Goal: Task Accomplishment & Management: Manage account settings

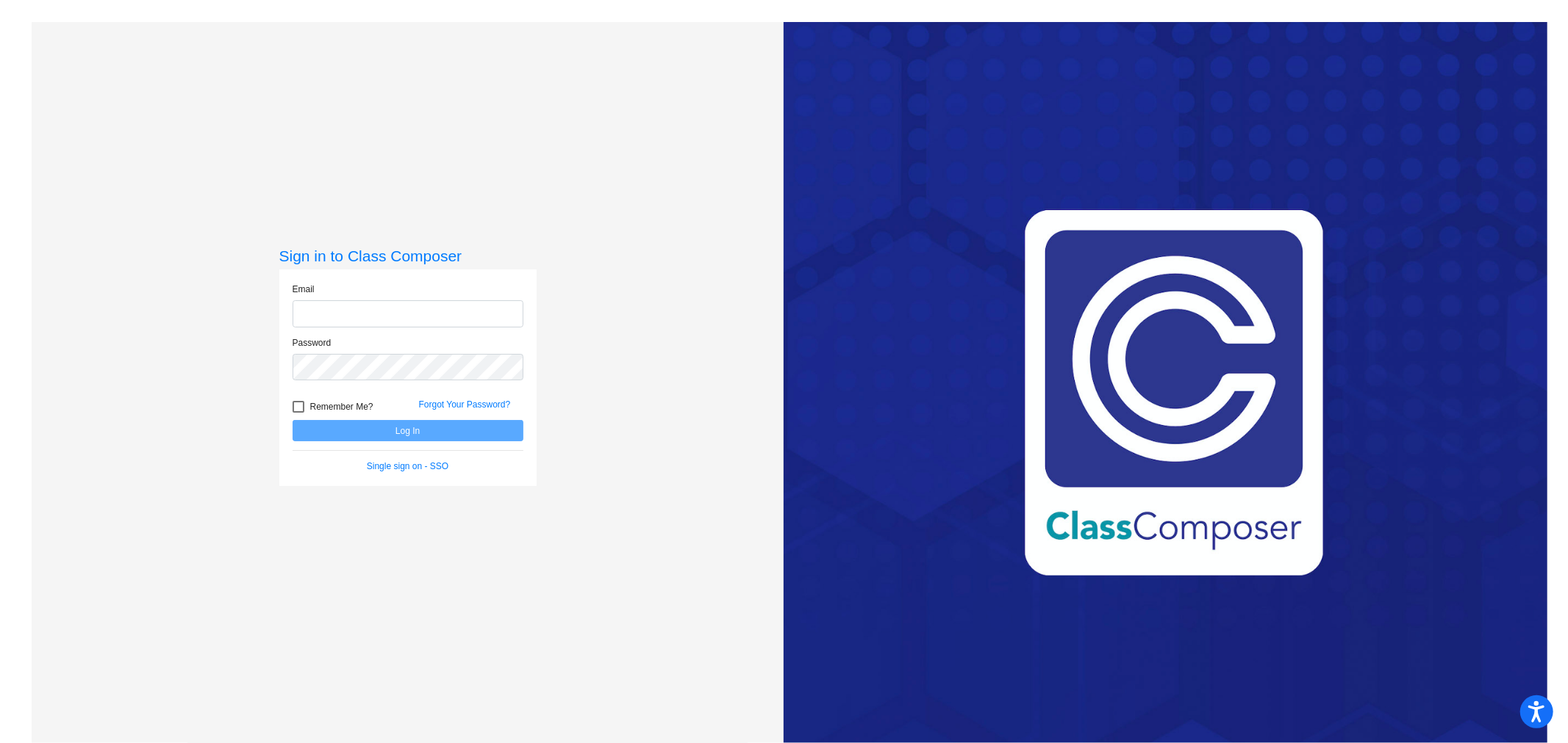
type input "[EMAIL_ADDRESS][PERSON_NAME][DOMAIN_NAME]"
click at [341, 424] on button "Log In" at bounding box center [407, 431] width 231 height 21
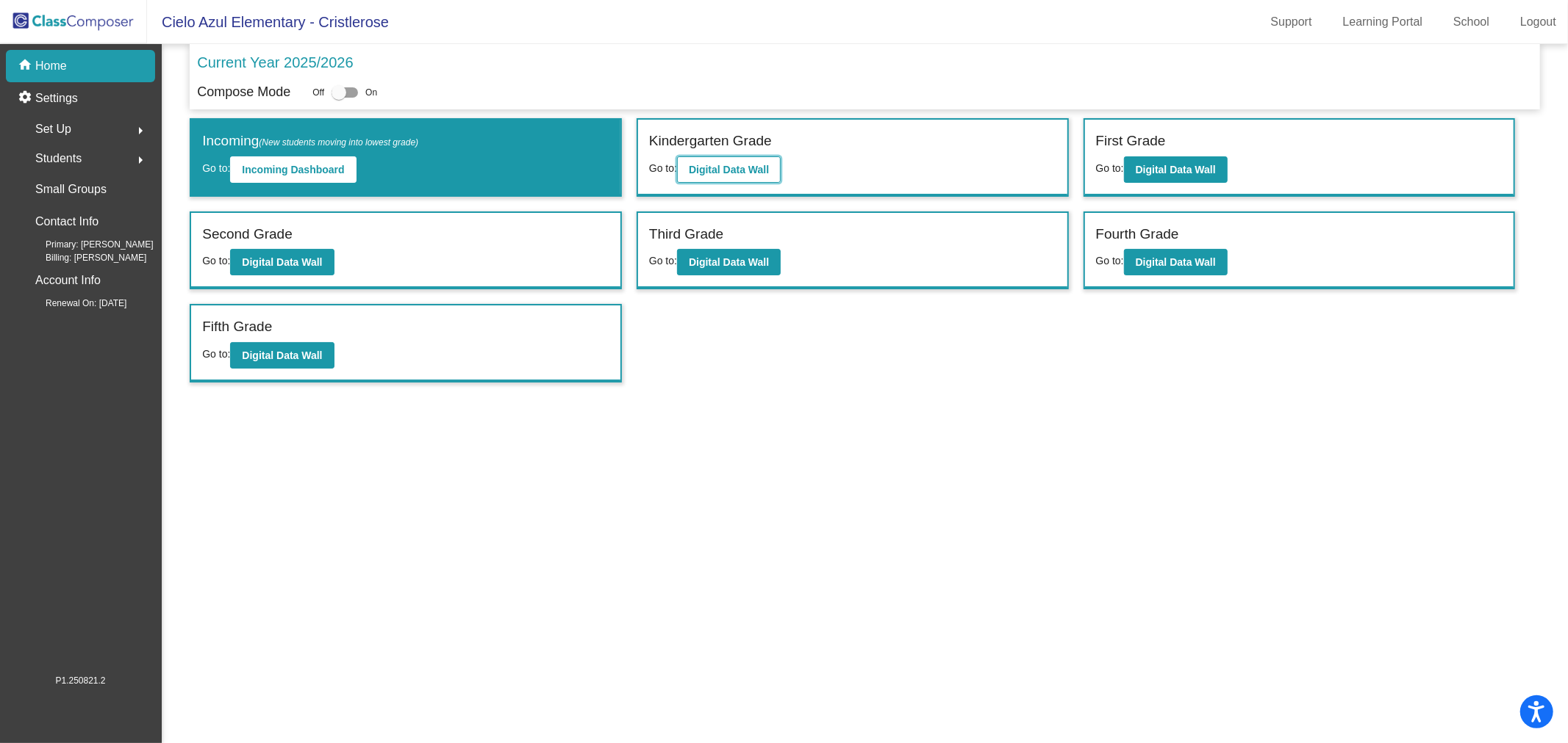
click at [733, 165] on b "Digital Data Wall" at bounding box center [729, 170] width 80 height 12
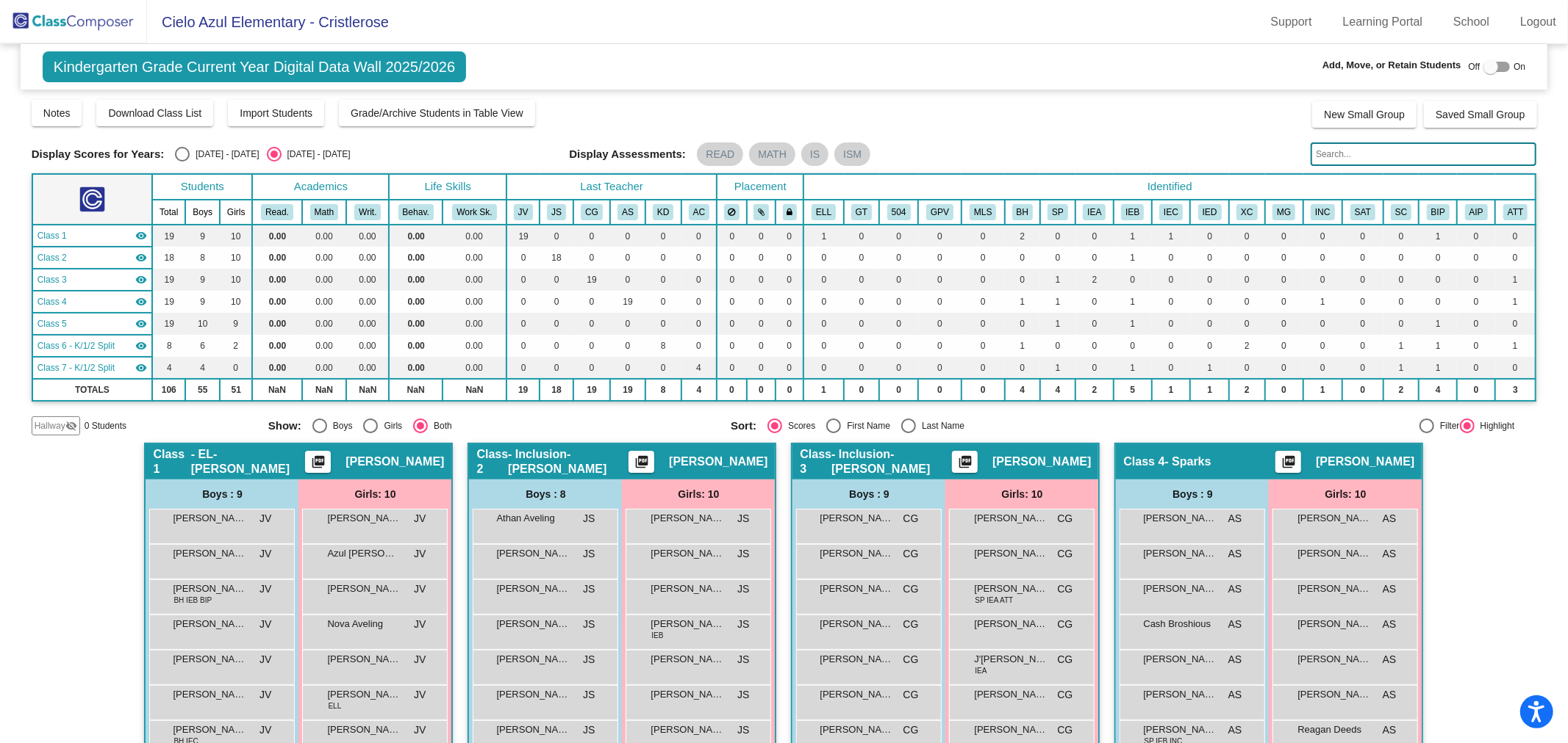
click at [1483, 66] on div at bounding box center [1490, 66] width 15 height 15
checkbox input "true"
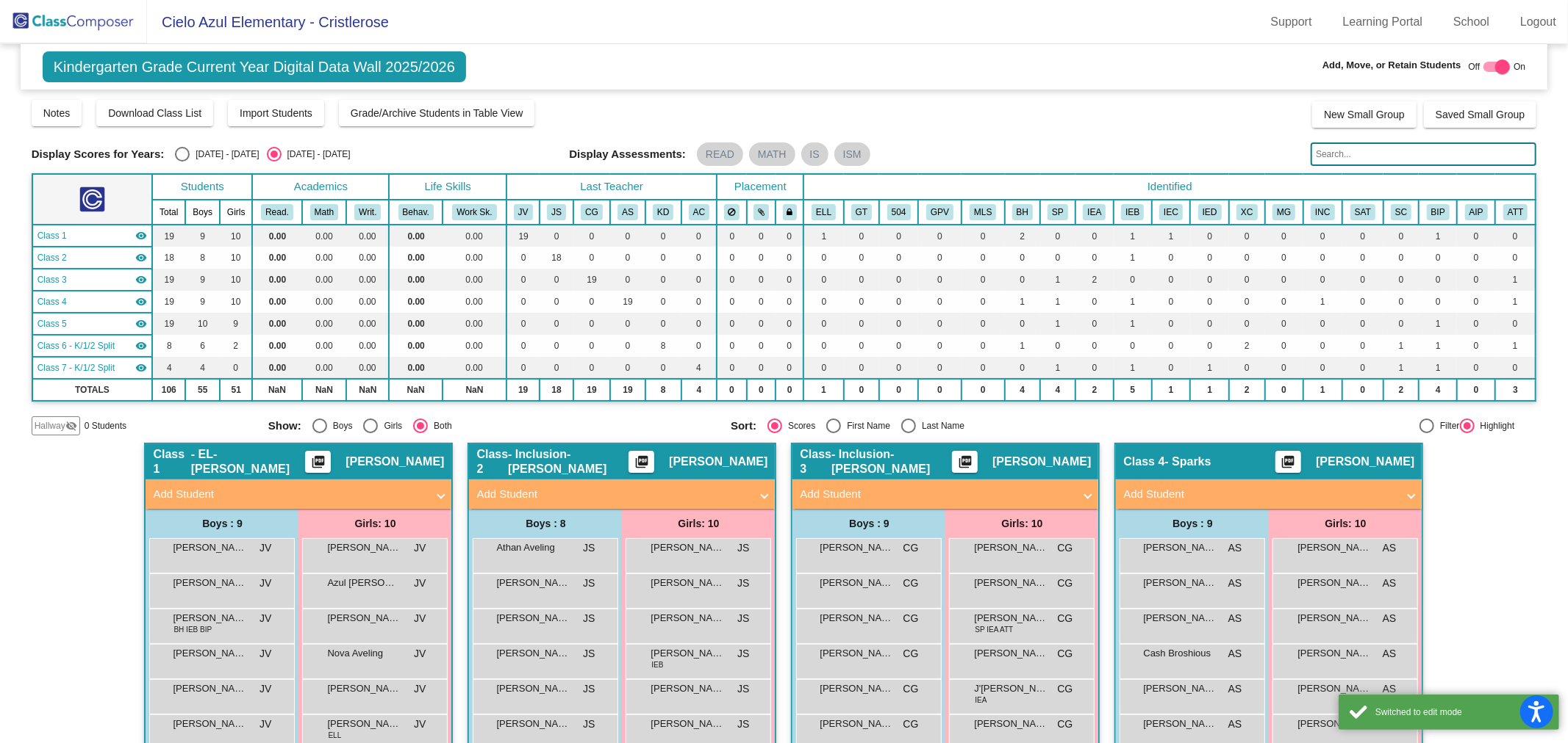
click at [752, 489] on span "Add Student" at bounding box center [618, 494] width 285 height 17
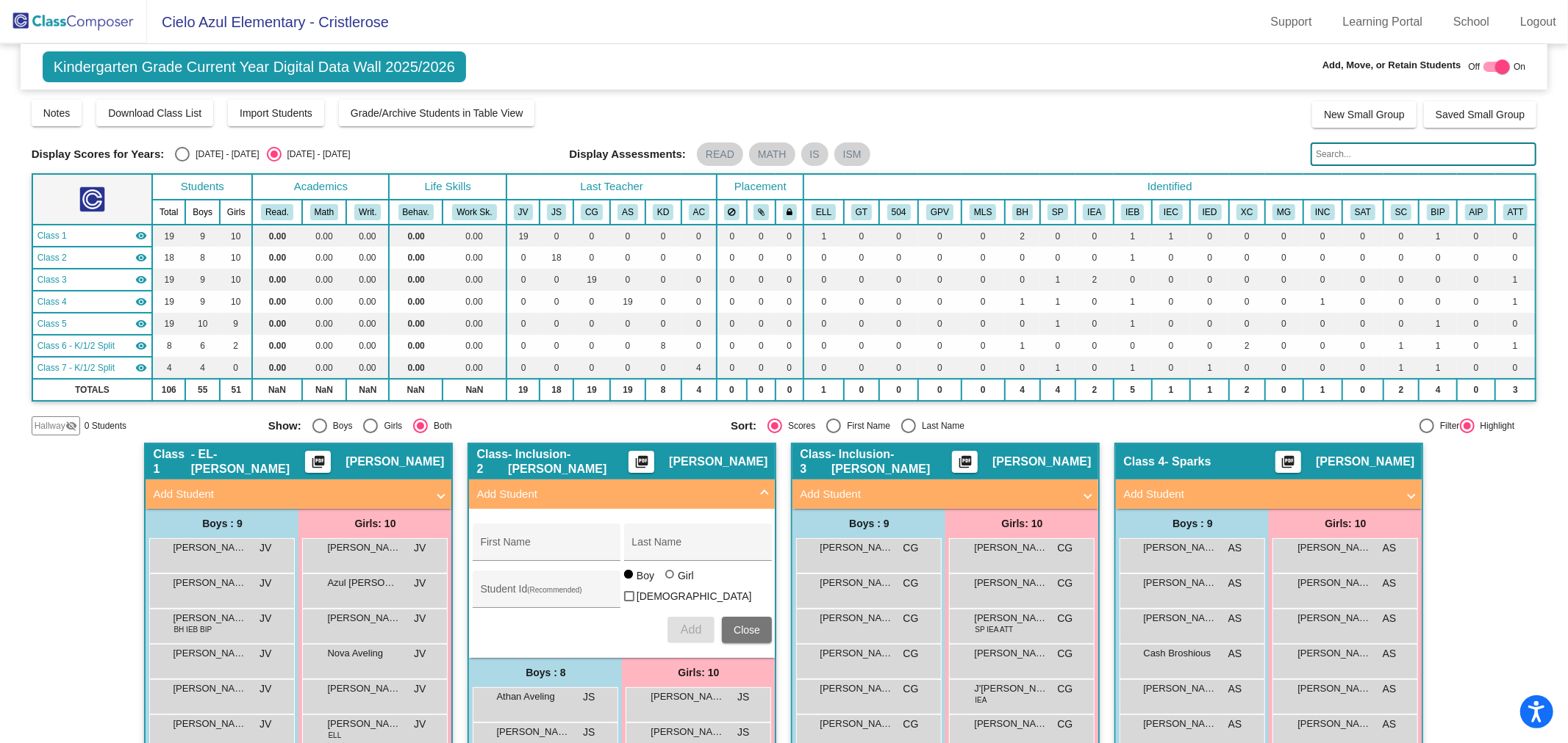
click at [757, 495] on span "Add Student" at bounding box center [618, 494] width 285 height 17
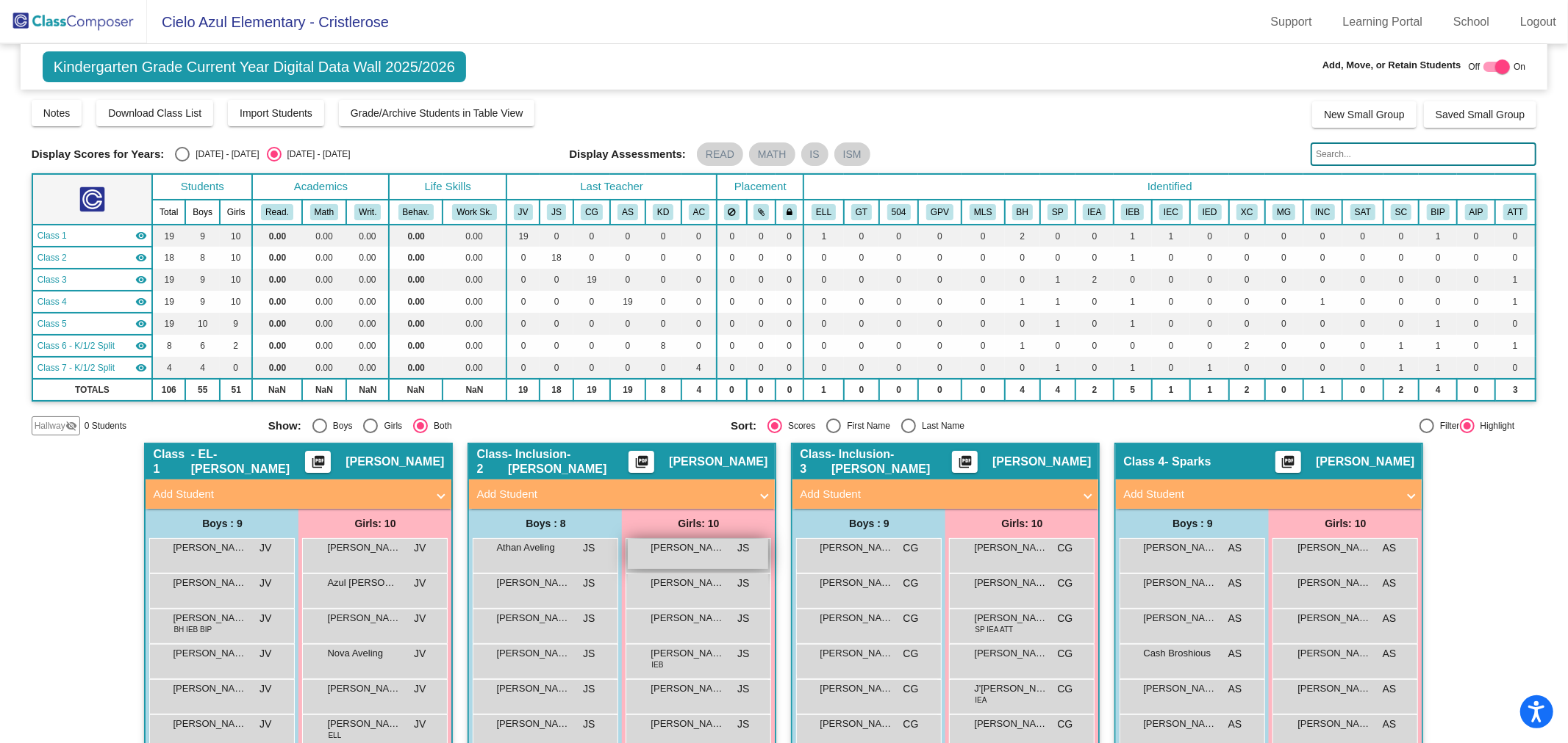
scroll to position [163, 0]
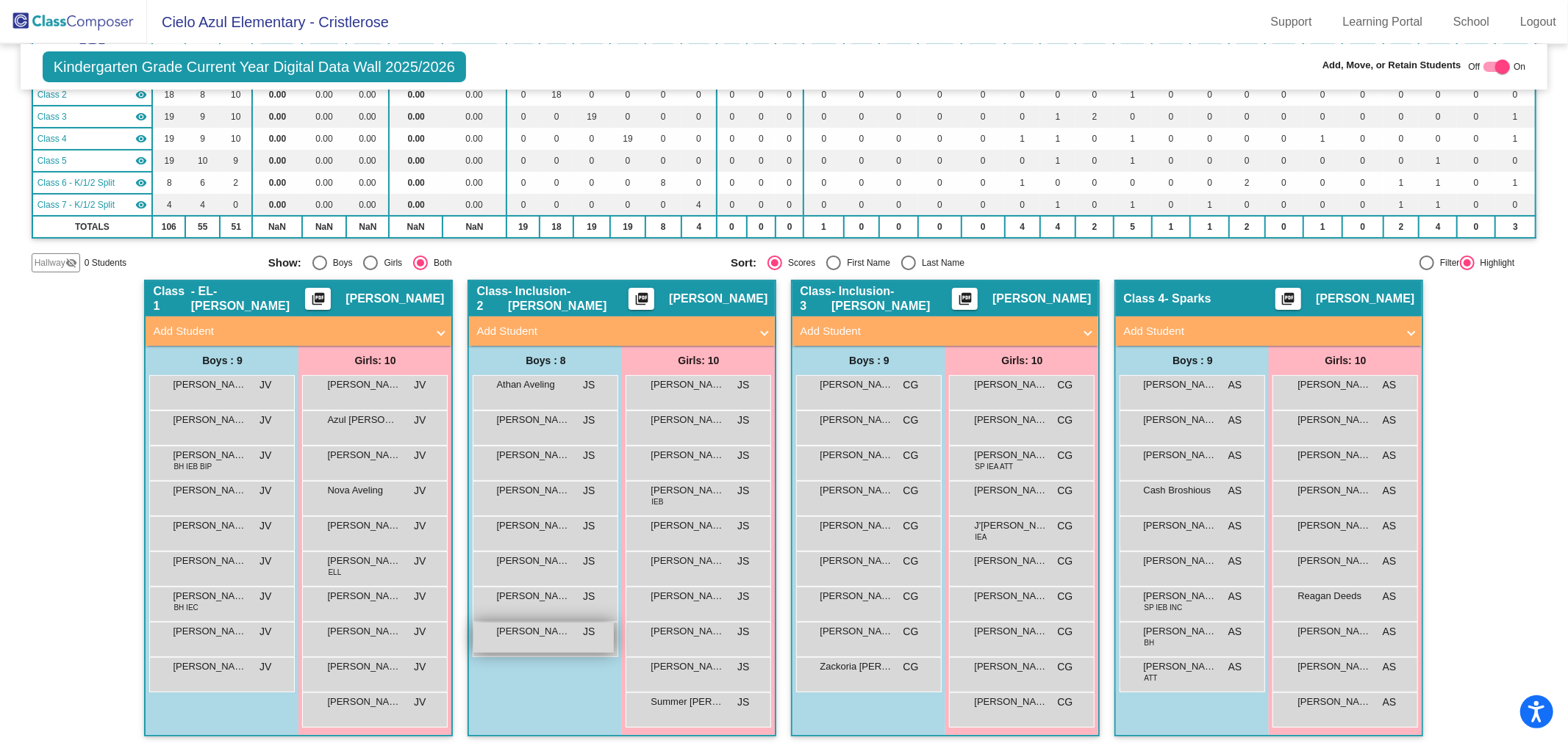
click at [582, 641] on div "[PERSON_NAME] JS lock do_not_disturb_alt" at bounding box center [543, 638] width 141 height 30
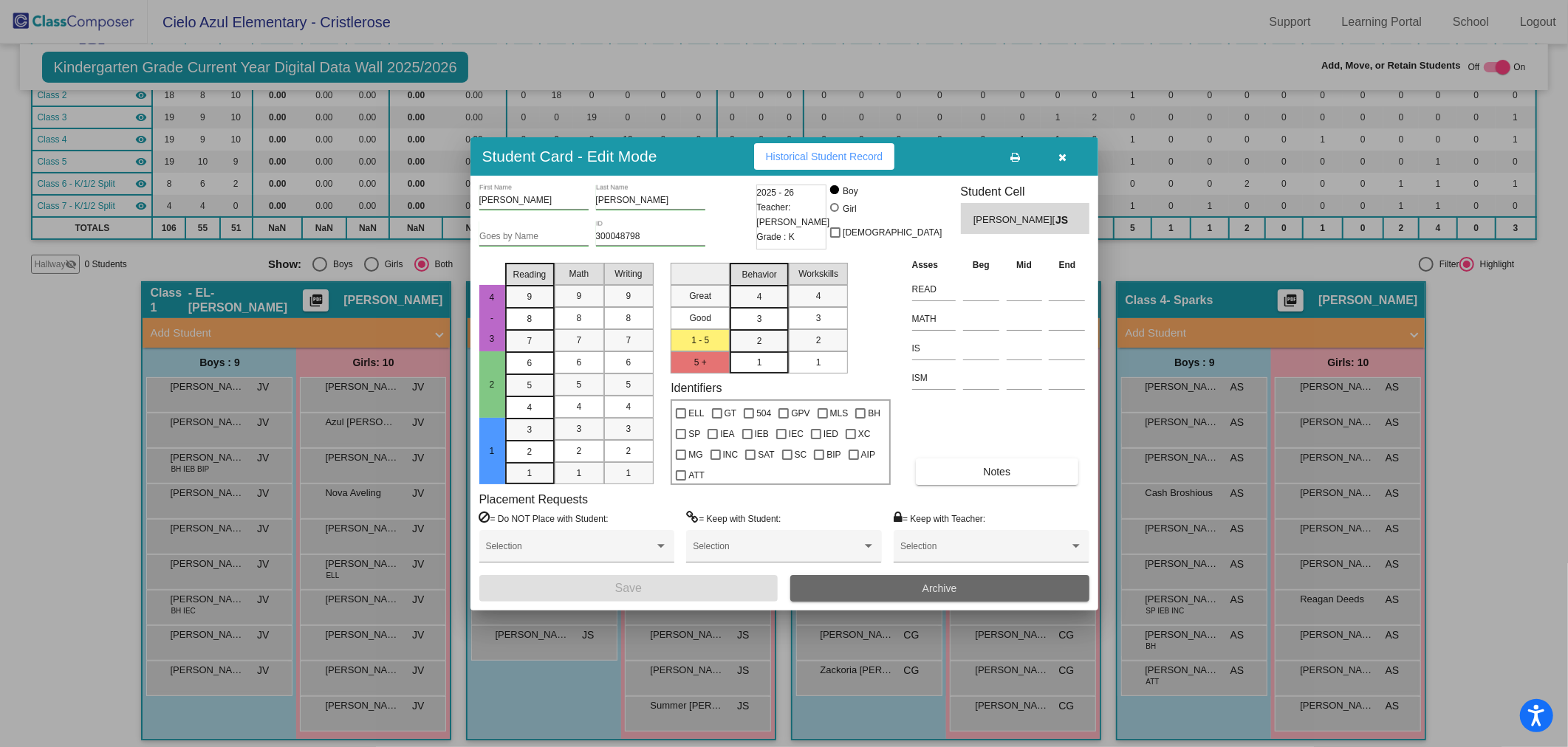
click at [937, 588] on span "Archive" at bounding box center [940, 589] width 34 height 12
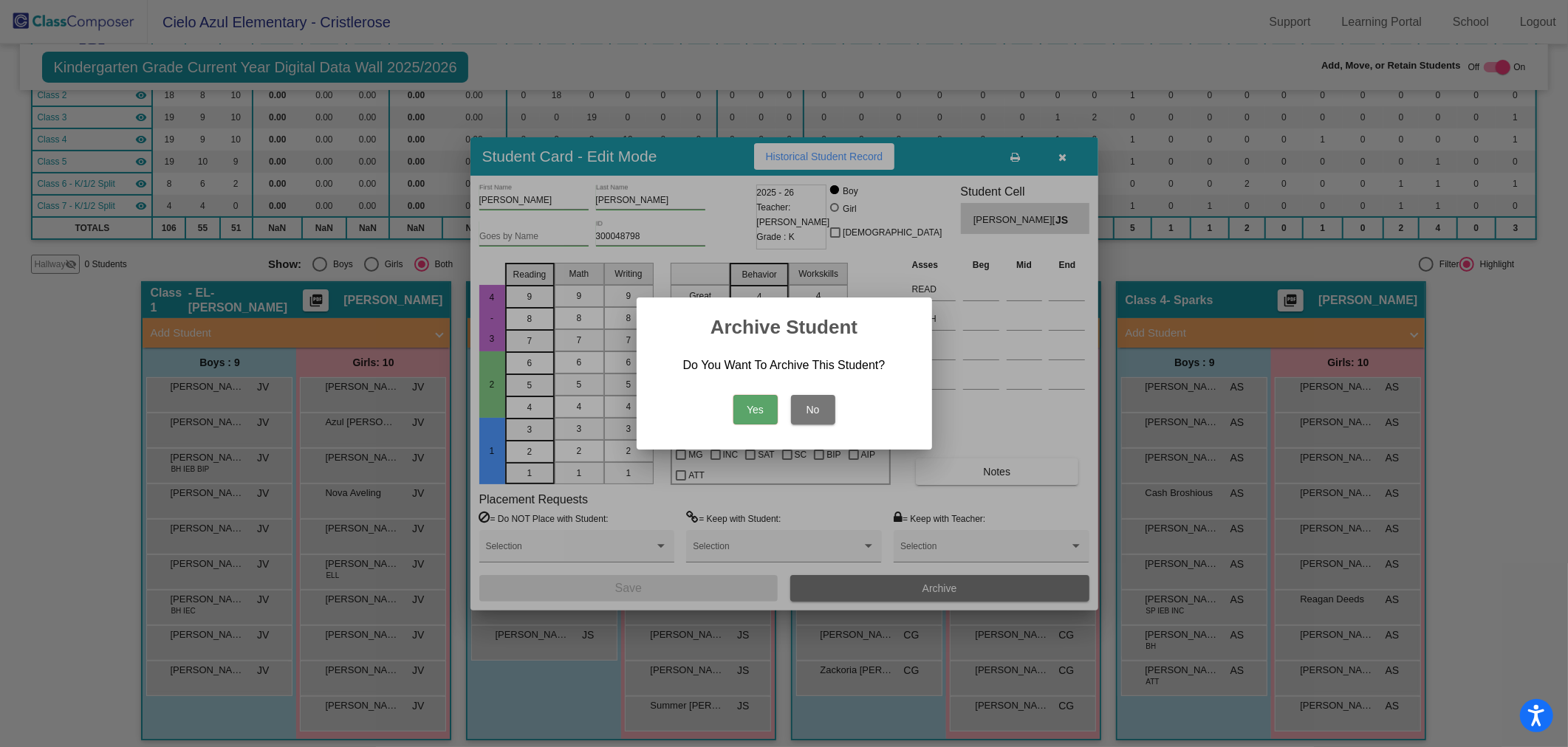
click at [759, 407] on button "Yes" at bounding box center [755, 409] width 44 height 29
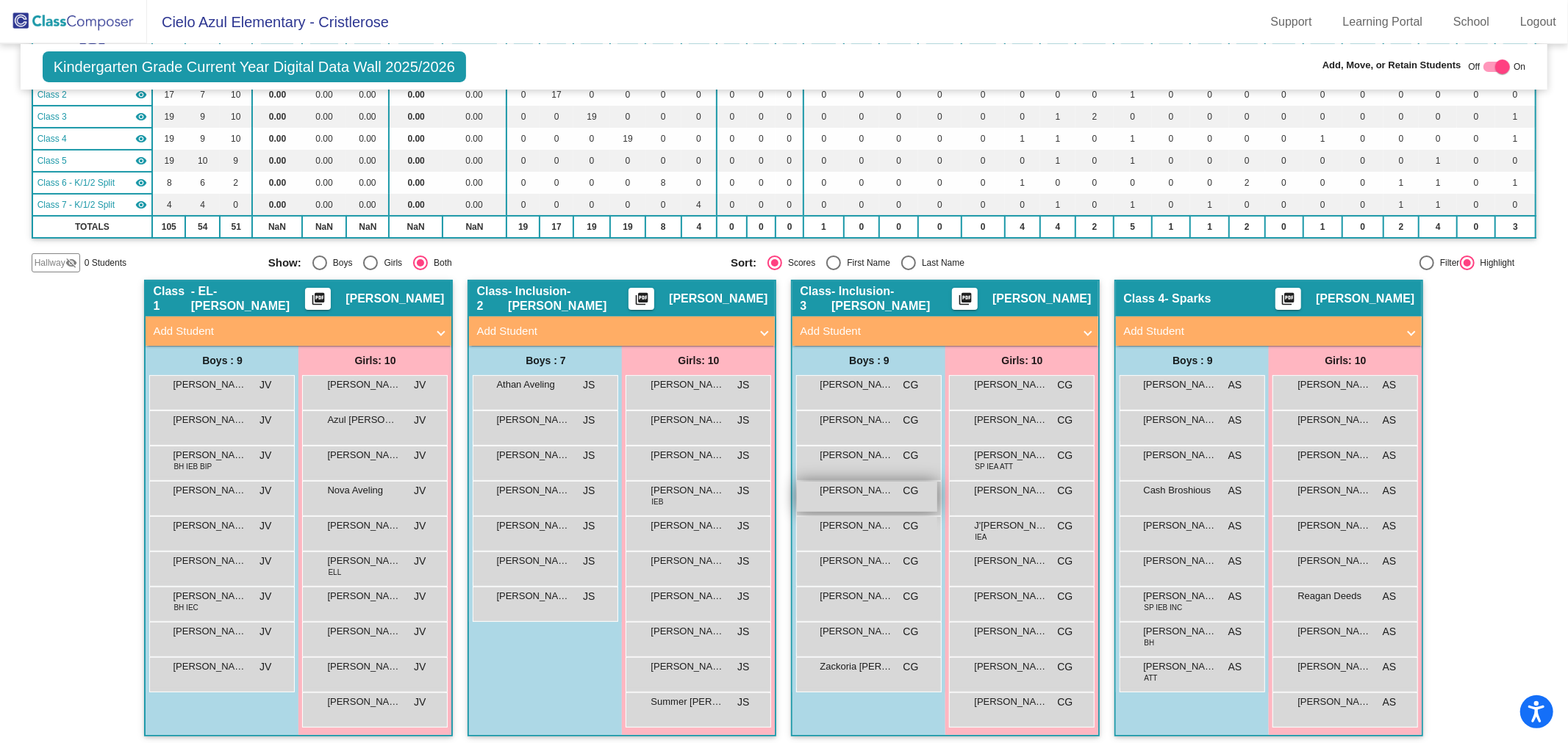
click at [891, 493] on div "[PERSON_NAME] CG lock do_not_disturb_alt" at bounding box center [867, 496] width 141 height 30
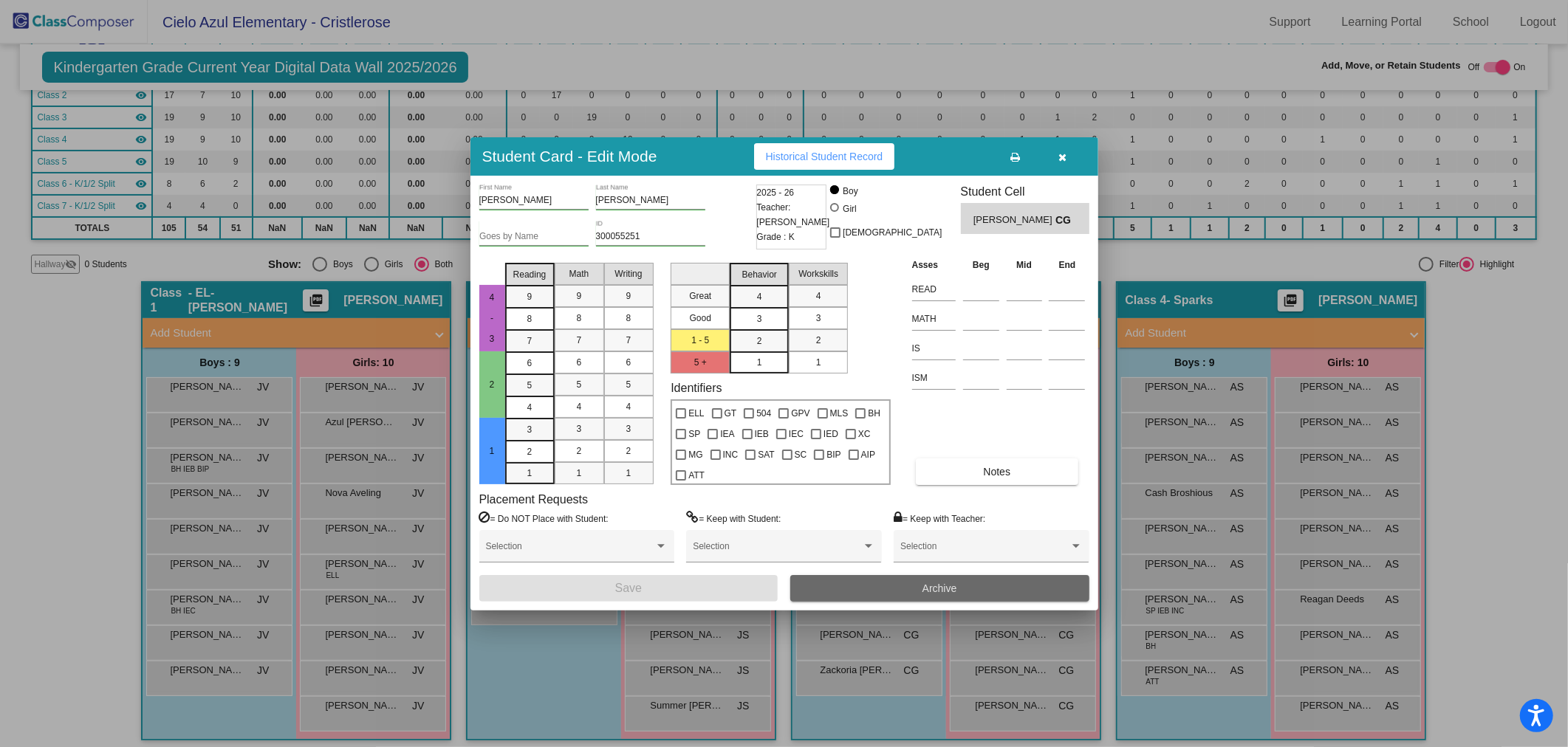
click at [939, 588] on span "Archive" at bounding box center [940, 589] width 34 height 12
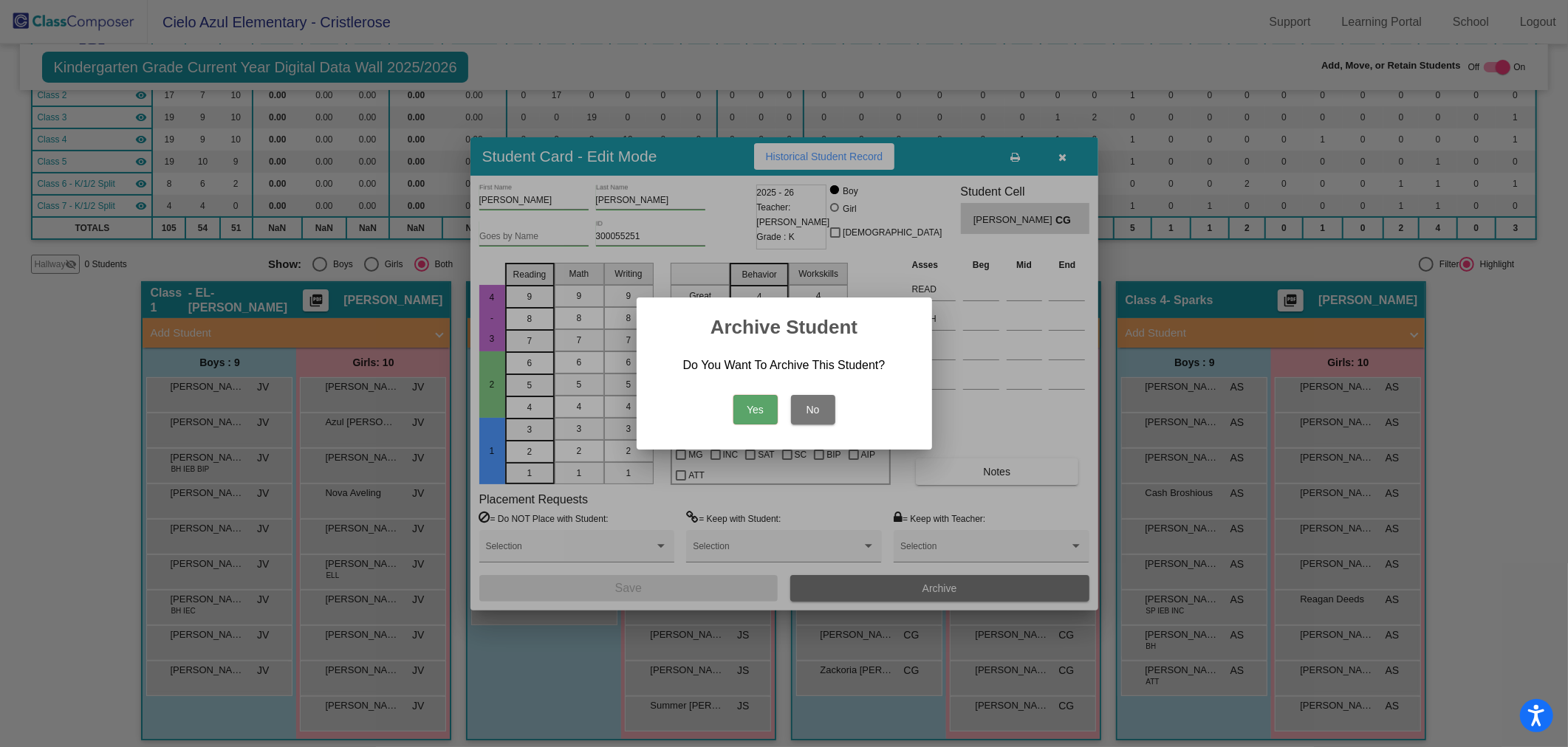
click at [762, 412] on button "Yes" at bounding box center [755, 409] width 44 height 29
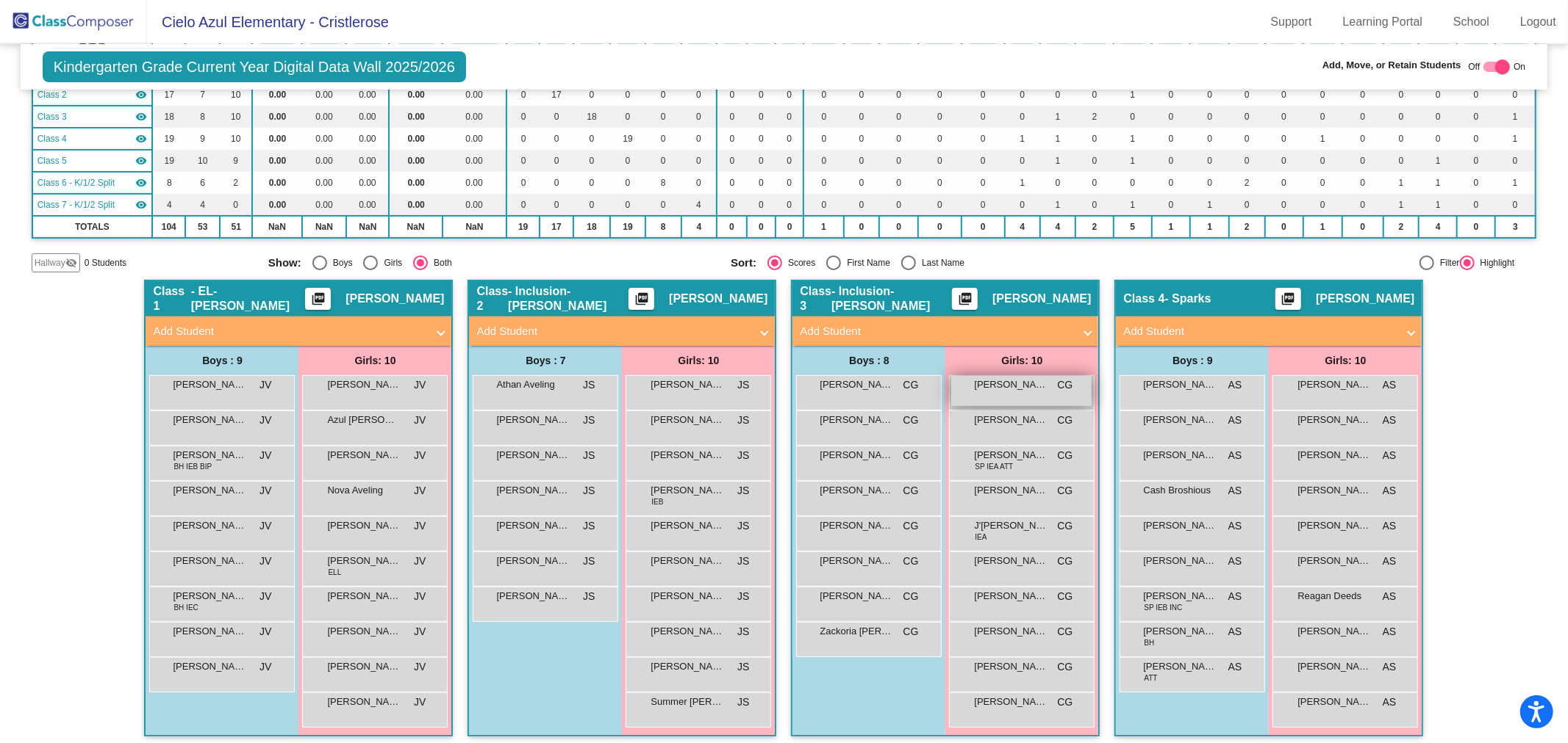
click at [990, 390] on span "[PERSON_NAME]" at bounding box center [1010, 385] width 73 height 15
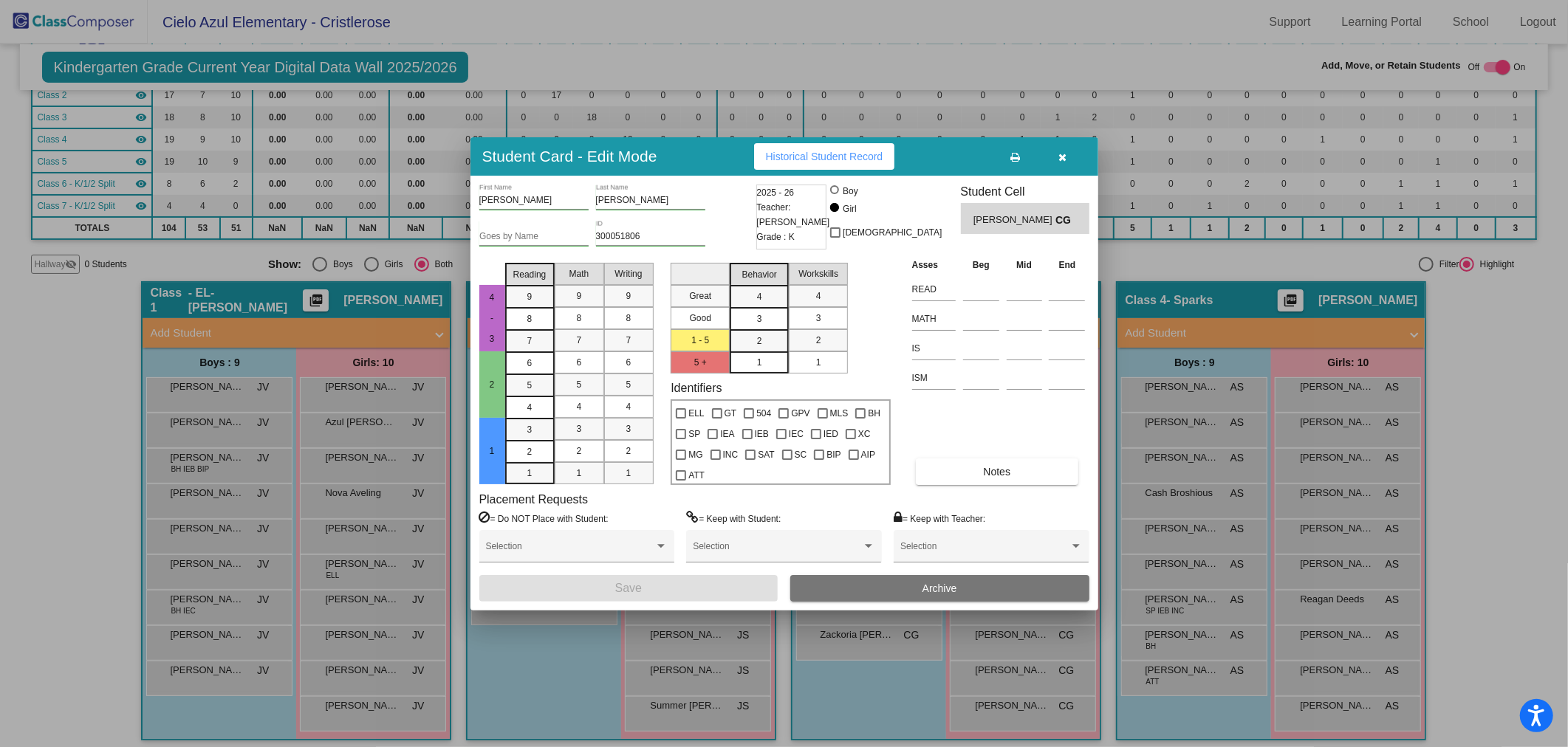
click at [898, 592] on button "Archive" at bounding box center [940, 588] width 299 height 27
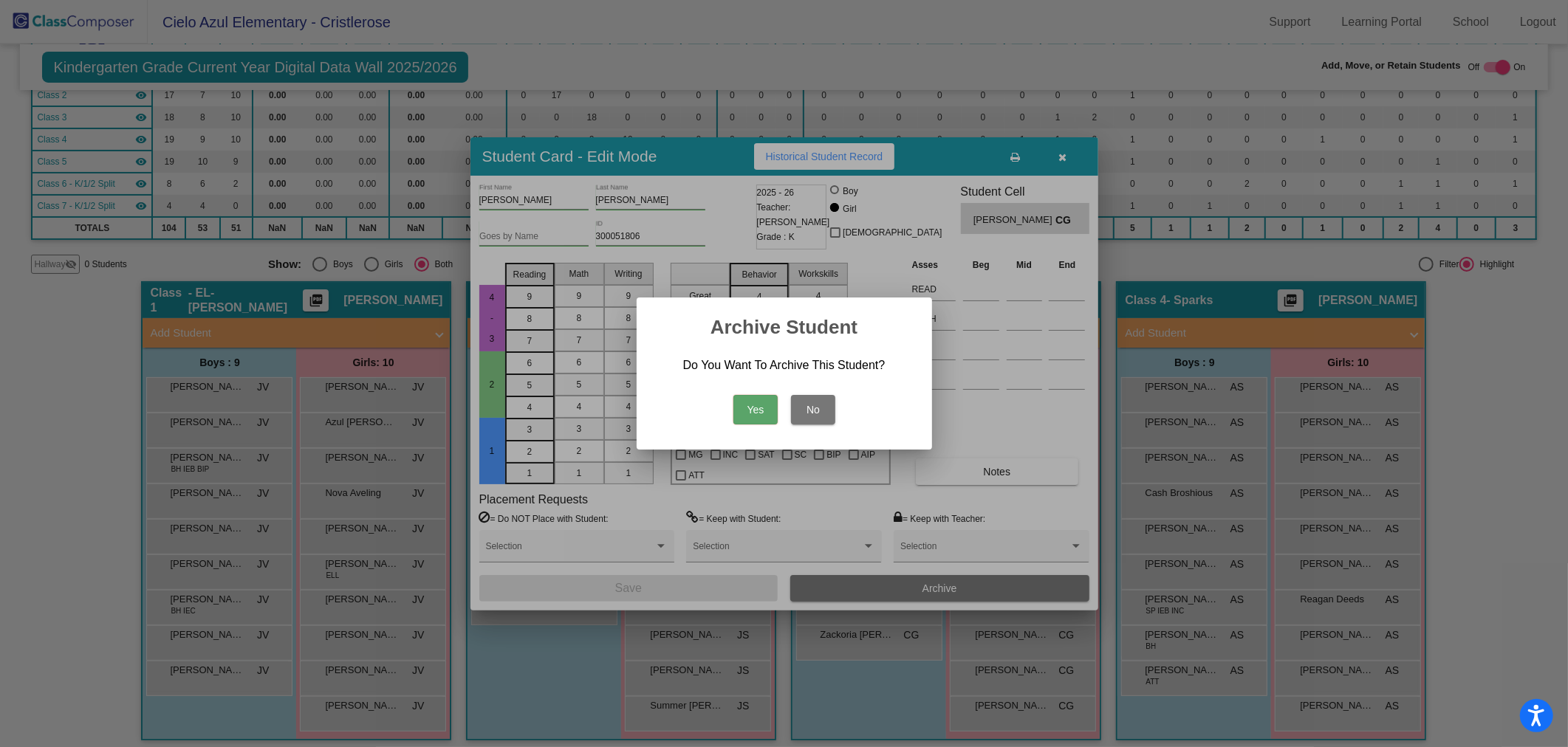
click at [741, 414] on button "Yes" at bounding box center [755, 409] width 44 height 29
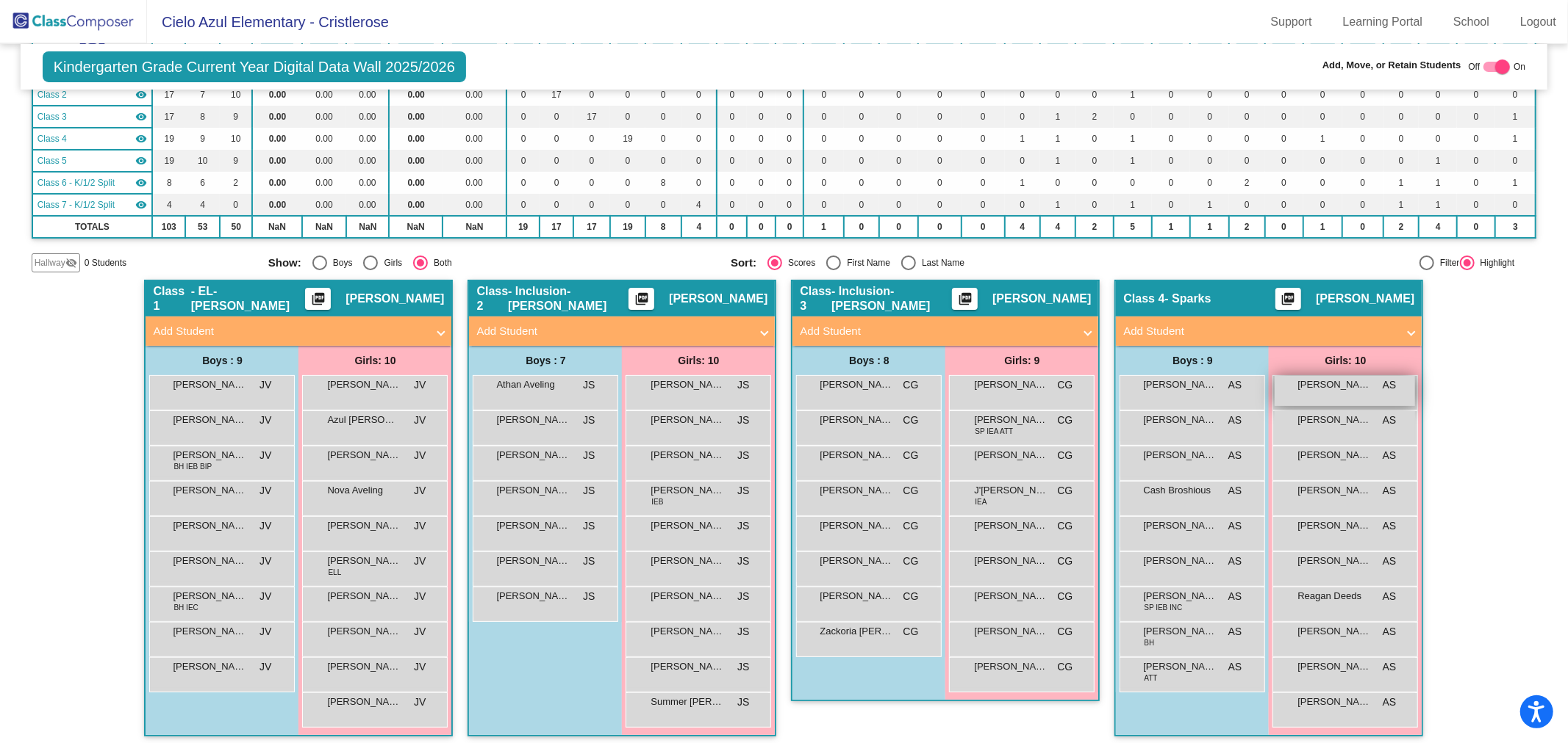
click at [1316, 393] on div "[PERSON_NAME] AS lock do_not_disturb_alt" at bounding box center [1344, 391] width 141 height 30
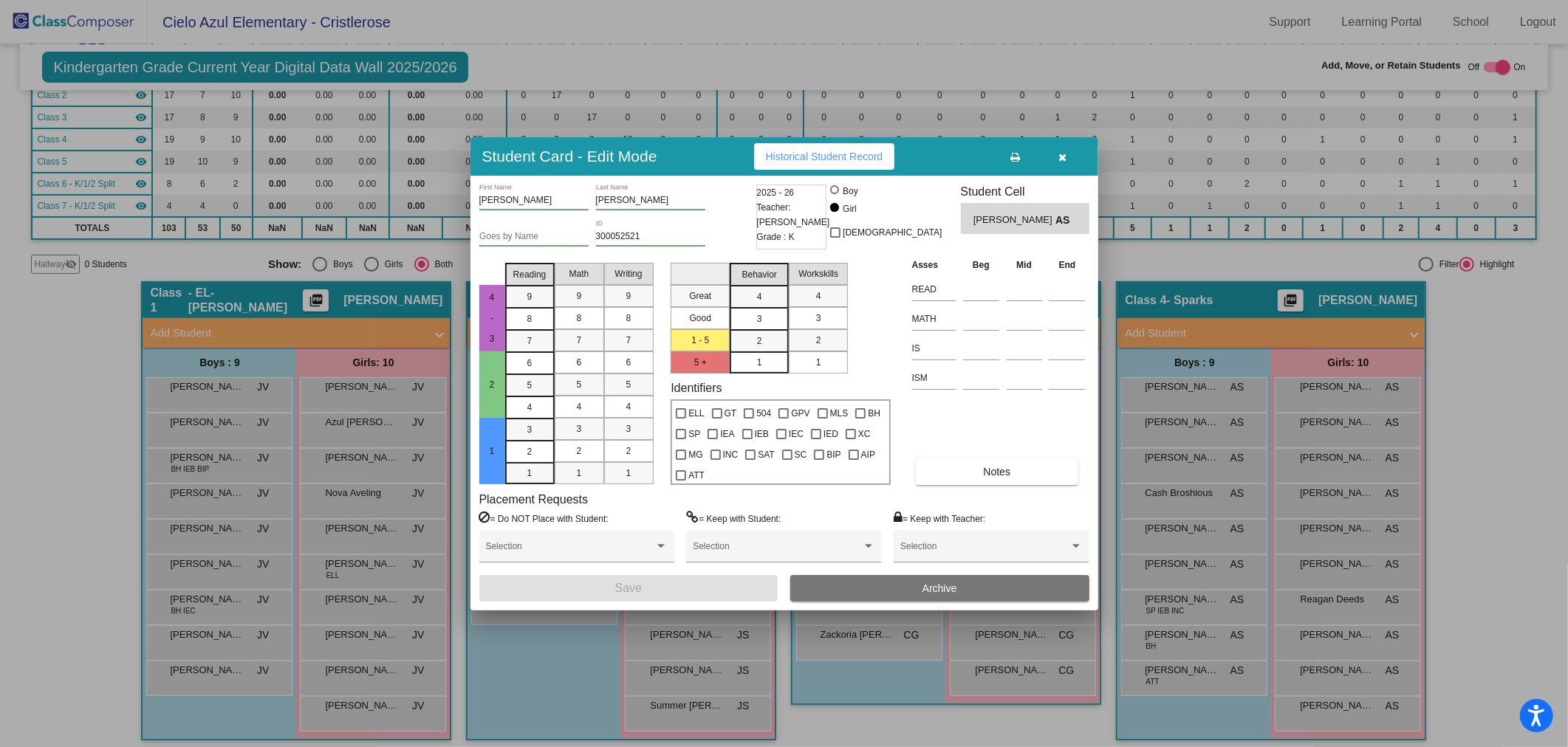
click at [944, 597] on button "Archive" at bounding box center [940, 588] width 299 height 27
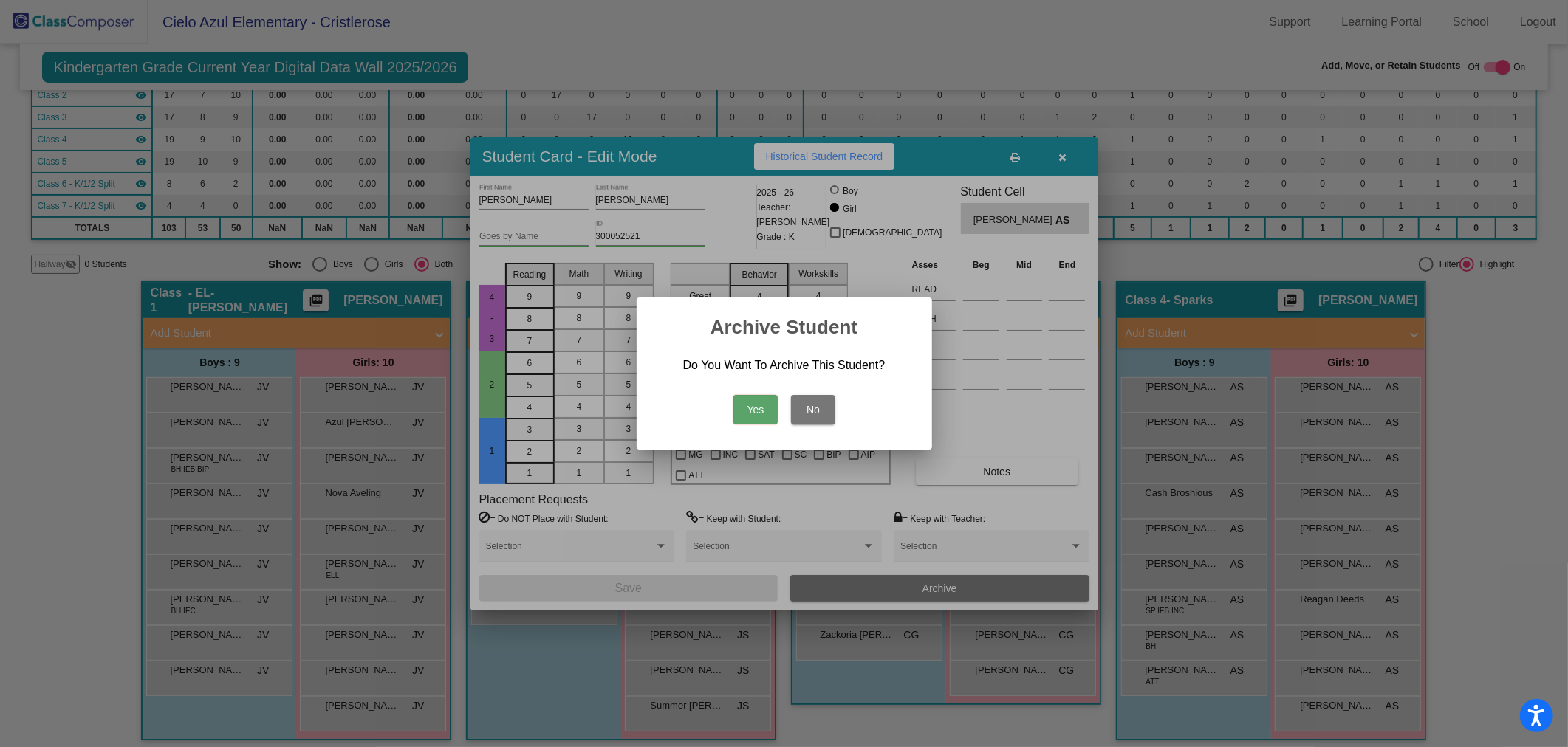
click at [761, 403] on button "Yes" at bounding box center [755, 409] width 44 height 29
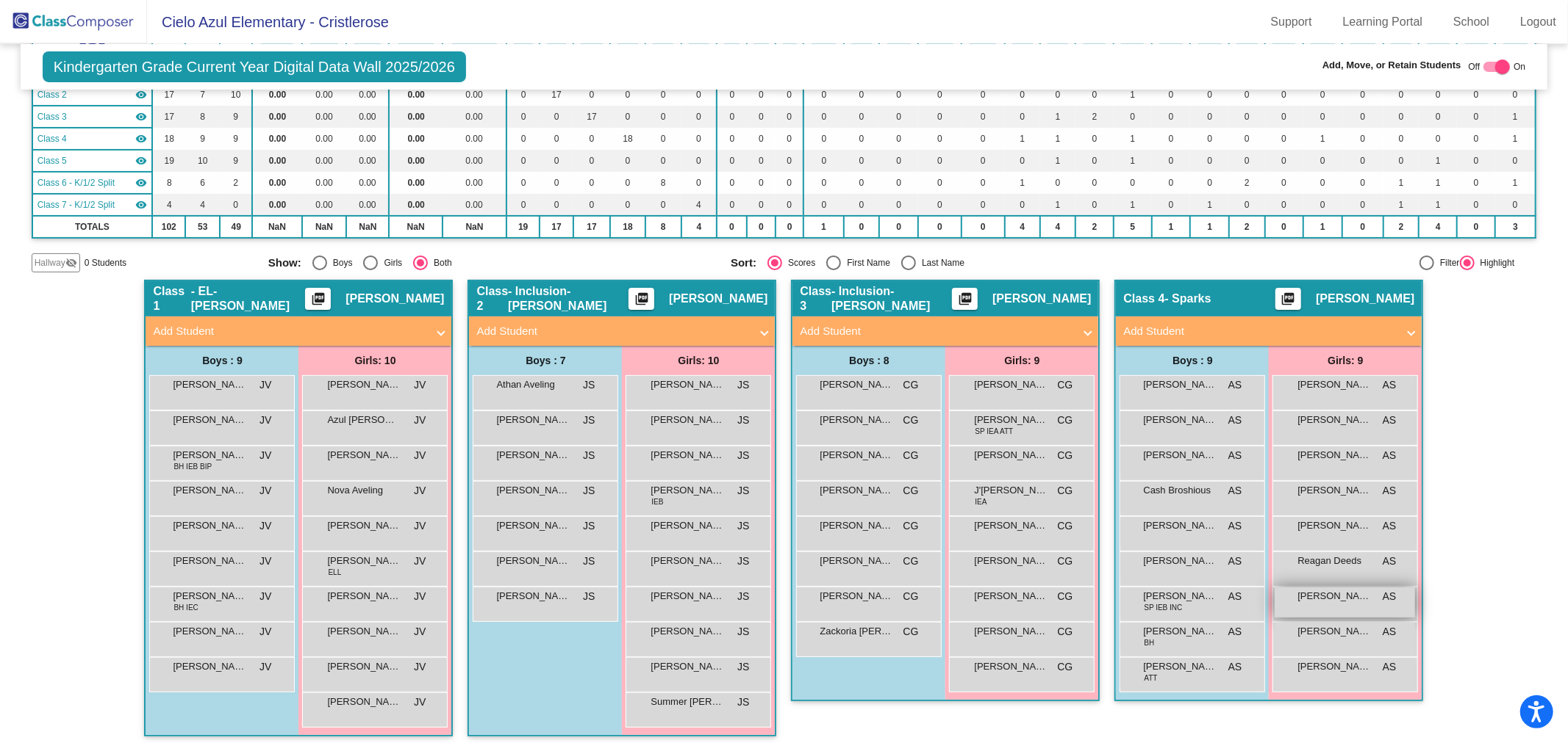
click at [1357, 598] on span "[PERSON_NAME]" at bounding box center [1334, 596] width 73 height 15
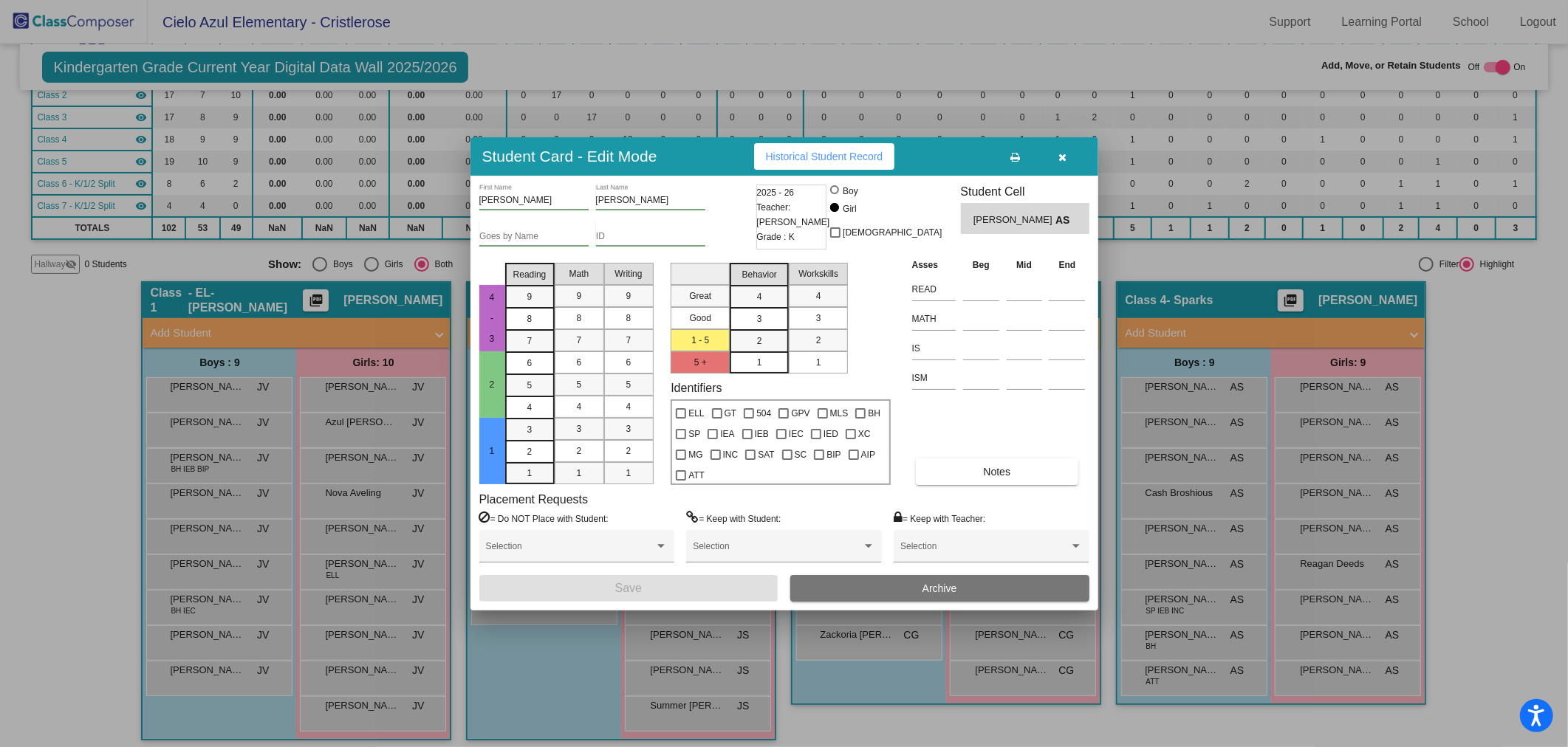
click at [948, 584] on span "Archive" at bounding box center [940, 589] width 34 height 12
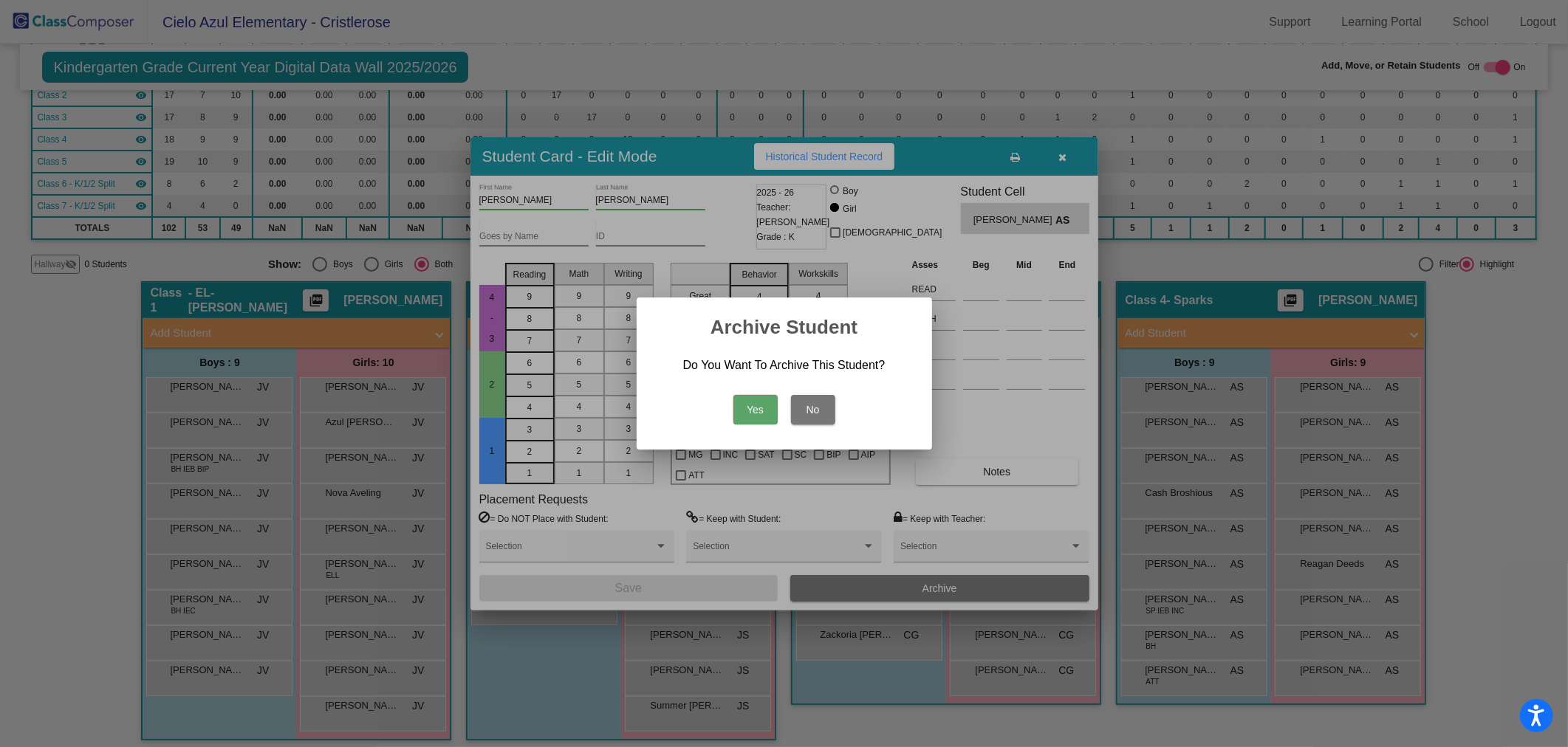
click at [750, 411] on button "Yes" at bounding box center [755, 409] width 44 height 29
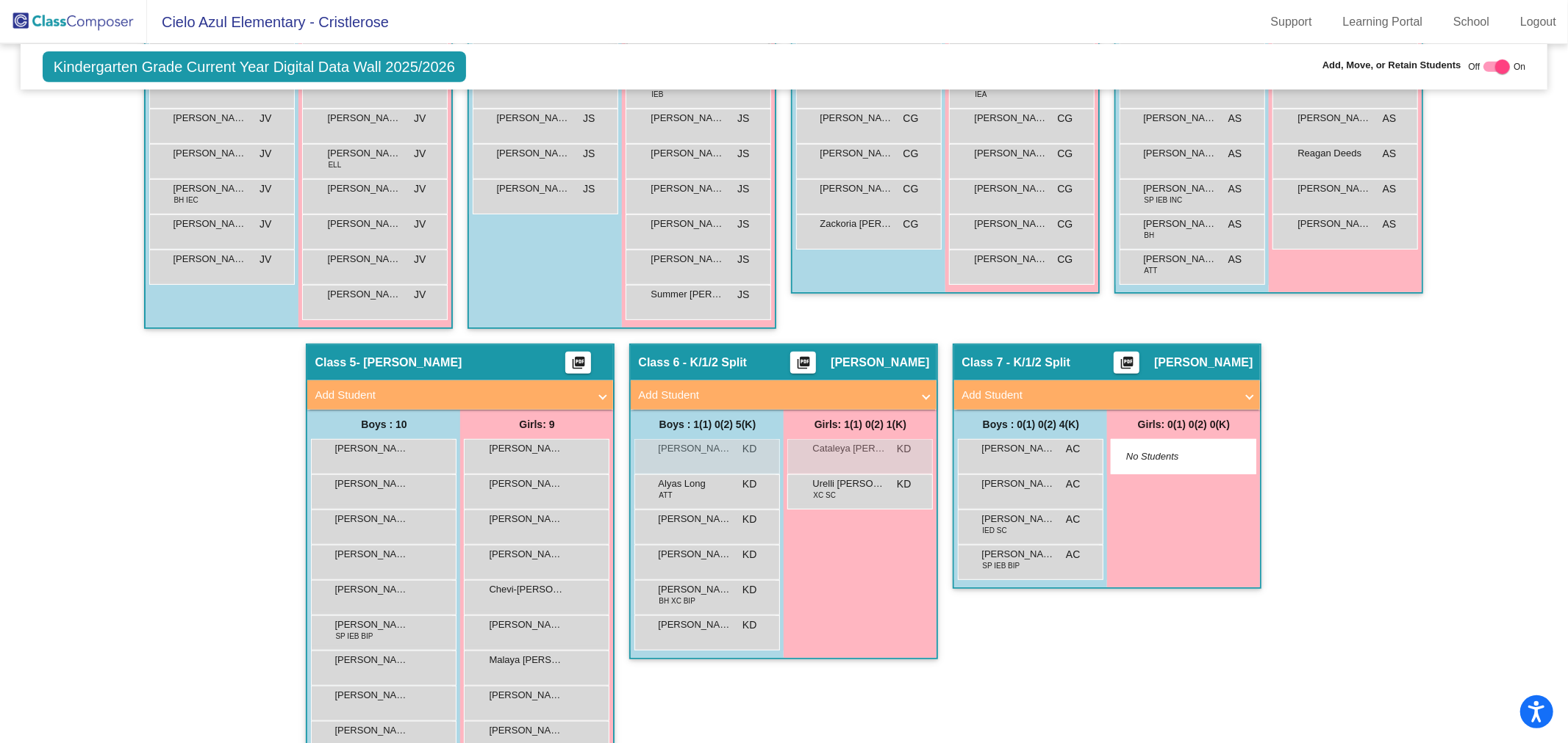
scroll to position [638, 0]
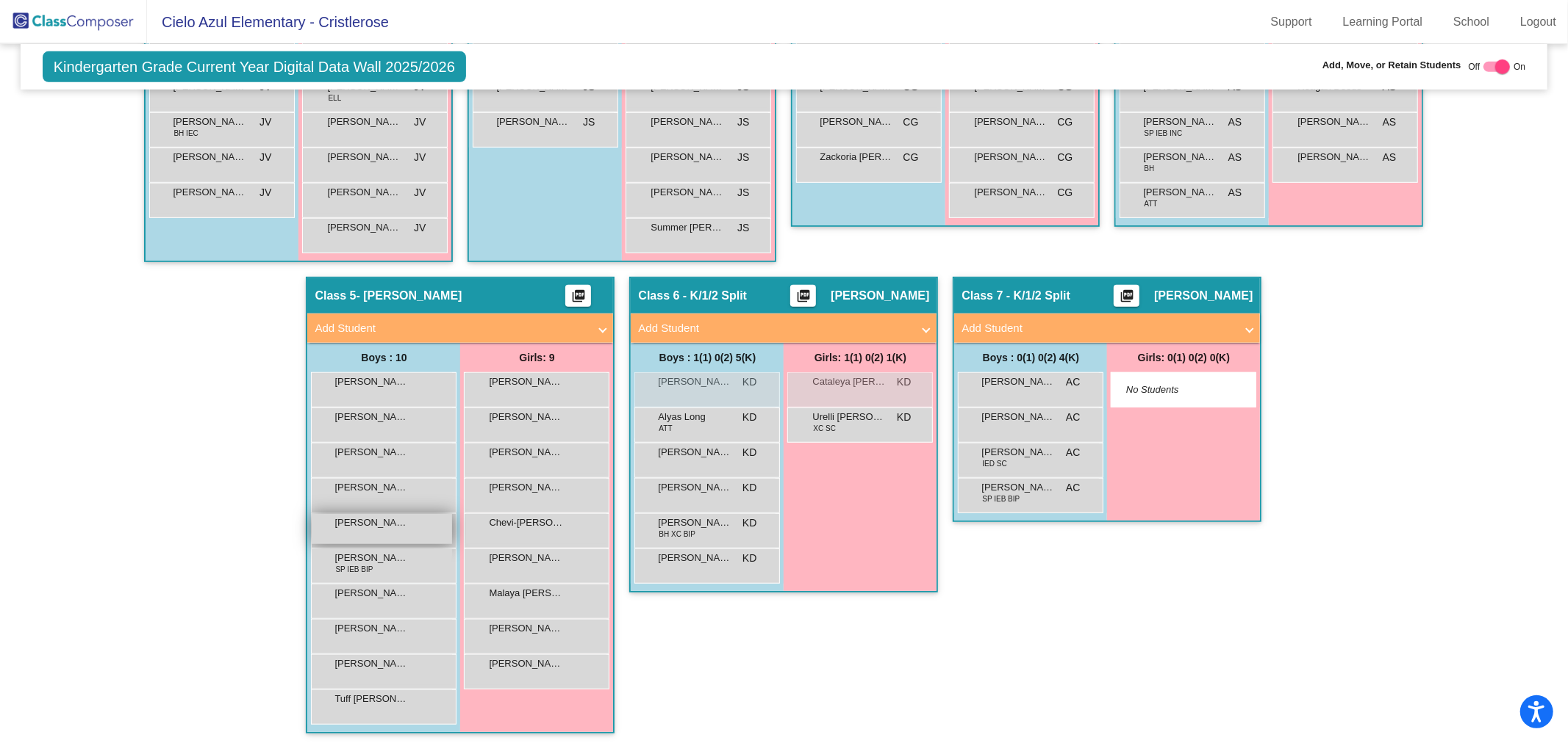
click at [417, 526] on div "[PERSON_NAME] lock do_not_disturb_alt" at bounding box center [382, 529] width 141 height 30
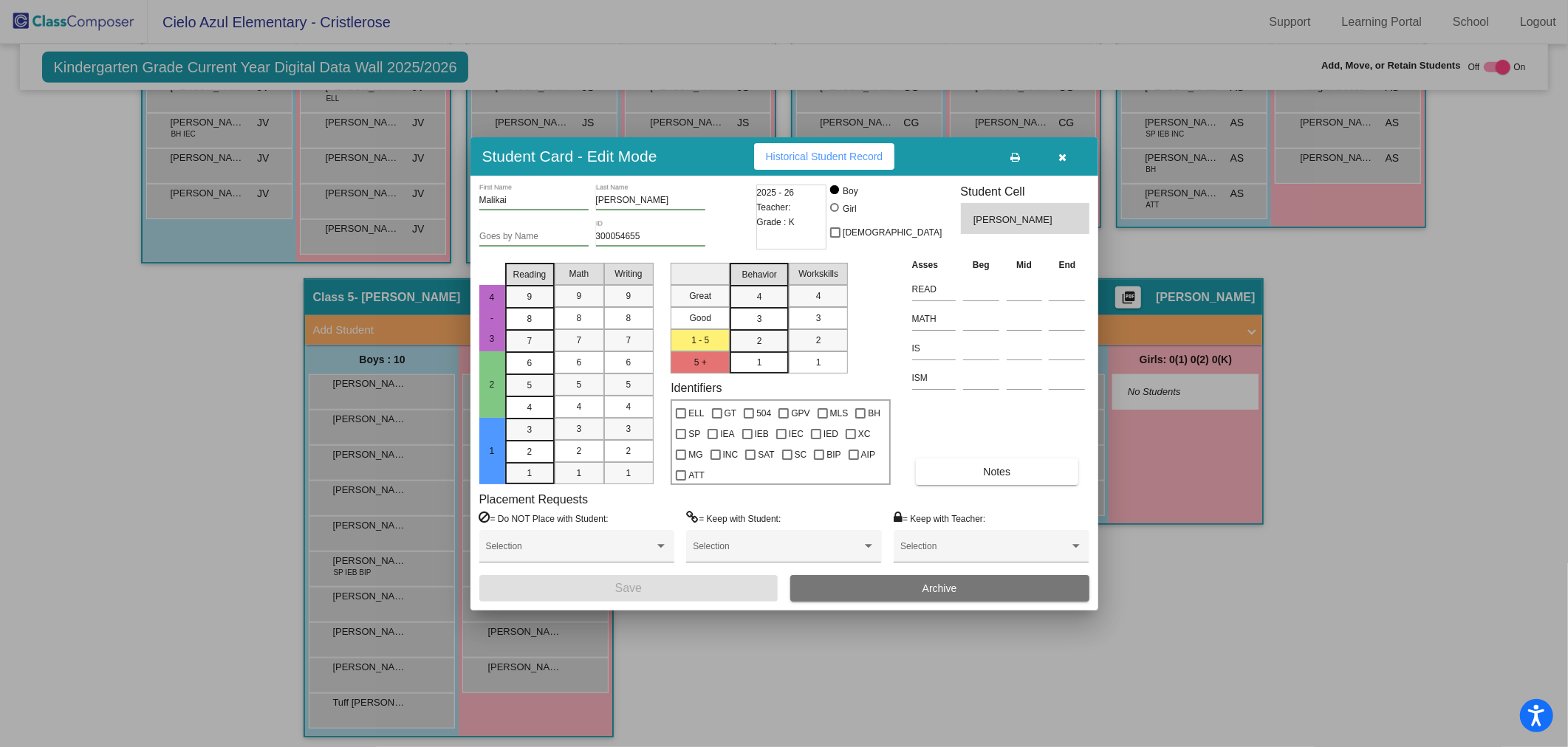
click at [955, 586] on span "Archive" at bounding box center [940, 589] width 34 height 12
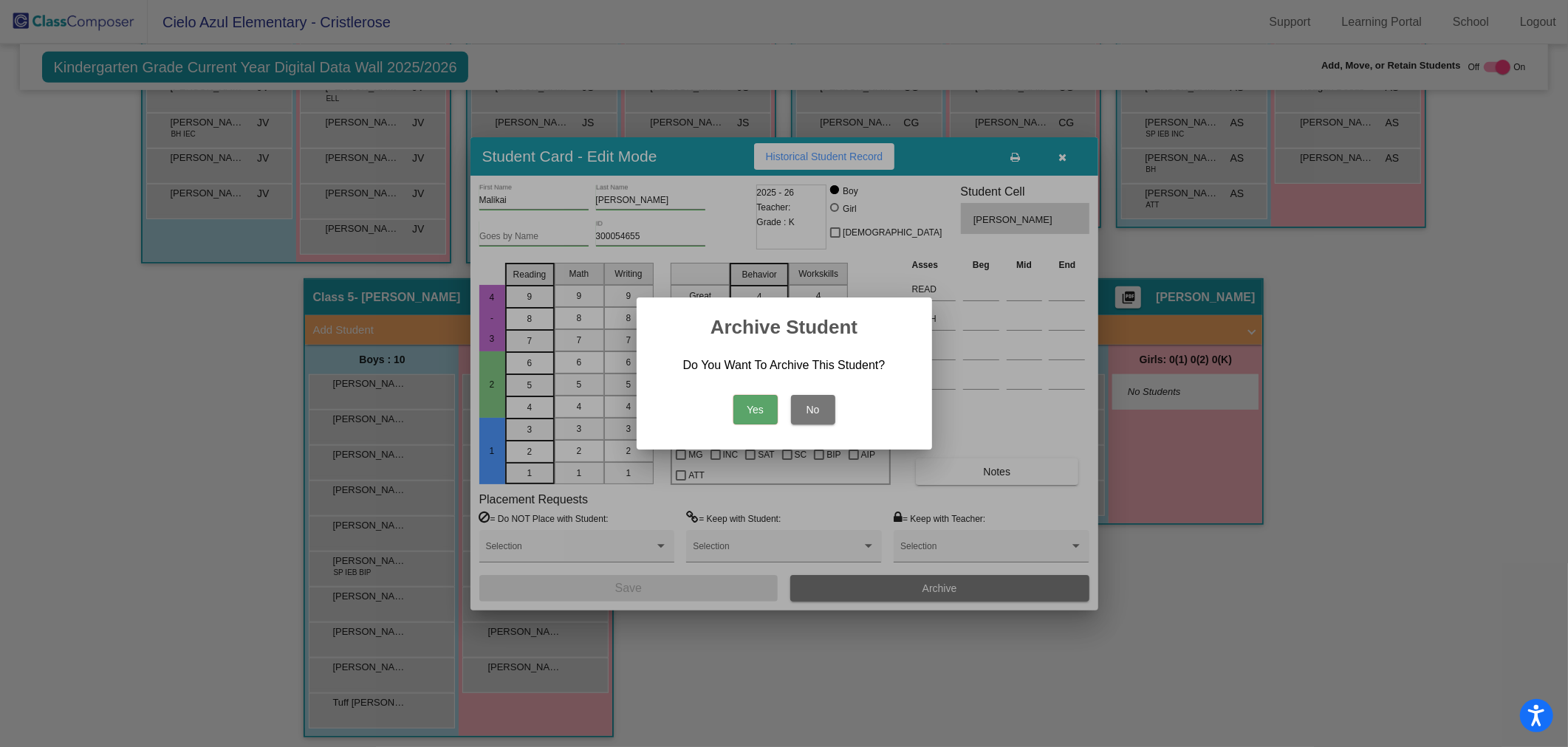
click at [754, 408] on button "Yes" at bounding box center [755, 409] width 44 height 29
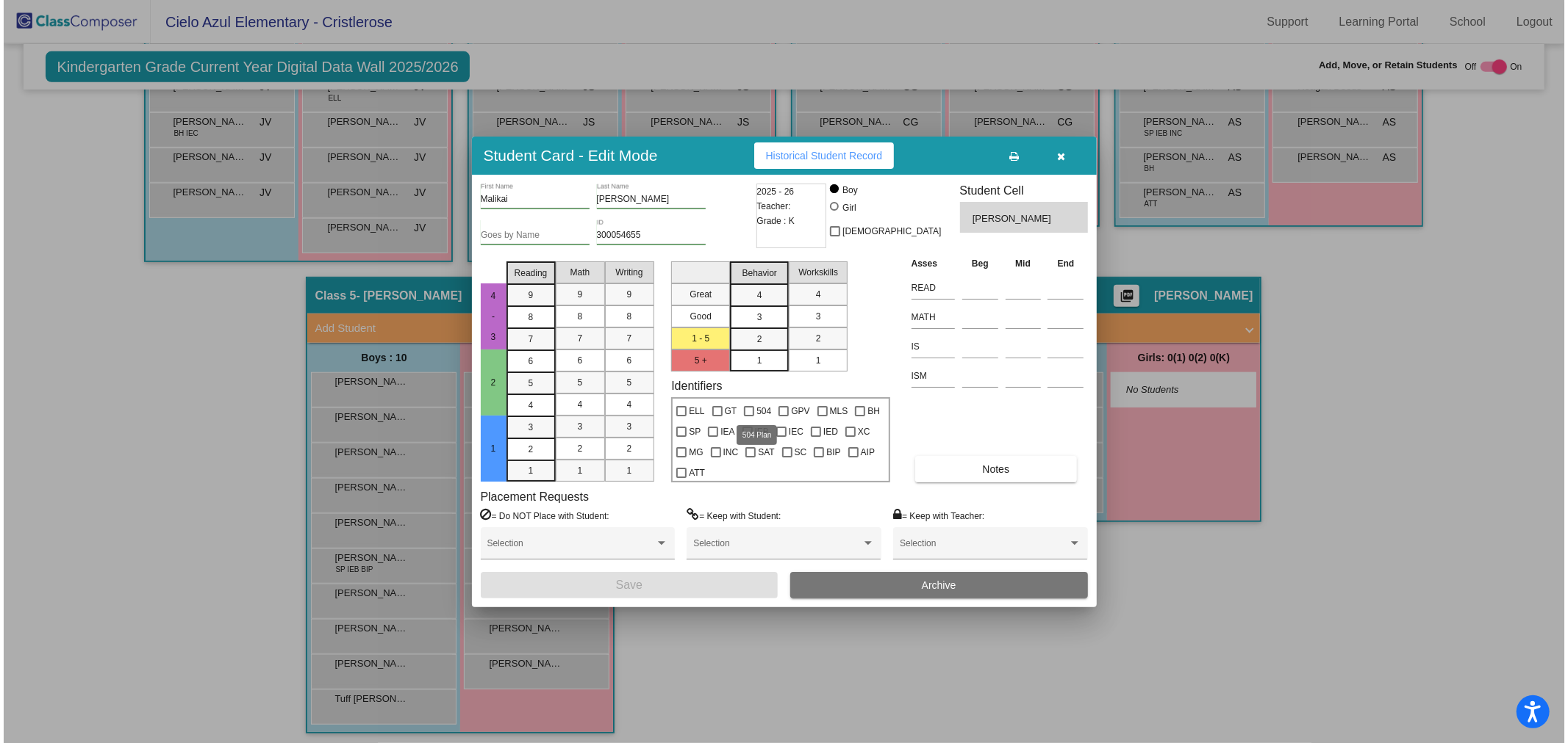
scroll to position [602, 0]
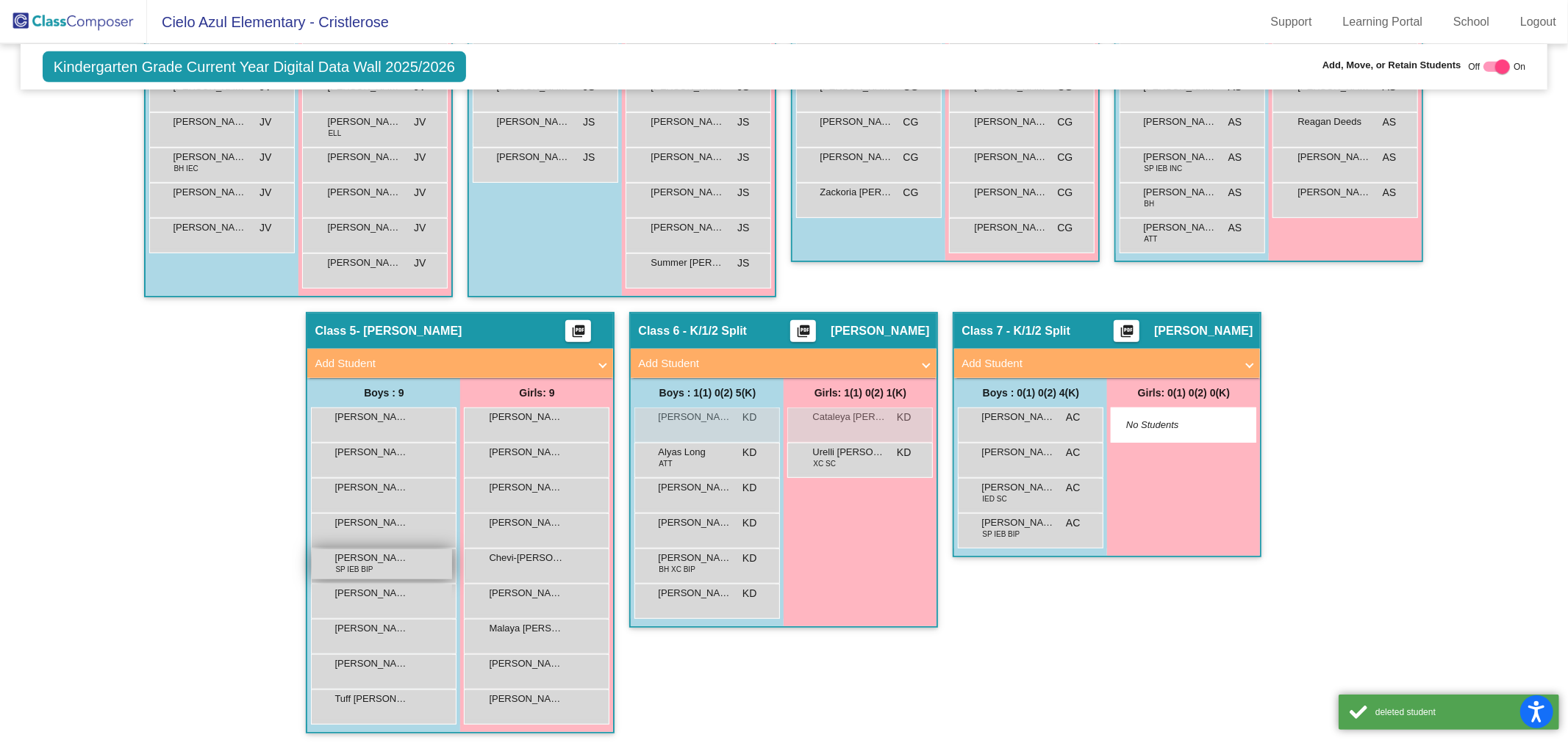
click at [411, 563] on div "[PERSON_NAME] IEB BIP lock do_not_disturb_alt" at bounding box center [382, 564] width 141 height 30
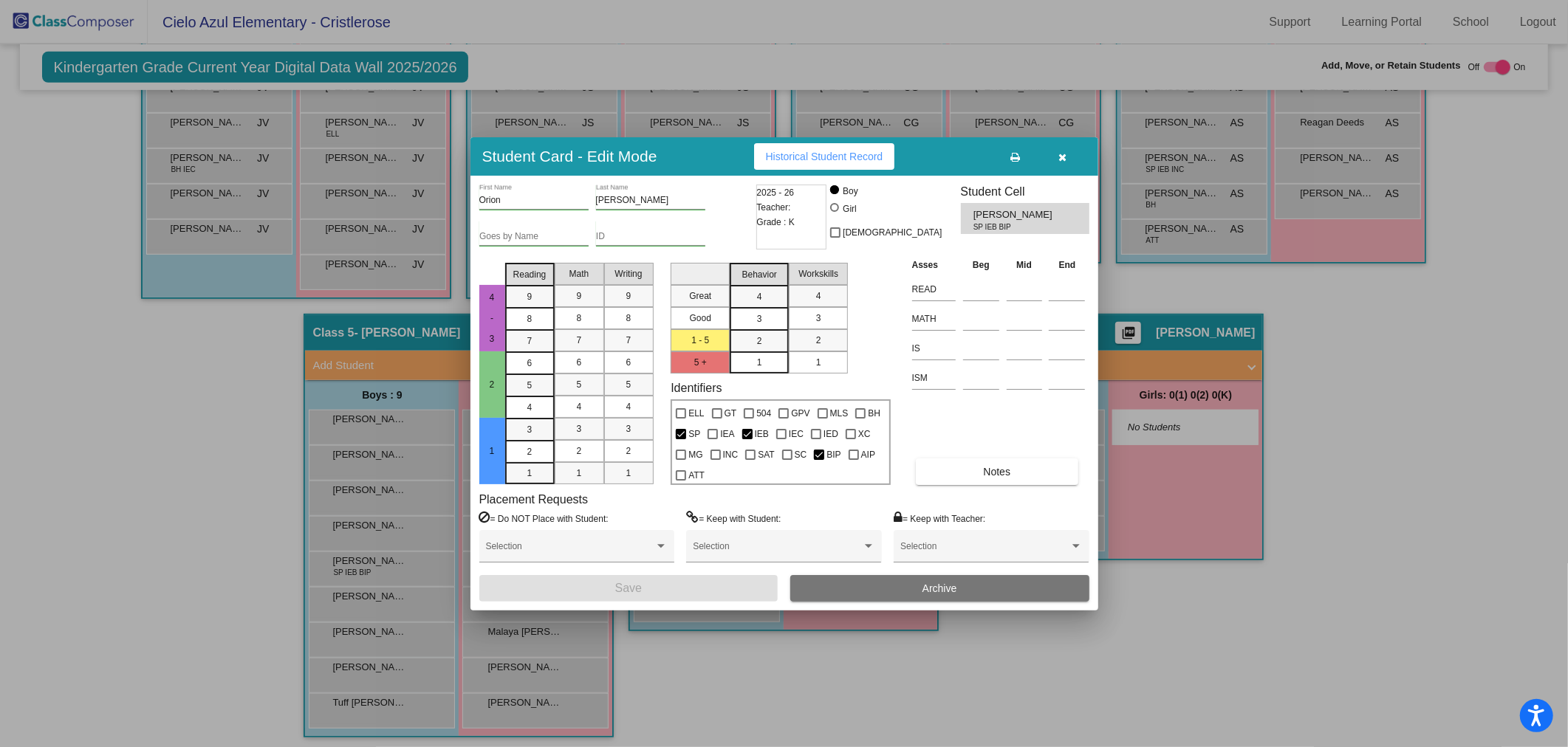
click at [941, 589] on span "Archive" at bounding box center [940, 589] width 34 height 12
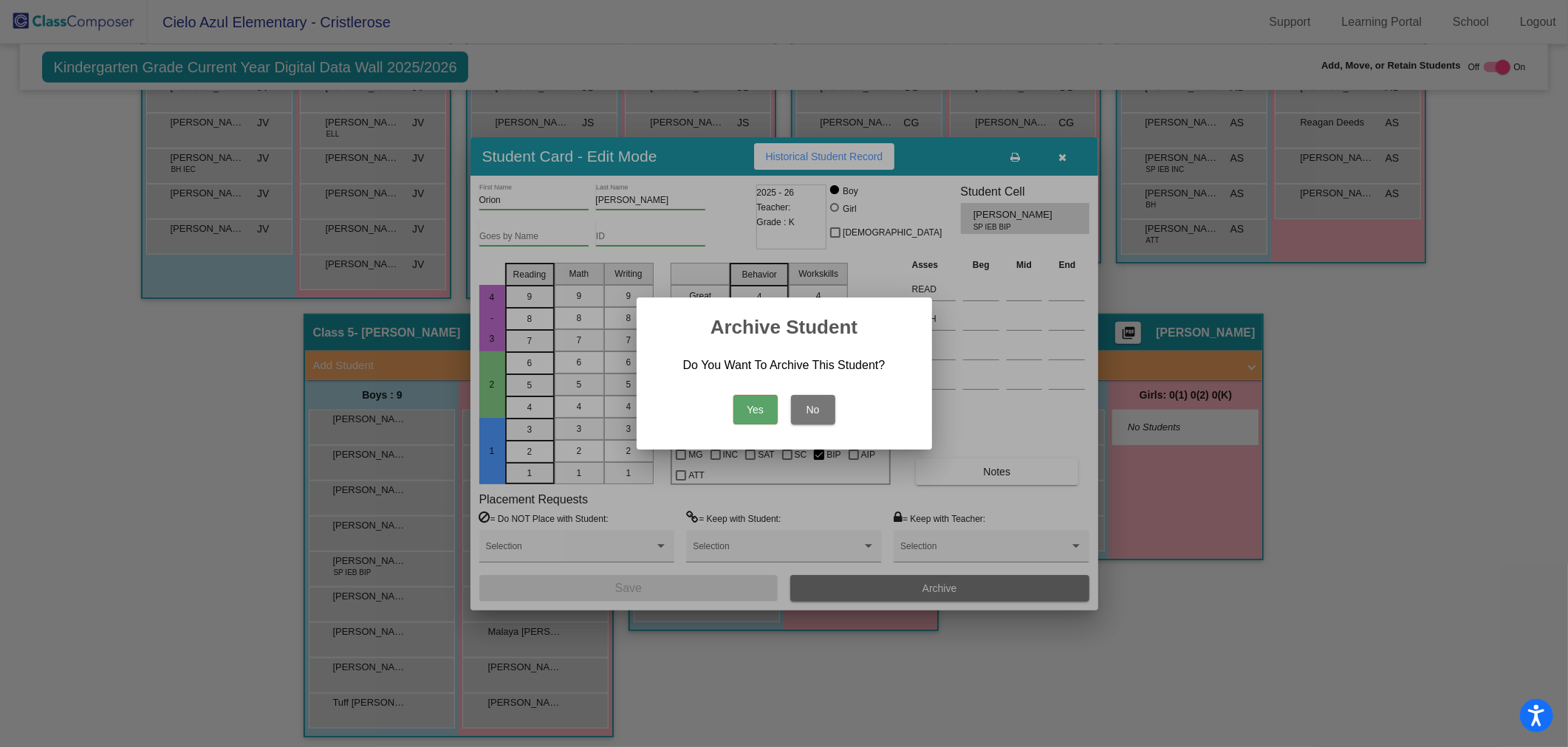
click at [763, 407] on button "Yes" at bounding box center [755, 409] width 44 height 29
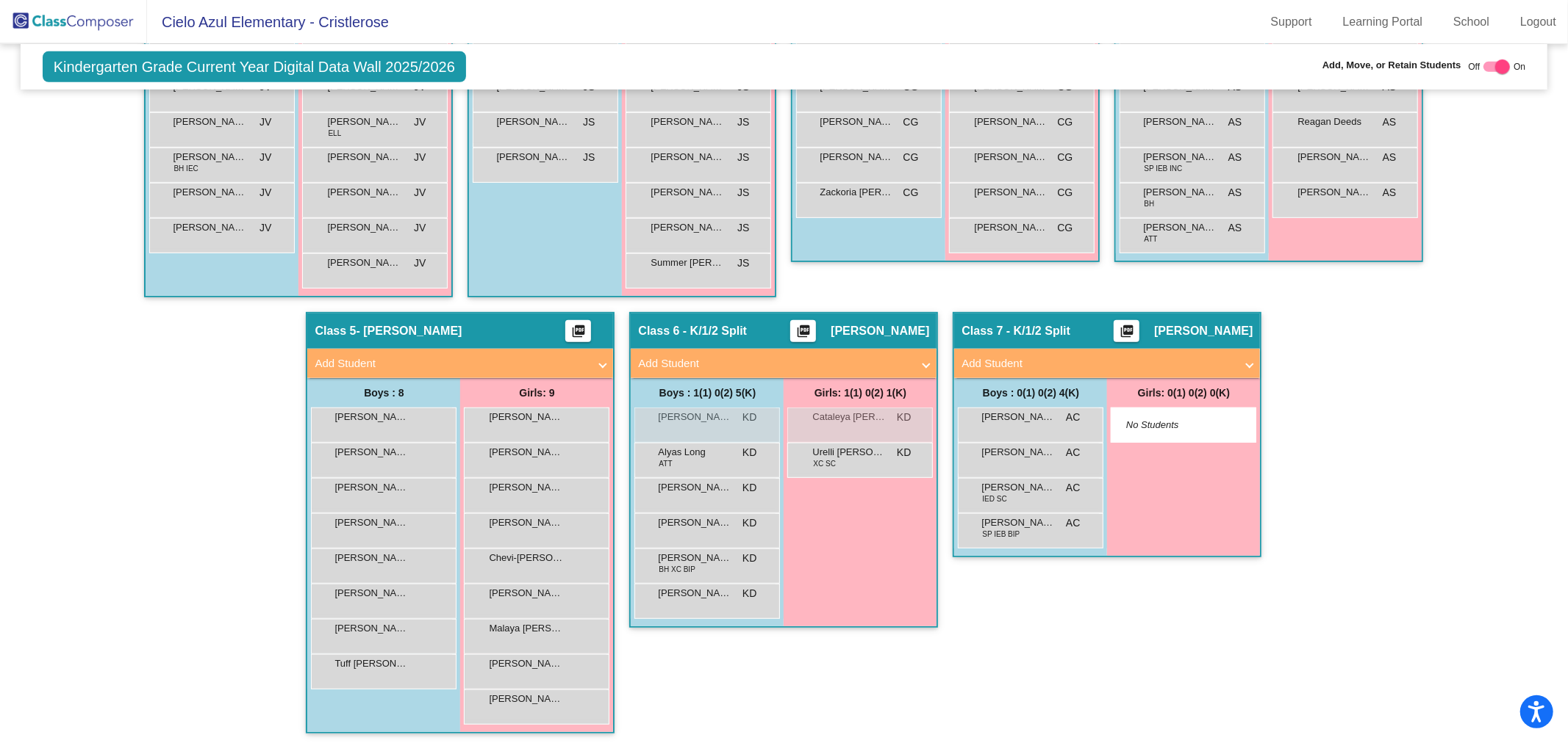
click at [1398, 585] on div "Hallway - Hallway Class picture_as_pdf Add Student First Name Last Name Student…" at bounding box center [784, 295] width 1505 height 908
click at [369, 560] on span "[PERSON_NAME][GEOGRAPHIC_DATA]" at bounding box center [370, 557] width 73 height 15
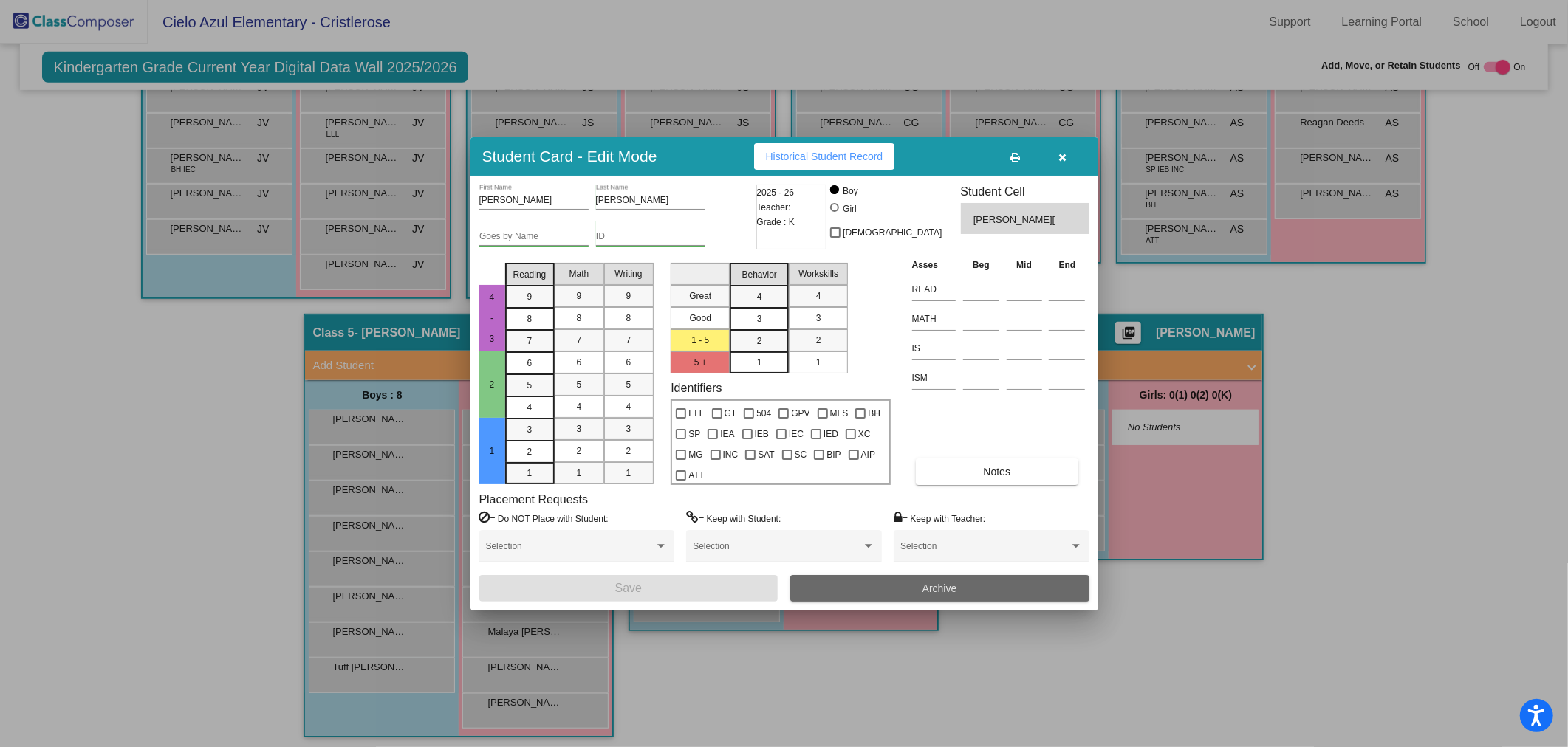
click at [951, 593] on span "Archive" at bounding box center [940, 589] width 34 height 12
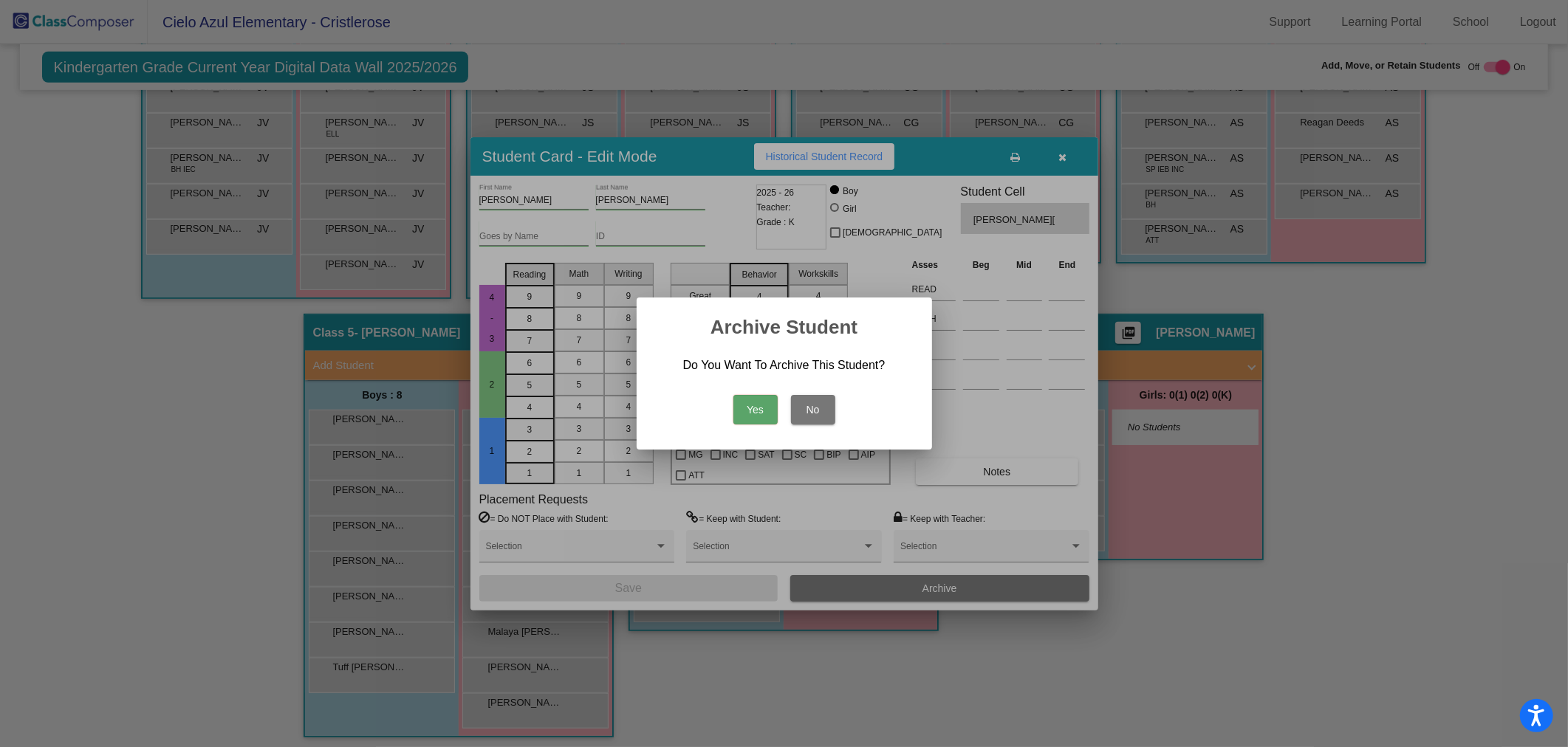
click at [757, 408] on button "Yes" at bounding box center [755, 409] width 44 height 29
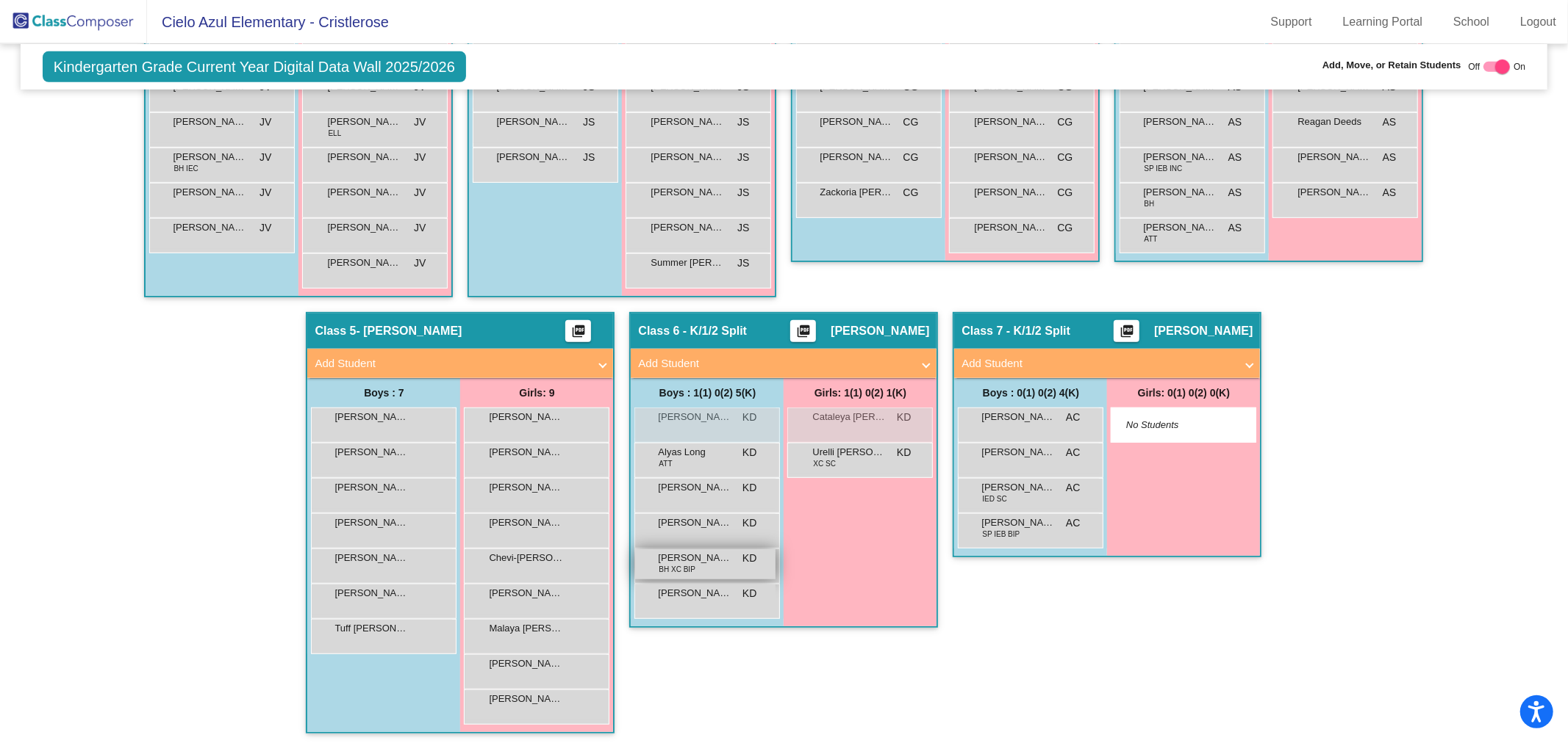
click at [699, 564] on div "[PERSON_NAME] BH XC BIP KD lock do_not_disturb_alt" at bounding box center [705, 564] width 141 height 30
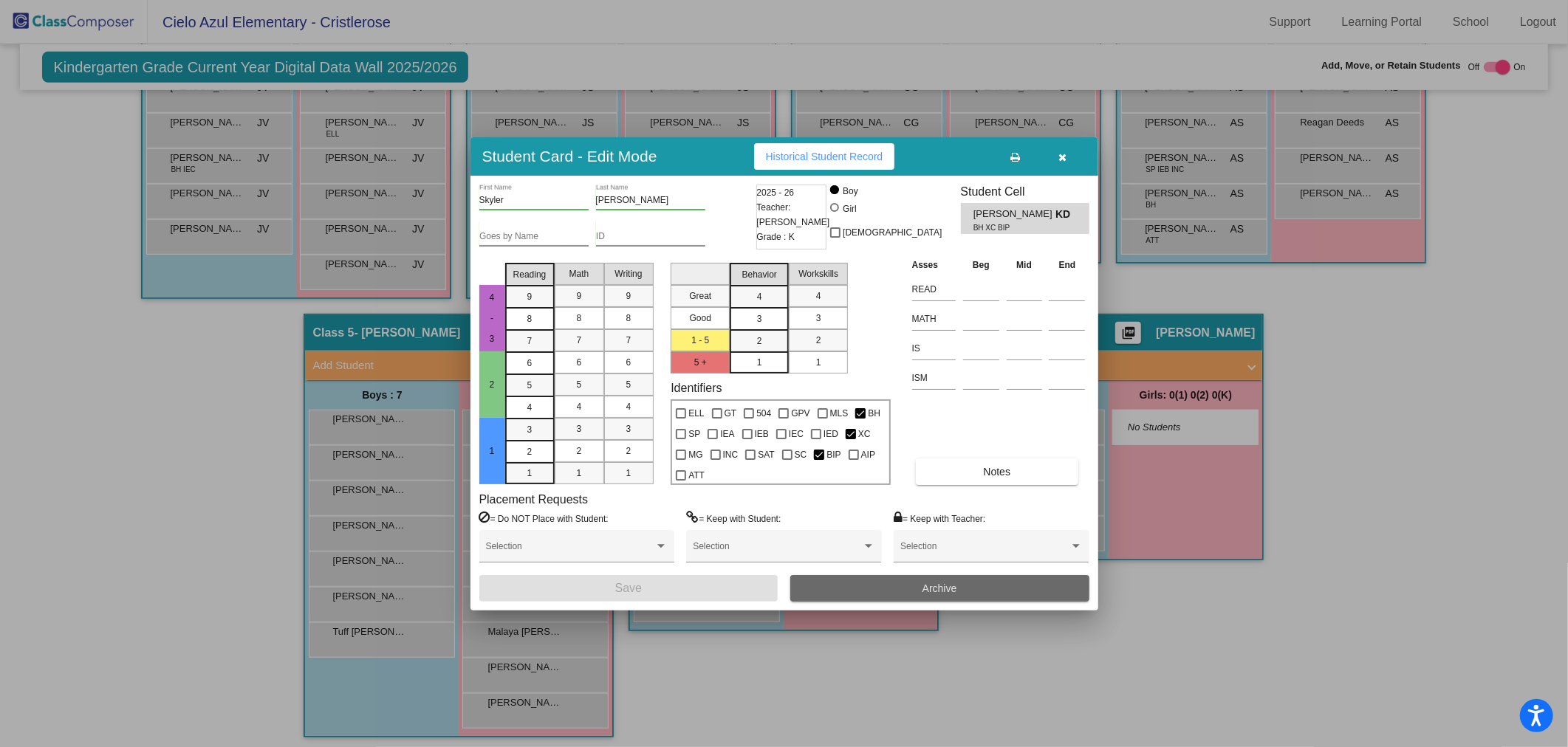
click at [927, 586] on span "Archive" at bounding box center [940, 589] width 34 height 12
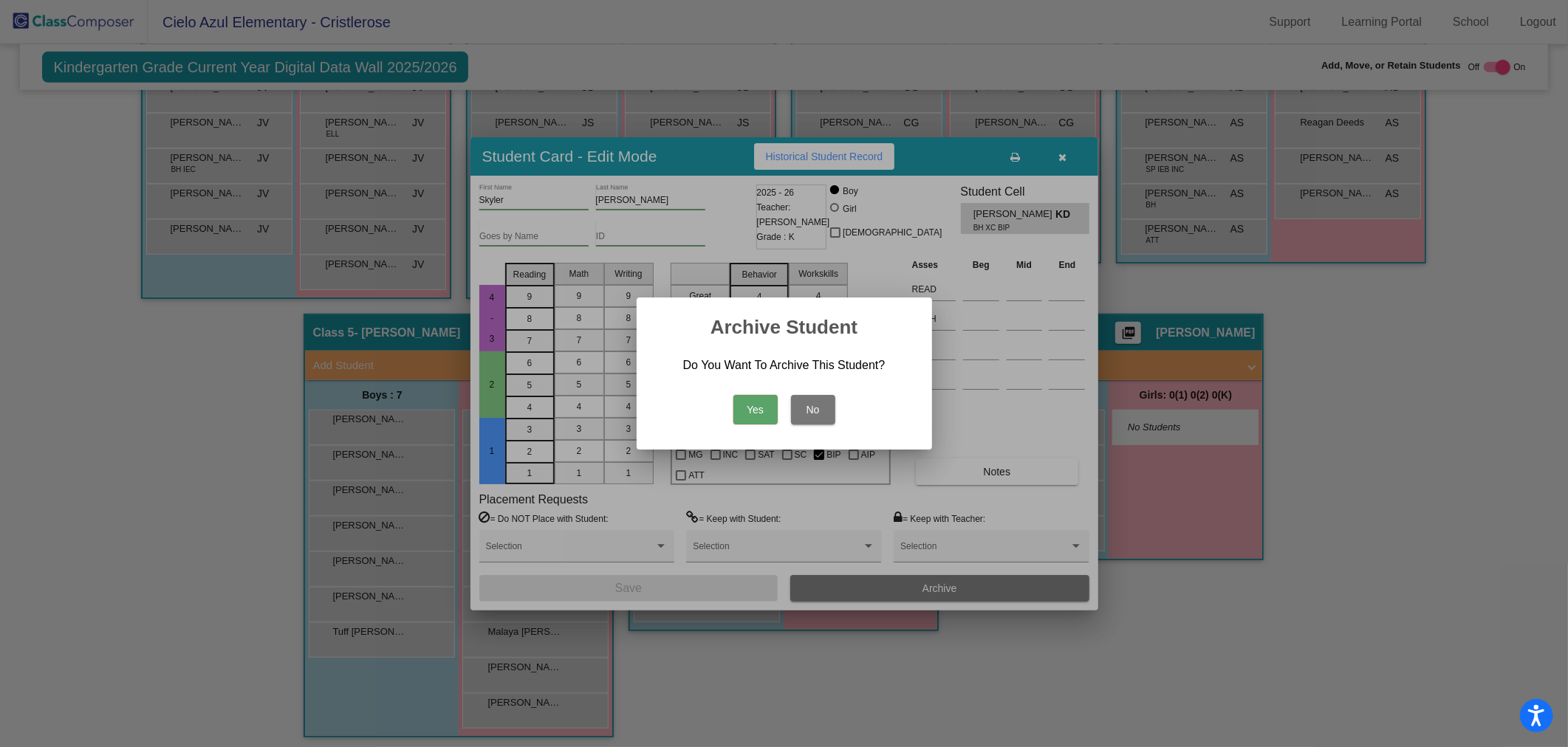
click at [758, 414] on button "Yes" at bounding box center [755, 409] width 44 height 29
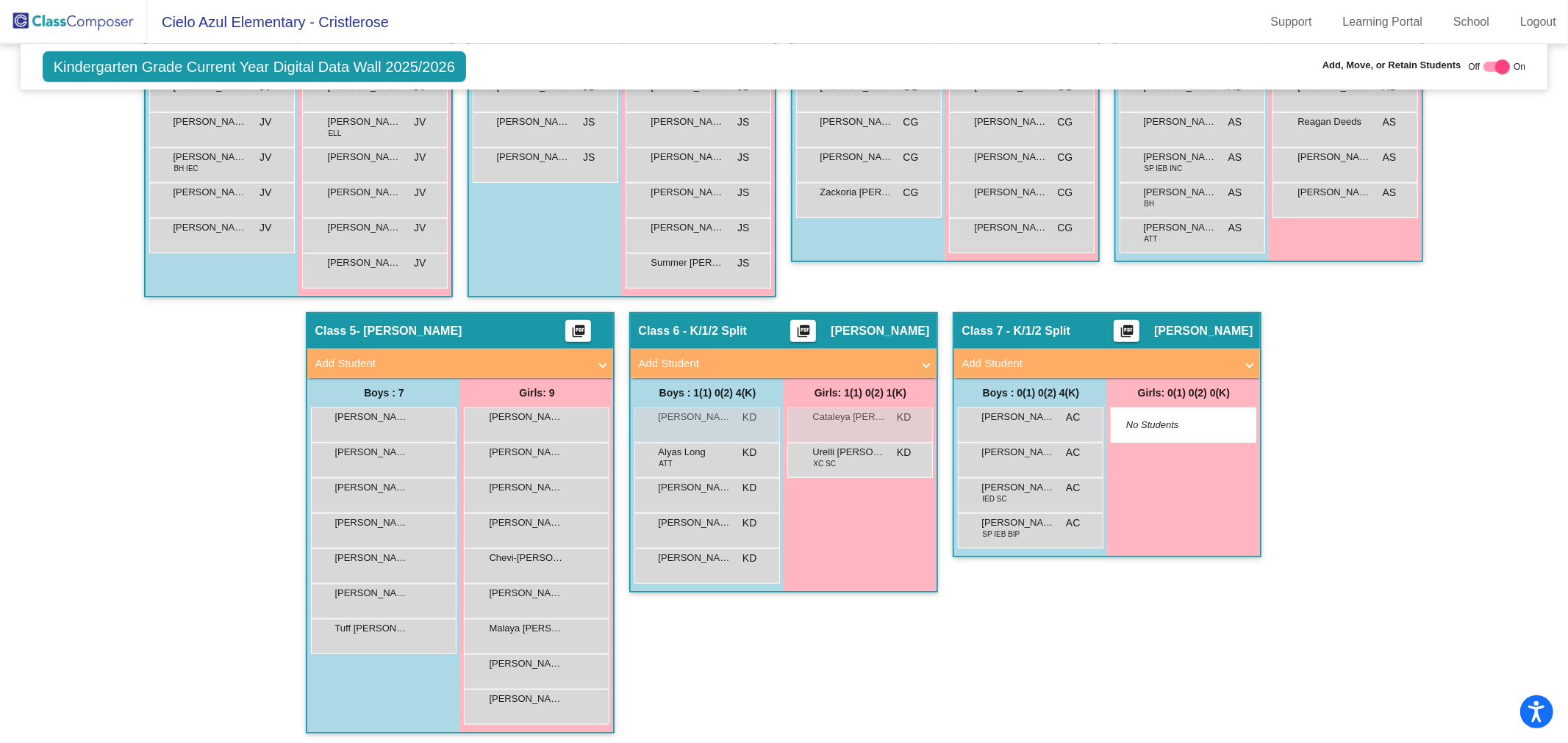
click at [96, 21] on img at bounding box center [73, 21] width 147 height 43
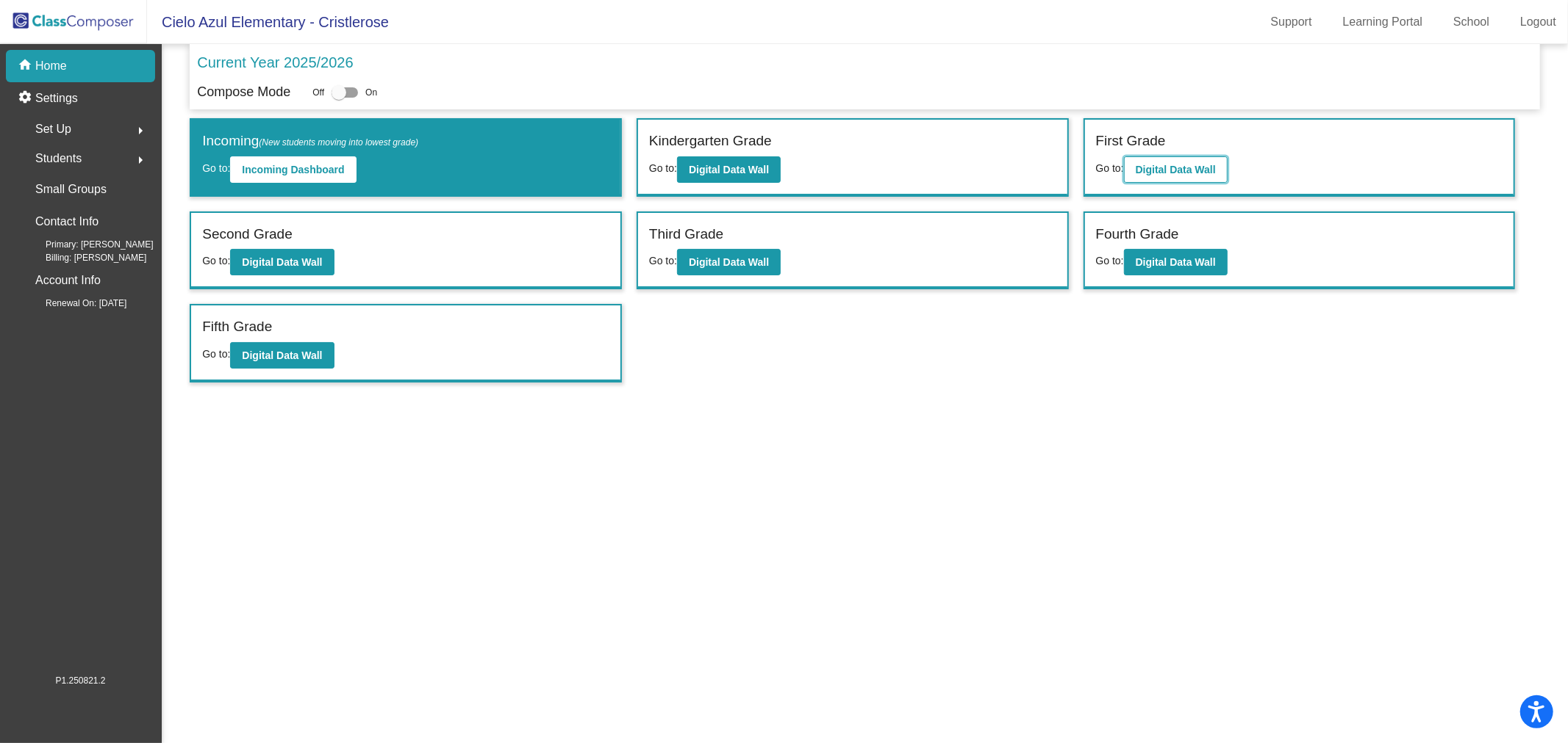
click at [1173, 165] on b "Digital Data Wall" at bounding box center [1175, 170] width 80 height 12
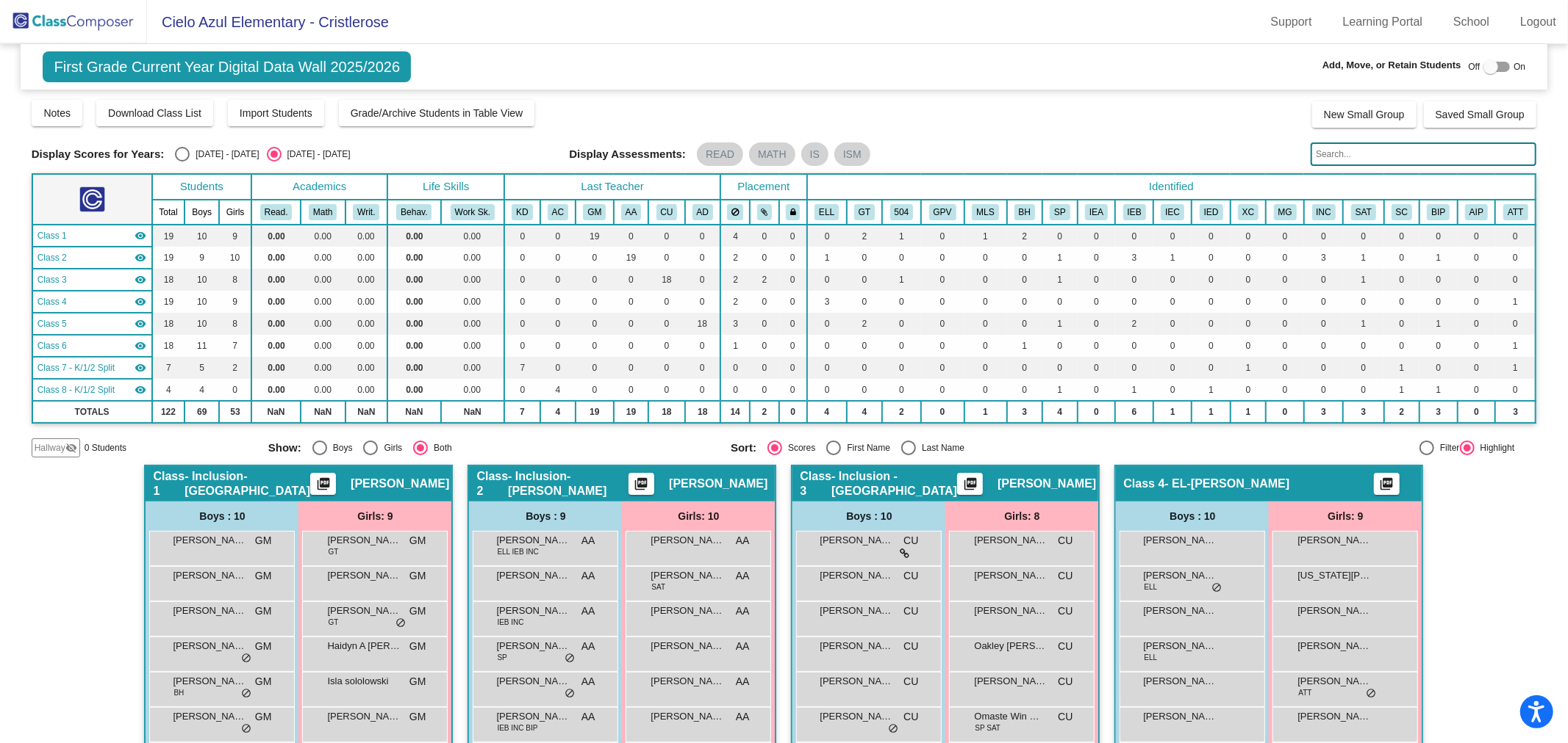
scroll to position [163, 0]
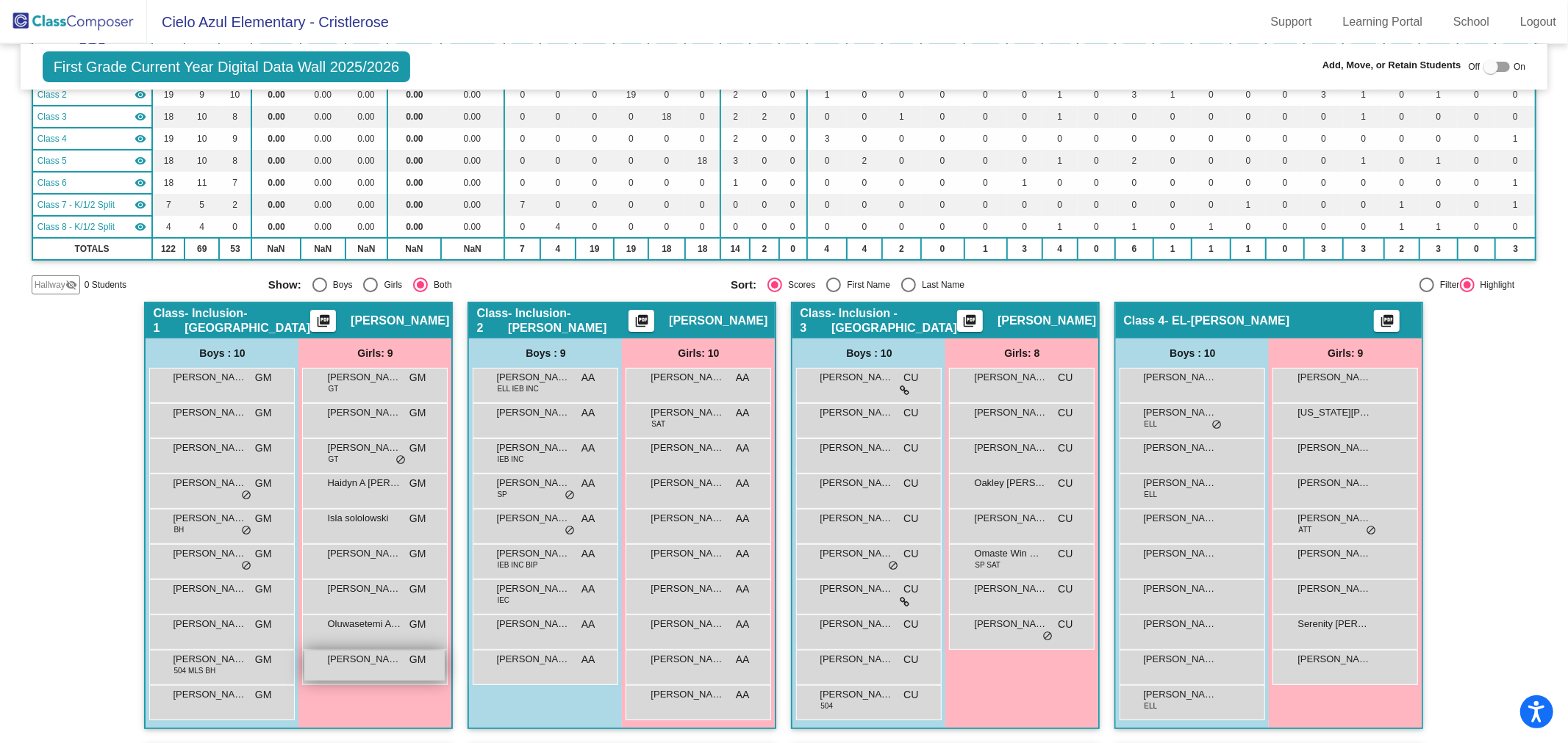
click at [377, 666] on div "[PERSON_NAME] GM lock do_not_disturb_alt" at bounding box center [374, 666] width 141 height 30
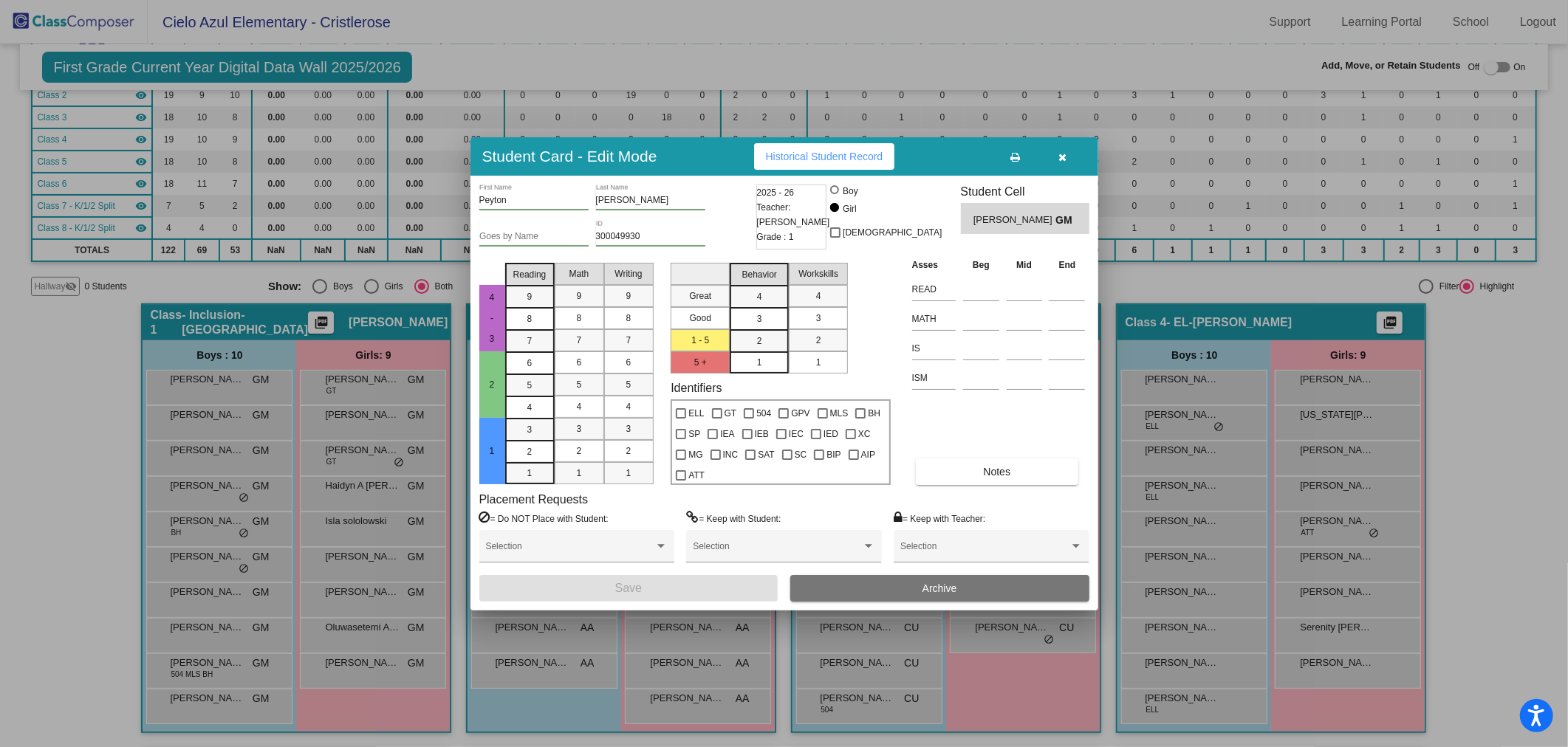
click at [880, 586] on button "Archive" at bounding box center [940, 588] width 299 height 27
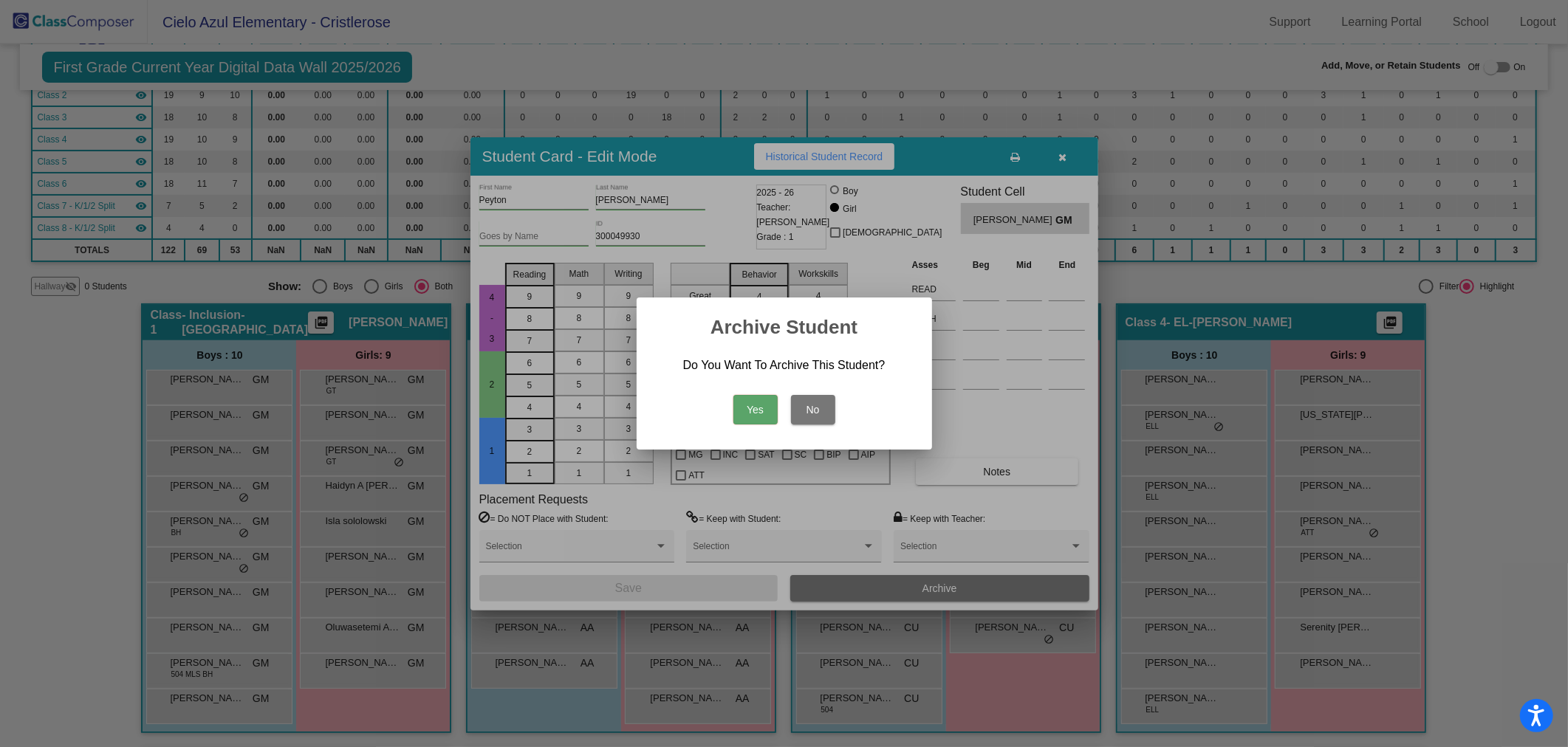
click at [114, 741] on div at bounding box center [784, 373] width 1568 height 747
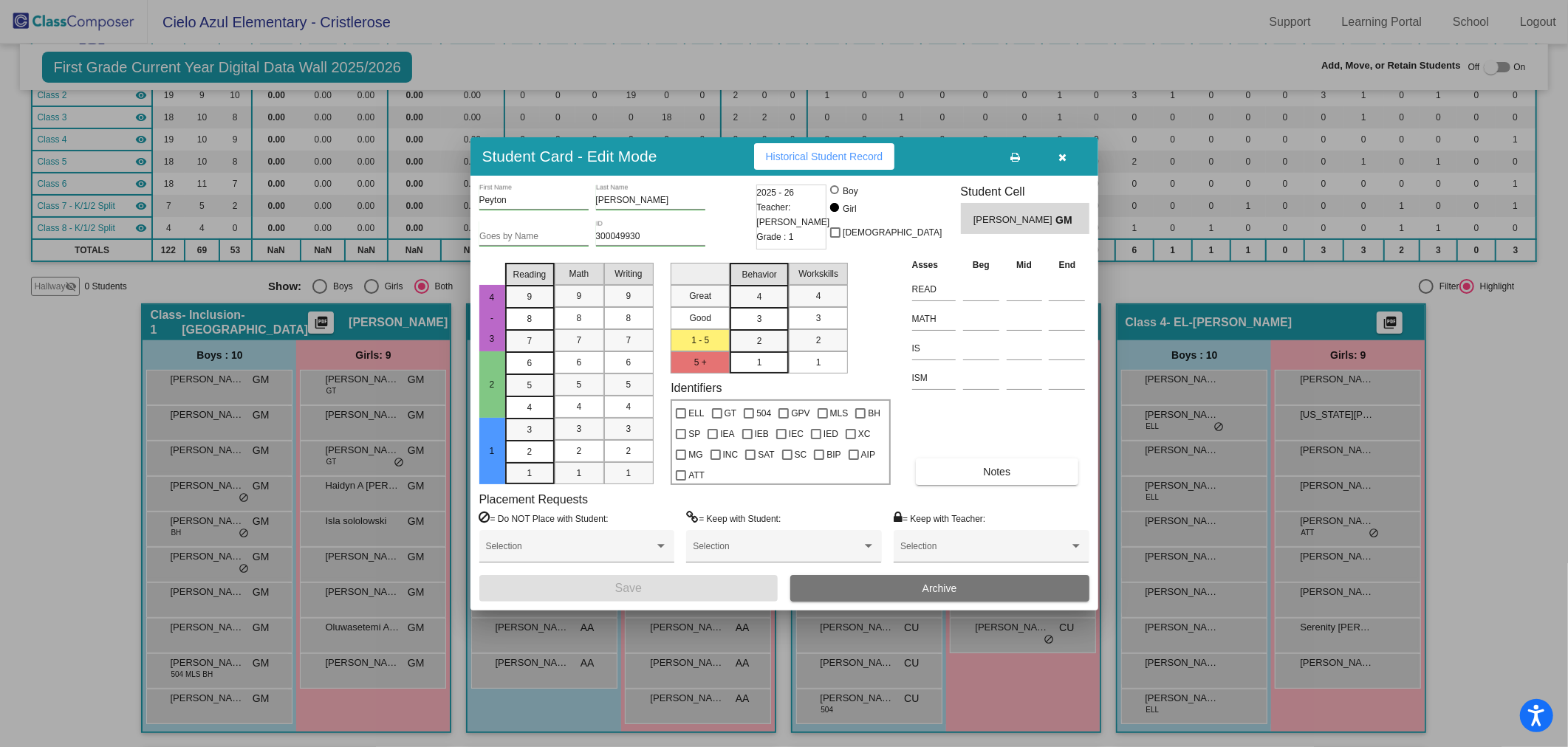
click at [953, 592] on span "Archive" at bounding box center [940, 589] width 34 height 12
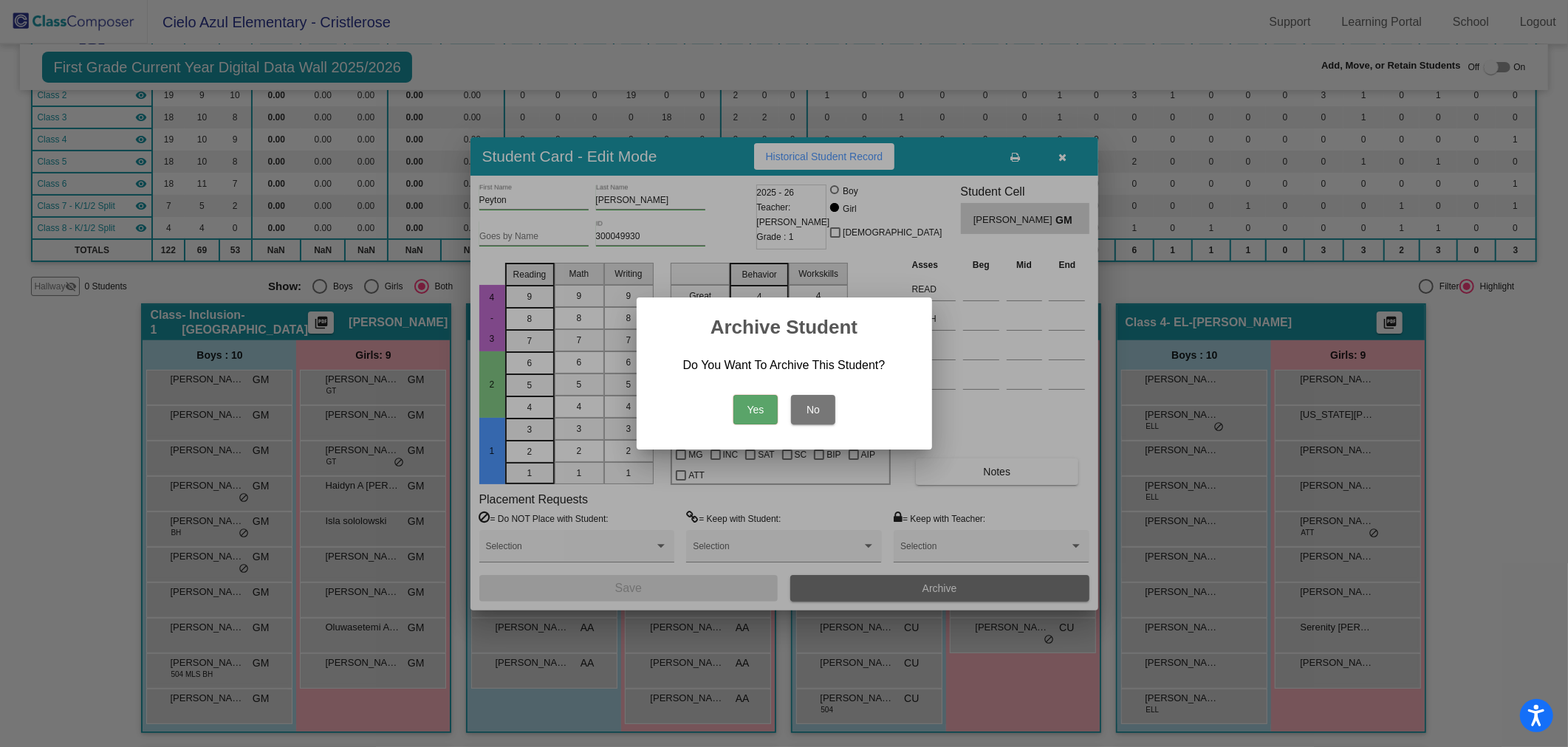
click at [742, 406] on button "Yes" at bounding box center [755, 409] width 44 height 29
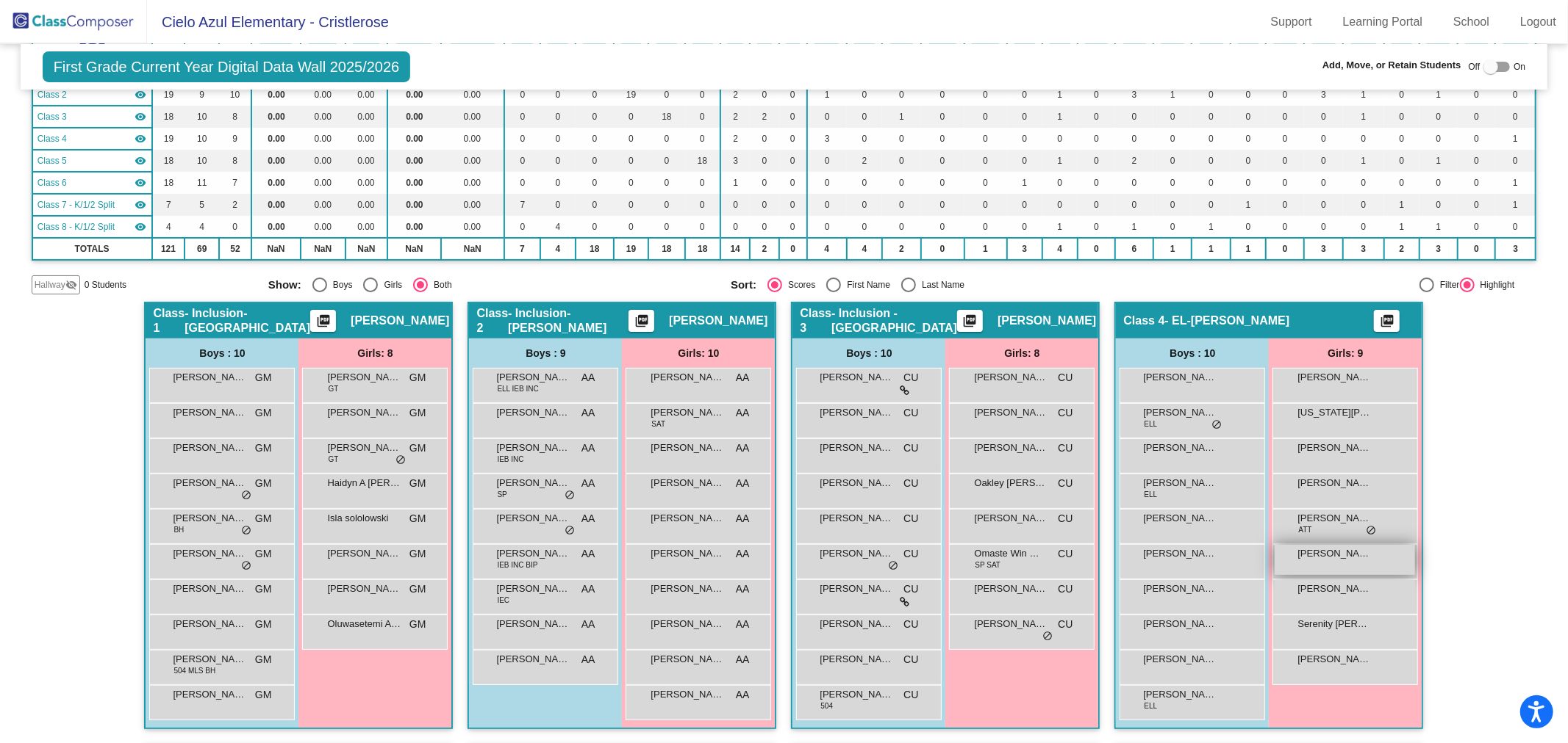
click at [1371, 556] on div "[PERSON_NAME] lock do_not_disturb_alt" at bounding box center [1344, 559] width 141 height 30
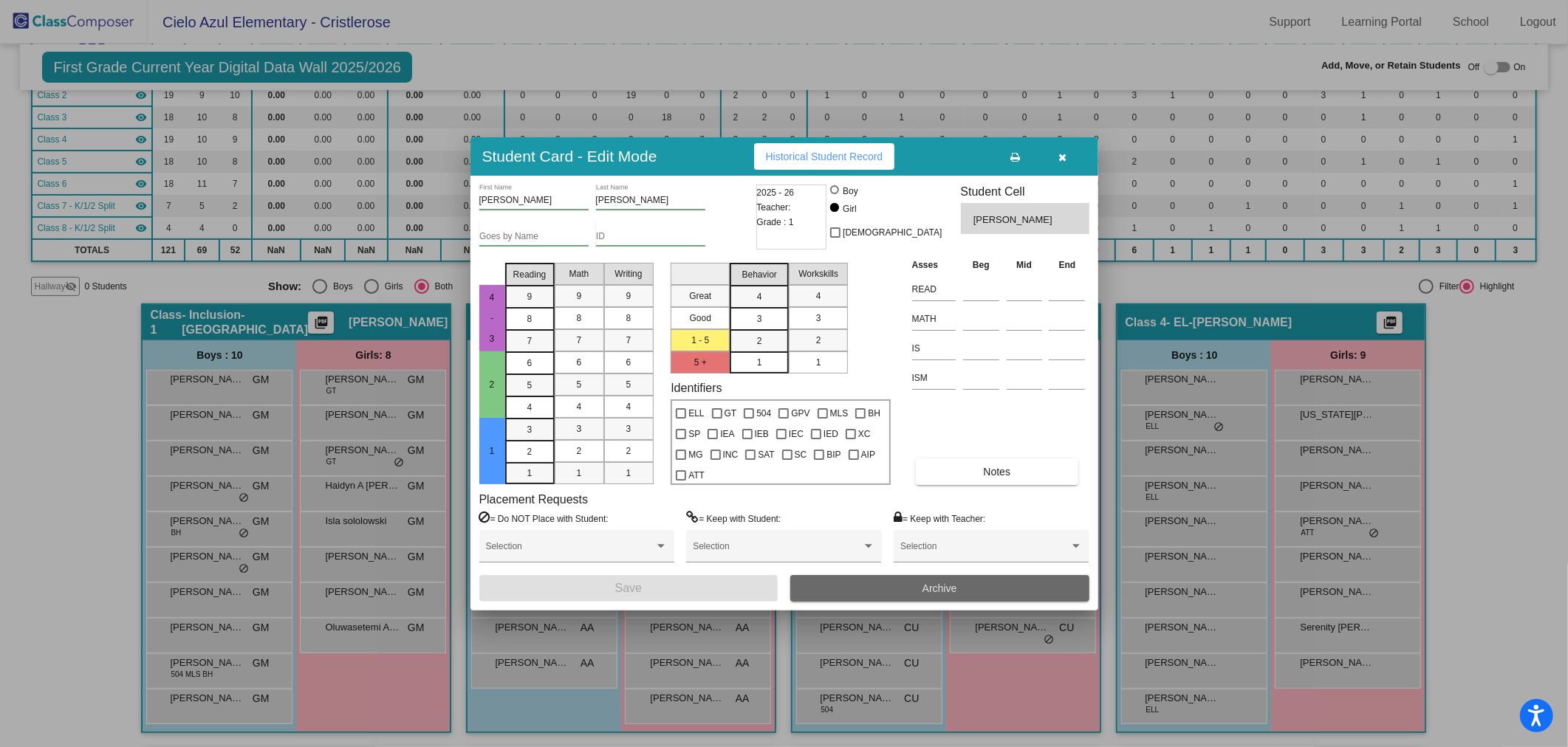
click at [923, 588] on span "Archive" at bounding box center [940, 589] width 34 height 12
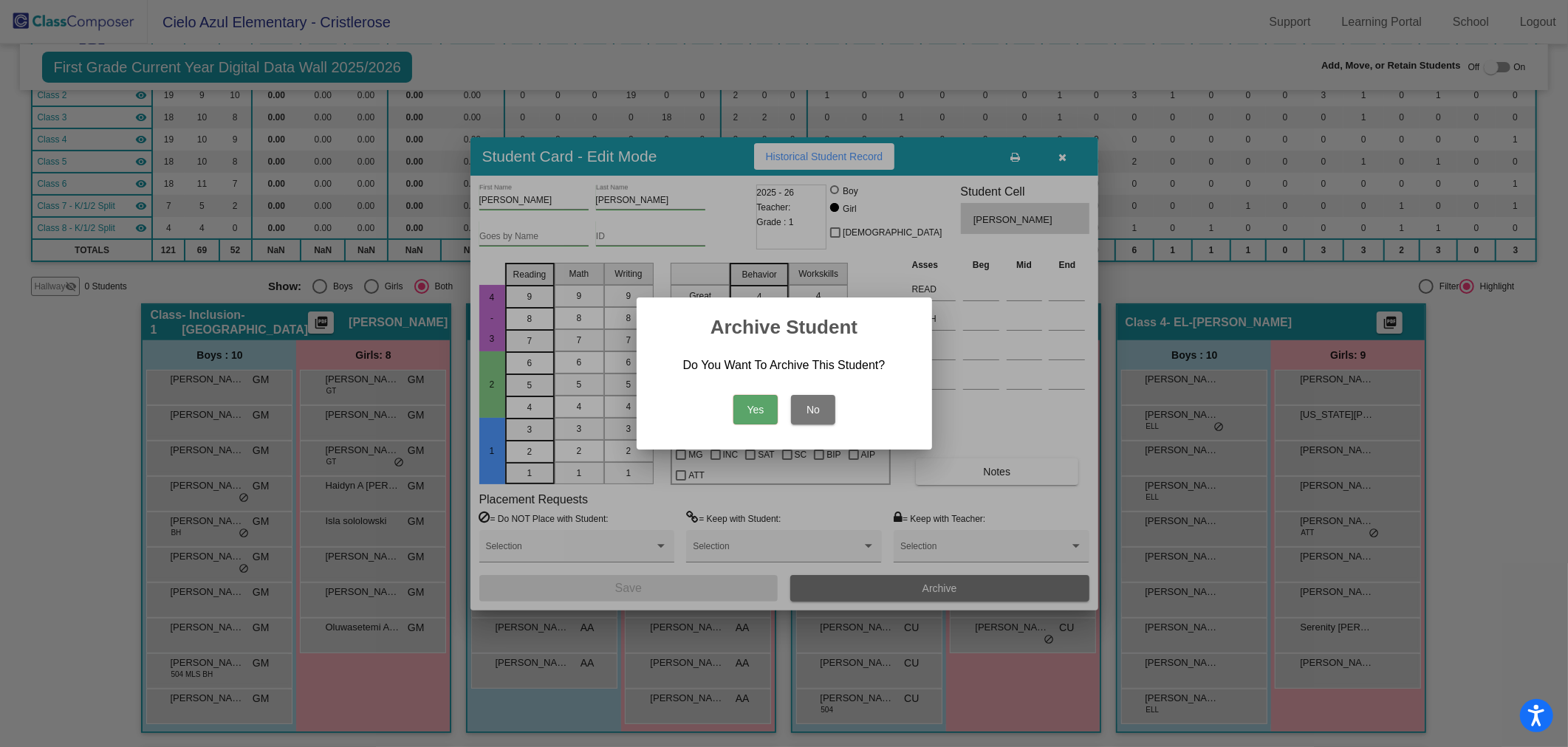
click at [746, 407] on button "Yes" at bounding box center [755, 409] width 44 height 29
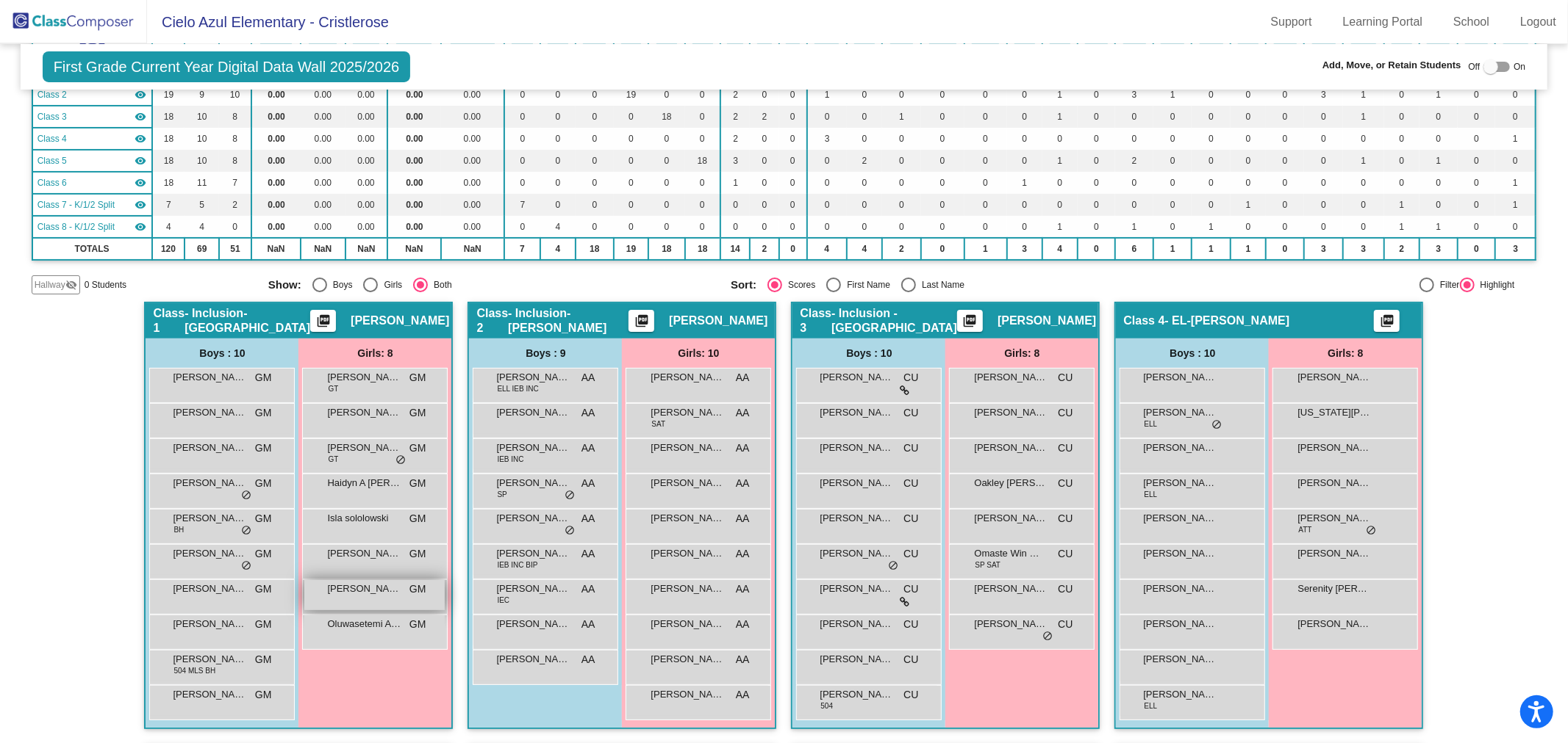
click at [372, 597] on div "[PERSON_NAME] lock do_not_disturb_alt" at bounding box center [374, 595] width 141 height 30
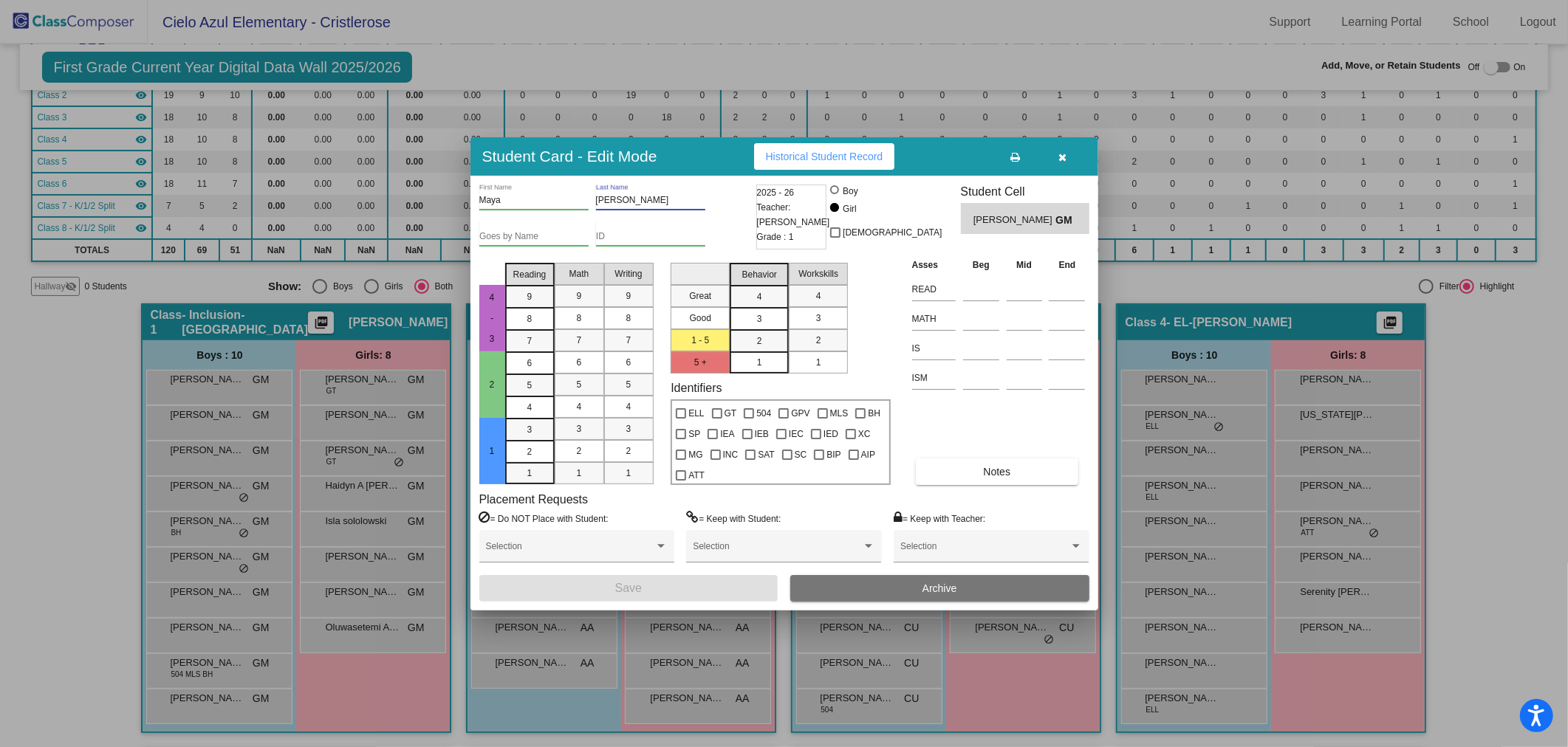
drag, startPoint x: 625, startPoint y: 200, endPoint x: 592, endPoint y: 199, distance: 33.0
click at [592, 199] on div "[PERSON_NAME] First Name [PERSON_NAME] Last Name" at bounding box center [616, 202] width 273 height 36
click at [633, 201] on input "[PERSON_NAME]" at bounding box center [650, 200] width 109 height 11
type input "[PERSON_NAME]"
click at [681, 579] on button "Save" at bounding box center [628, 588] width 299 height 27
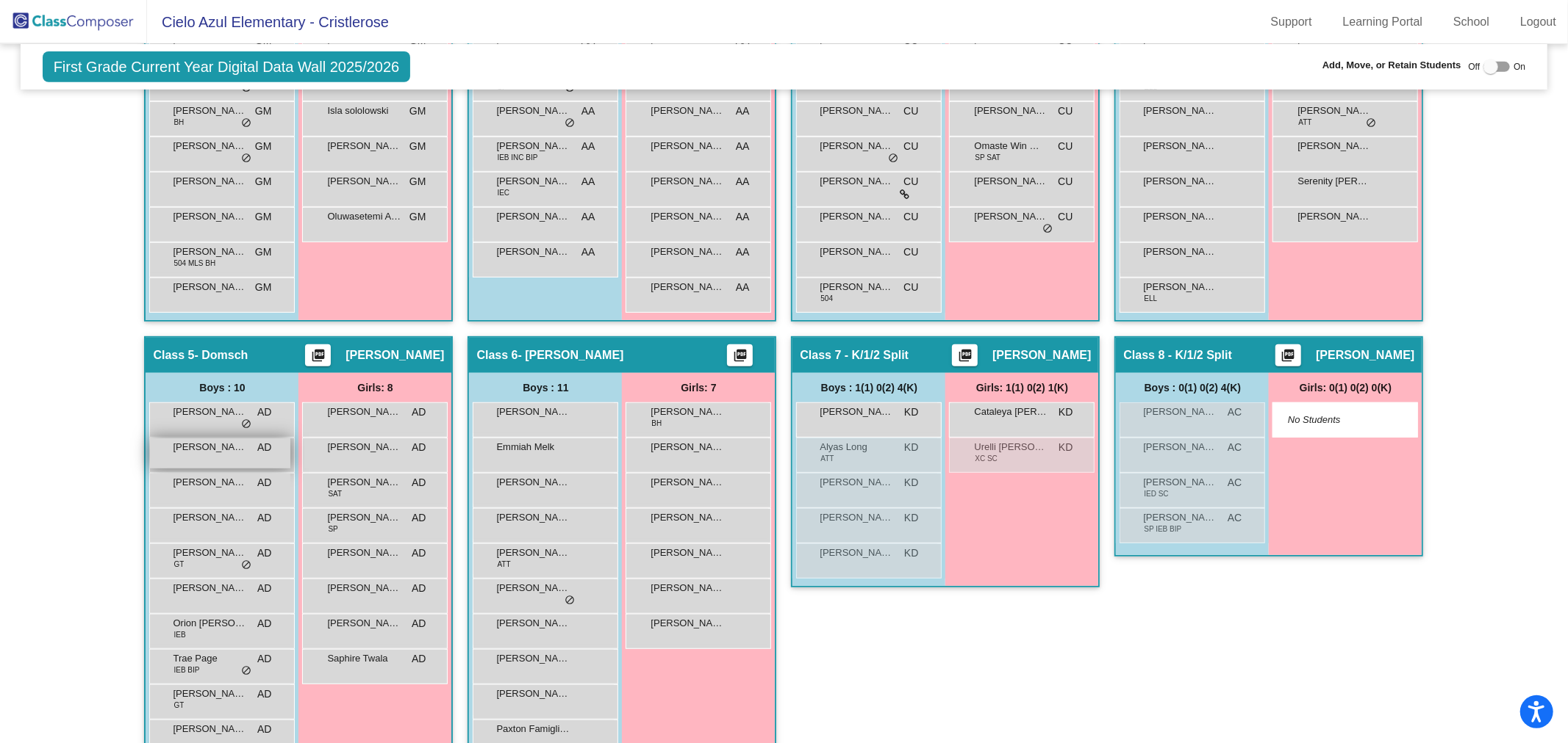
scroll to position [636, 0]
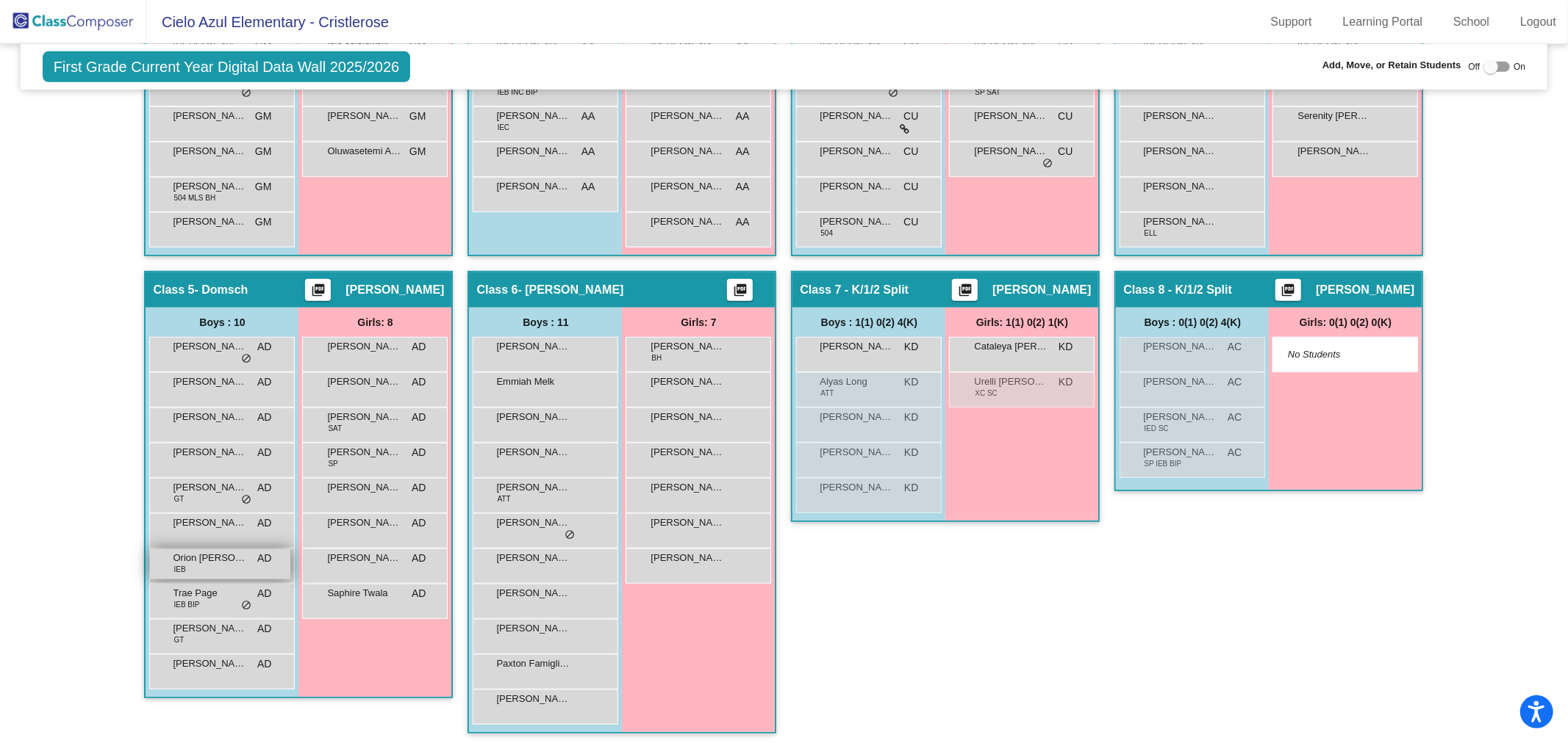
click at [209, 555] on span "Orion [PERSON_NAME]" at bounding box center [209, 557] width 73 height 15
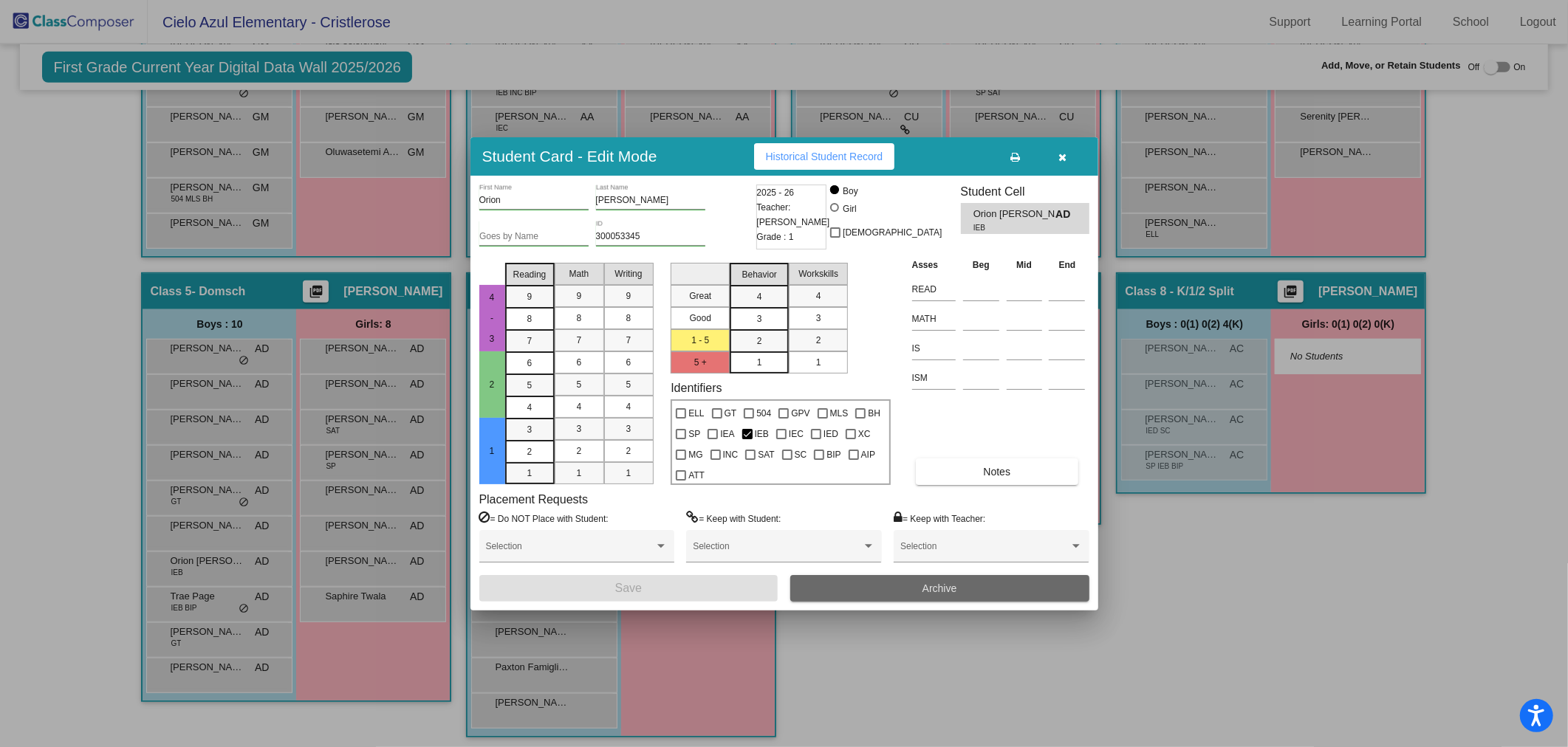
click at [949, 583] on span "Archive" at bounding box center [940, 589] width 34 height 12
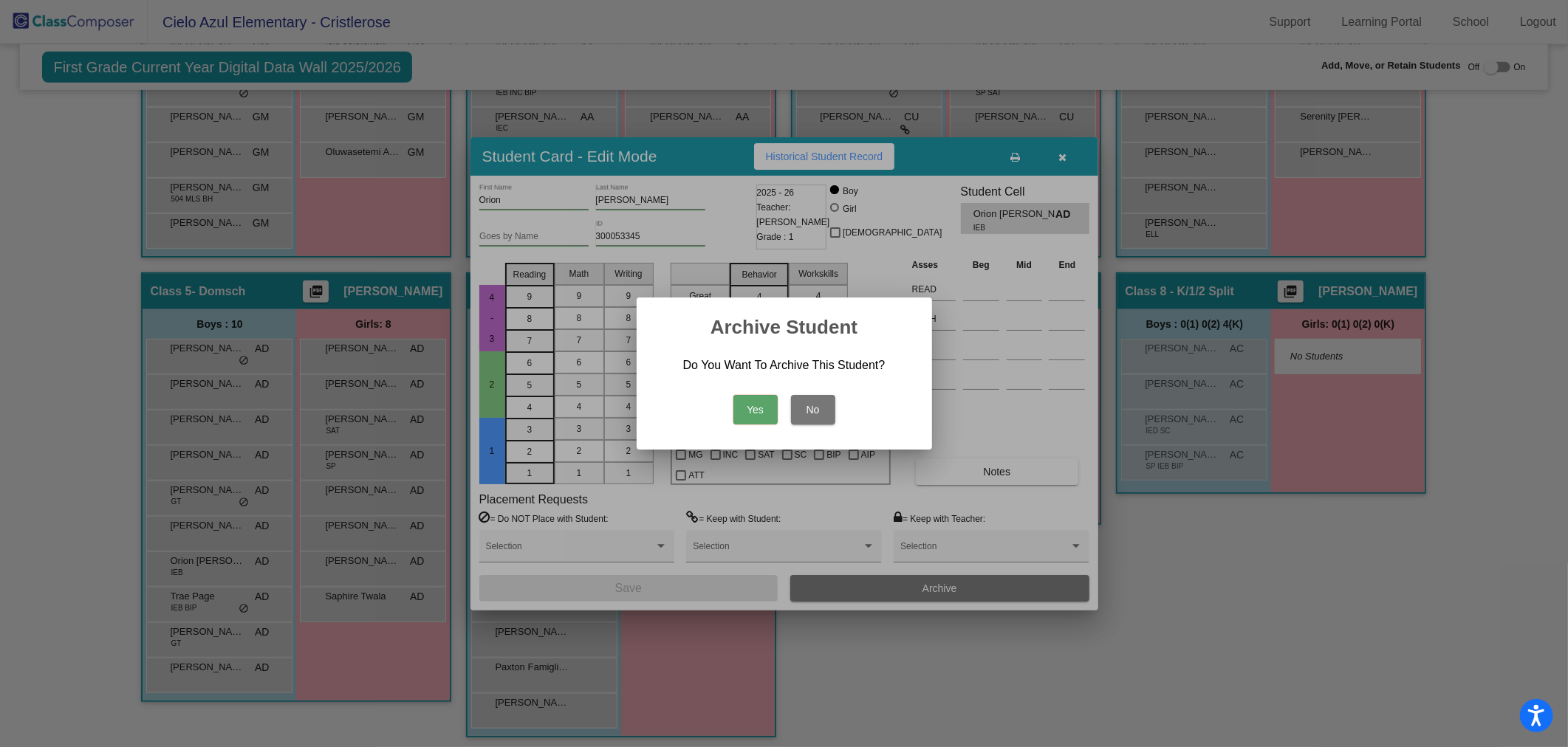
click at [762, 411] on button "Yes" at bounding box center [755, 409] width 44 height 29
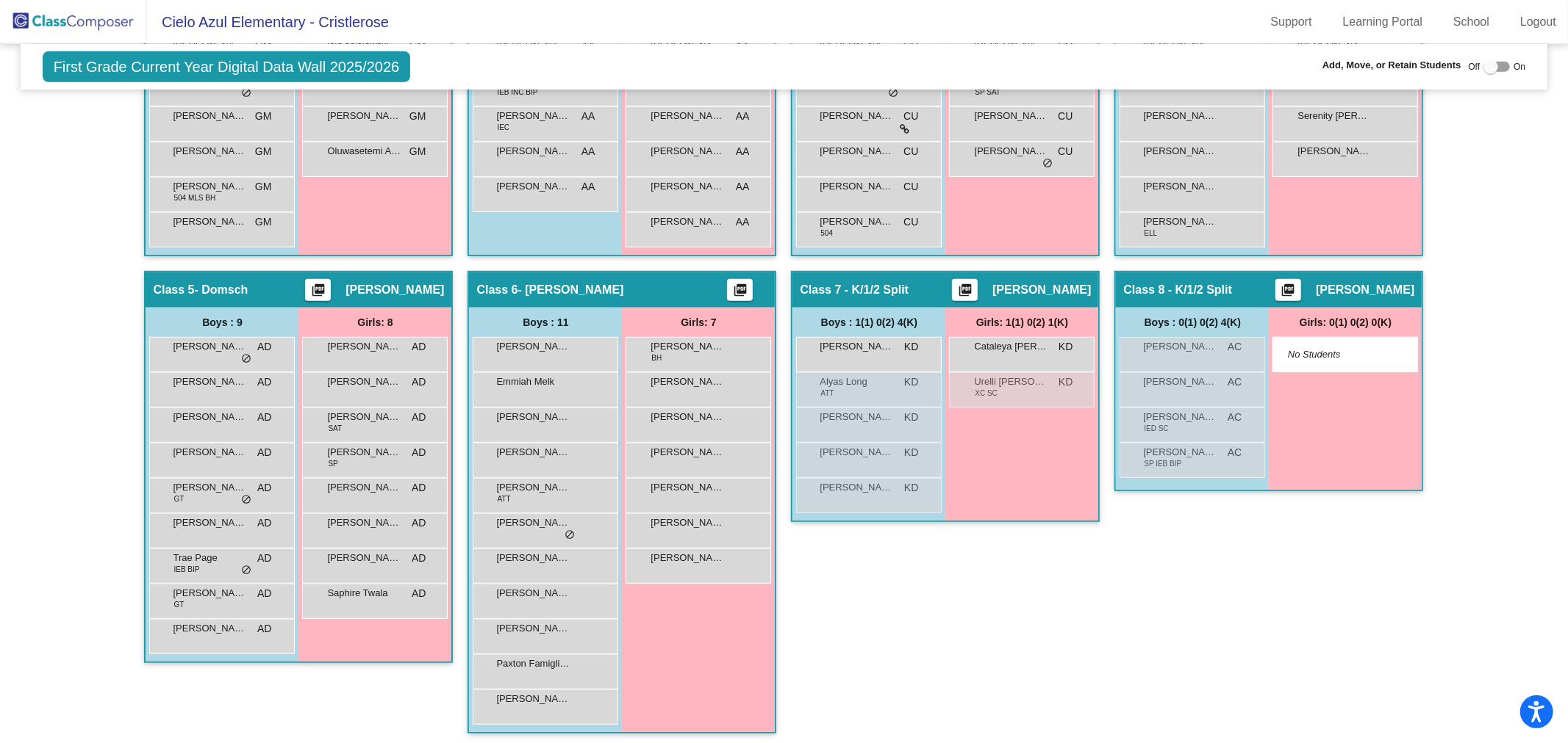
click at [88, 21] on img at bounding box center [73, 21] width 147 height 43
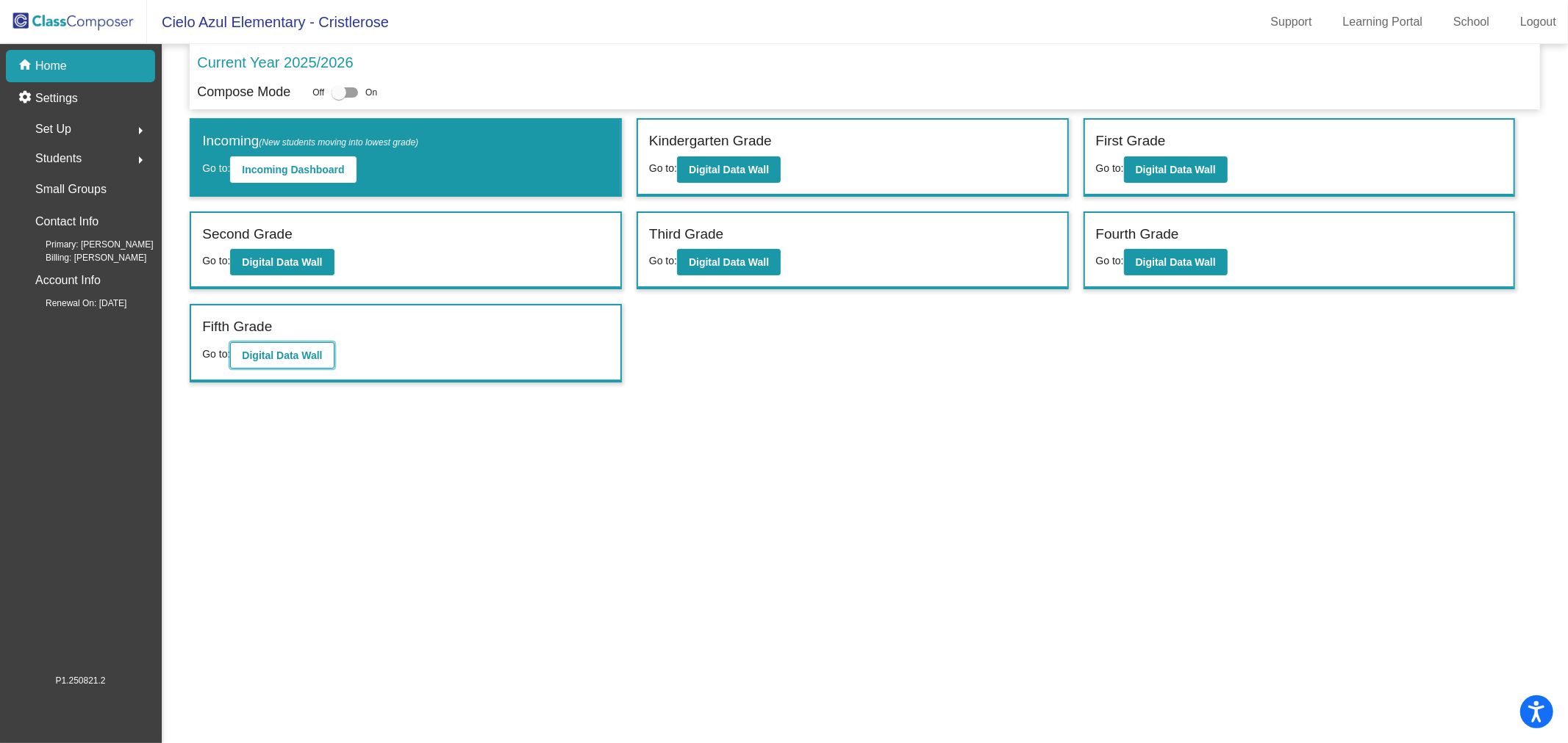
click at [304, 353] on b "Digital Data Wall" at bounding box center [281, 355] width 80 height 12
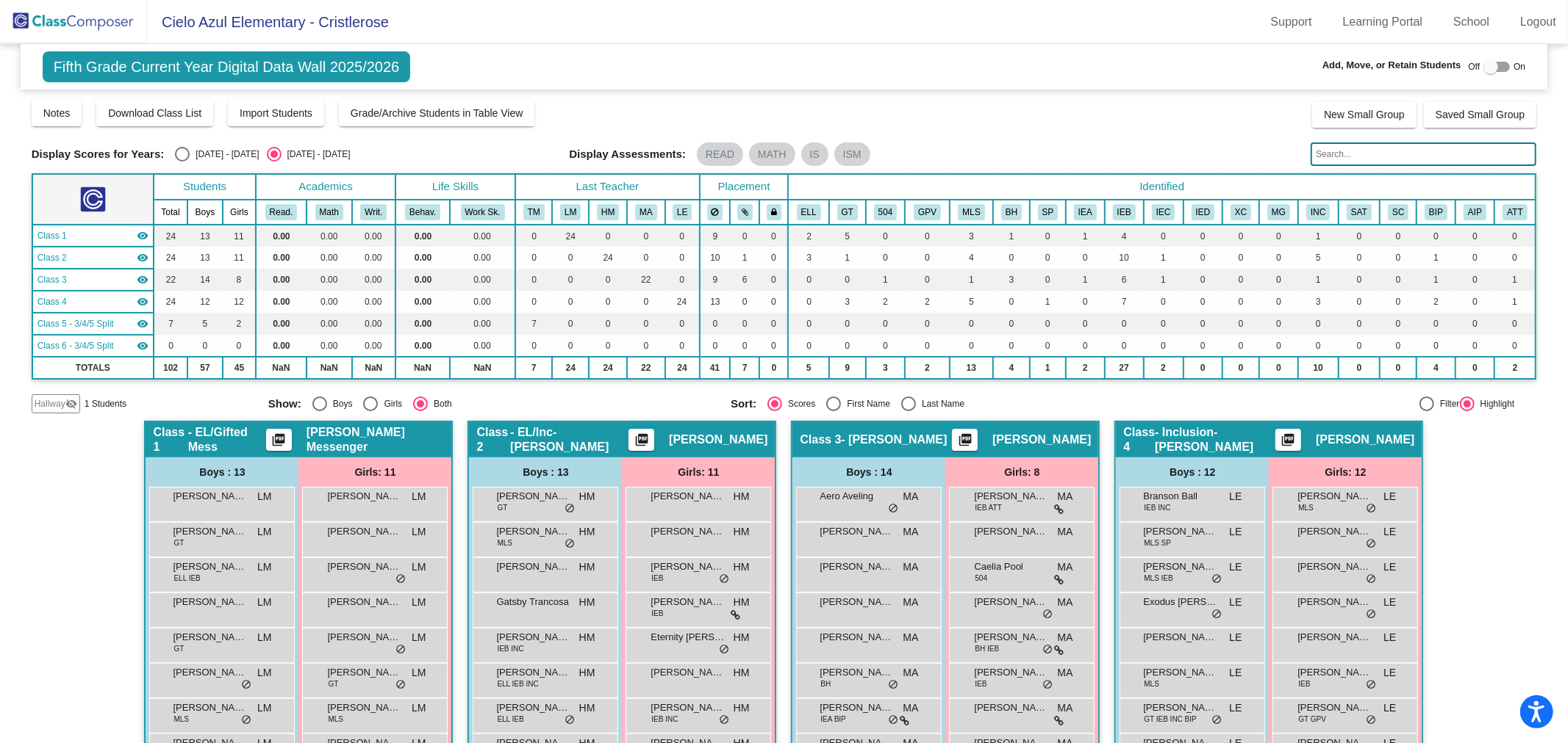
click at [78, 26] on img at bounding box center [73, 21] width 147 height 43
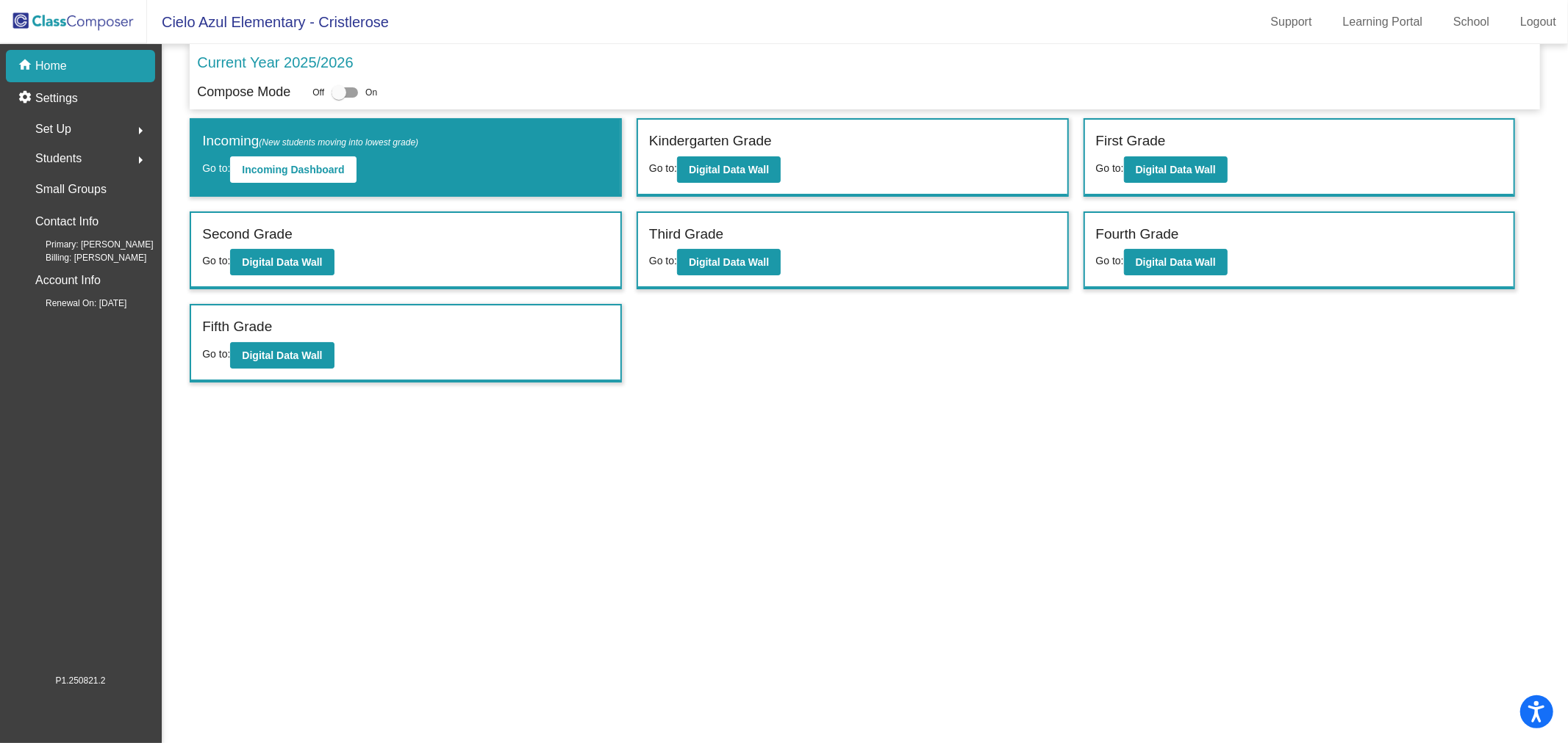
click at [70, 158] on span "Students" at bounding box center [58, 158] width 46 height 21
click at [74, 314] on p "All Students" at bounding box center [66, 318] width 59 height 18
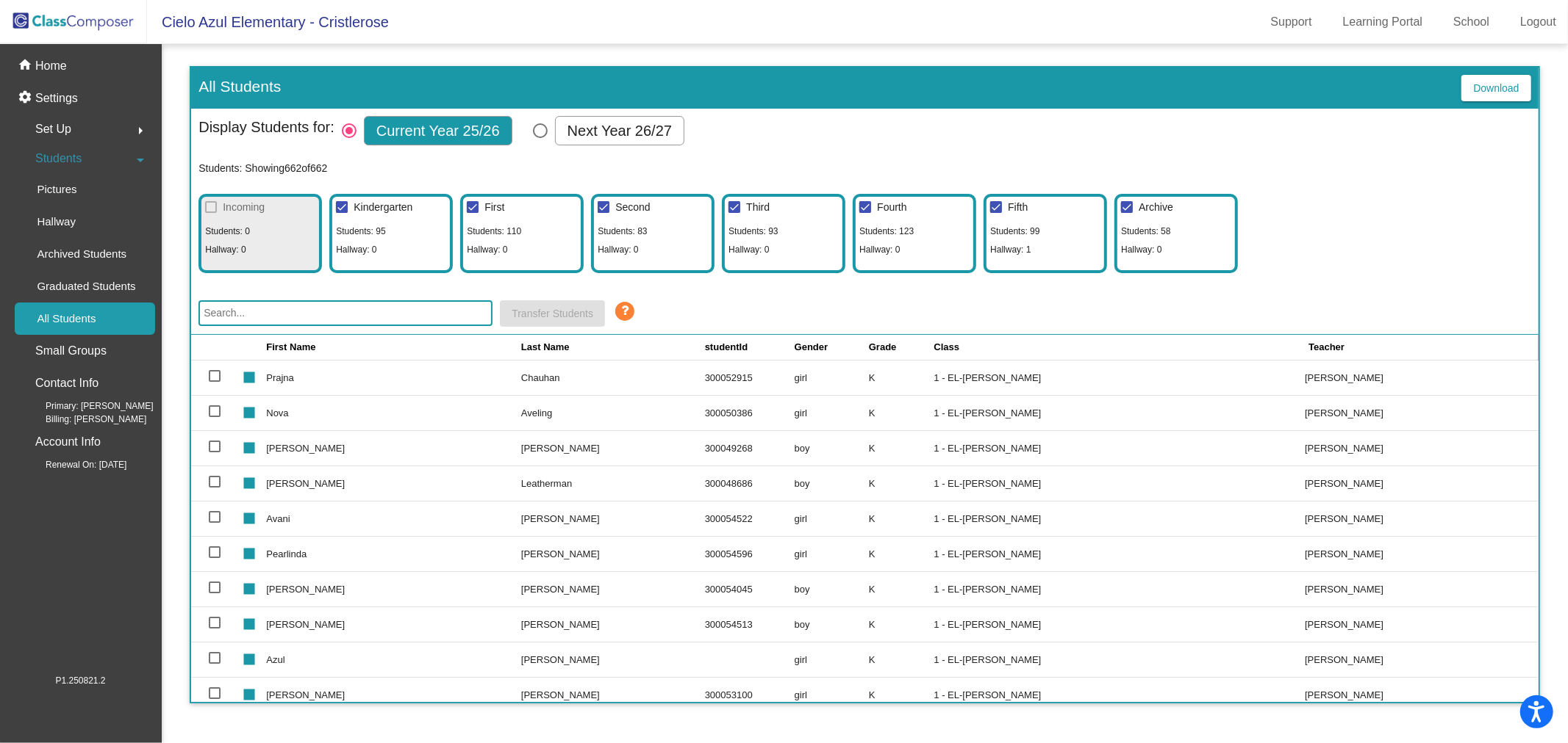
click at [342, 302] on input "text" at bounding box center [345, 313] width 294 height 25
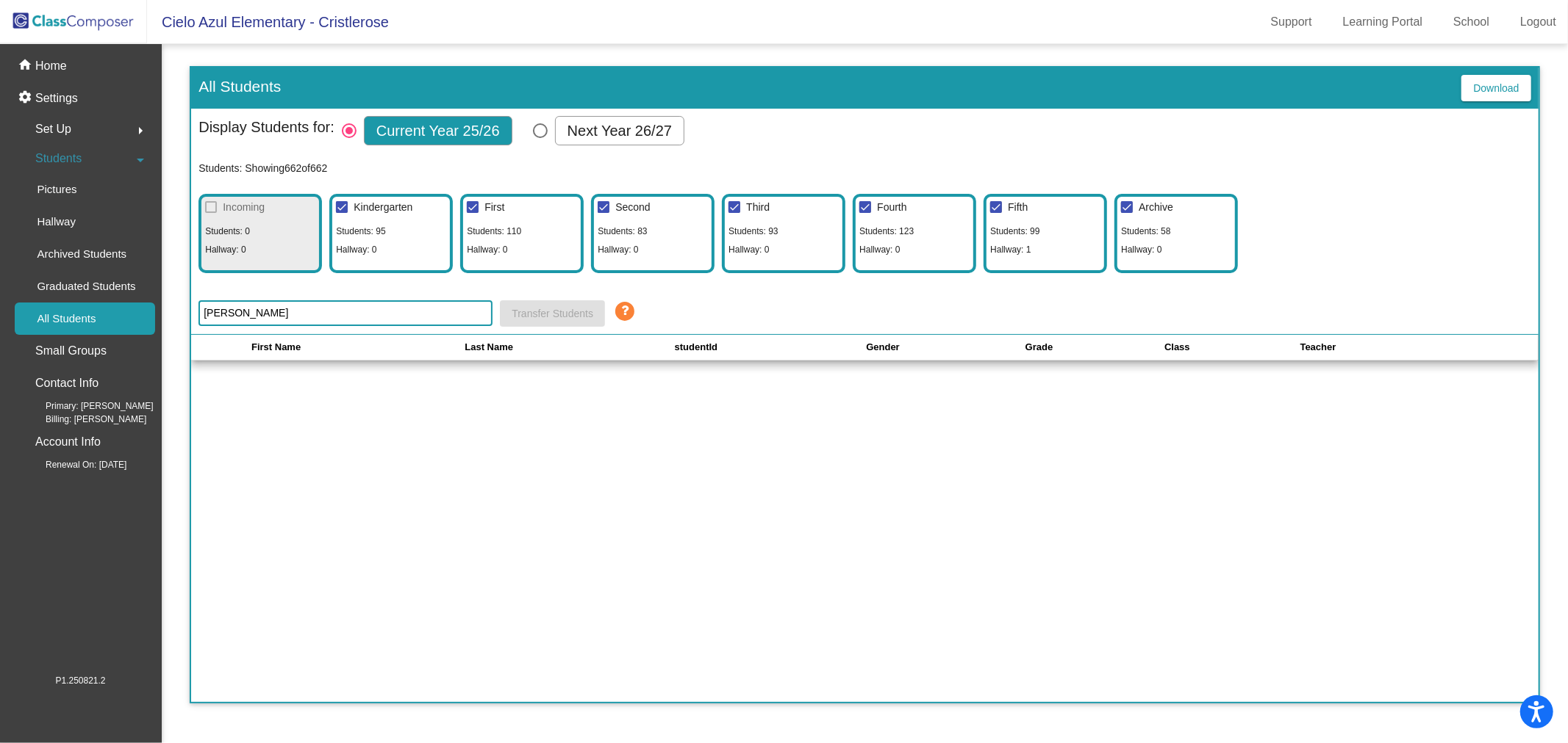
type input "[PERSON_NAME]"
click at [318, 314] on input "[PERSON_NAME]" at bounding box center [345, 313] width 294 height 25
click at [315, 312] on input "[PERSON_NAME]" at bounding box center [345, 313] width 294 height 25
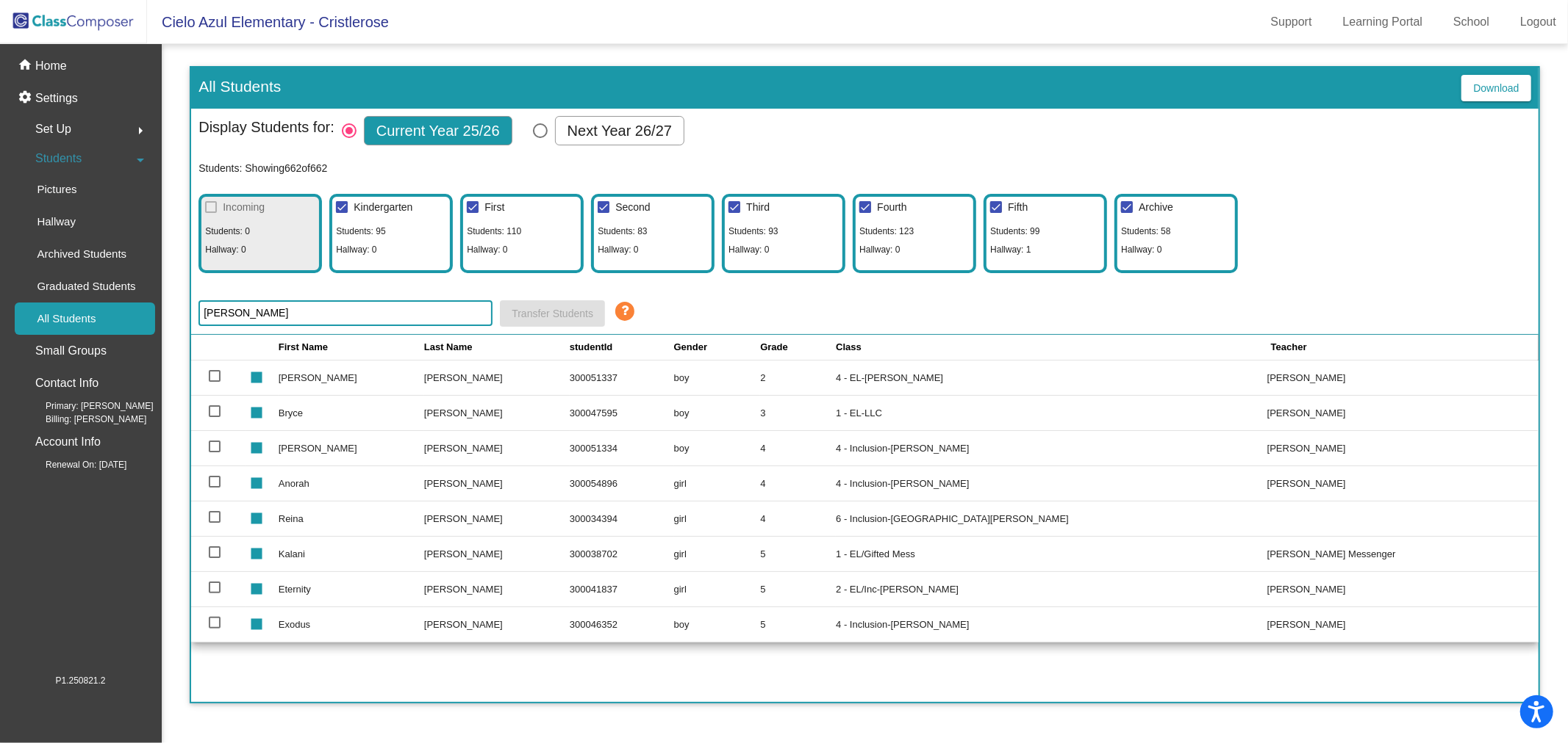
click at [382, 312] on input "[PERSON_NAME]" at bounding box center [345, 313] width 294 height 25
type input "[PERSON_NAME]"
click at [79, 26] on img at bounding box center [73, 21] width 147 height 43
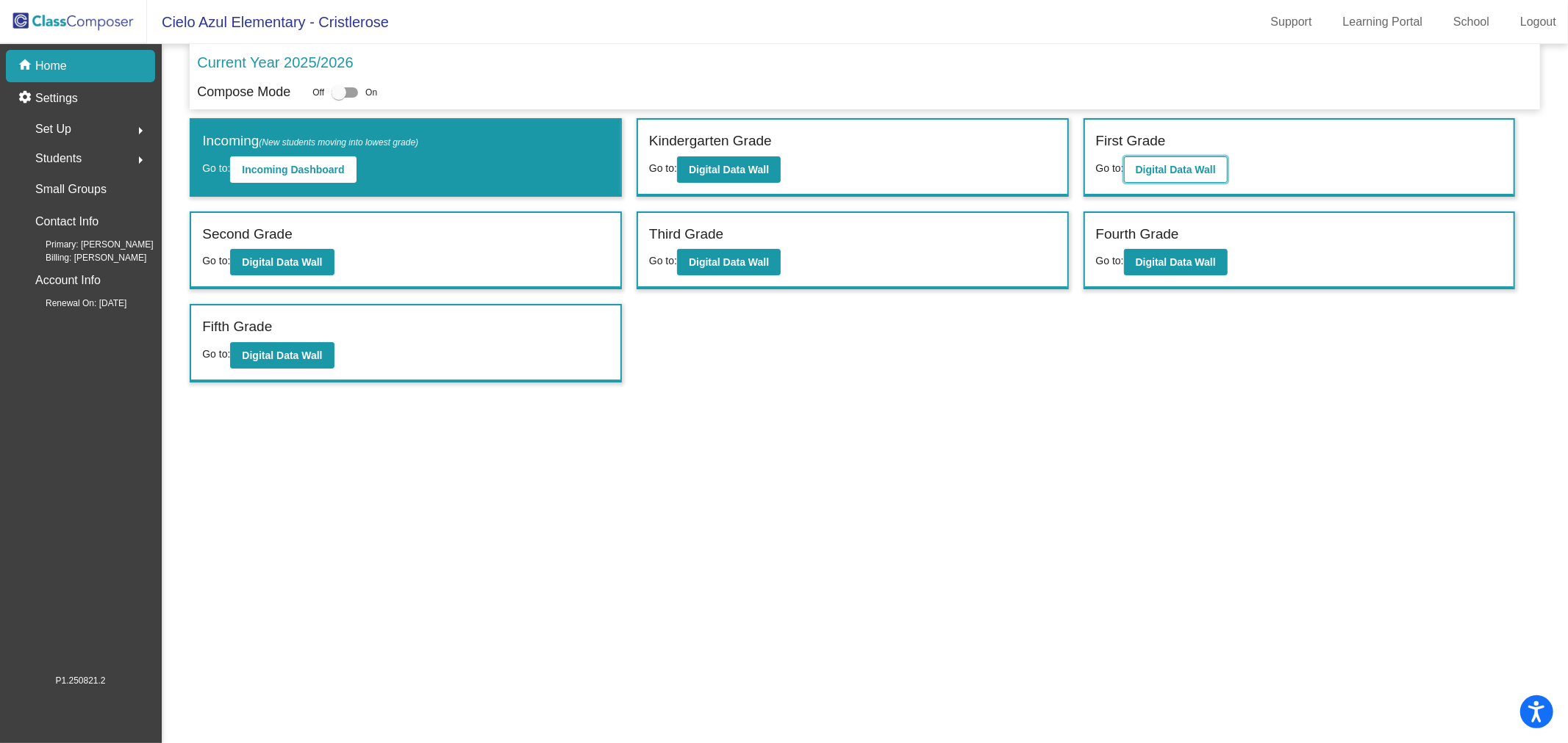
click at [1184, 175] on button "Digital Data Wall" at bounding box center [1175, 169] width 104 height 26
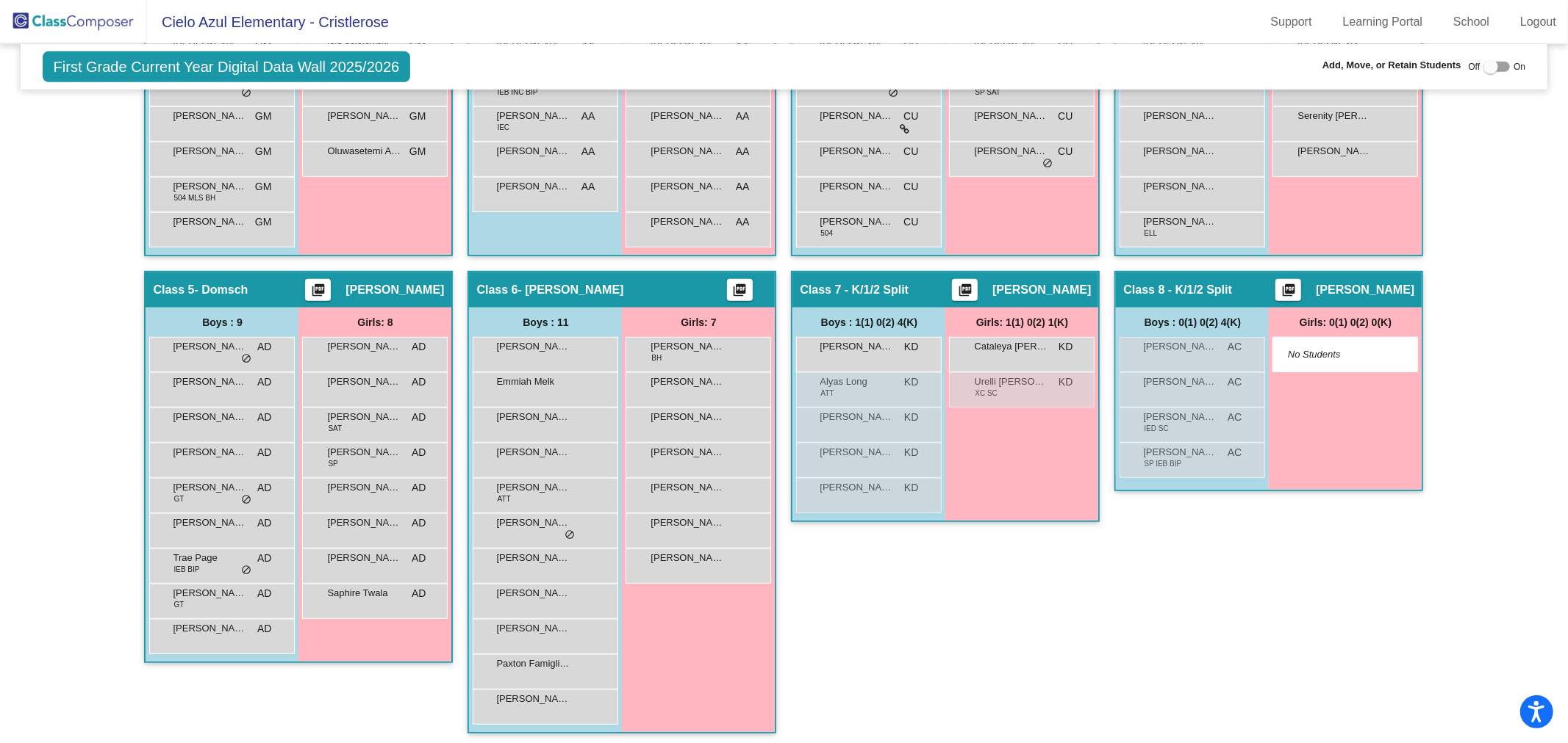
scroll to position [473, 0]
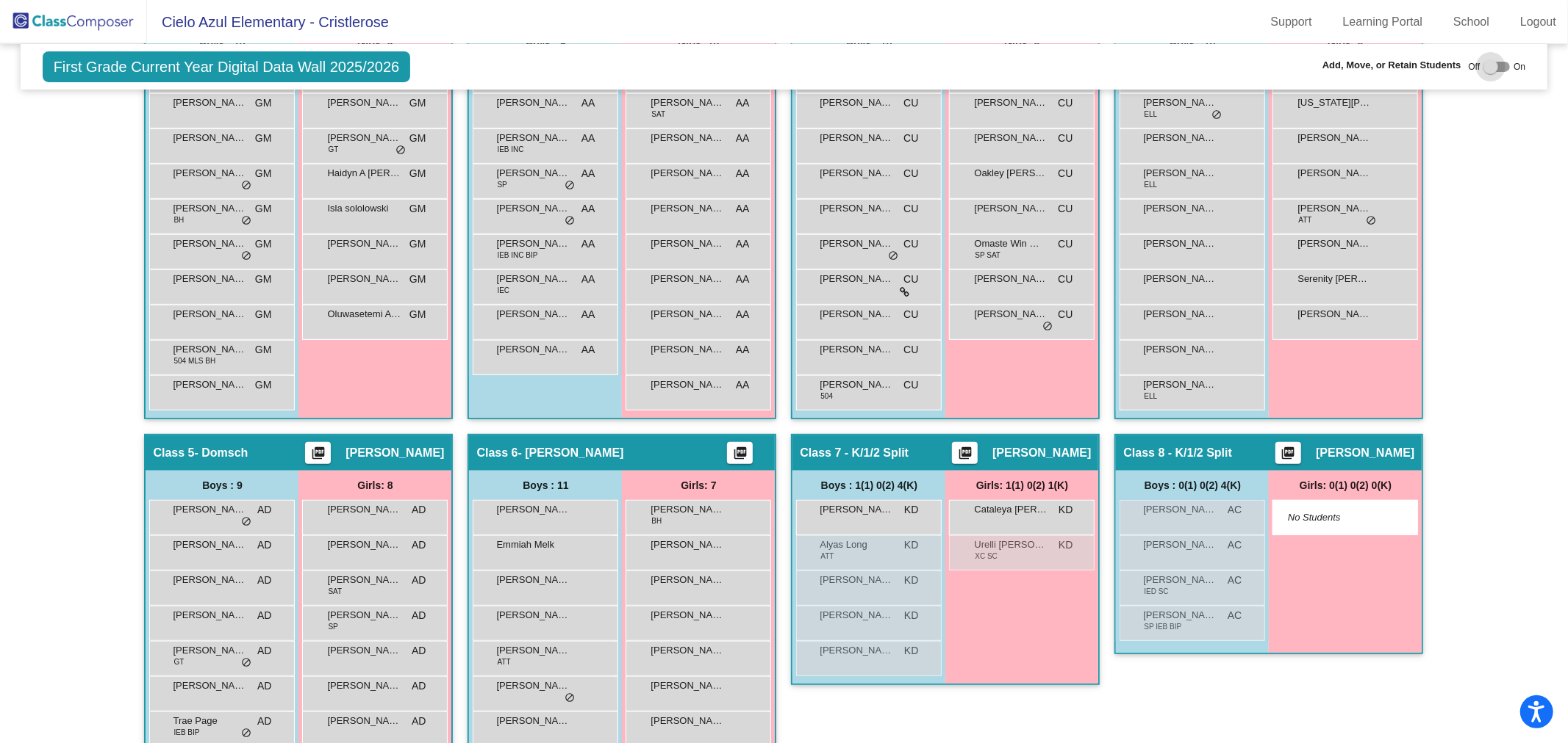
click at [1483, 66] on div at bounding box center [1490, 66] width 15 height 15
checkbox input "true"
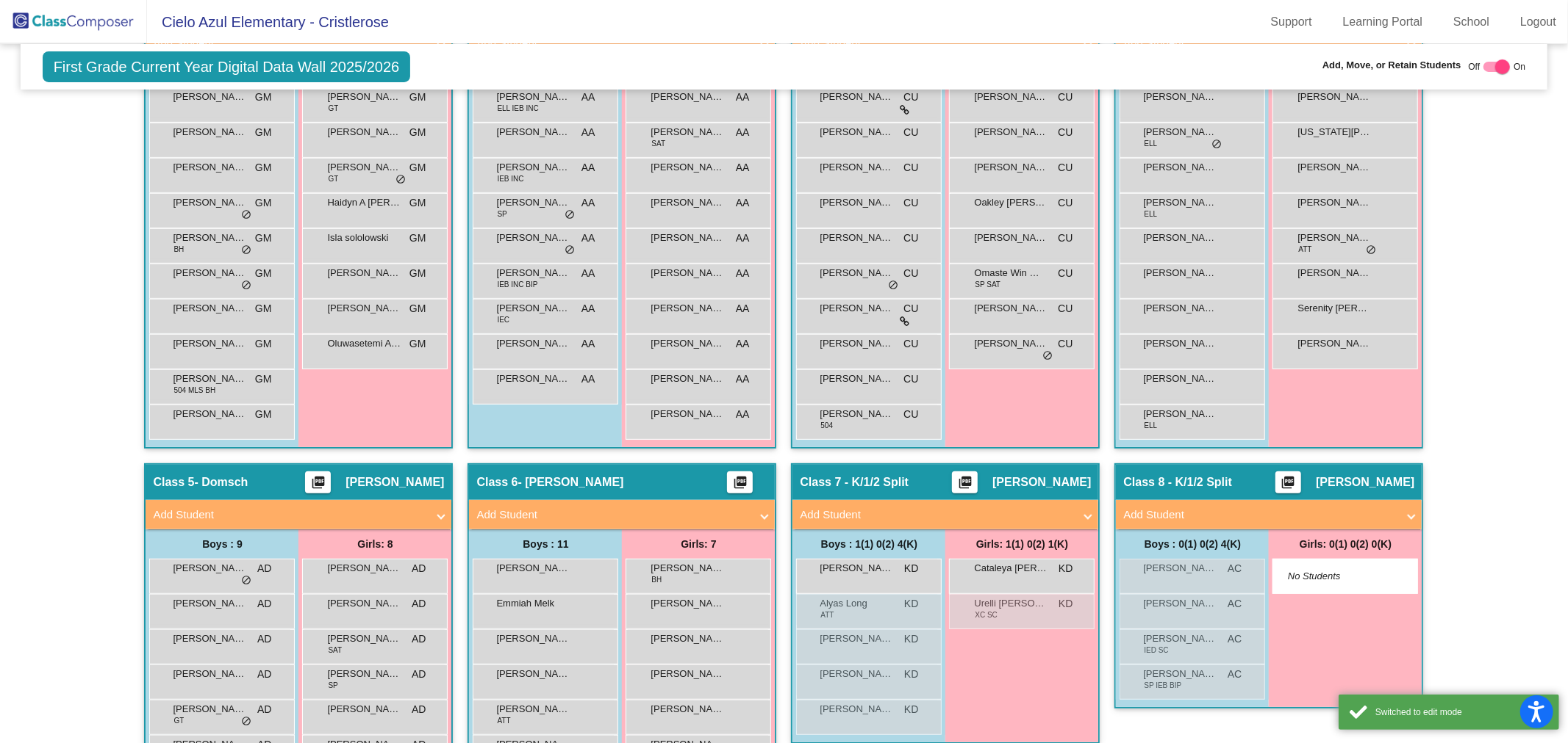
scroll to position [503, 0]
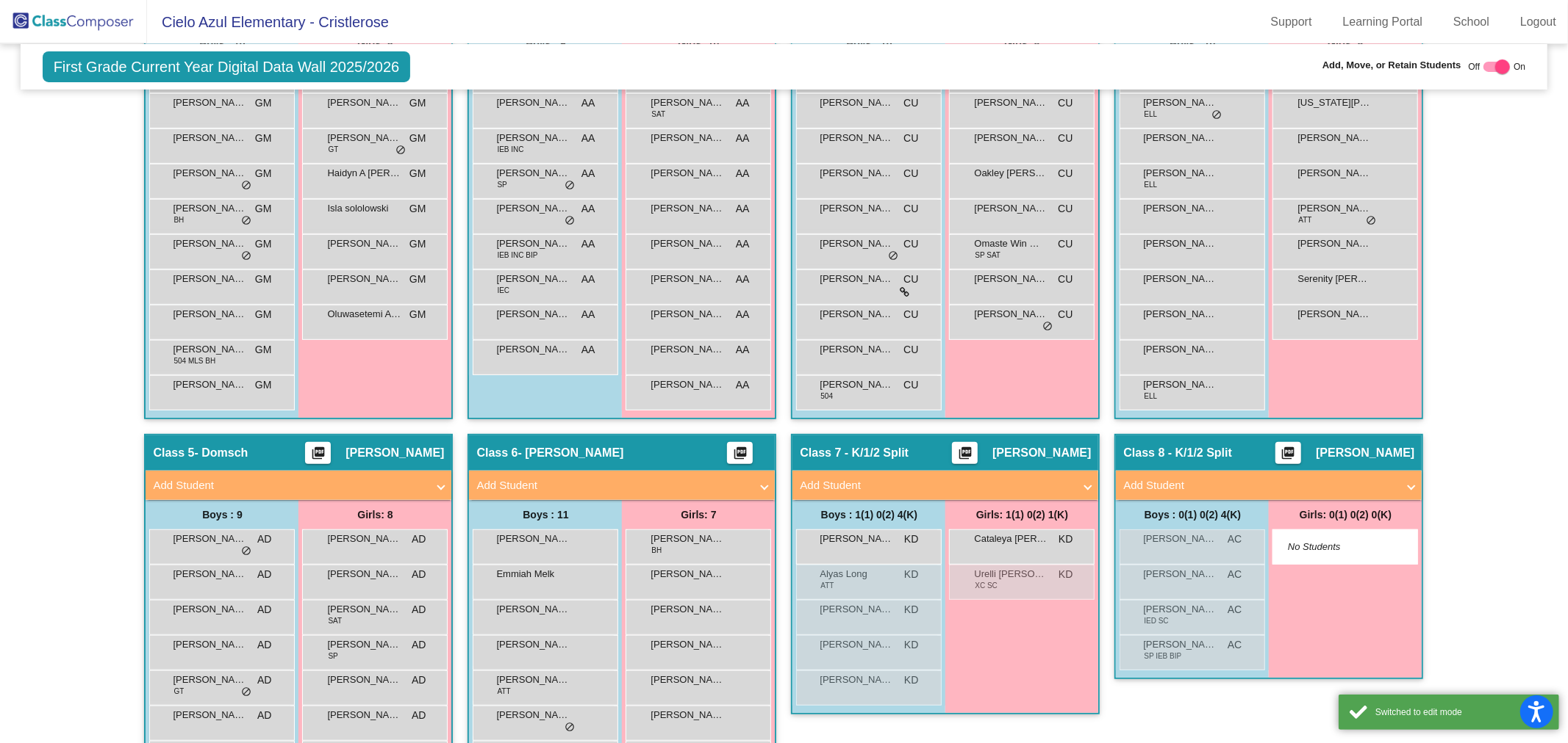
click at [743, 478] on mat-panel-title "Add Student" at bounding box center [613, 485] width 274 height 17
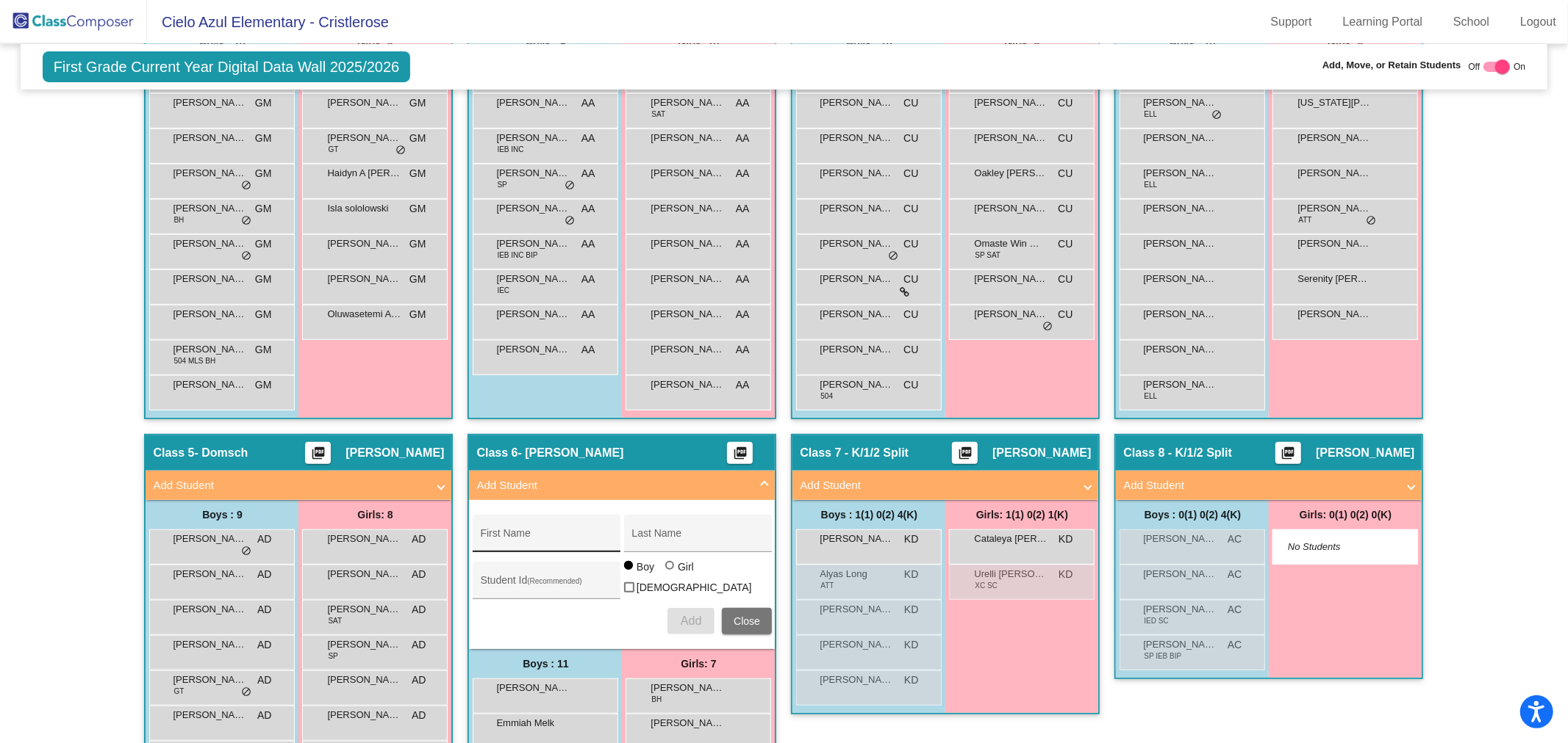
click at [515, 533] on input "First Name" at bounding box center [545, 539] width 132 height 12
type input "Gael"
click at [686, 533] on input "Last Name" at bounding box center [697, 539] width 132 height 12
type input "[PERSON_NAME]"
click at [552, 583] on input "Student Id (Recommended)" at bounding box center [545, 586] width 132 height 12
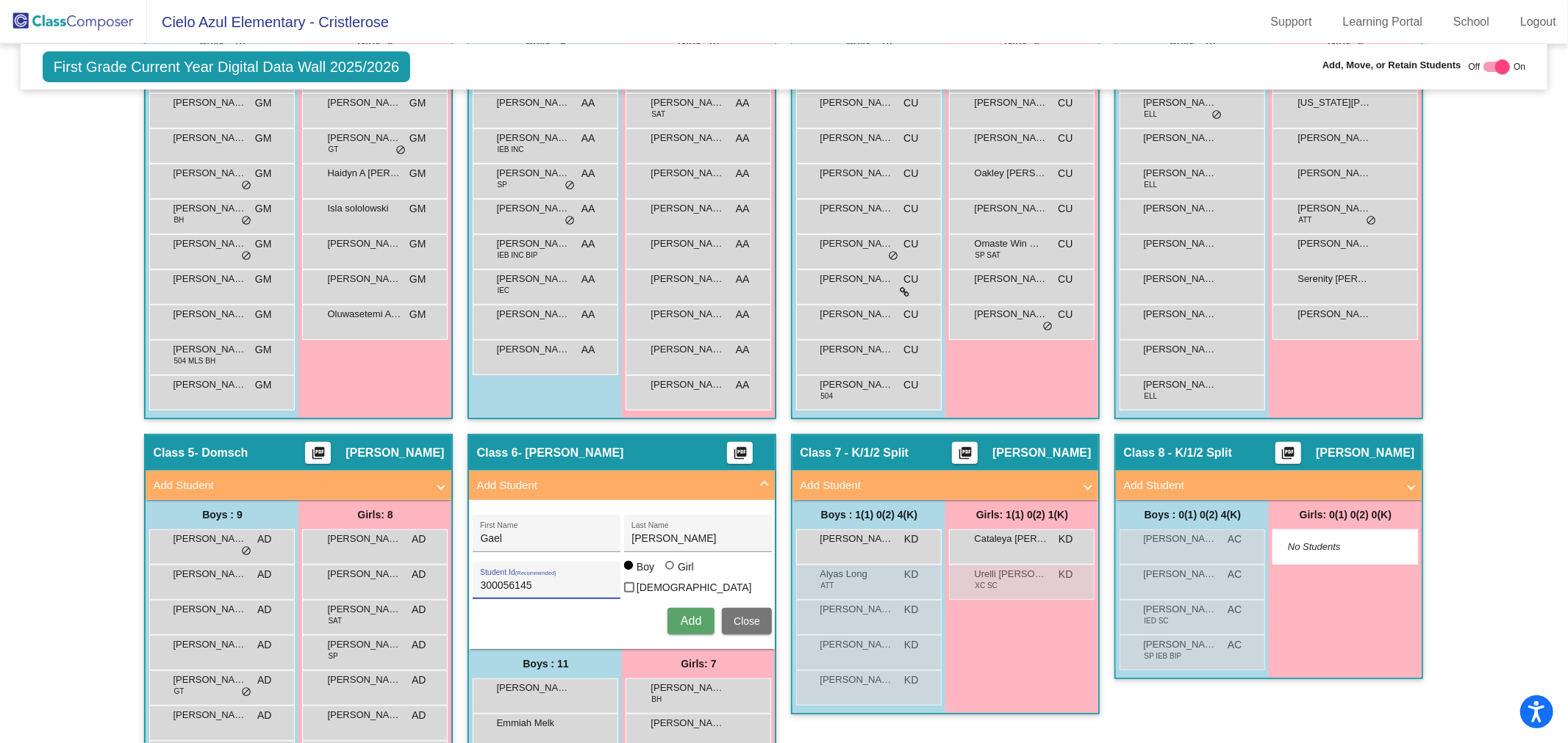
type input "300056145"
click at [685, 618] on span "Add" at bounding box center [691, 621] width 21 height 13
click at [1076, 481] on span "Add Student" at bounding box center [942, 485] width 285 height 17
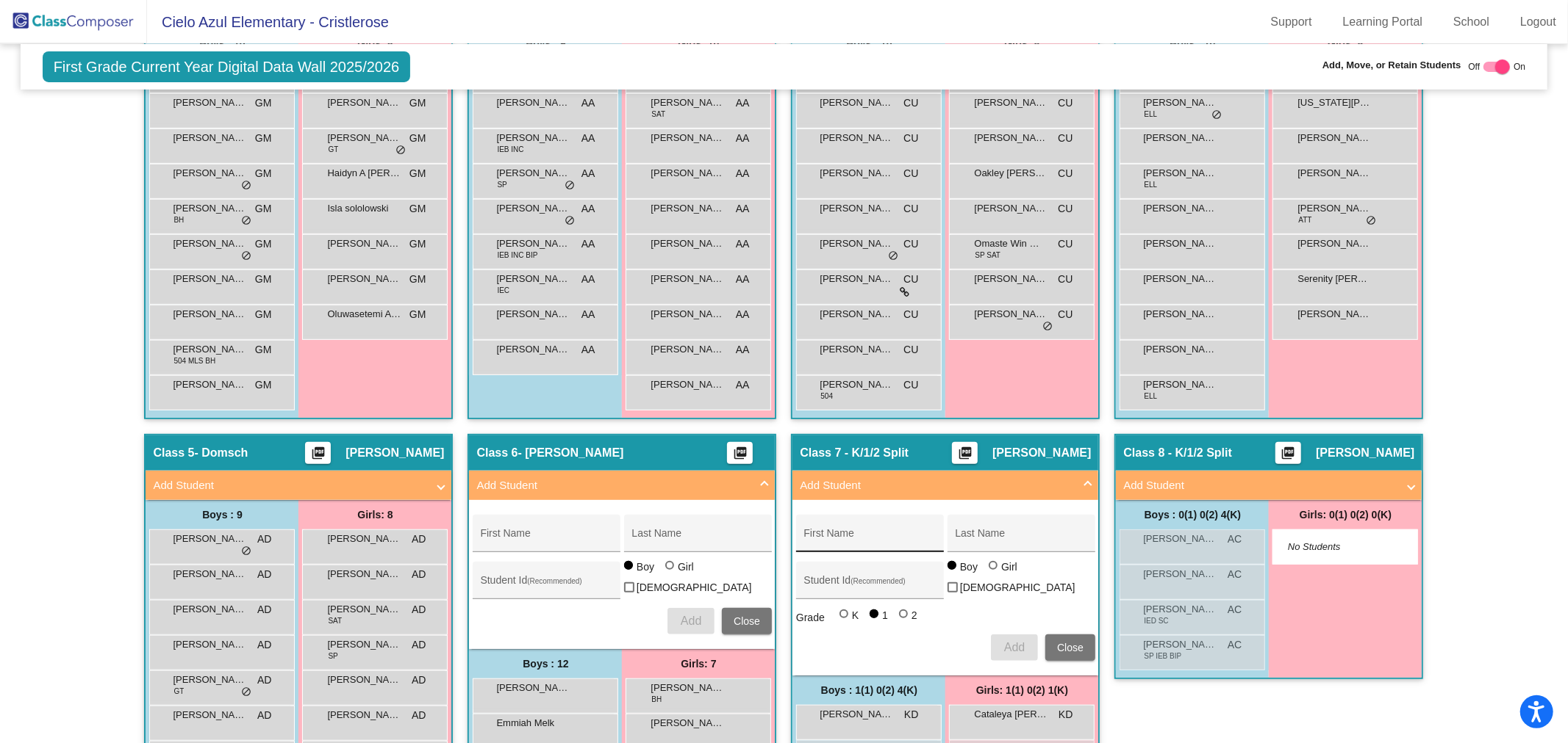
click at [840, 526] on div "First Name" at bounding box center [869, 538] width 132 height 30
type input "[PERSON_NAME] [PERSON_NAME]"
click at [993, 540] on input "Last Name" at bounding box center [1020, 539] width 132 height 12
type input "[PERSON_NAME]"
click at [882, 586] on input "Student Id (Recommended)" at bounding box center [869, 586] width 132 height 12
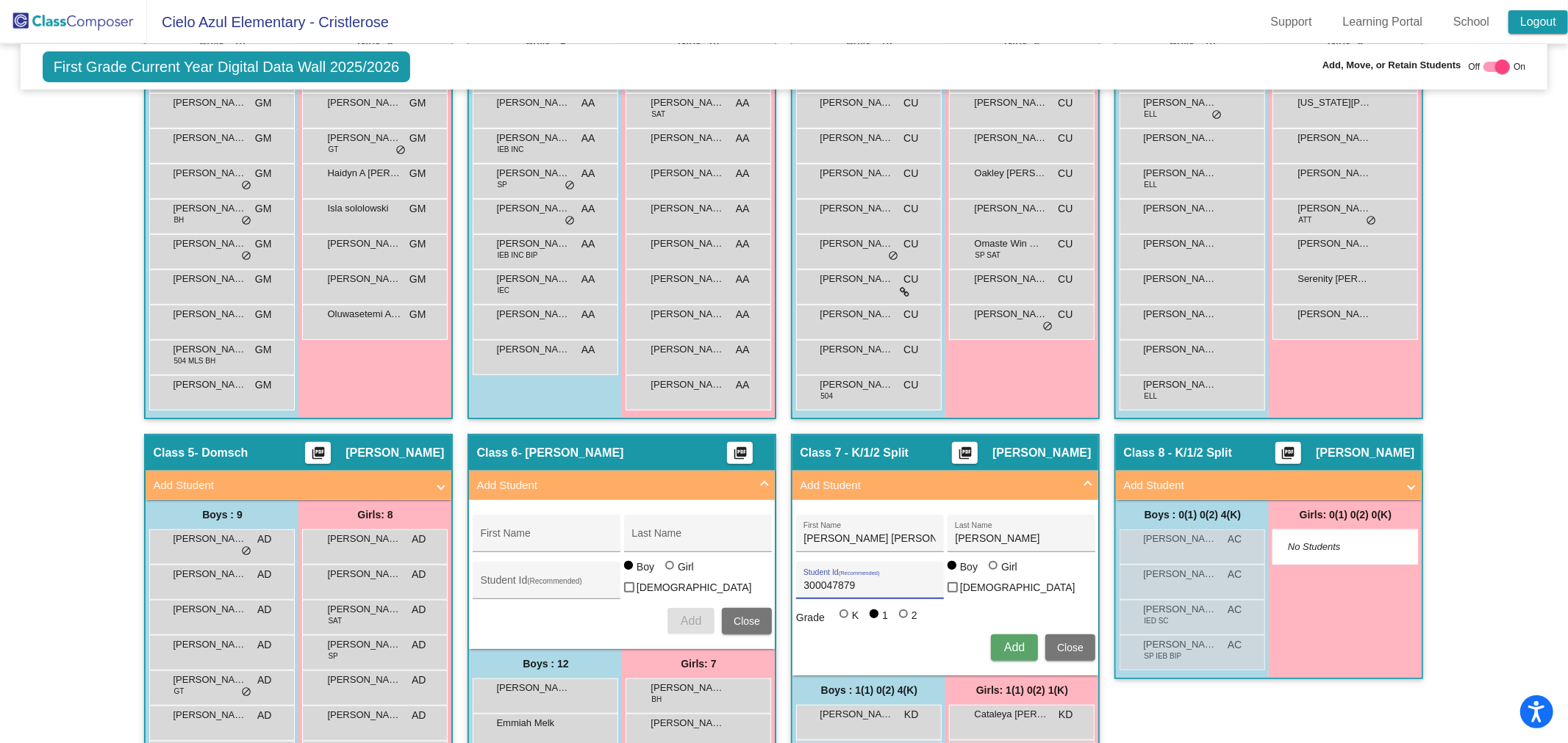
type input "300047879"
click at [1009, 641] on span "Add" at bounding box center [1014, 647] width 21 height 13
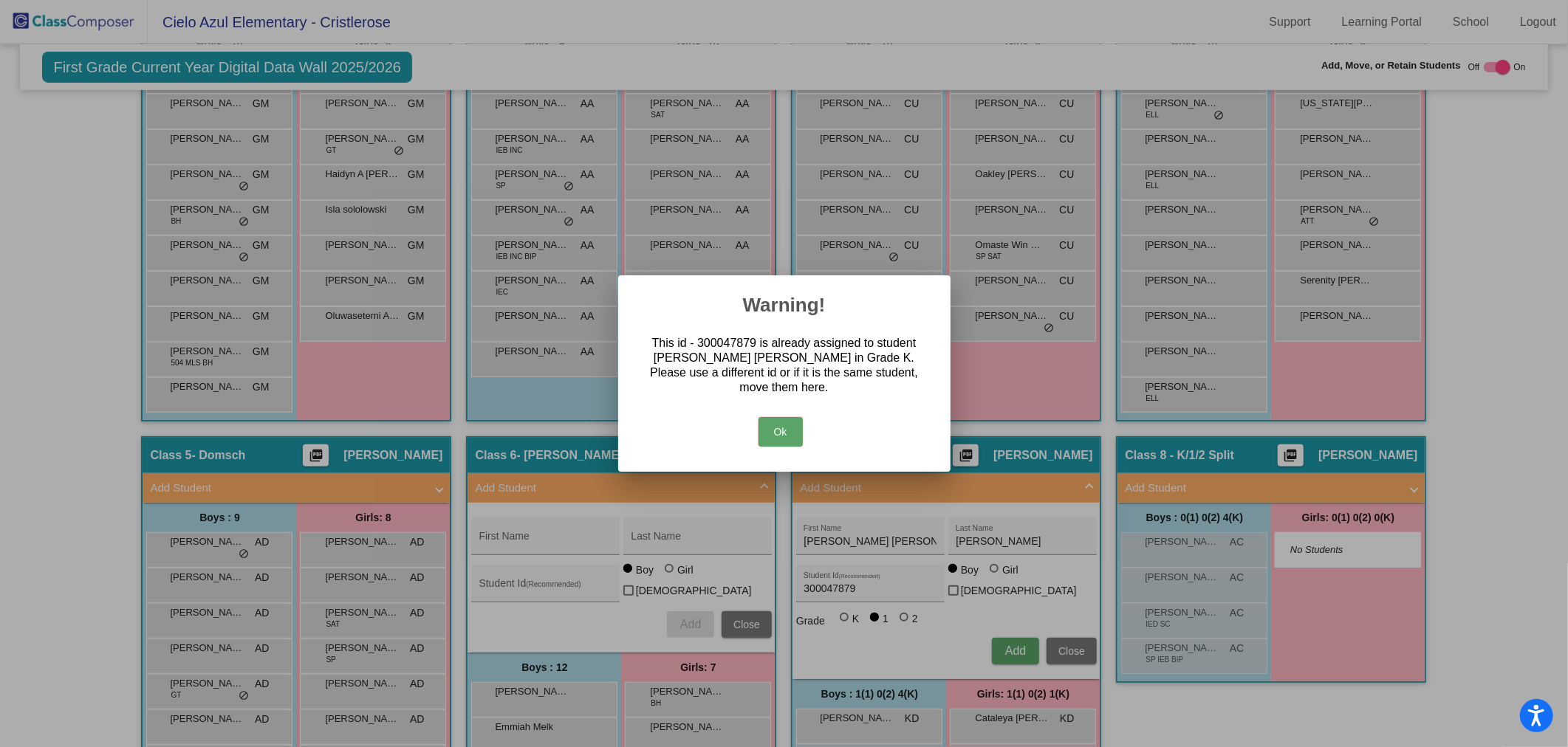
click at [784, 422] on button "Ok" at bounding box center [781, 432] width 44 height 29
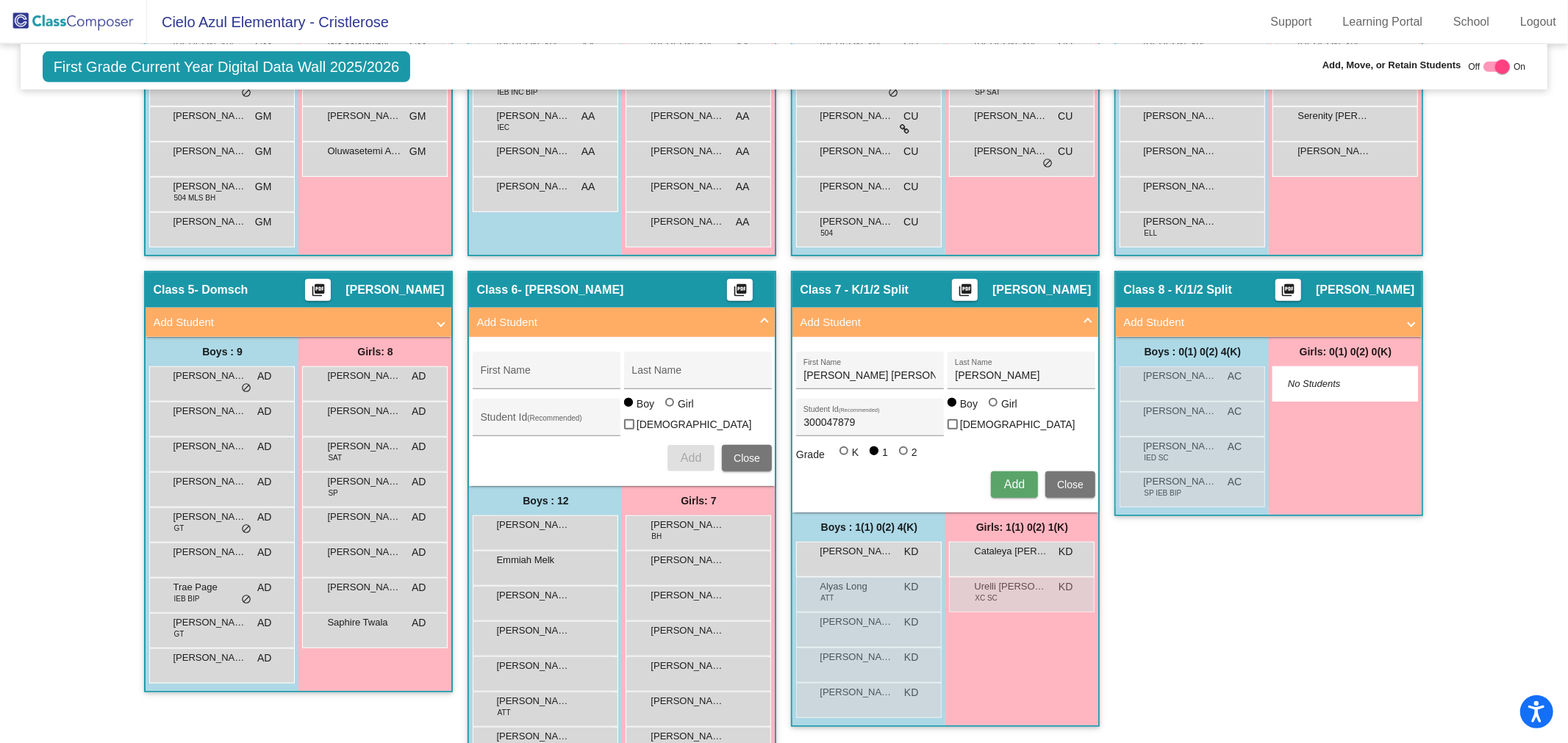
scroll to position [584, 0]
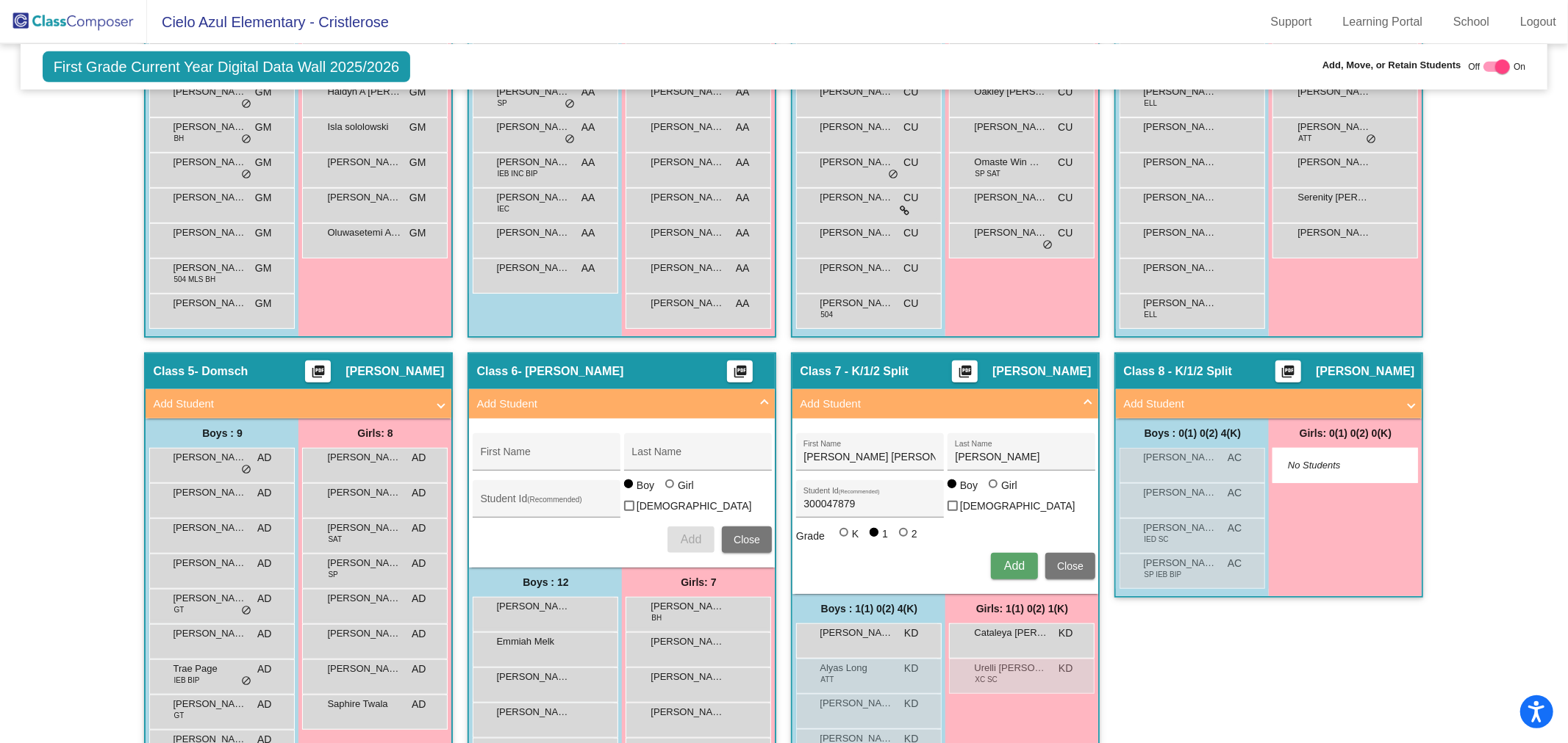
click at [1079, 553] on button "Close" at bounding box center [1070, 565] width 50 height 26
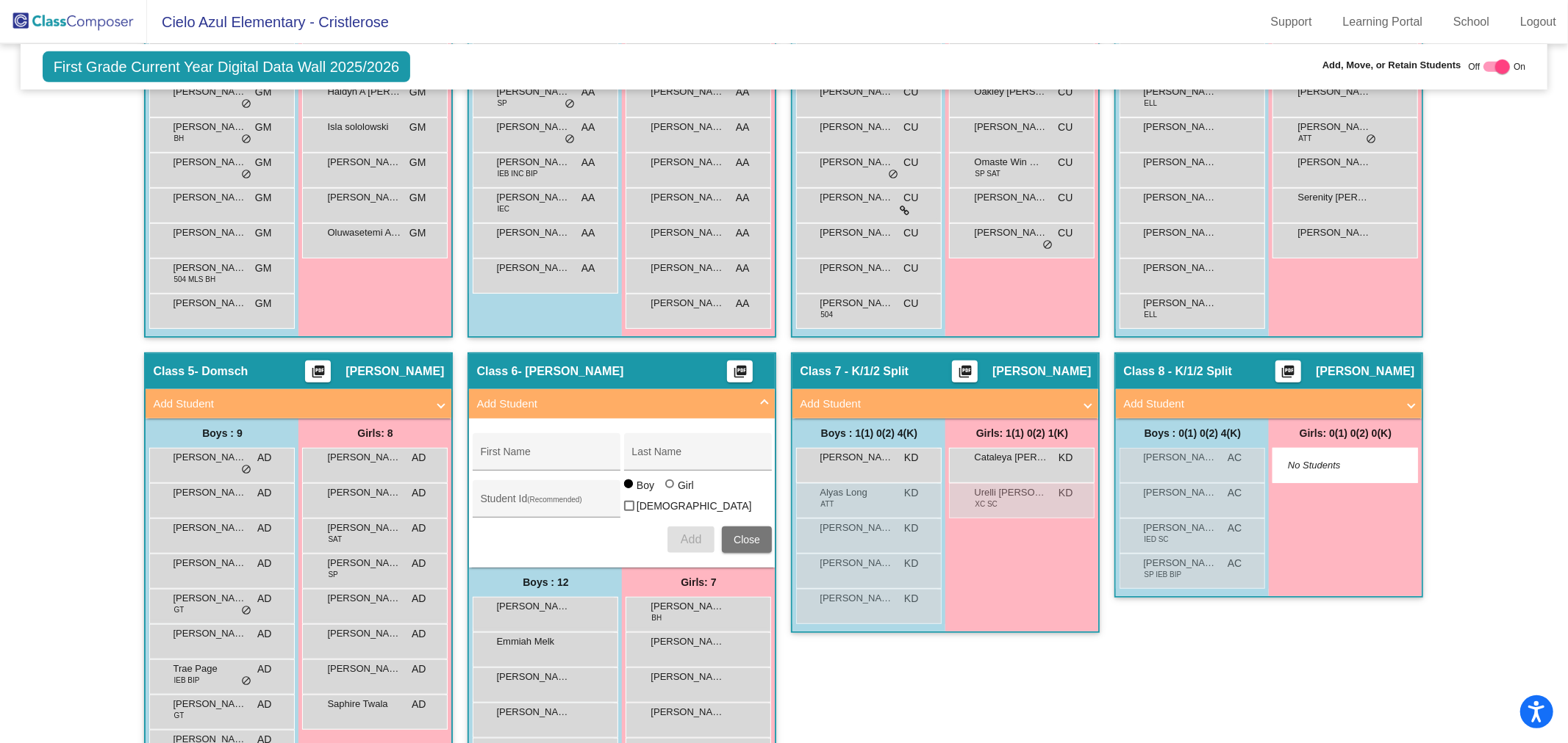
click at [82, 21] on img at bounding box center [73, 21] width 147 height 43
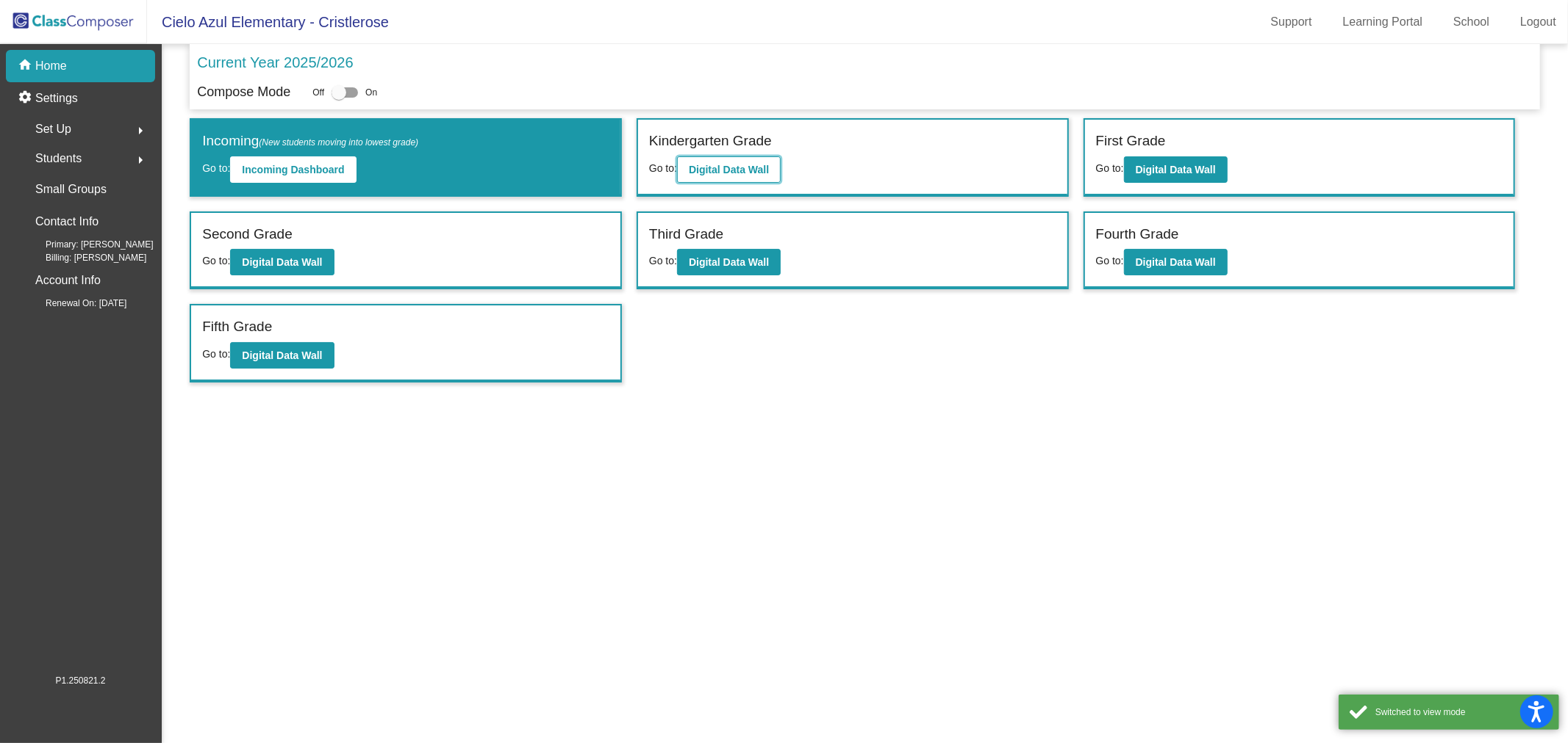
click at [696, 175] on button "Digital Data Wall" at bounding box center [729, 169] width 104 height 26
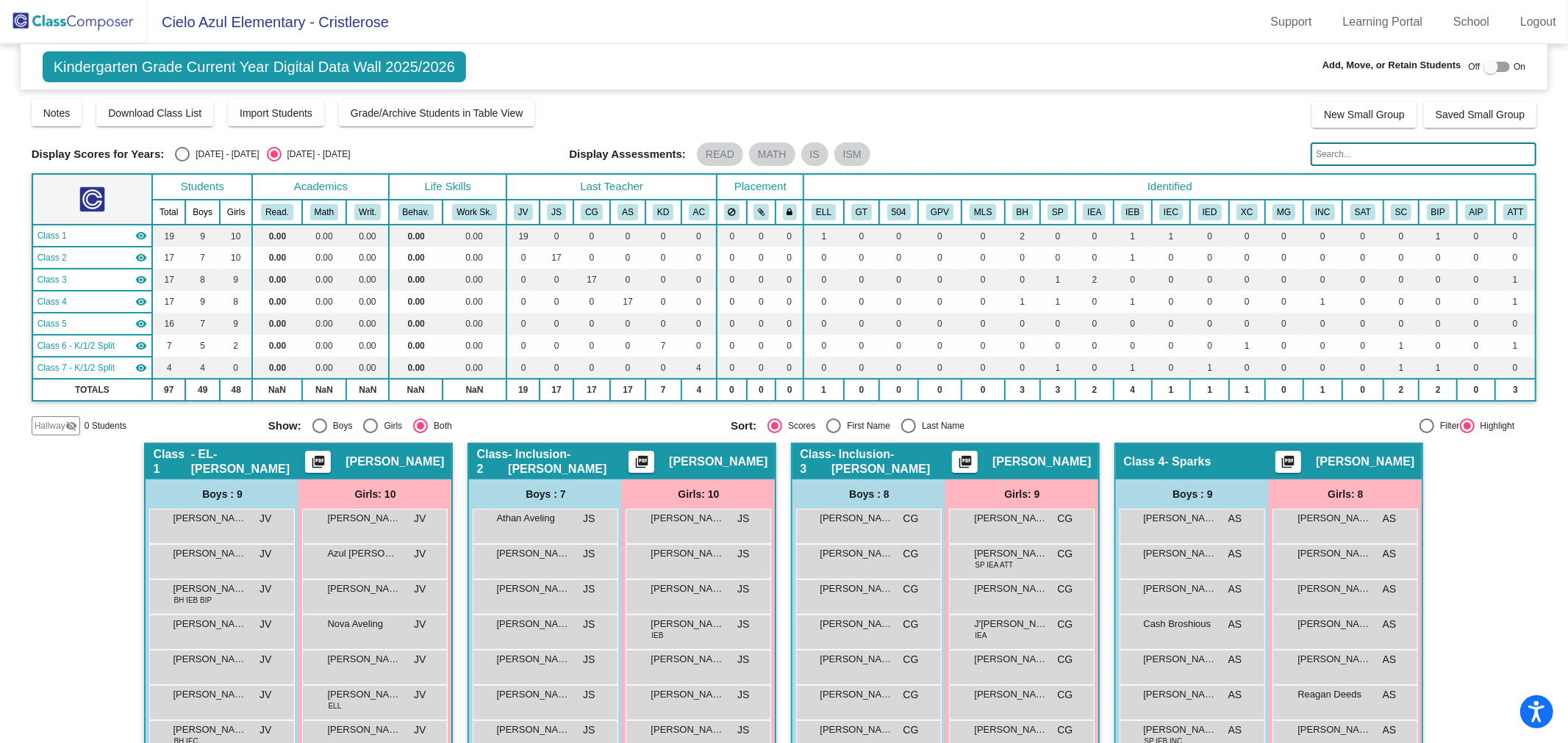
click at [1348, 155] on input "text" at bounding box center [1422, 154] width 226 height 23
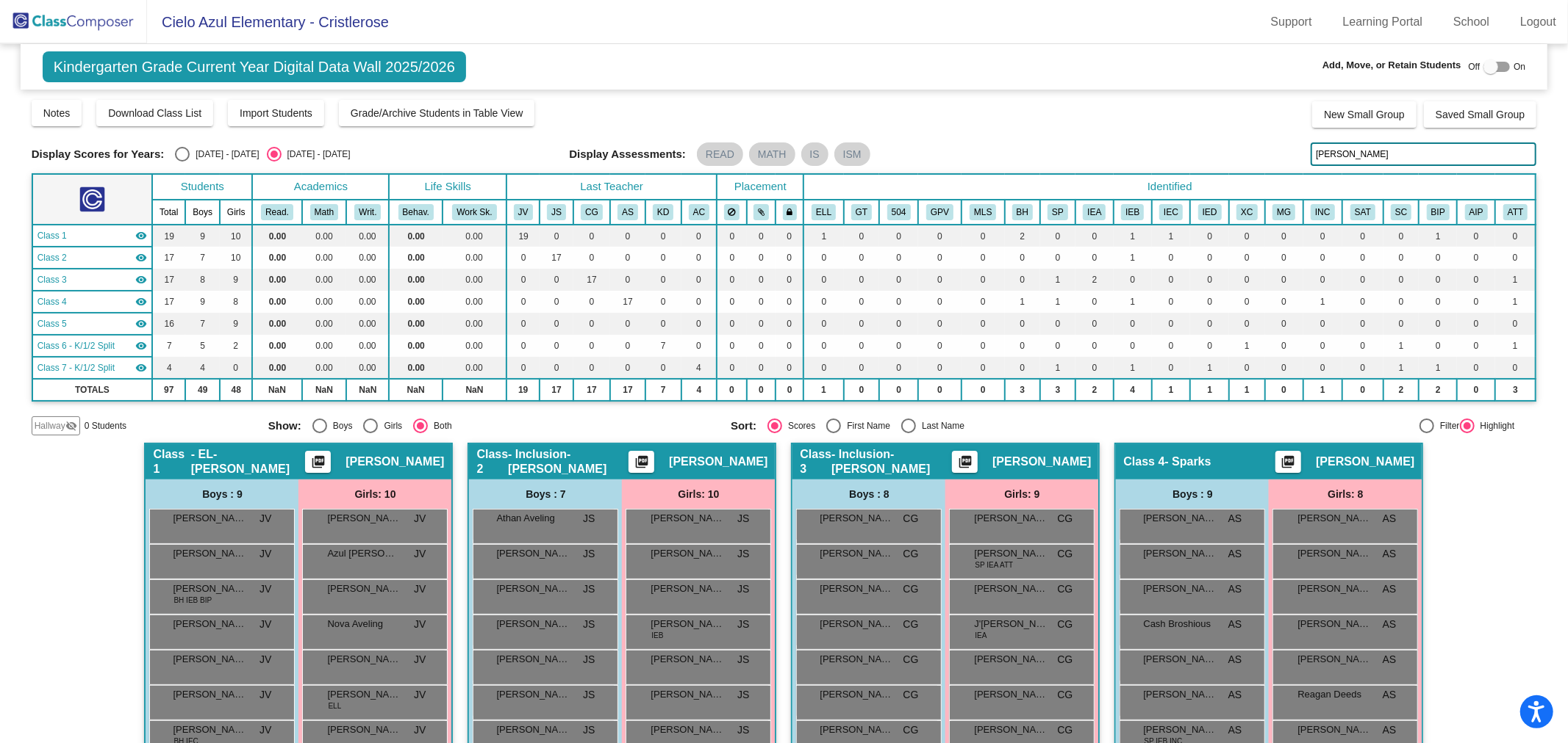
type input "[PERSON_NAME]"
click at [77, 16] on img at bounding box center [73, 21] width 147 height 43
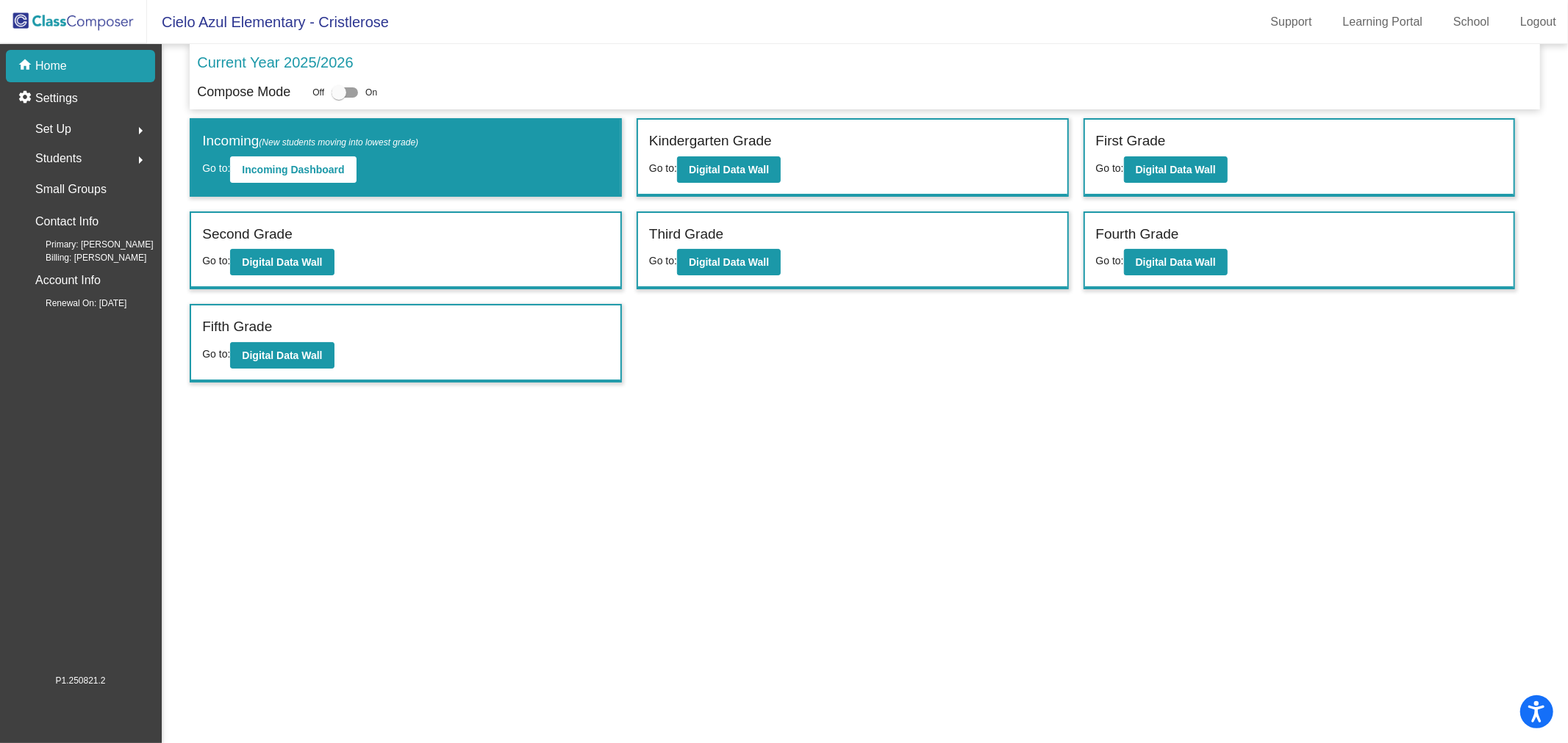
click at [49, 151] on span "Students" at bounding box center [58, 158] width 46 height 21
click at [82, 312] on p "All Students" at bounding box center [66, 318] width 59 height 18
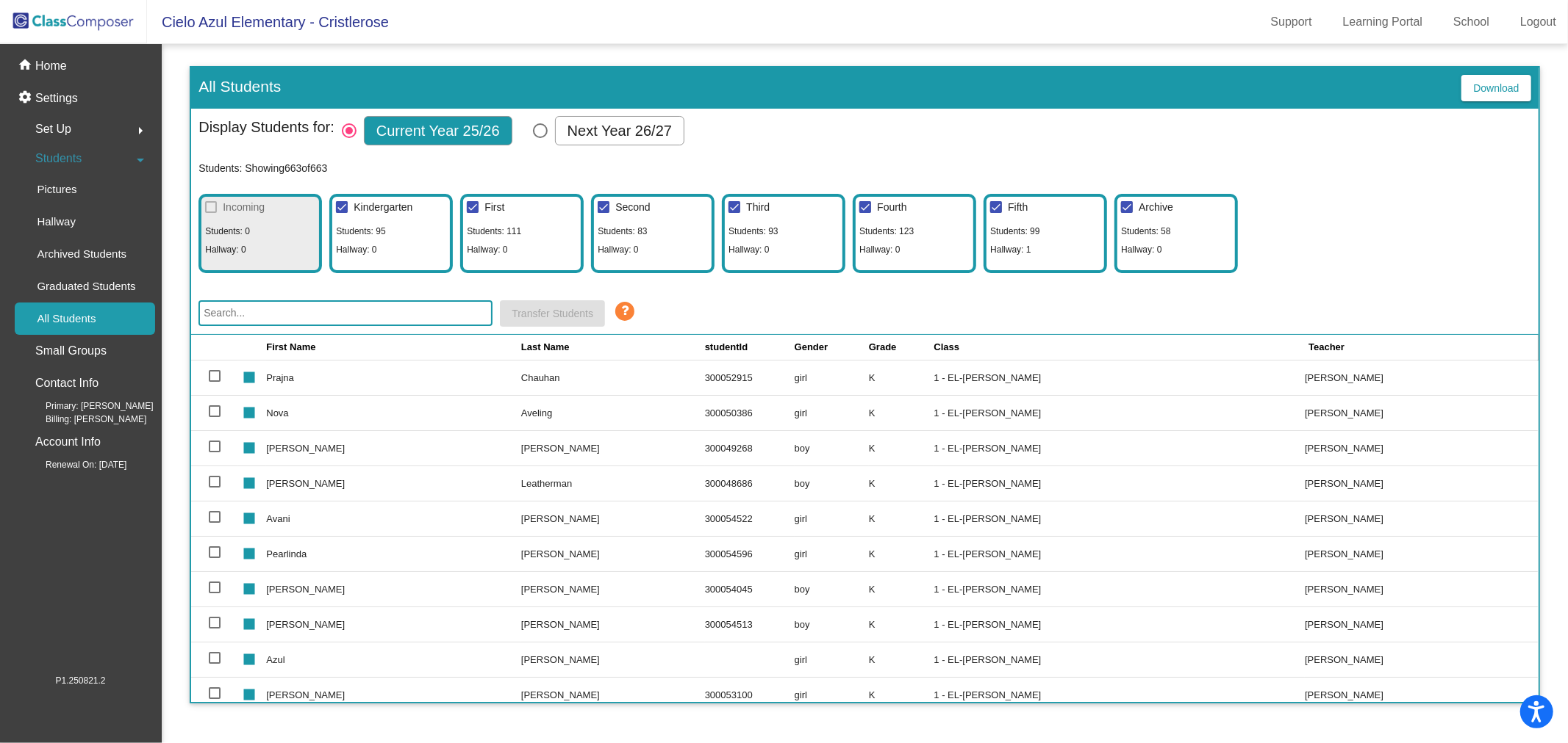
click at [400, 310] on input "text" at bounding box center [345, 313] width 294 height 25
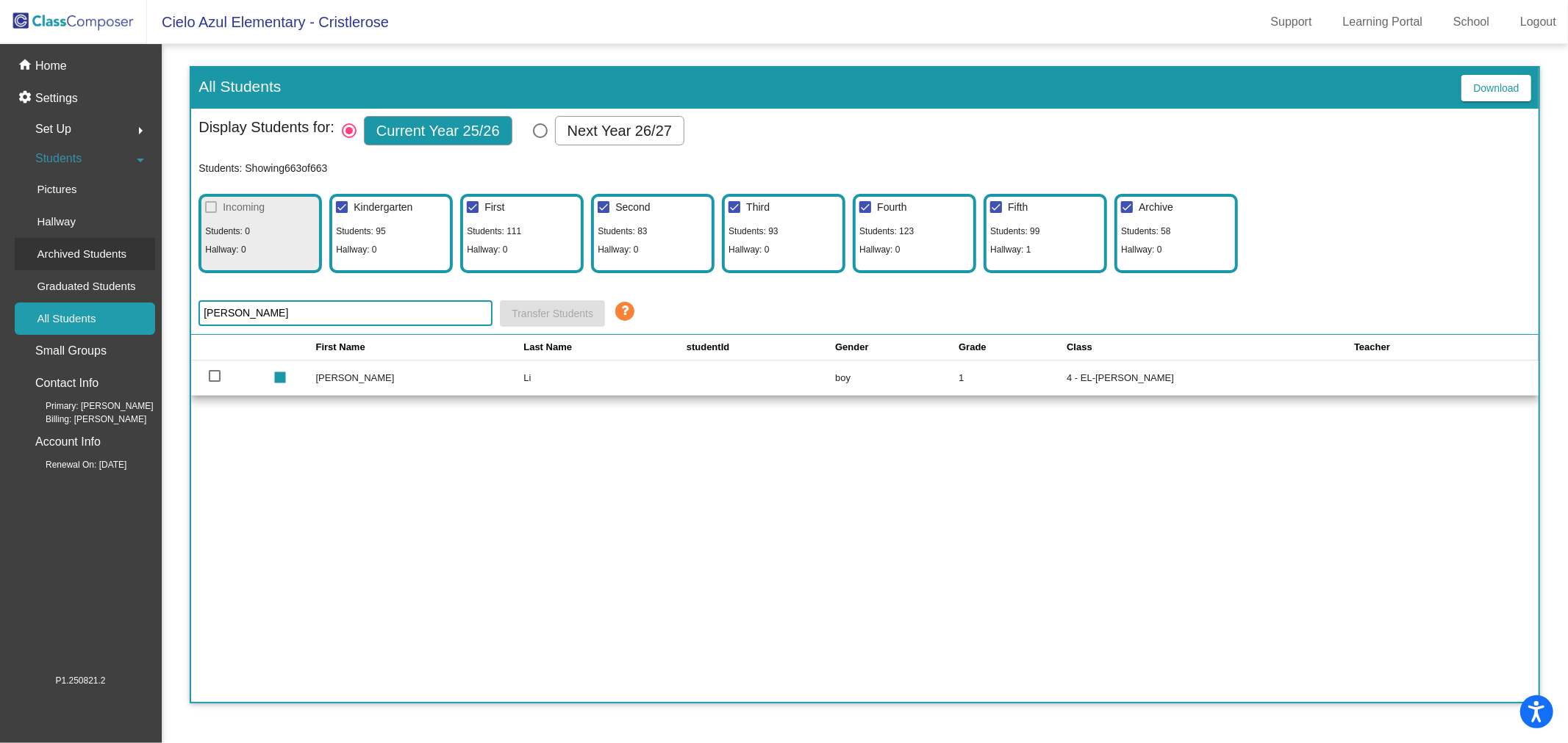
type input "[PERSON_NAME]"
click at [69, 256] on p "Archived Students" at bounding box center [82, 254] width 90 height 18
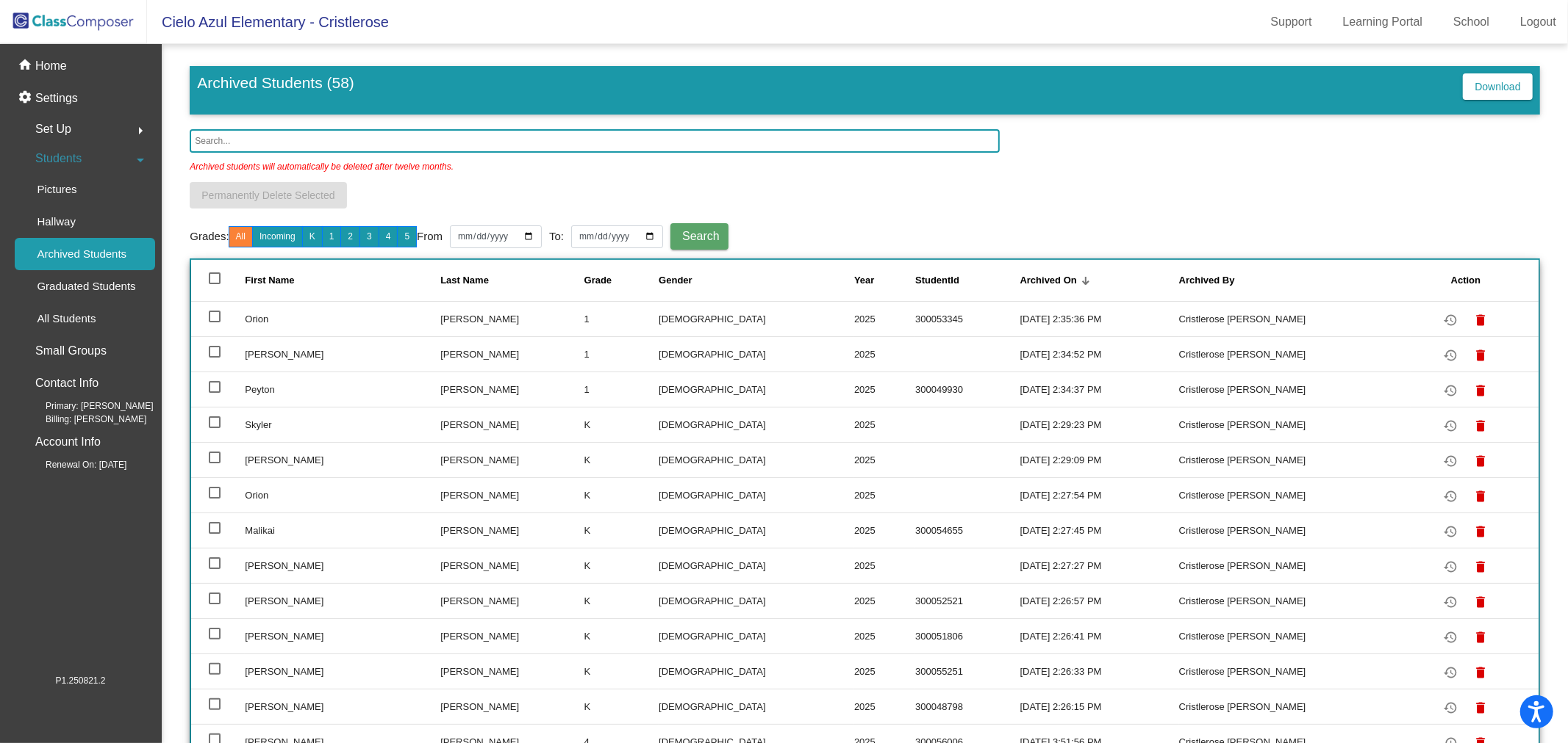
click at [361, 140] on input "text" at bounding box center [594, 141] width 810 height 23
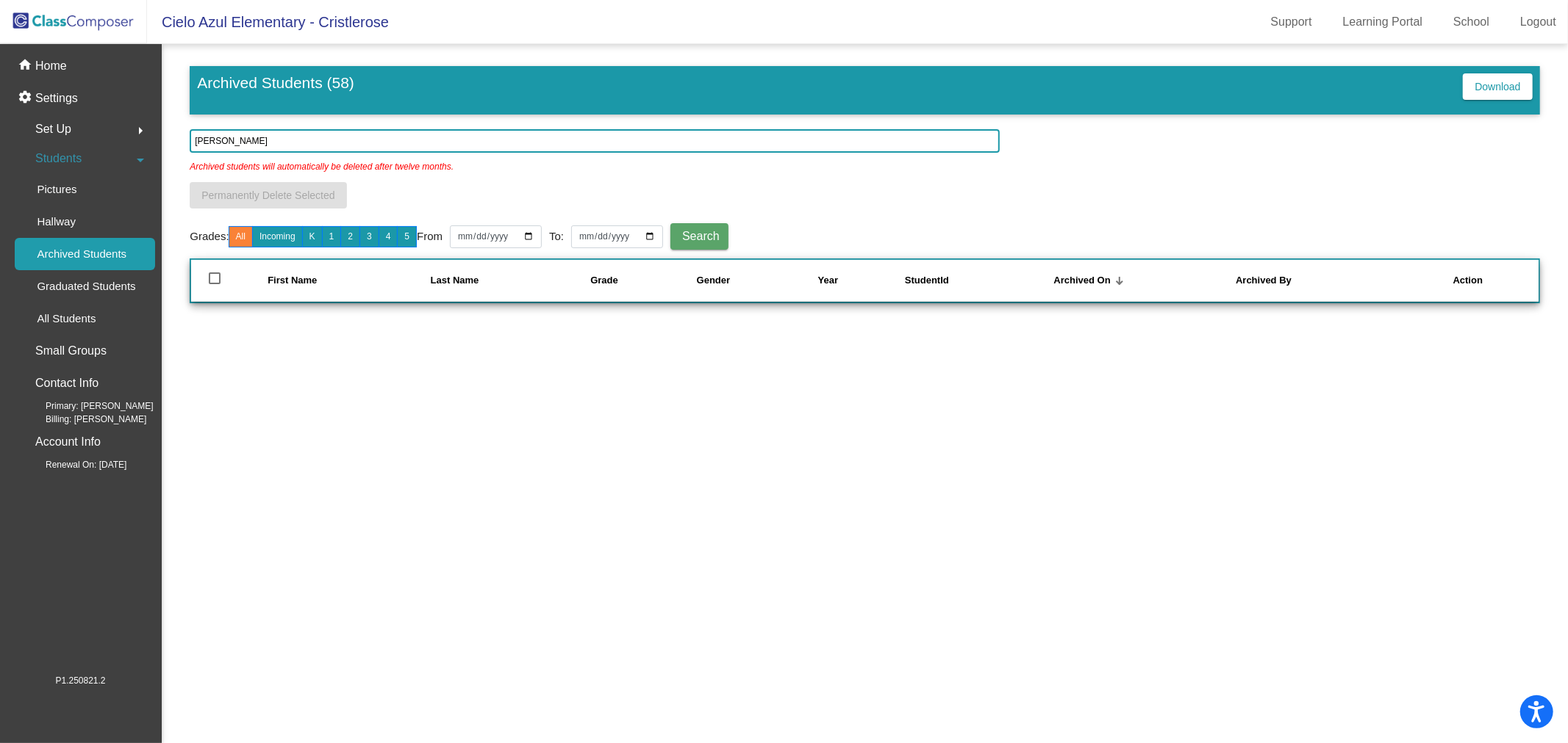
type input "[PERSON_NAME]"
click at [79, 310] on p "All Students" at bounding box center [66, 318] width 59 height 18
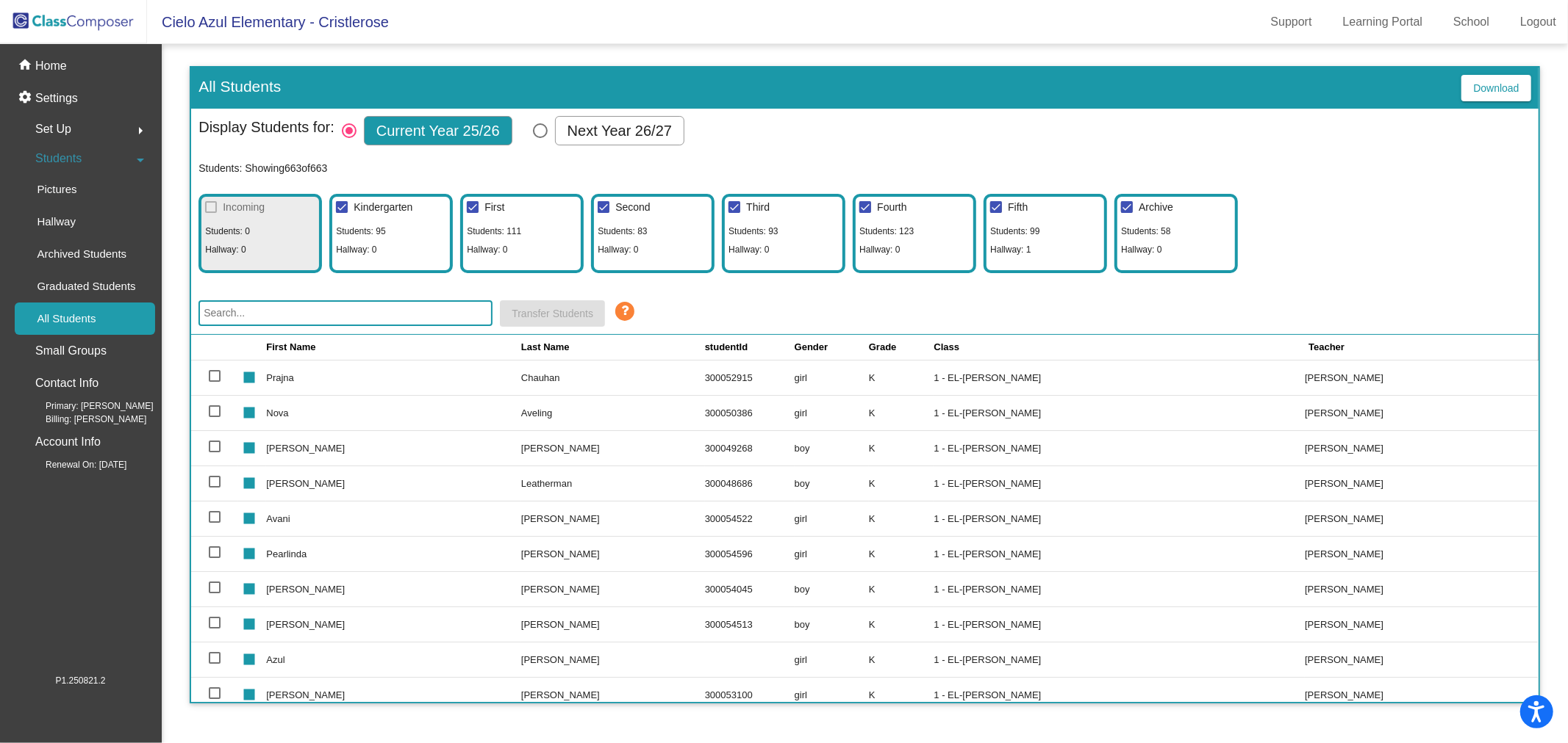
click at [377, 310] on input "text" at bounding box center [345, 313] width 294 height 25
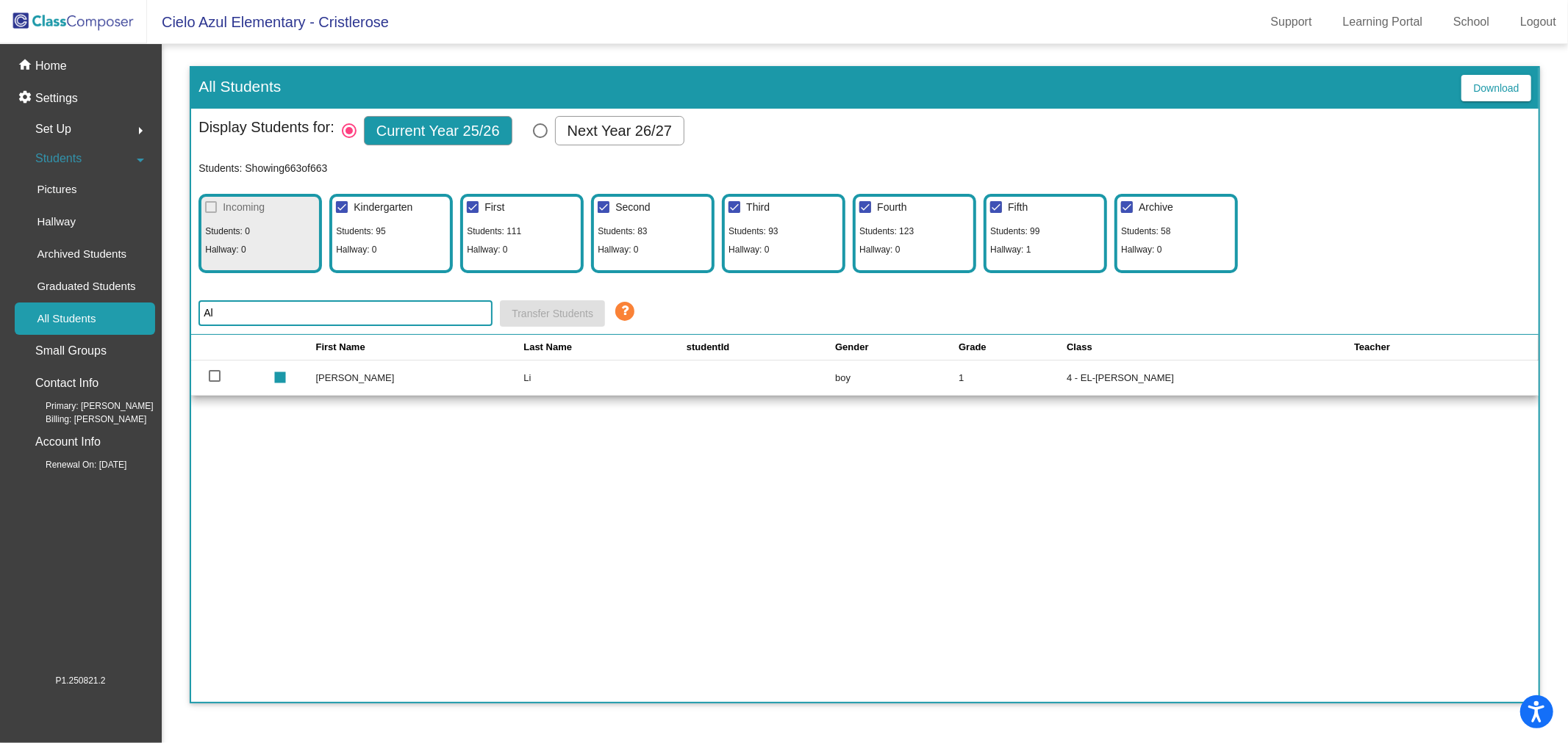
type input "A"
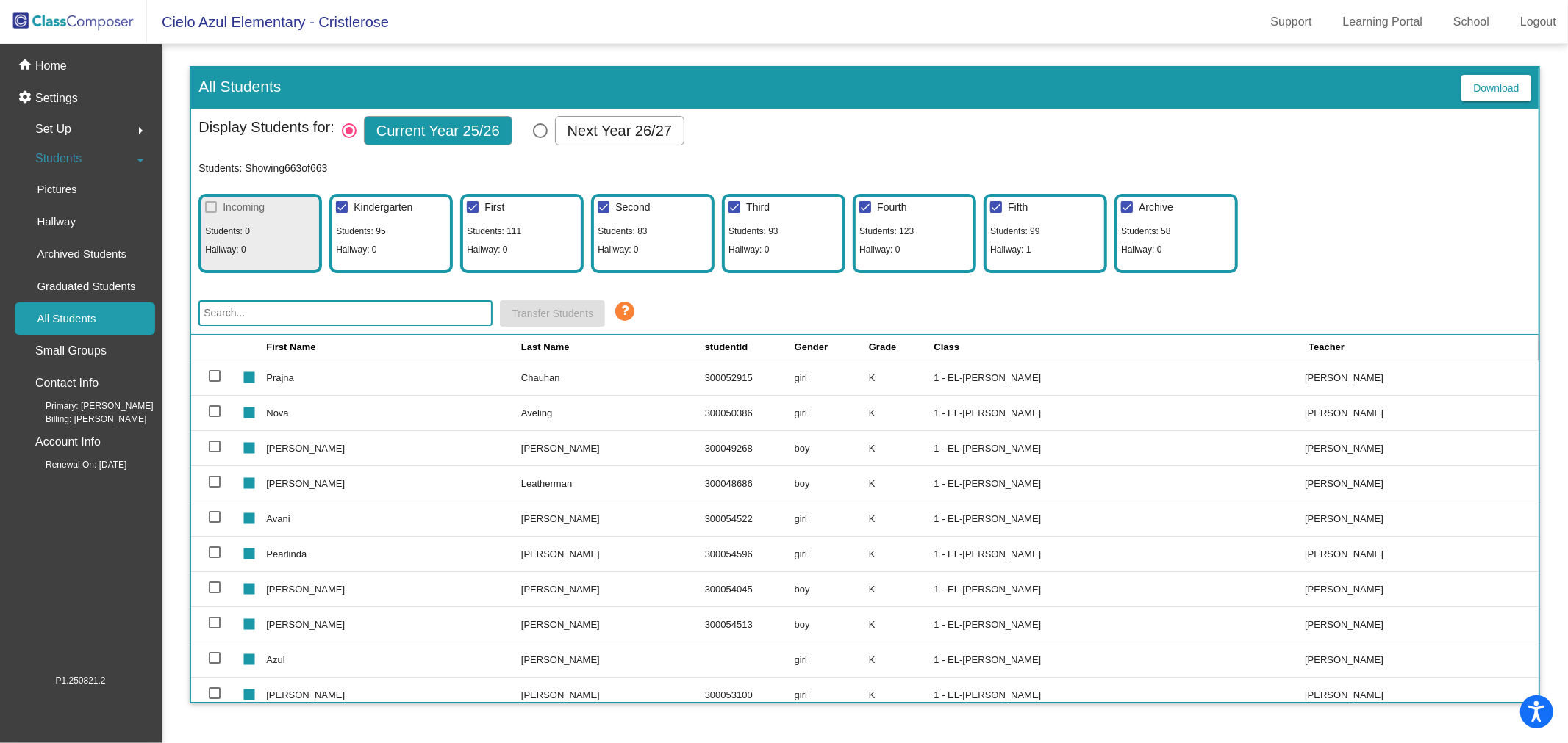
click at [66, 12] on img at bounding box center [73, 21] width 147 height 43
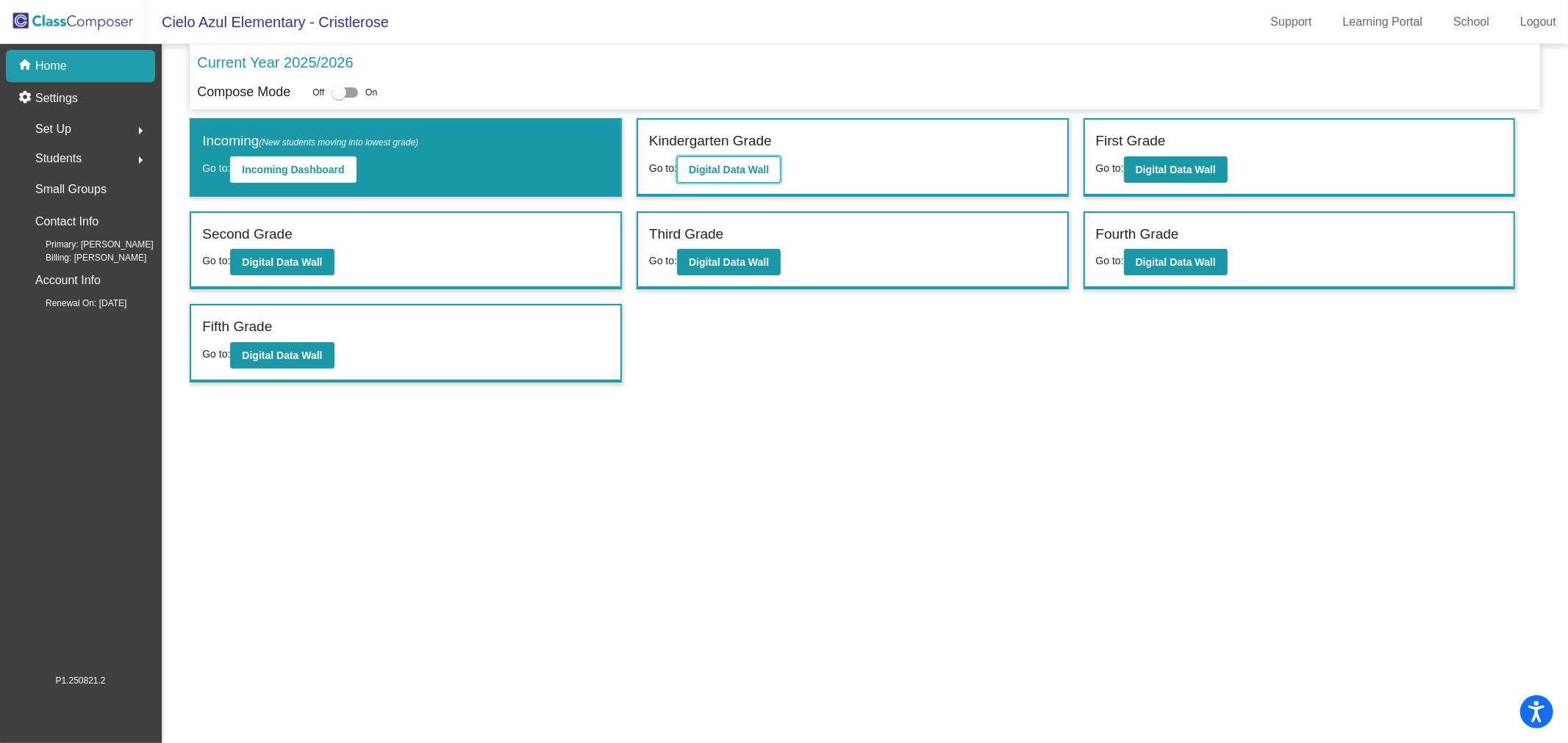
click at [754, 166] on b "Digital Data Wall" at bounding box center [729, 170] width 80 height 12
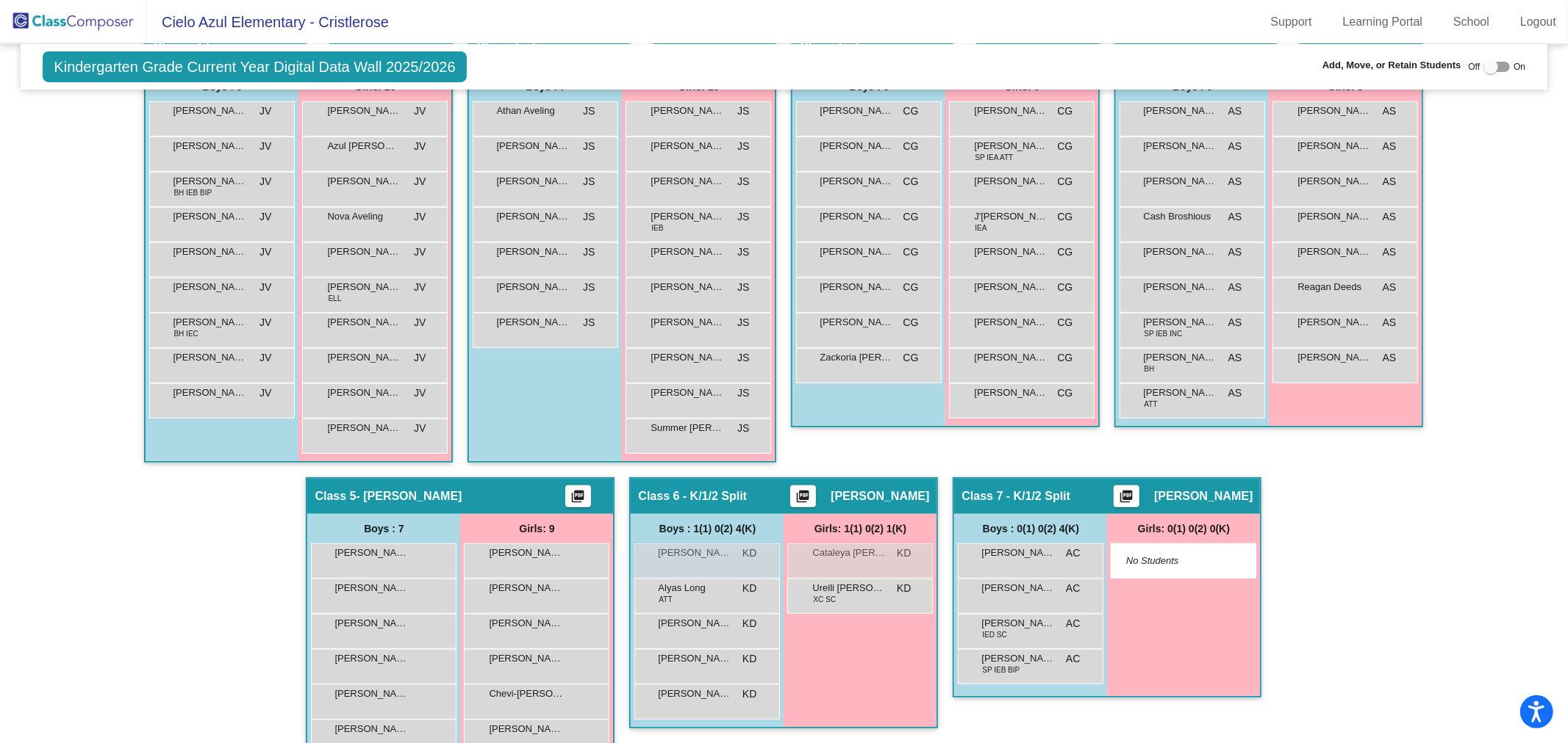
scroll to position [489, 0]
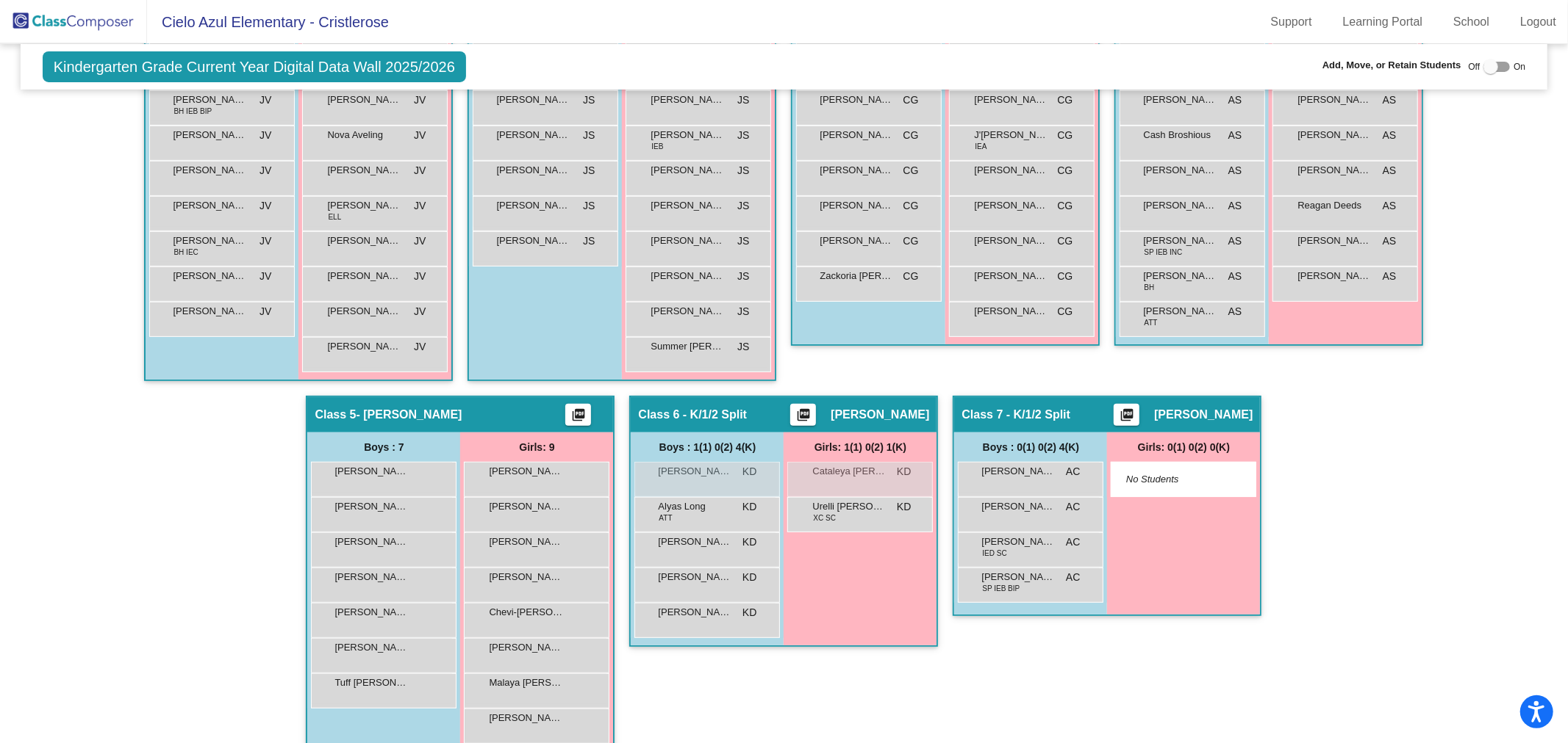
click at [1483, 63] on div at bounding box center [1490, 66] width 15 height 15
checkbox input "true"
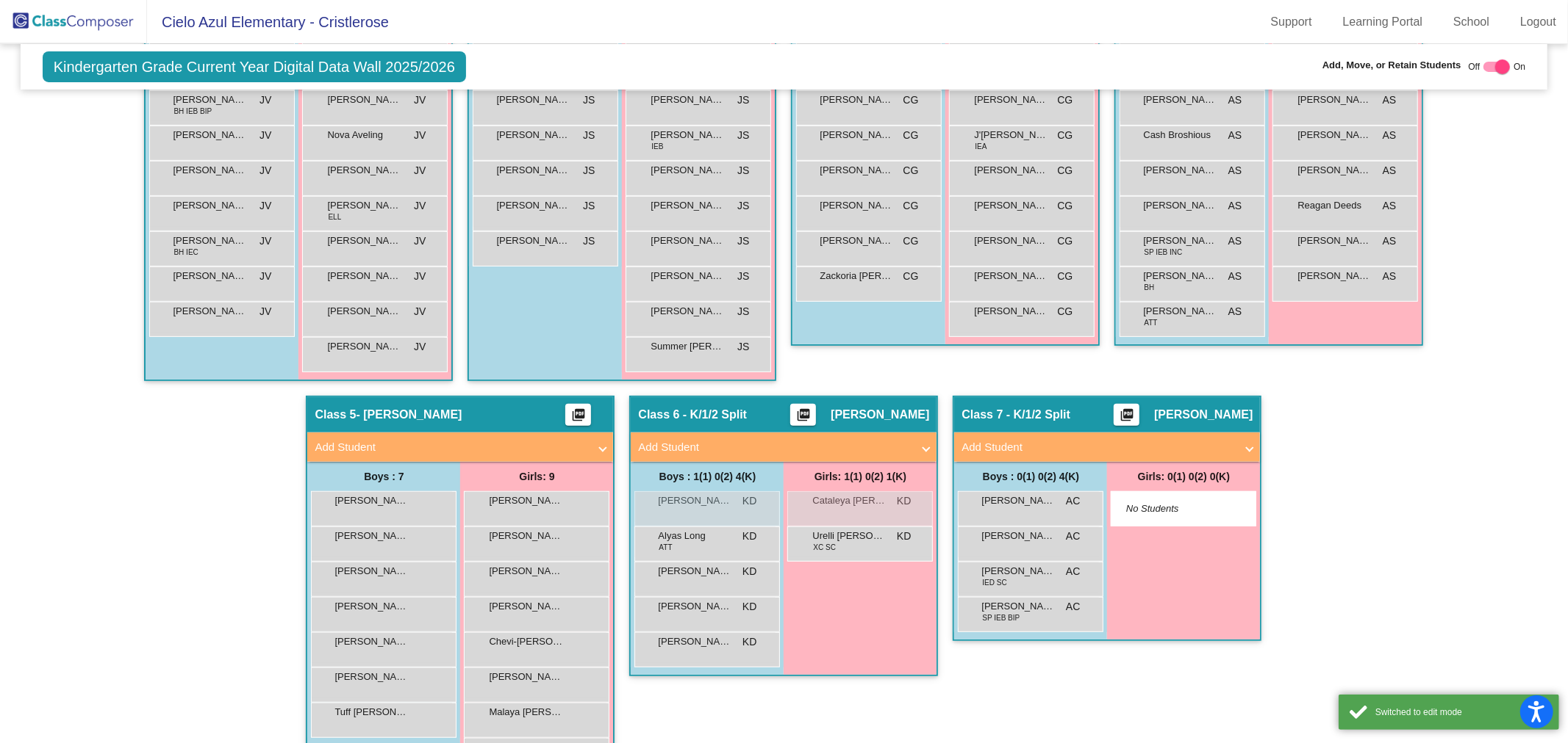
click at [700, 439] on mat-panel-title "Add Student" at bounding box center [775, 447] width 274 height 17
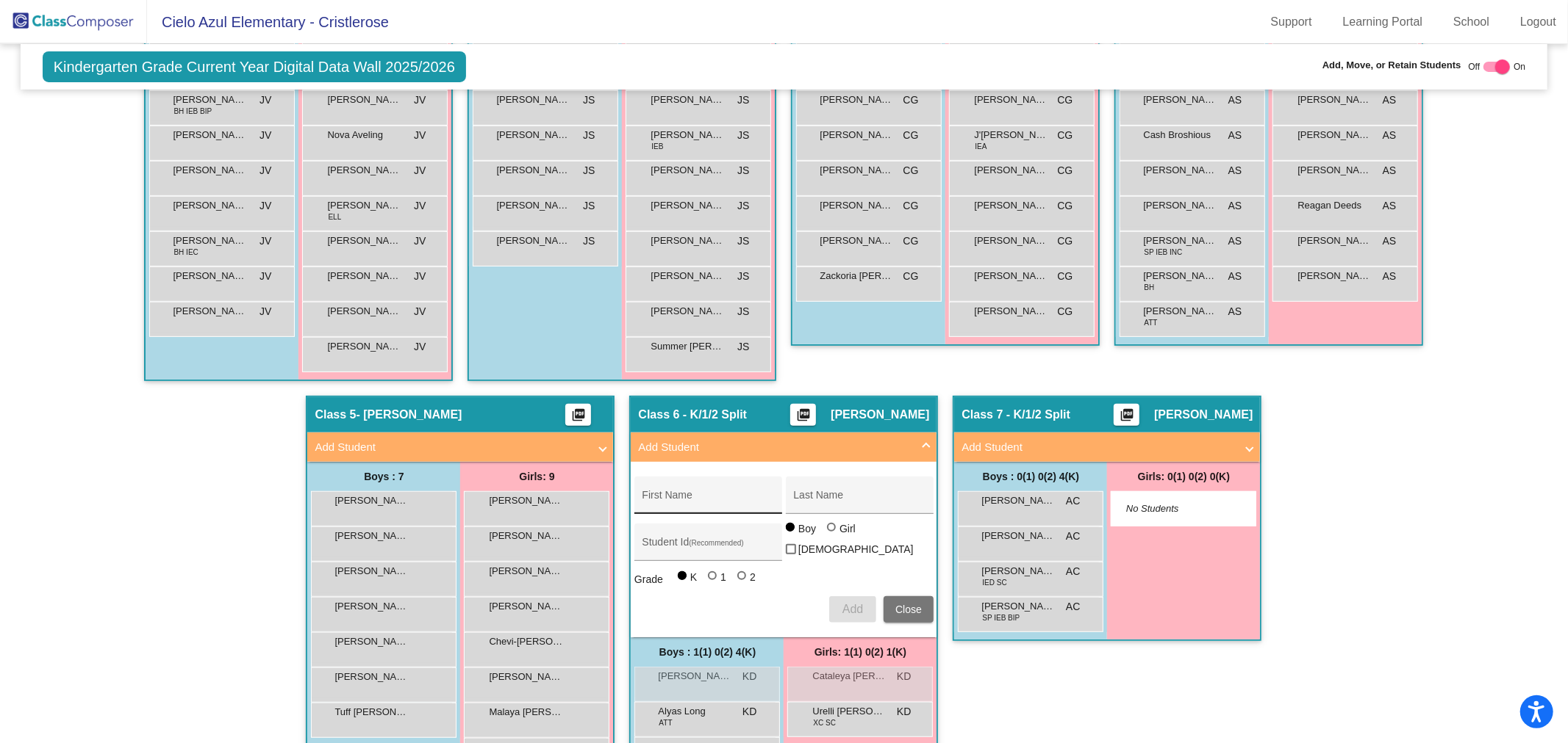
click at [706, 495] on input "First Name" at bounding box center [707, 501] width 132 height 12
type input "[PERSON_NAME] [PERSON_NAME]"
click at [828, 498] on input "Last Name" at bounding box center [859, 501] width 132 height 12
type input "[PERSON_NAME]"
click at [669, 542] on input "Student Id (Recommended)" at bounding box center [707, 548] width 132 height 12
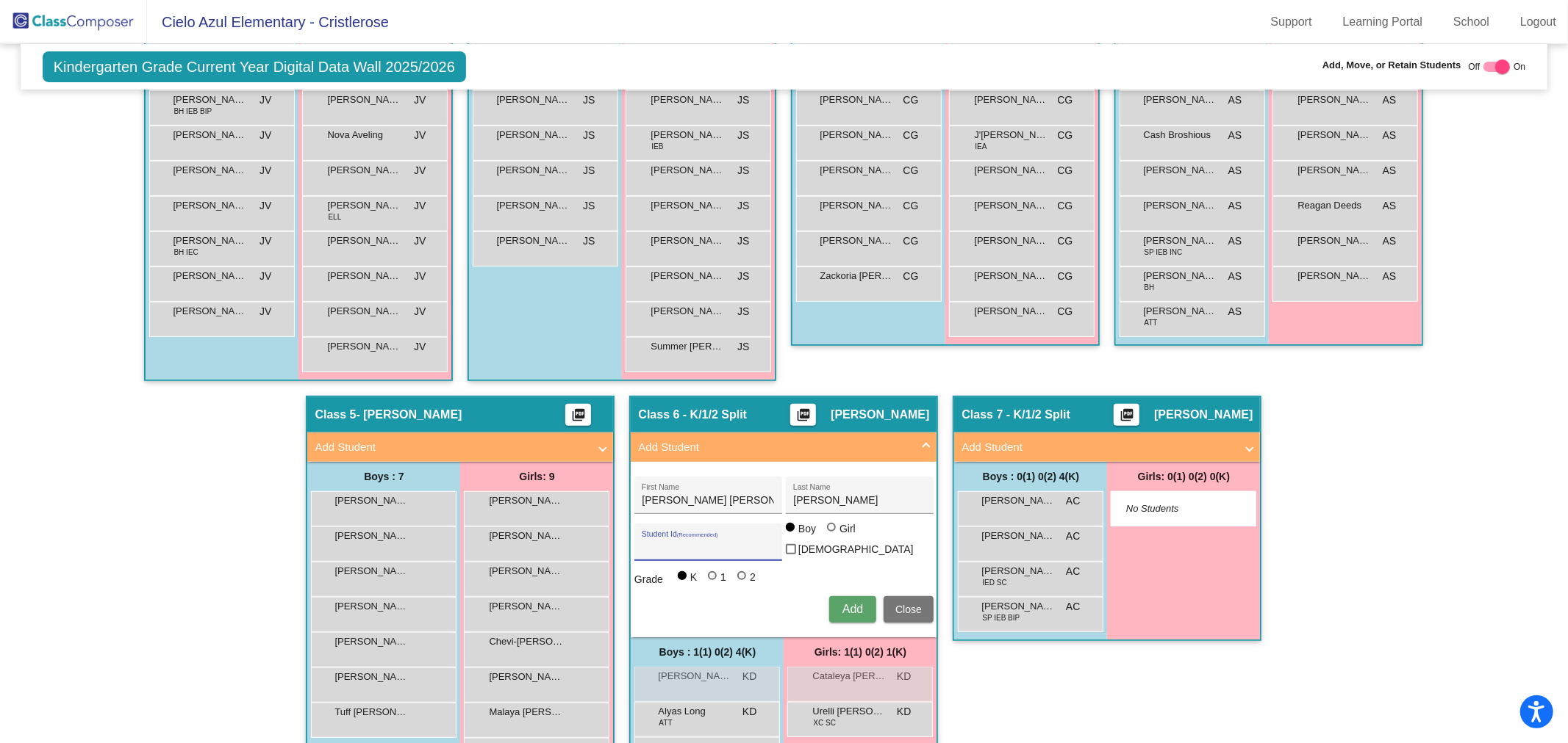
drag, startPoint x: 707, startPoint y: 568, endPoint x: 865, endPoint y: 603, distance: 161.8
click at [716, 570] on label "1" at bounding box center [718, 577] width 22 height 15
click at [713, 583] on input "1" at bounding box center [713, 583] width 1 height 1
radio input "true"
click at [849, 603] on span "Add" at bounding box center [852, 609] width 21 height 13
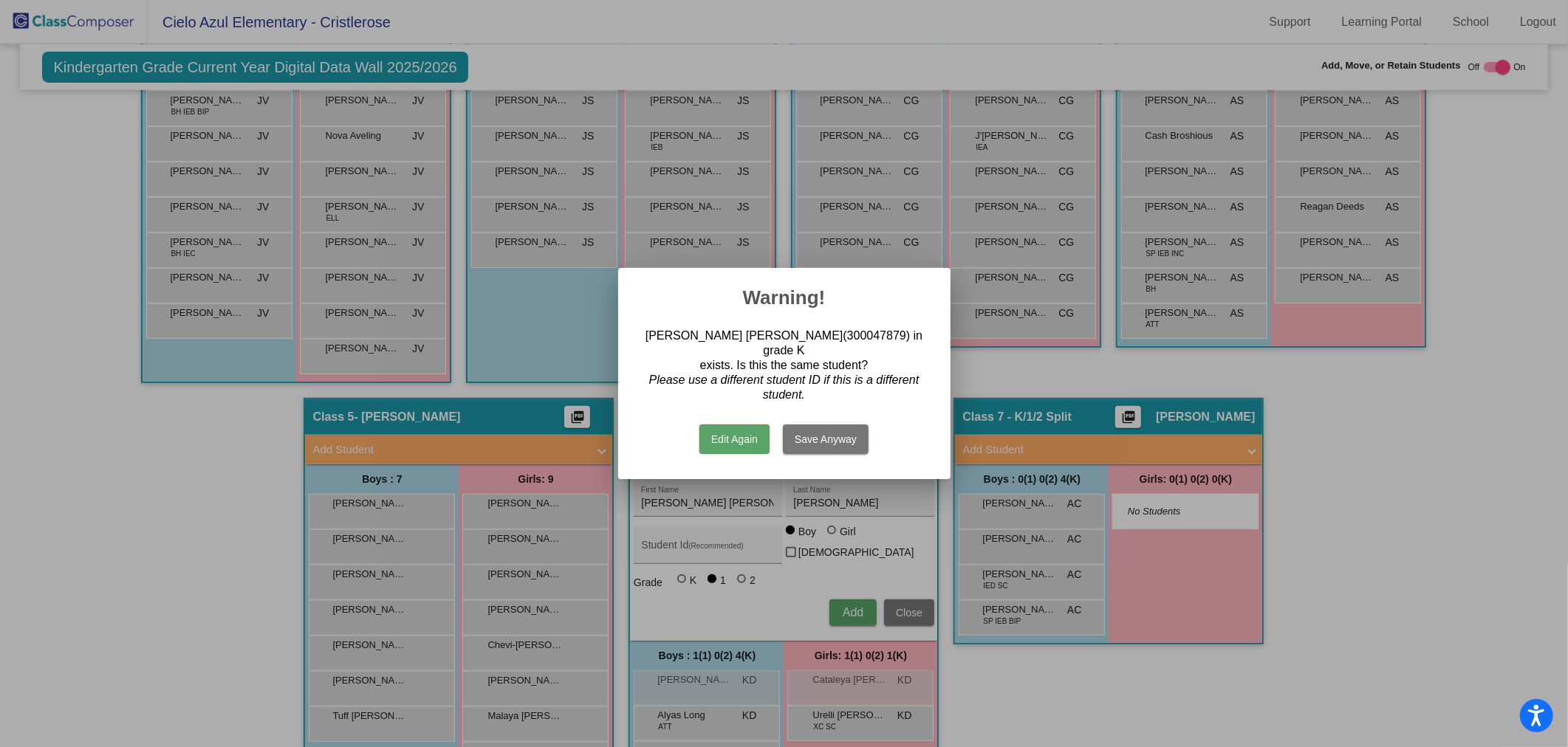
click at [820, 427] on button "Save Anyway" at bounding box center [825, 440] width 85 height 29
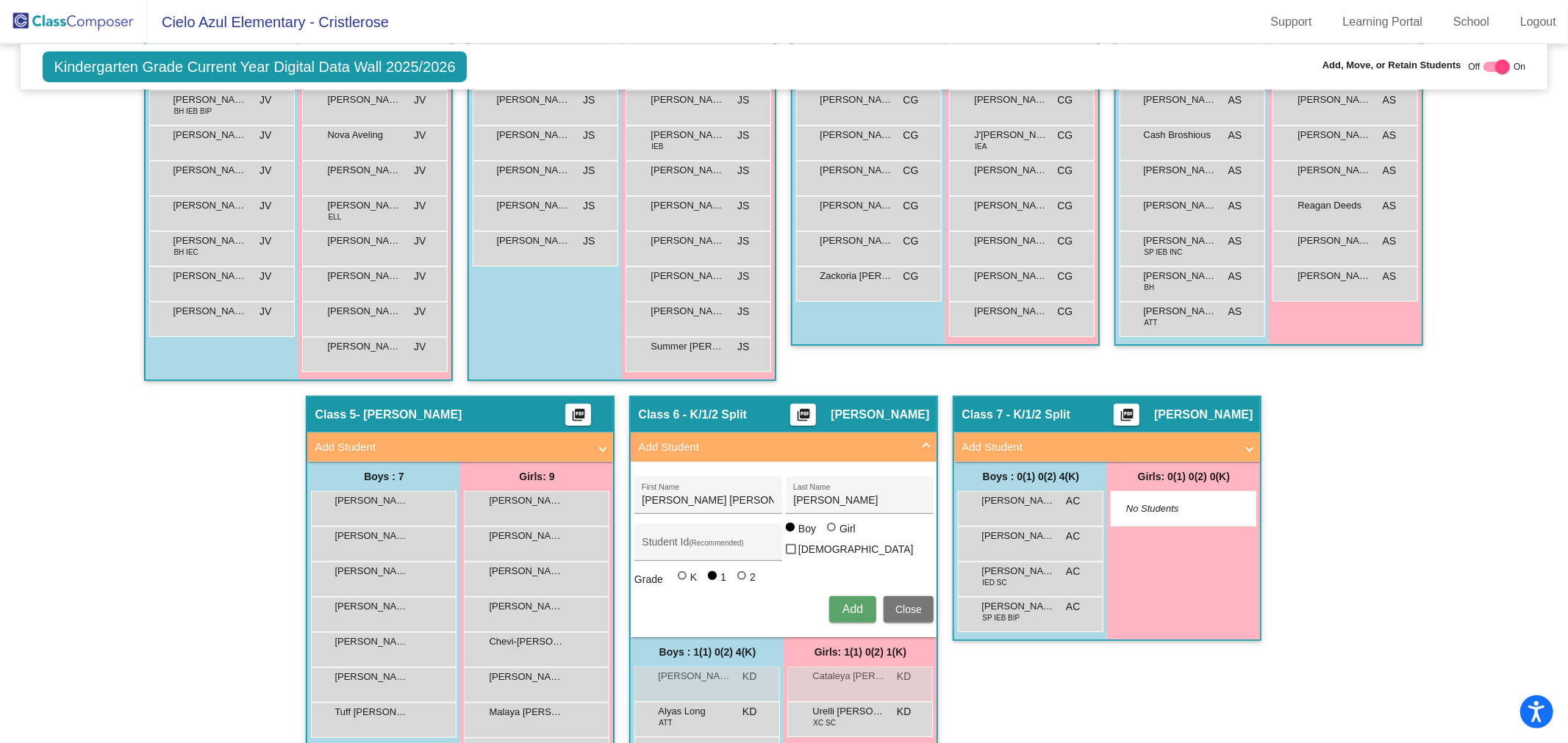
radio input "true"
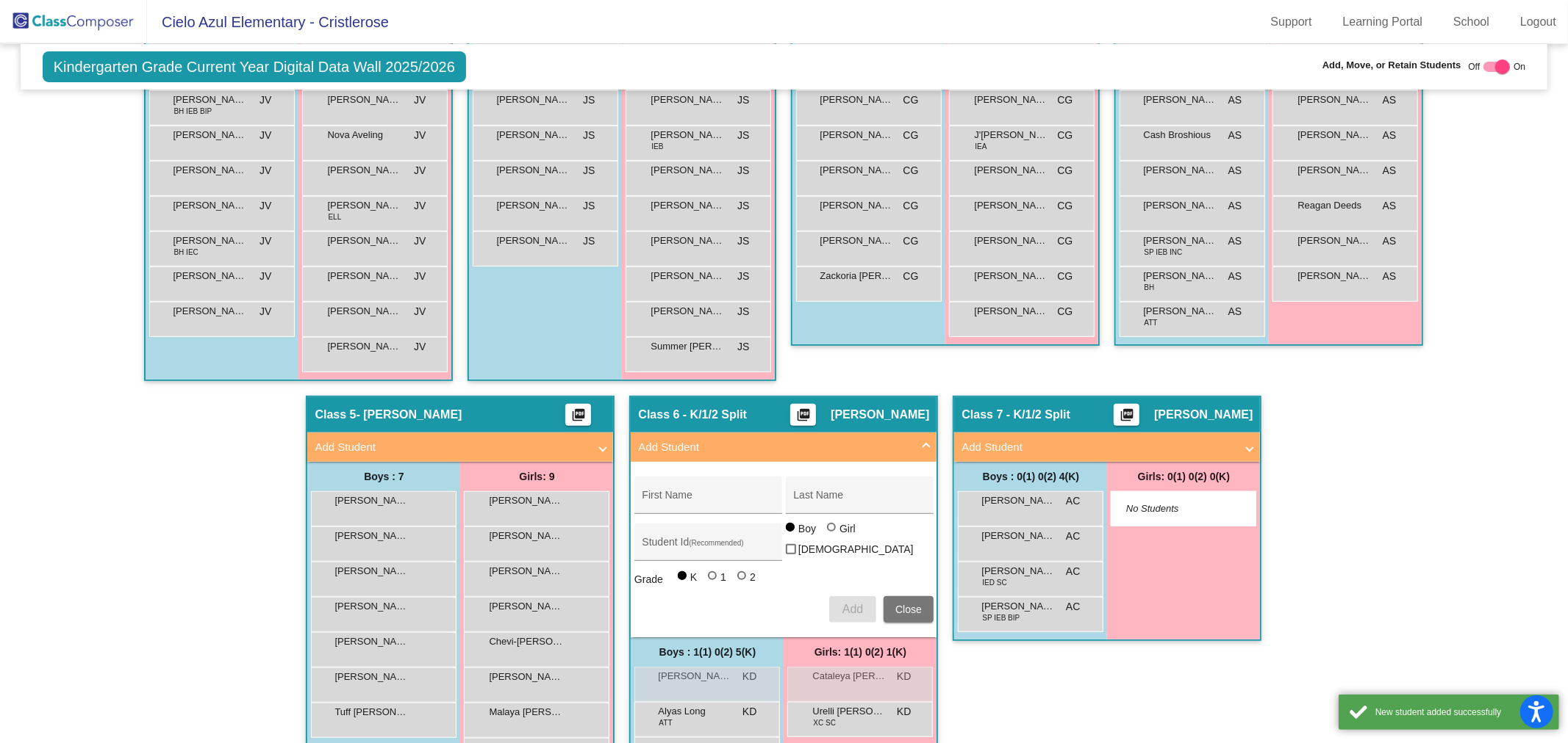
click at [1411, 491] on div "Hallway - Hallway Class picture_as_pdf Add Student First Name Last Name Student…" at bounding box center [784, 413] width 1505 height 977
click at [1425, 468] on div "Hallway - Hallway Class picture_as_pdf Add Student First Name Last Name Student…" at bounding box center [784, 413] width 1505 height 977
click at [90, 17] on img at bounding box center [73, 21] width 147 height 43
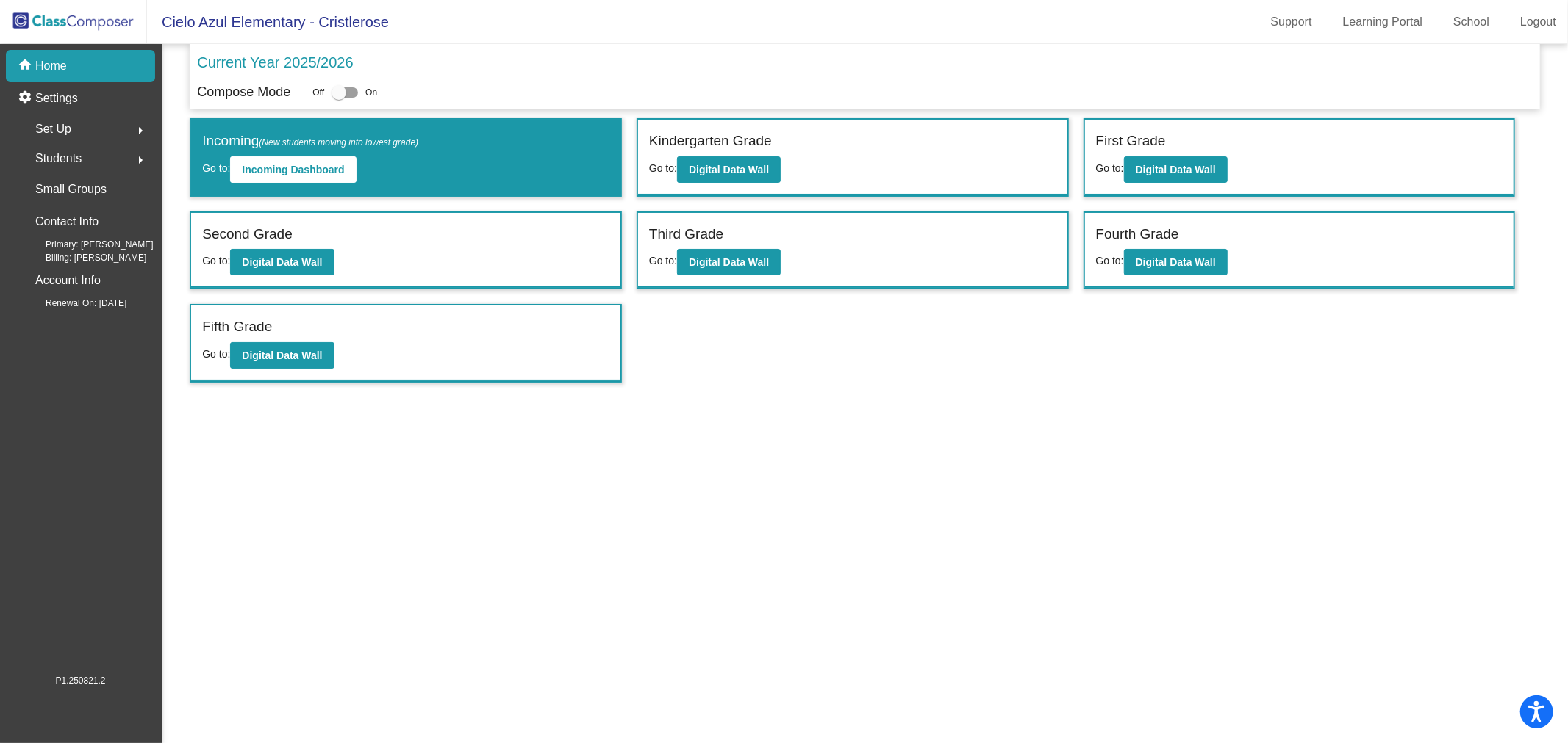
click at [57, 125] on span "Set Up" at bounding box center [53, 129] width 36 height 21
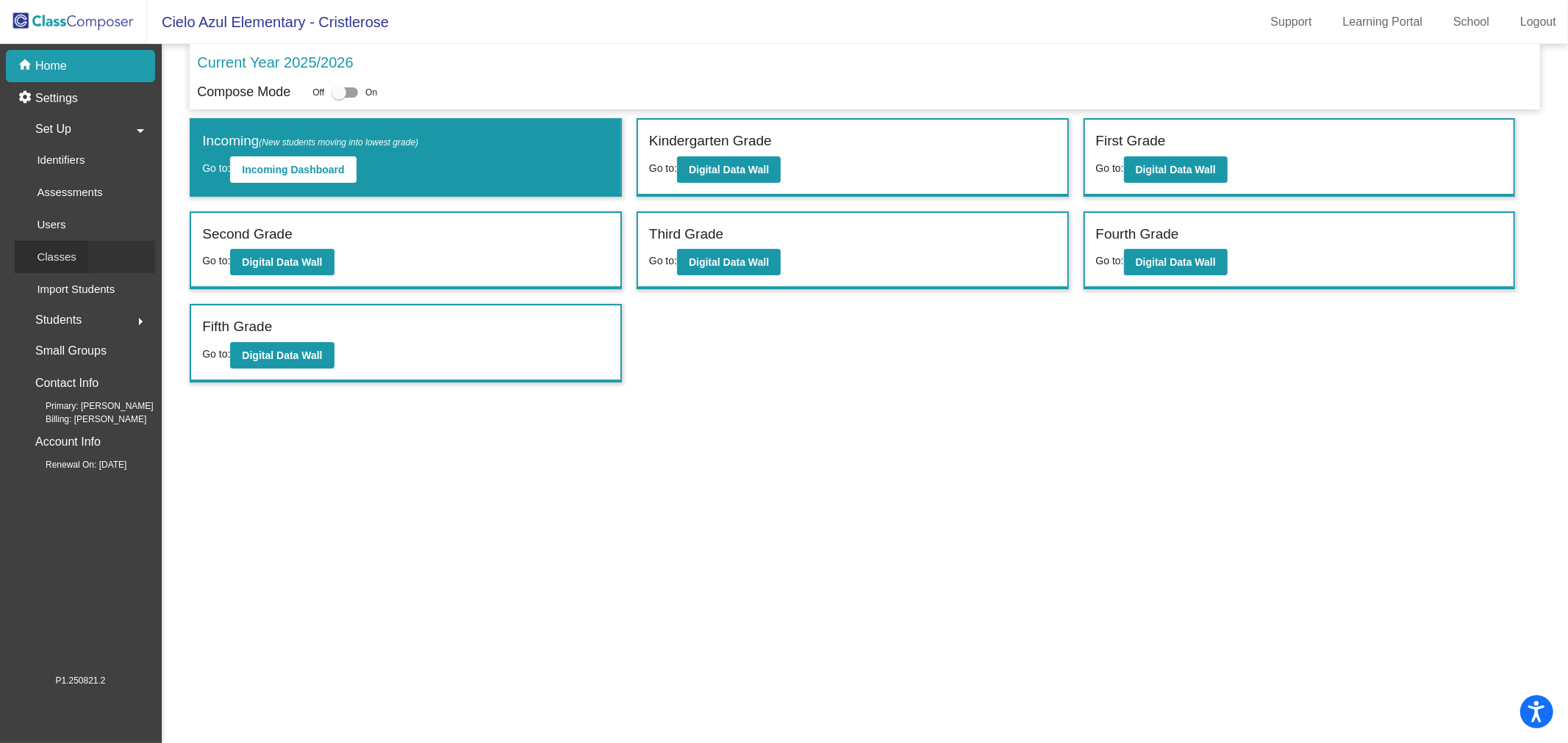
click at [52, 251] on p "Classes" at bounding box center [57, 257] width 39 height 18
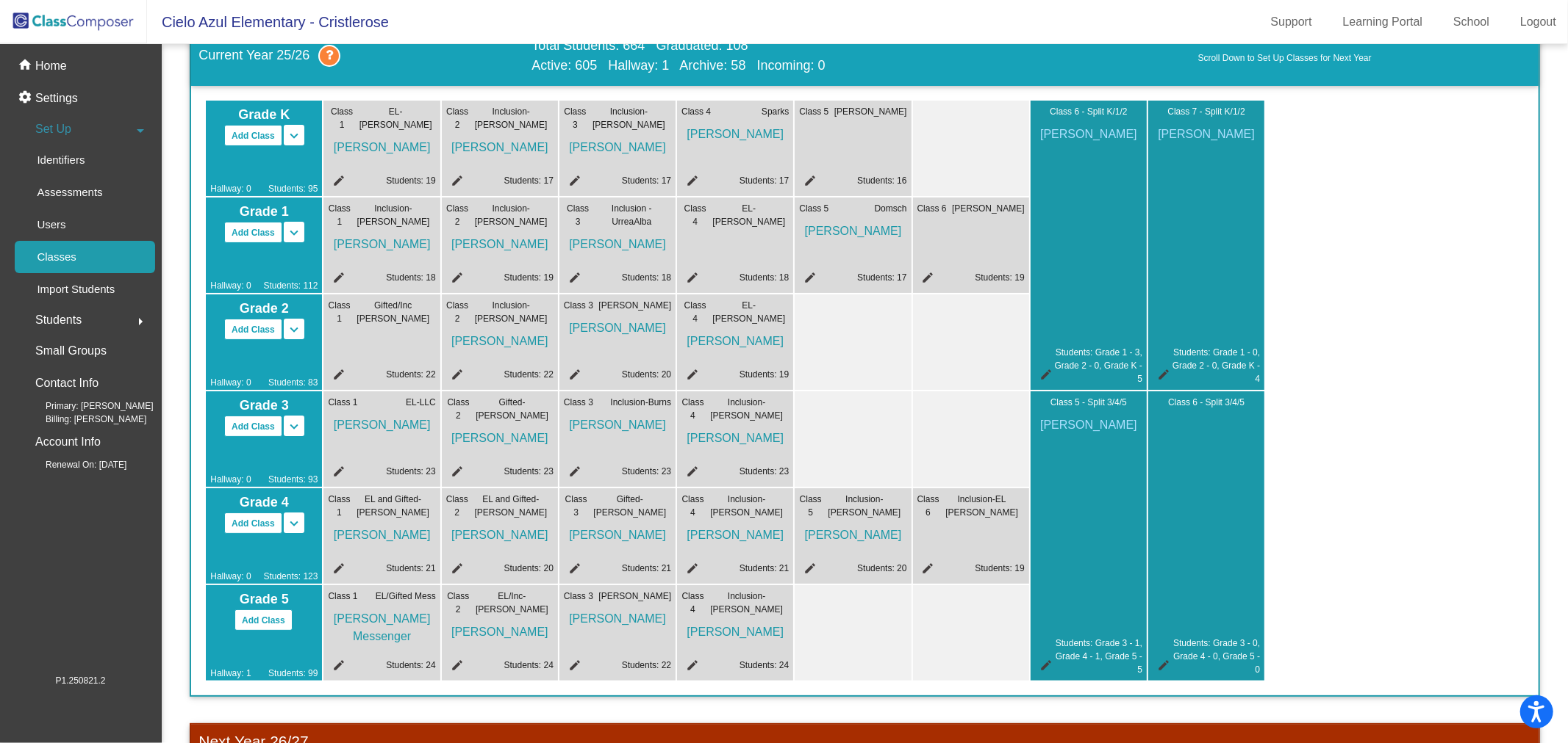
scroll to position [163, 0]
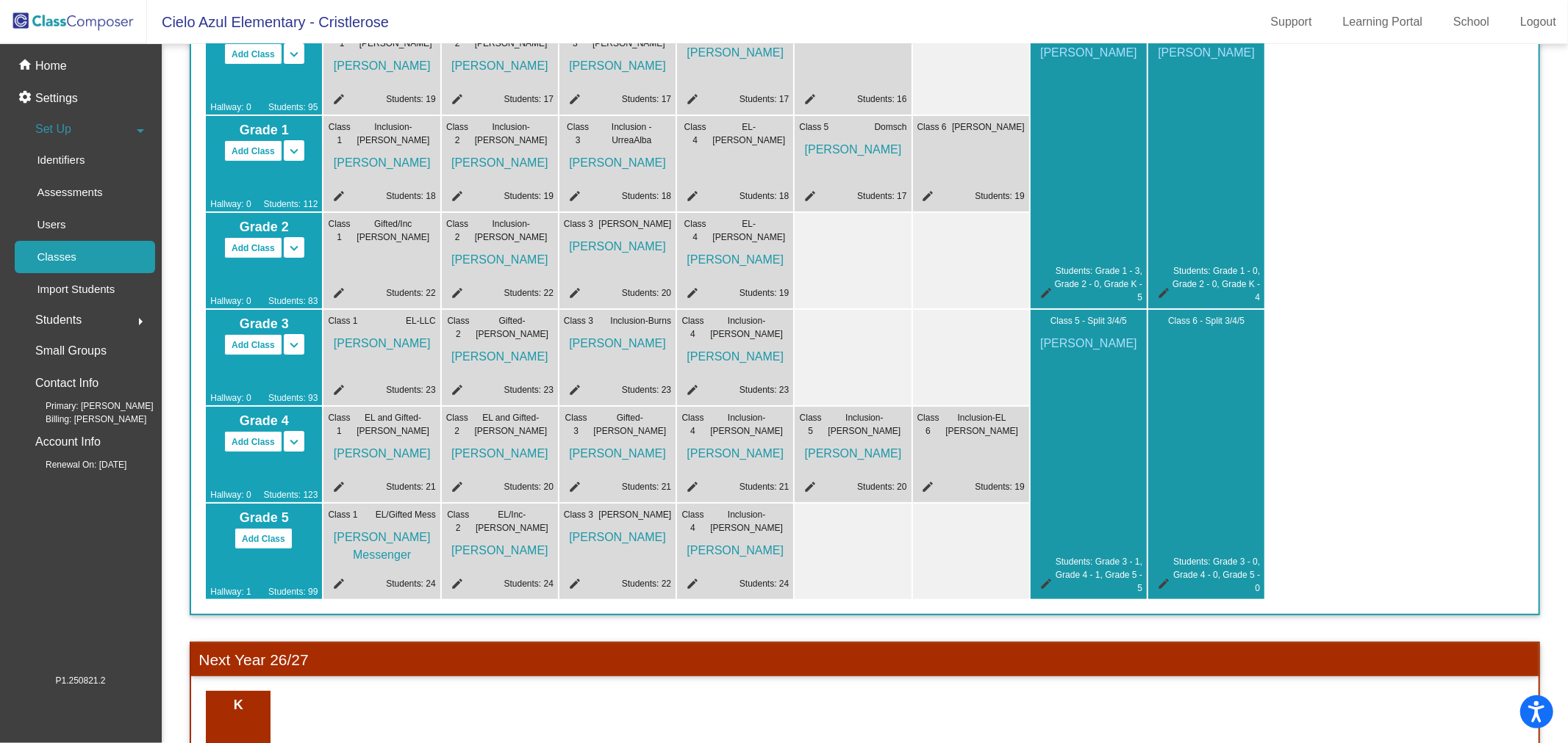
click at [1041, 582] on mat-icon "edit" at bounding box center [1043, 586] width 18 height 18
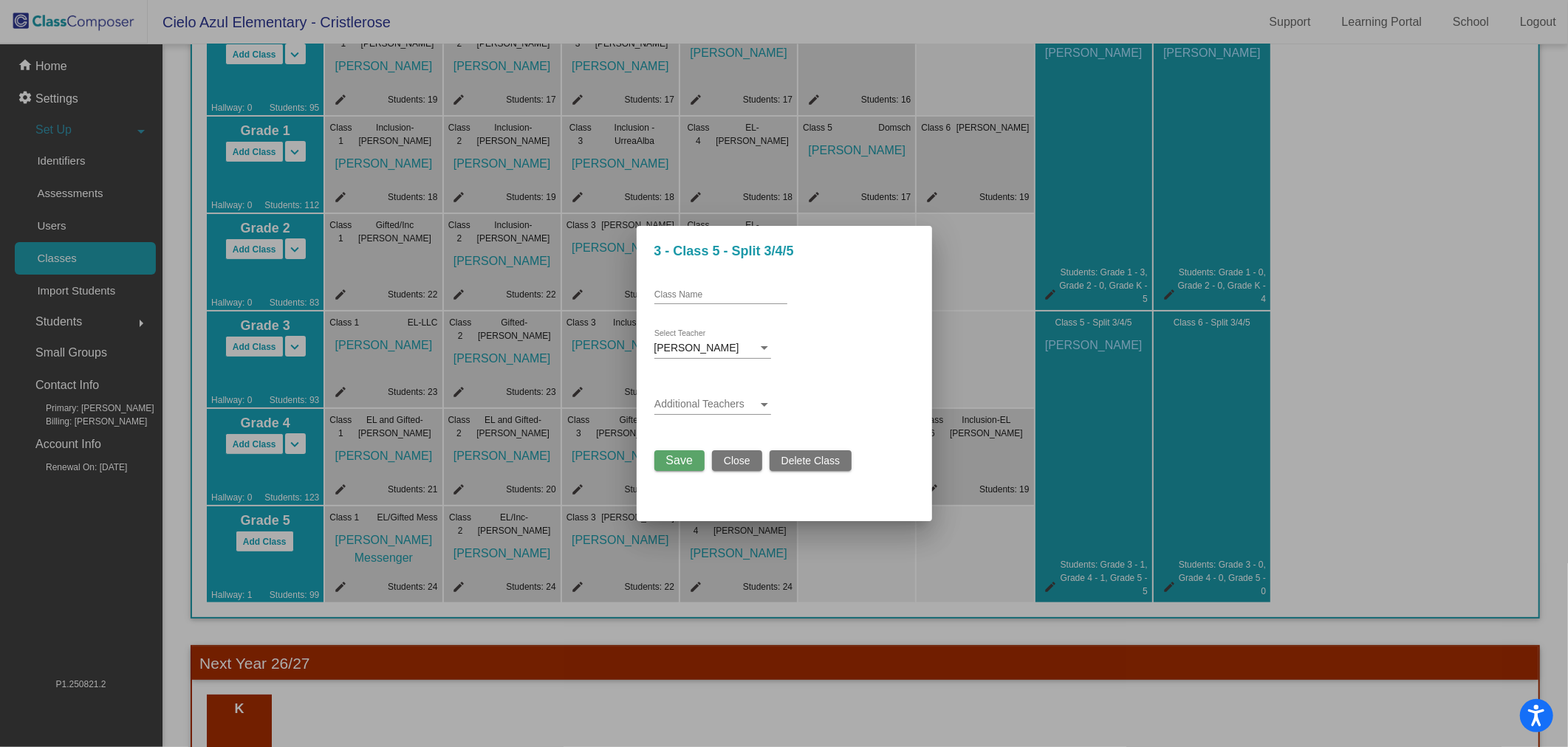
click at [749, 460] on span "Close" at bounding box center [736, 460] width 27 height 12
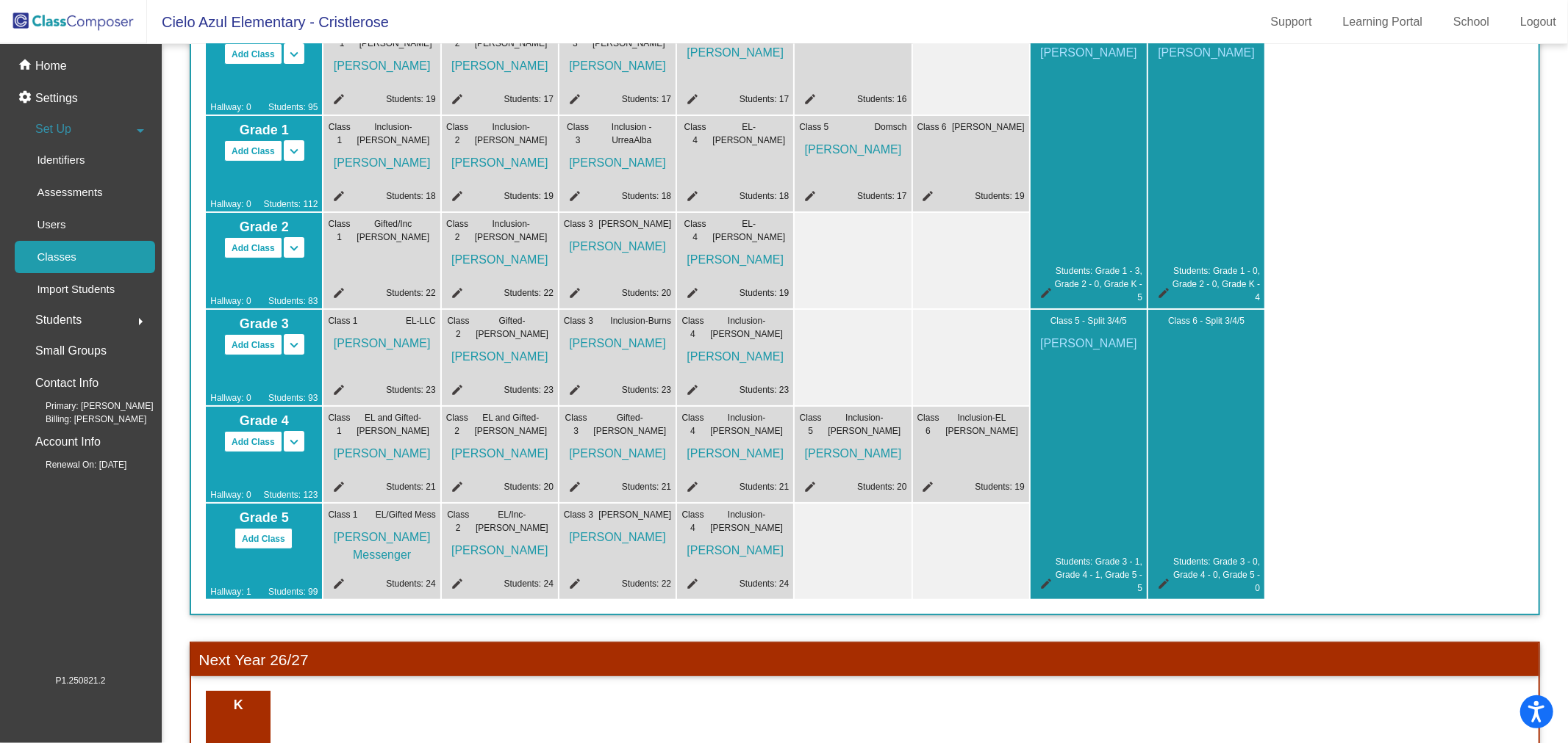
click at [106, 22] on img at bounding box center [73, 21] width 147 height 43
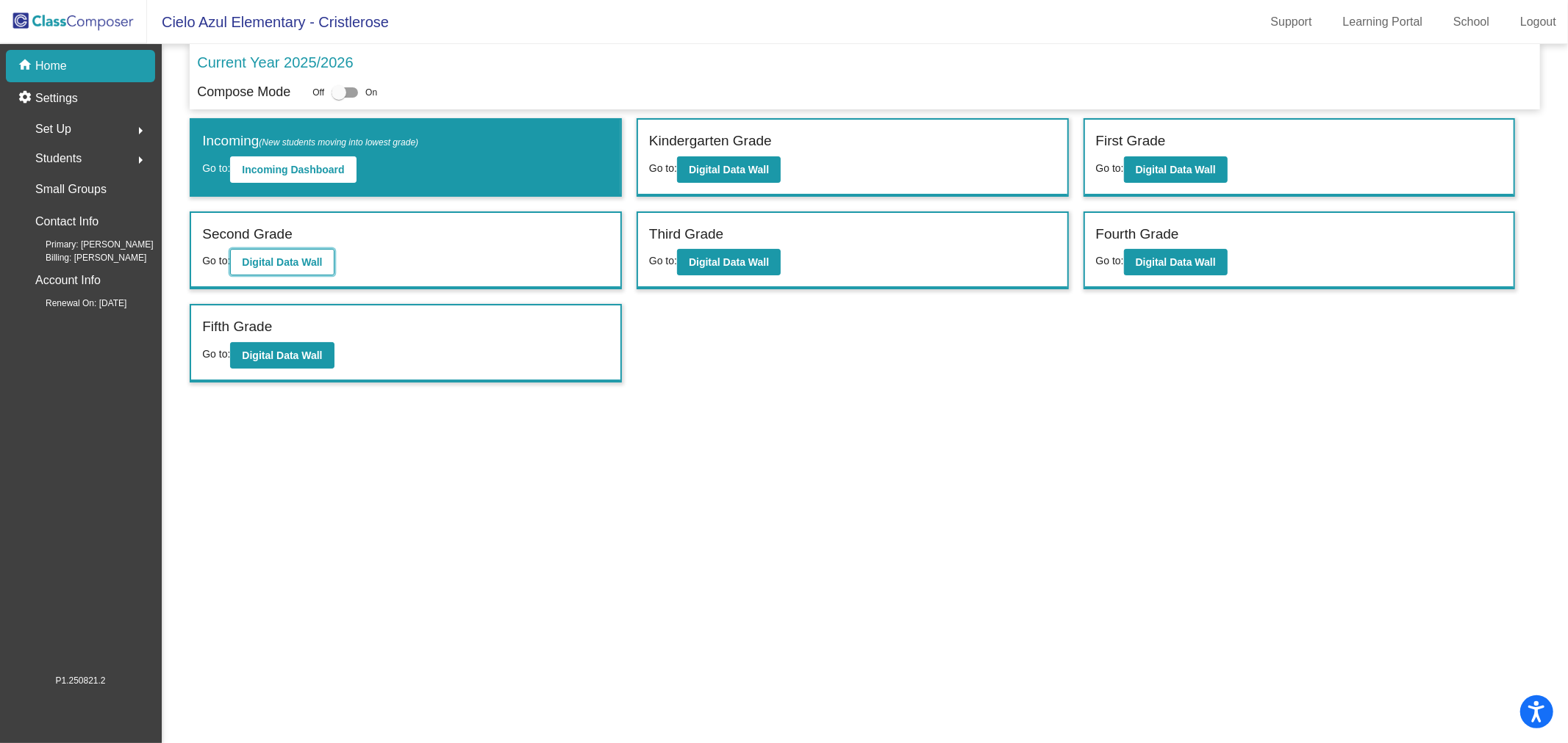
click at [302, 261] on b "Digital Data Wall" at bounding box center [281, 263] width 80 height 12
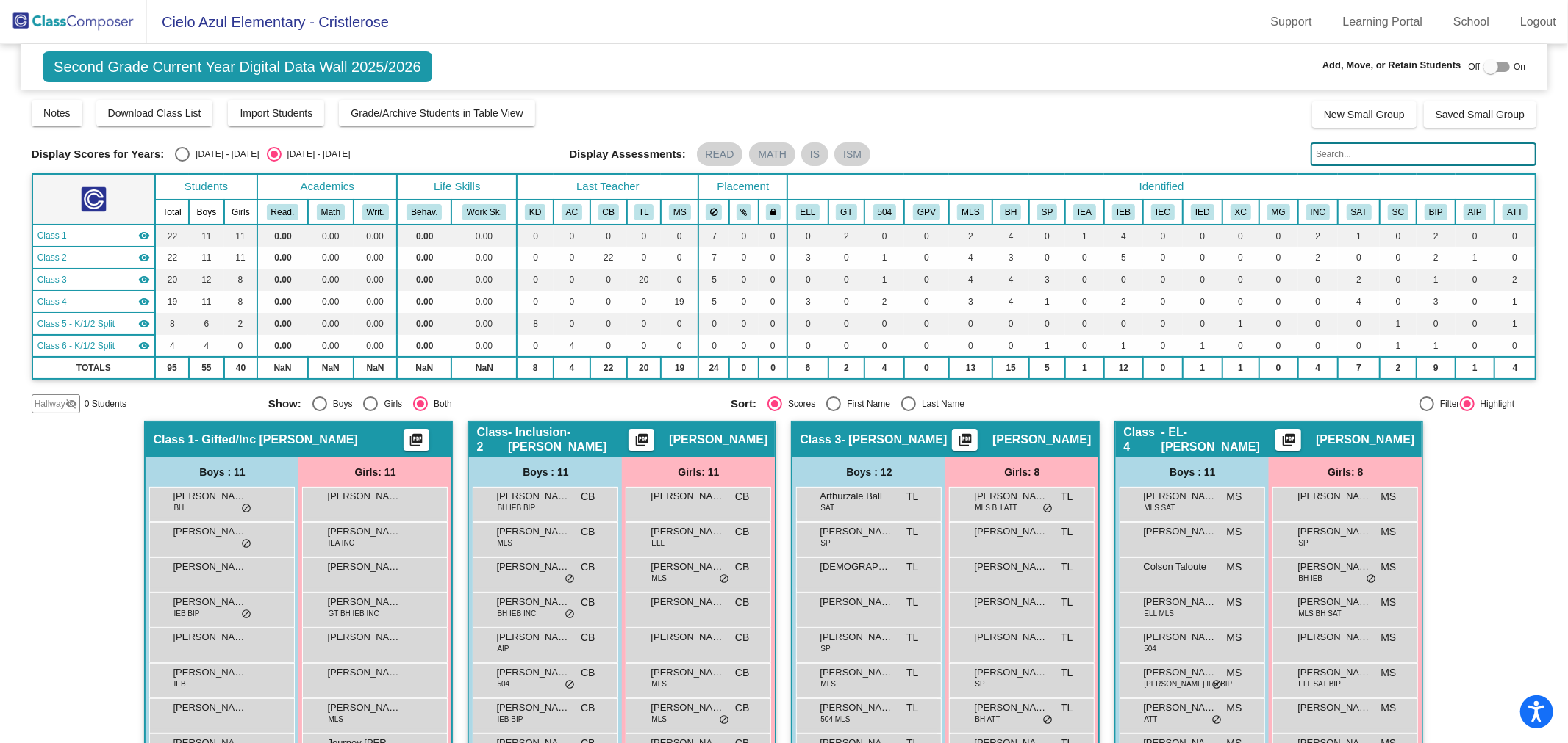
click at [1483, 69] on div at bounding box center [1490, 66] width 15 height 15
checkbox input "true"
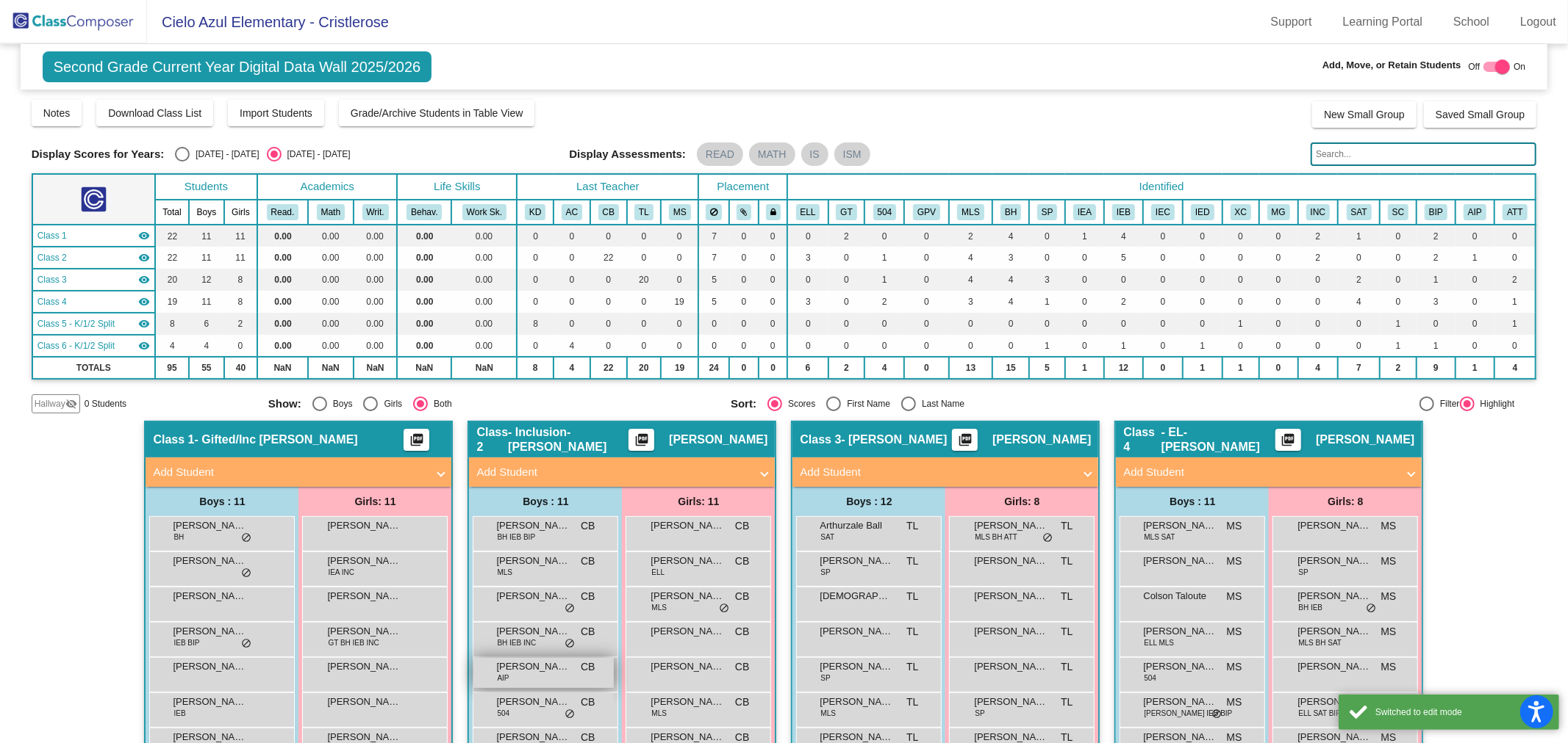
scroll to position [163, 0]
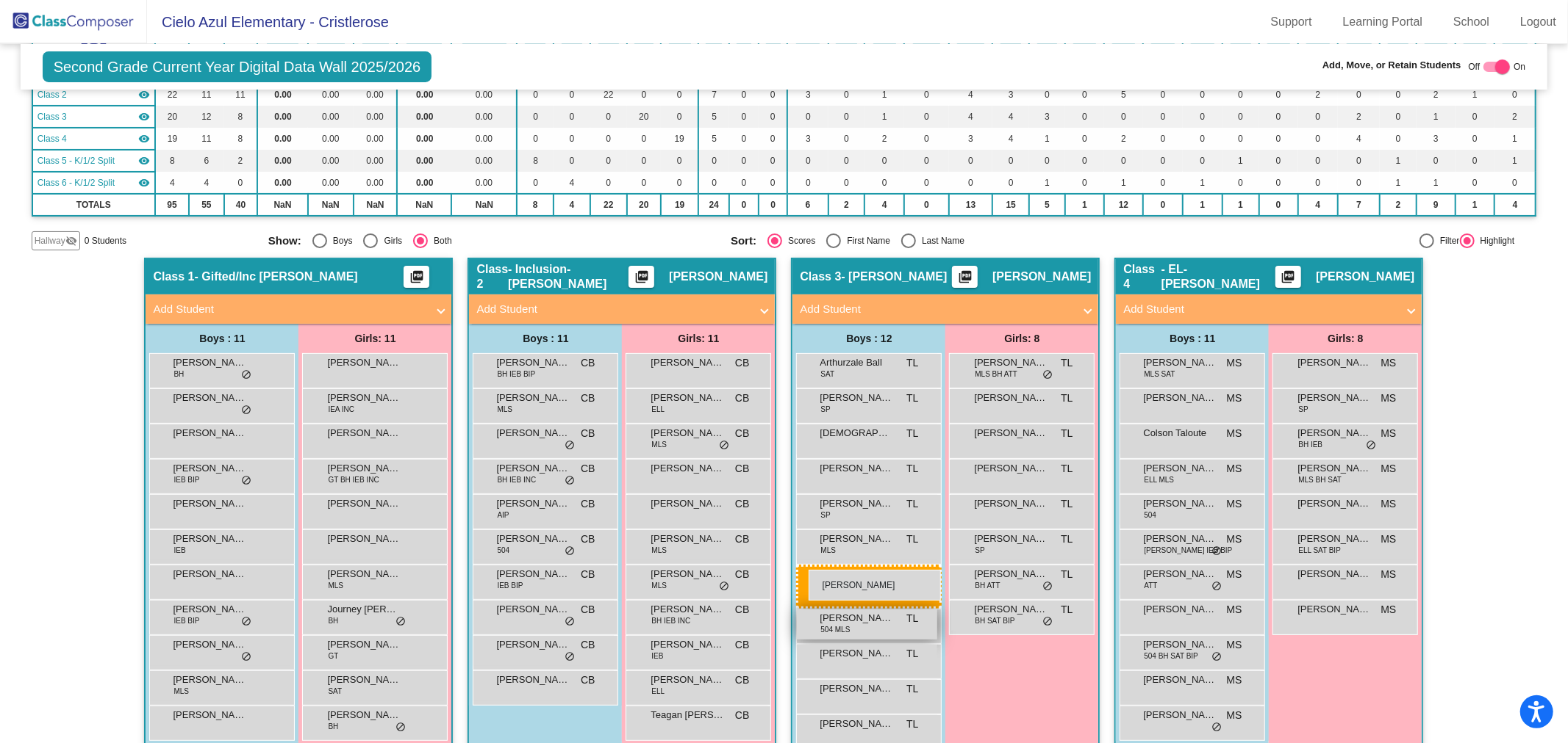
drag, startPoint x: 522, startPoint y: 680, endPoint x: 807, endPoint y: 569, distance: 305.9
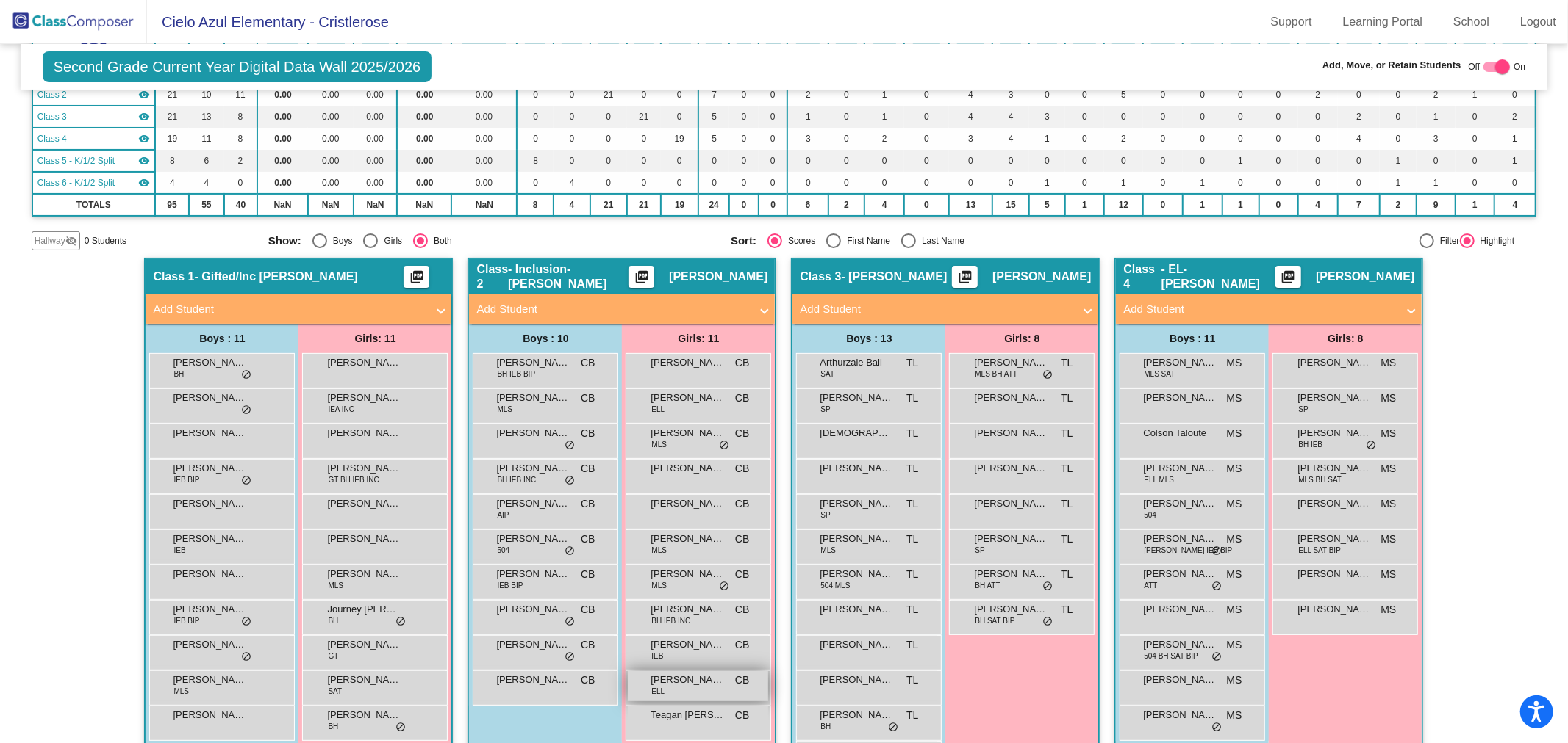
click at [681, 683] on span "[PERSON_NAME]" at bounding box center [687, 680] width 73 height 15
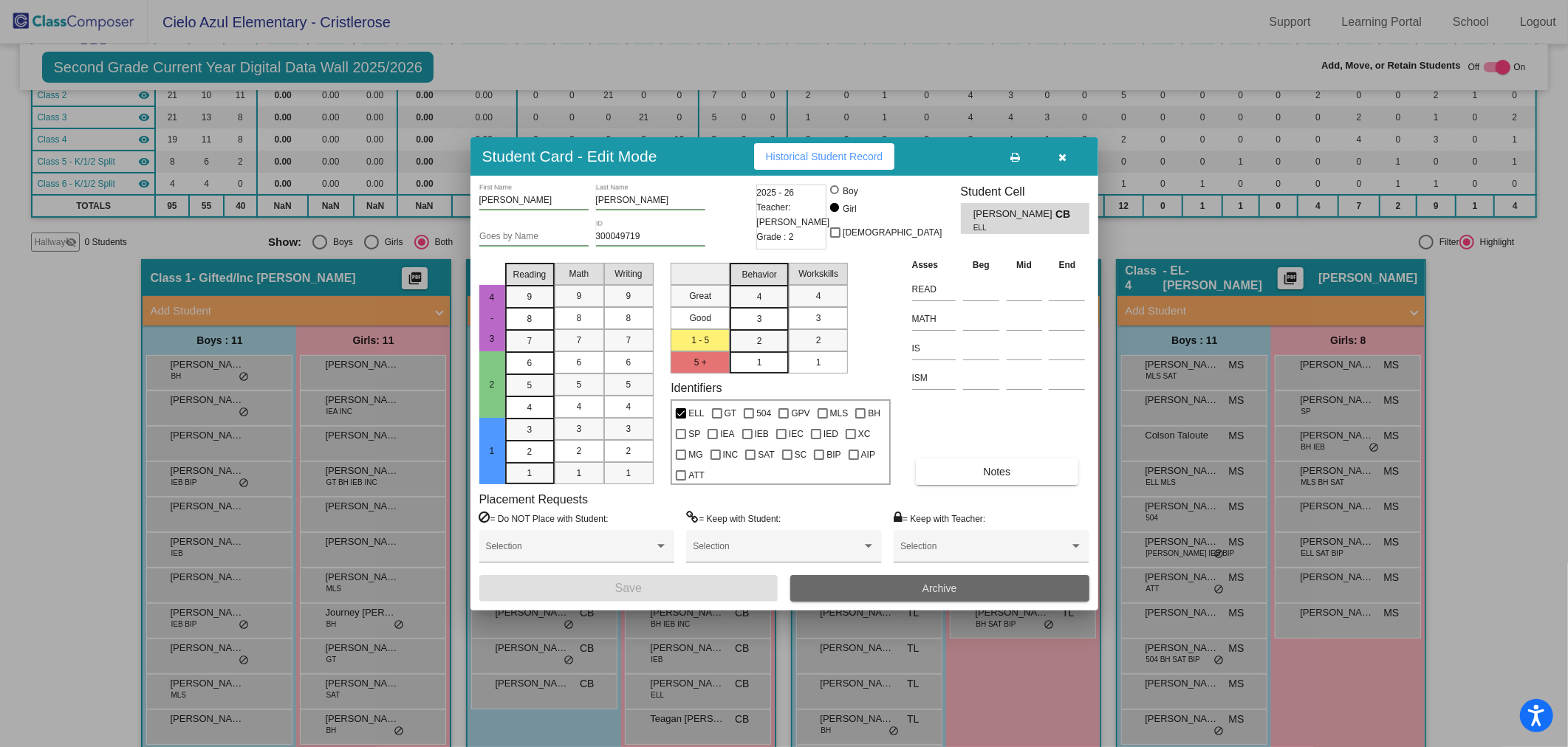
click at [943, 586] on span "Archive" at bounding box center [940, 589] width 34 height 12
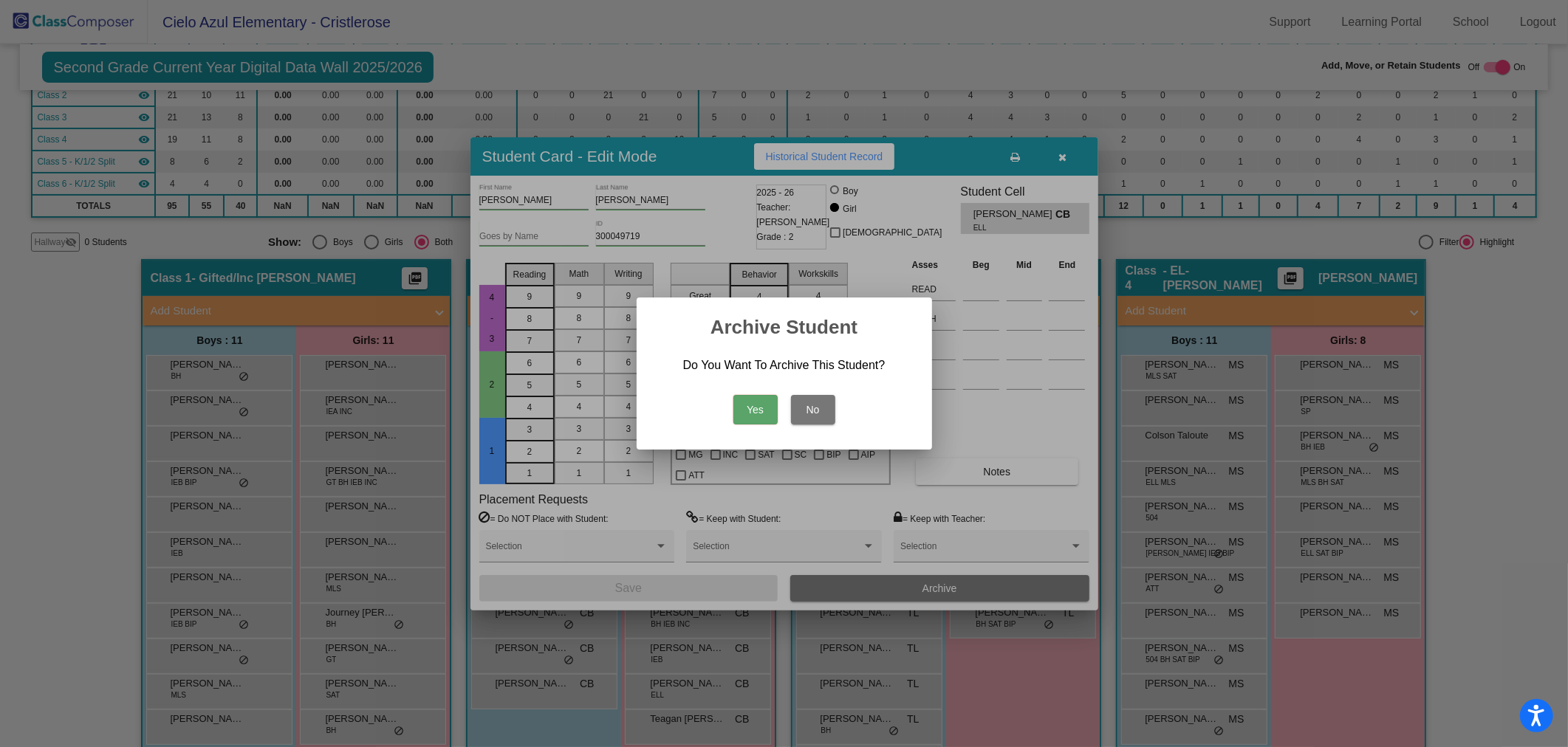
click at [753, 403] on button "Yes" at bounding box center [755, 409] width 44 height 29
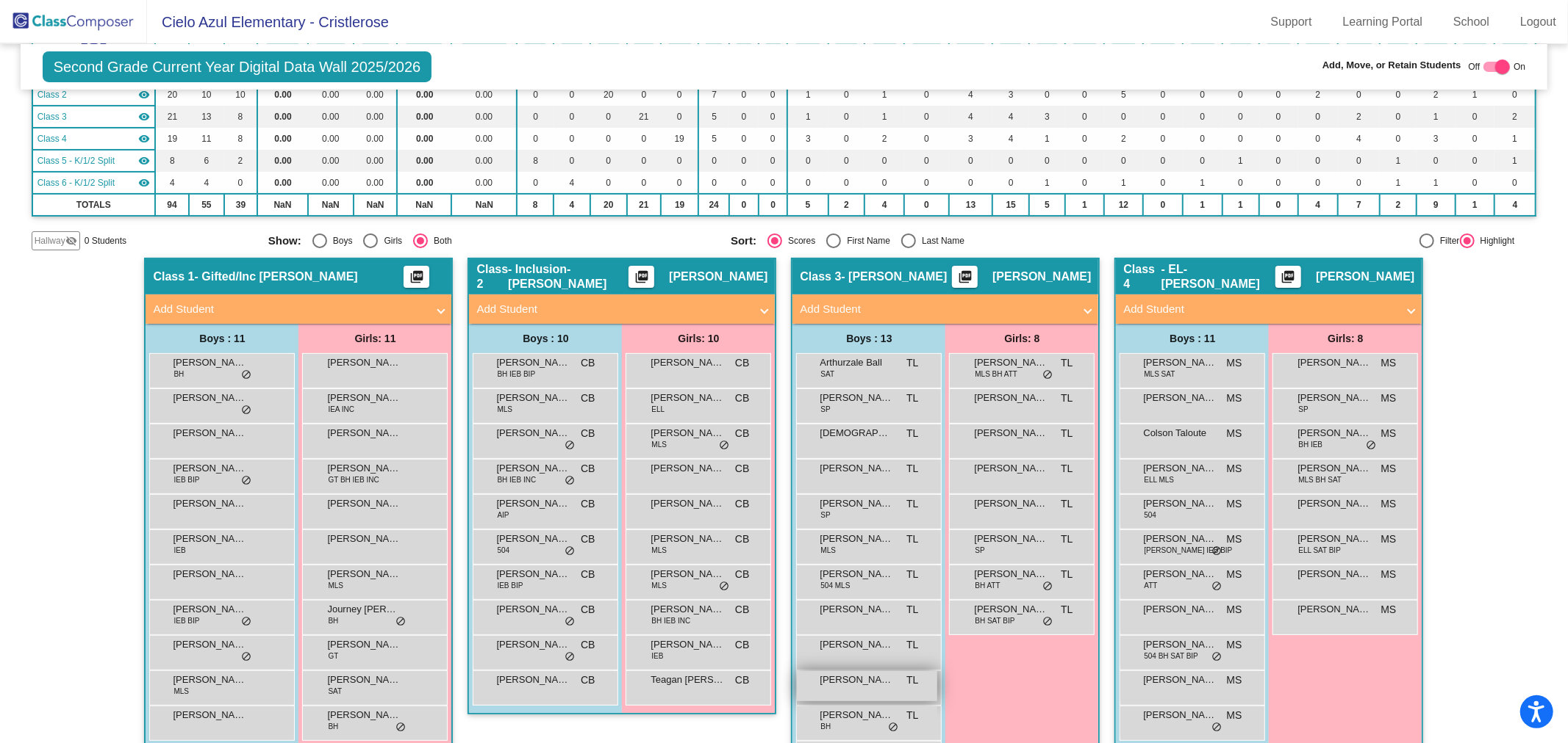
click at [871, 681] on span "[PERSON_NAME]" at bounding box center [856, 680] width 73 height 15
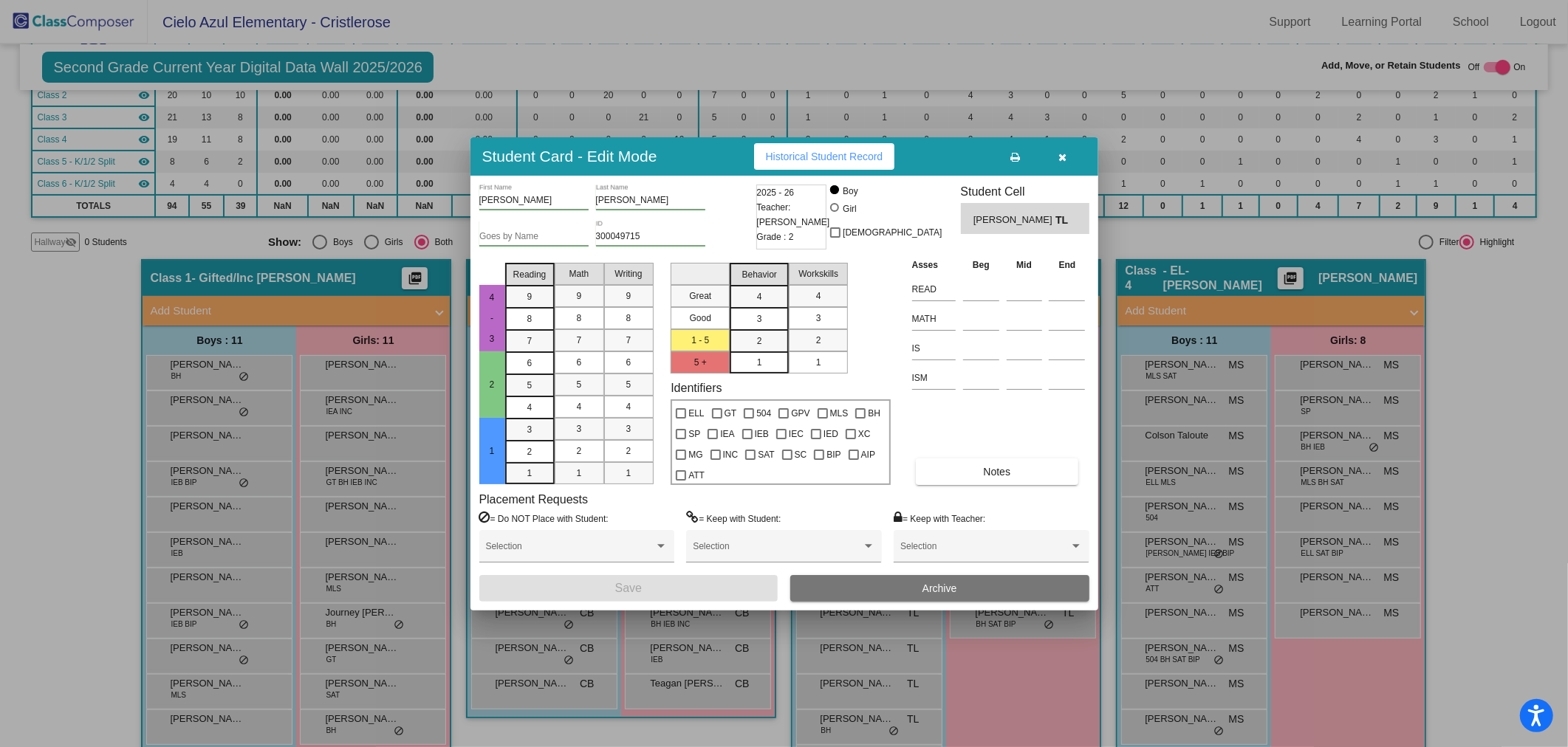
click at [981, 591] on button "Archive" at bounding box center [940, 588] width 299 height 27
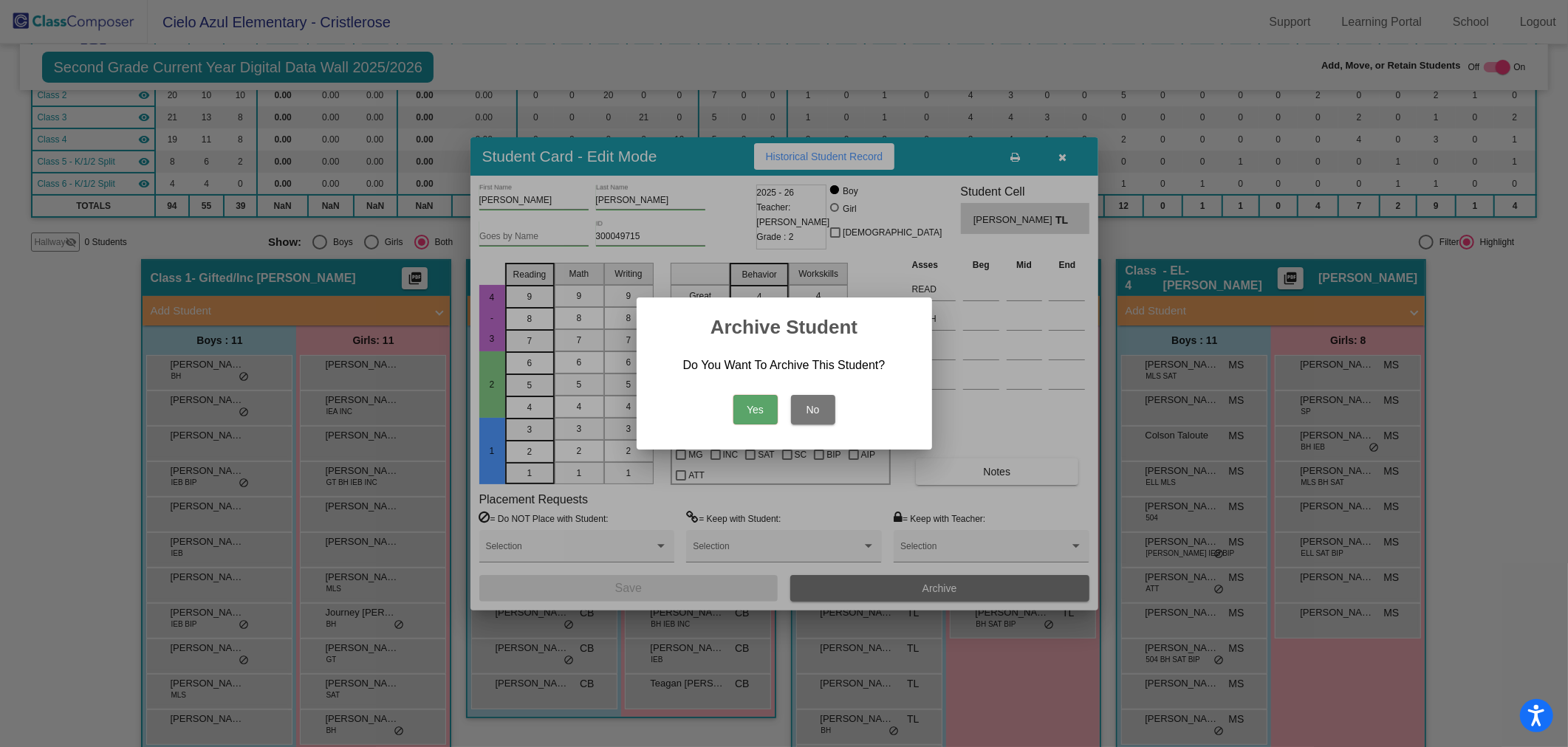
click at [756, 408] on button "Yes" at bounding box center [755, 409] width 44 height 29
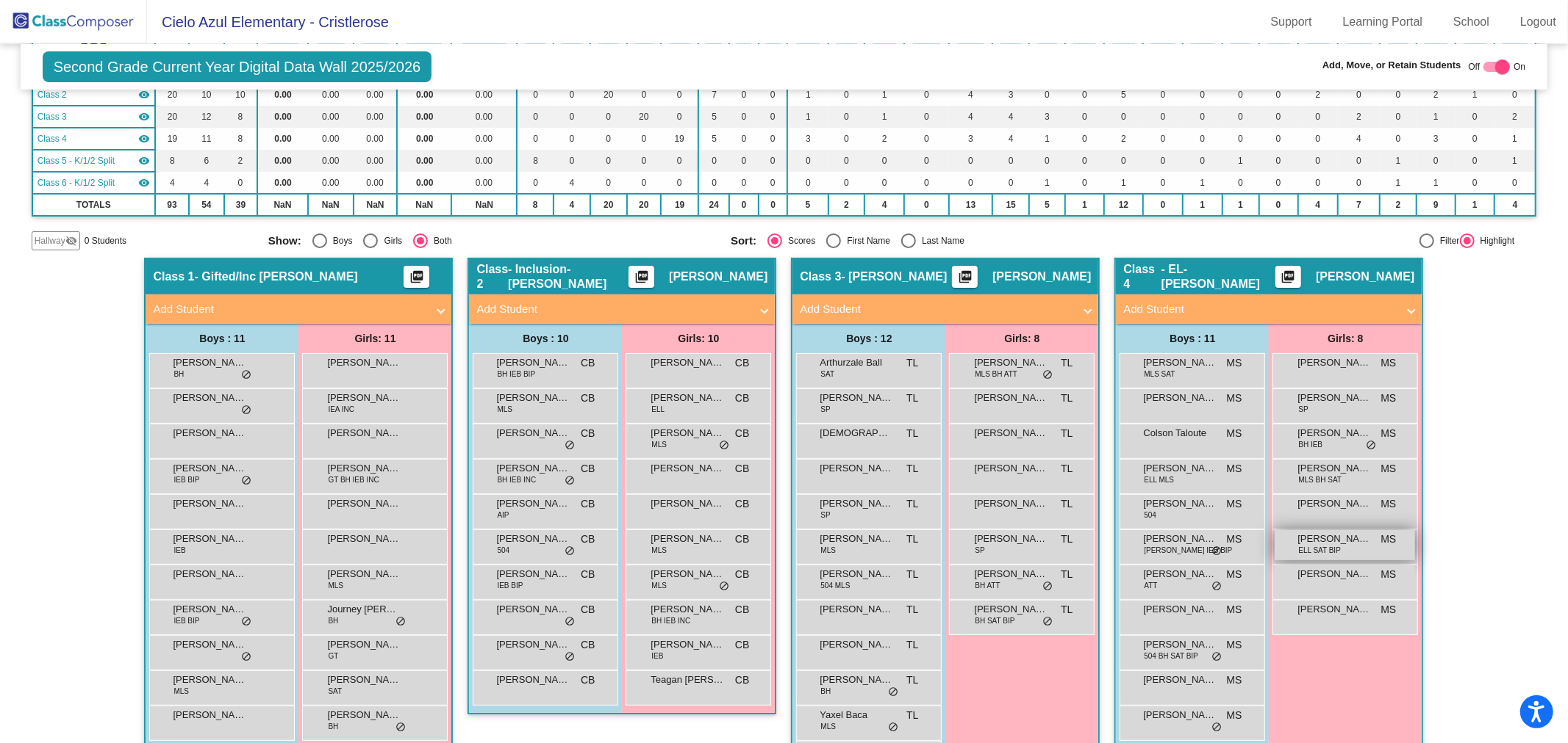
click at [1369, 539] on div "[PERSON_NAME] ELL SAT BIP MS lock do_not_disturb_alt" at bounding box center [1344, 545] width 141 height 30
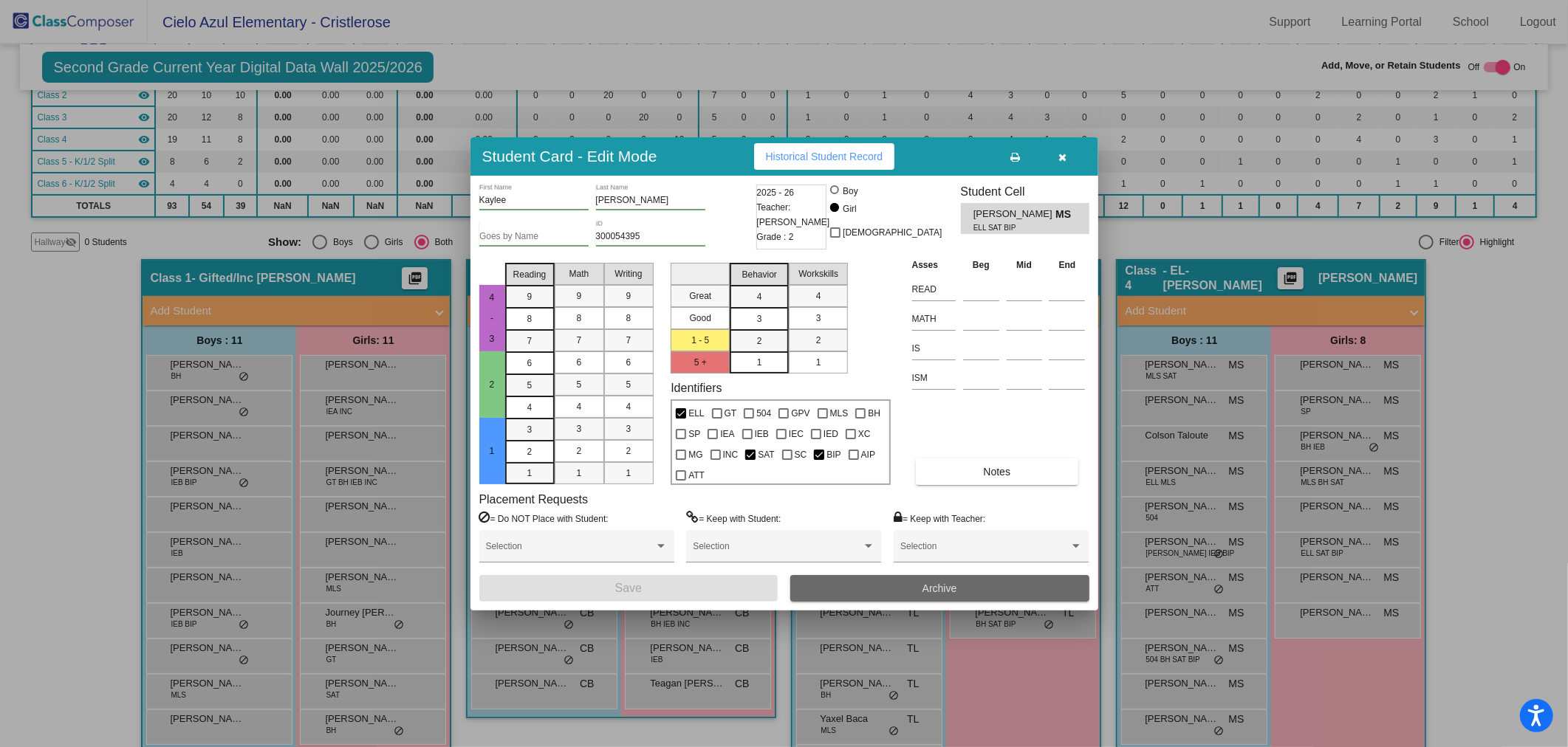
click at [983, 581] on button "Archive" at bounding box center [940, 588] width 299 height 27
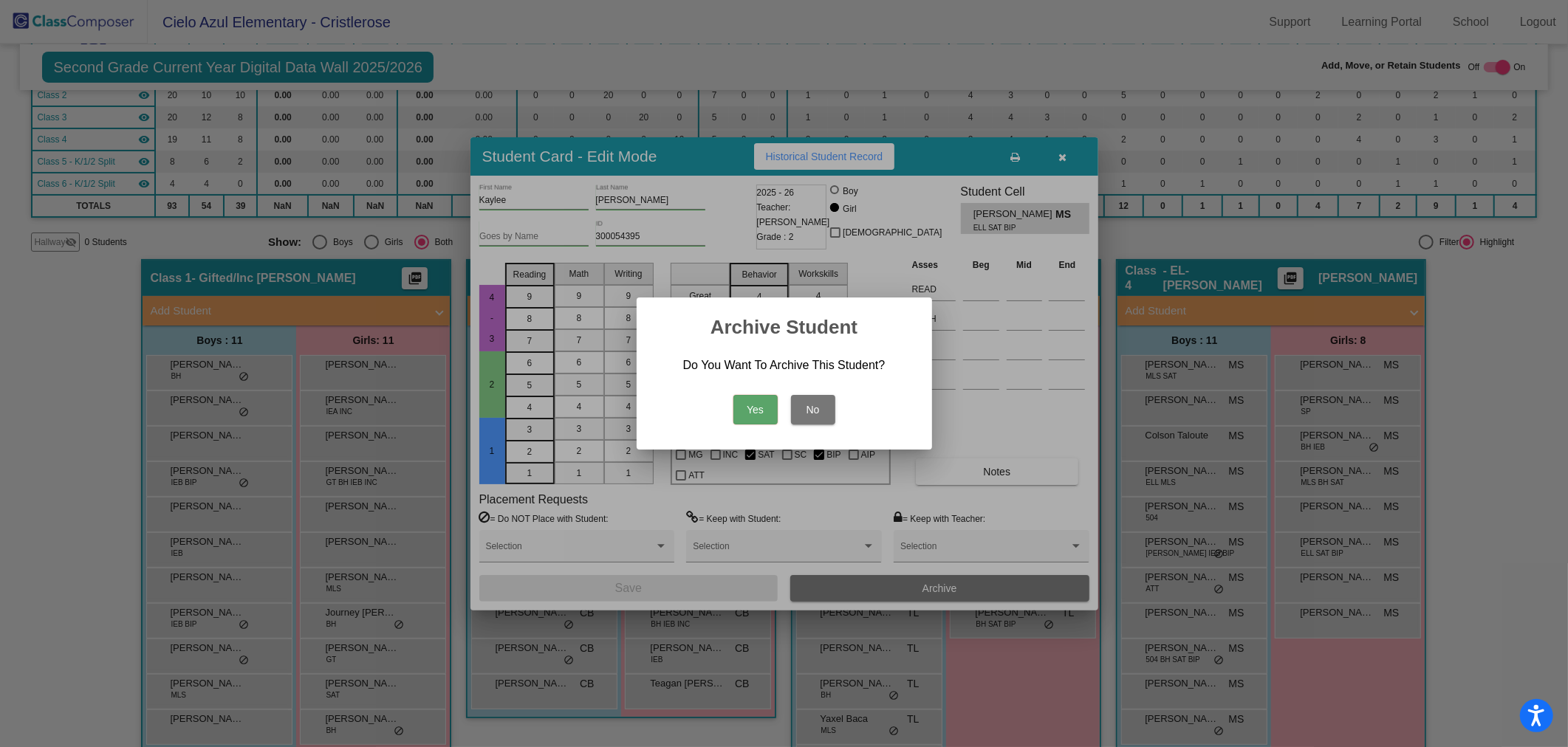
click at [762, 410] on button "Yes" at bounding box center [755, 409] width 44 height 29
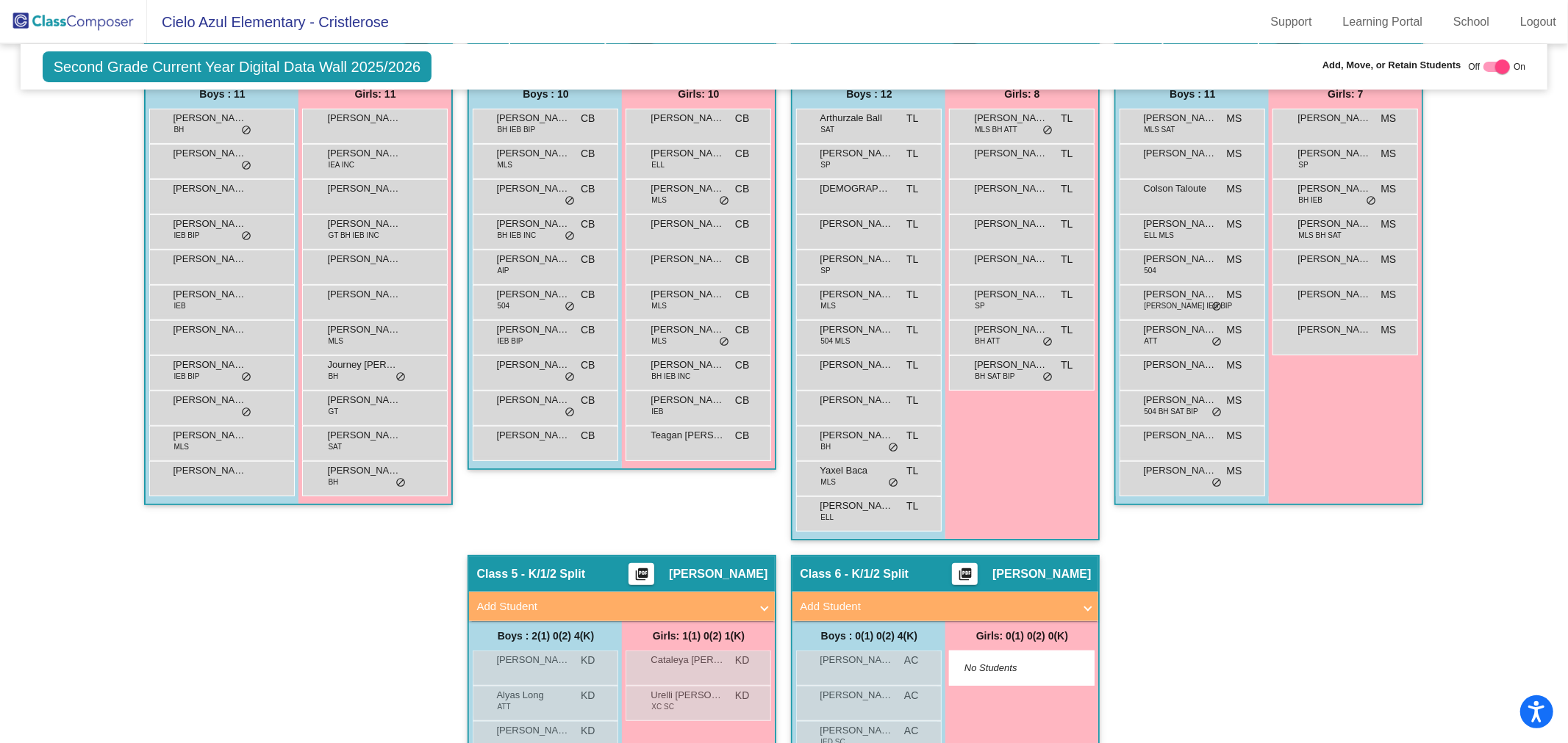
scroll to position [545, 0]
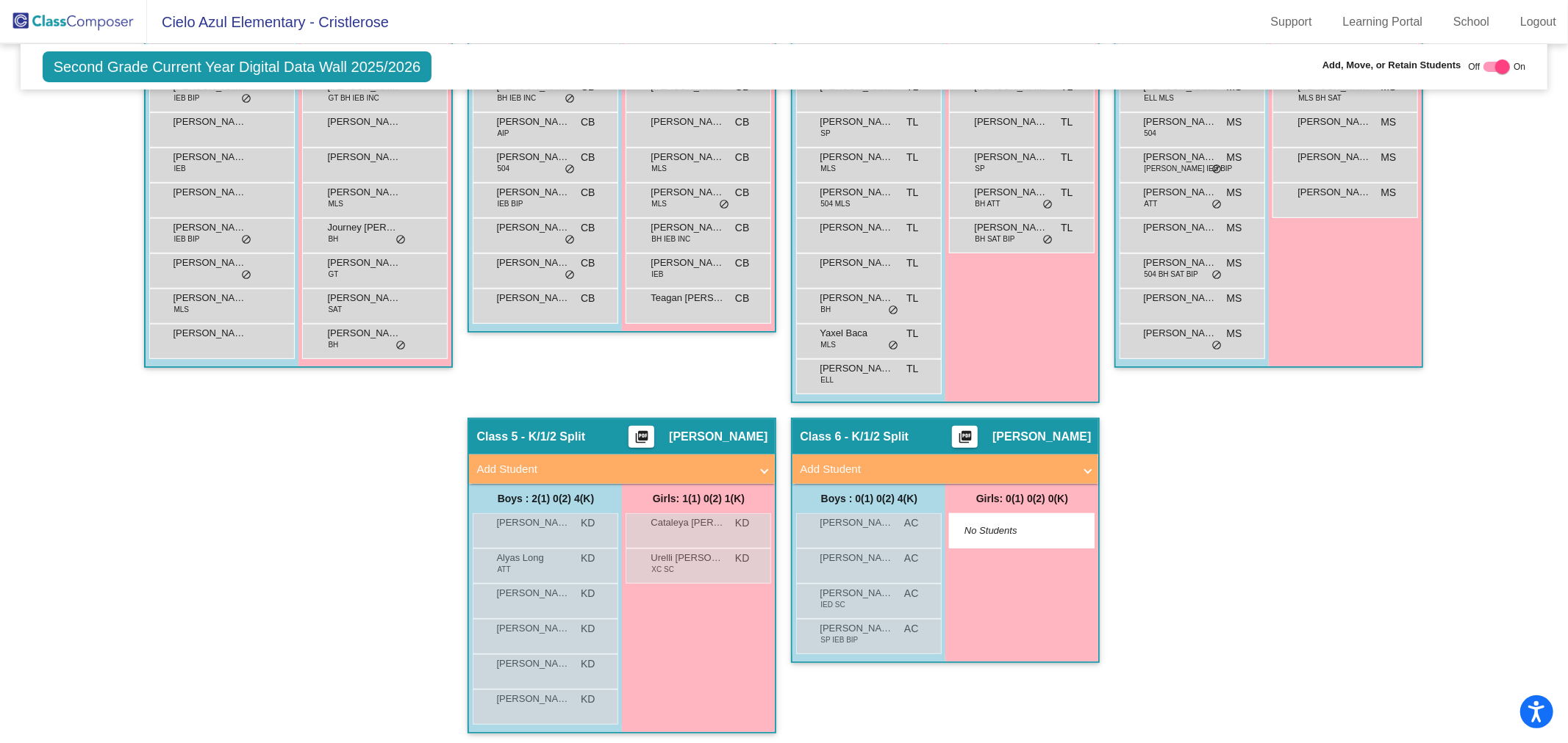
click at [754, 463] on span "Add Student" at bounding box center [618, 469] width 285 height 17
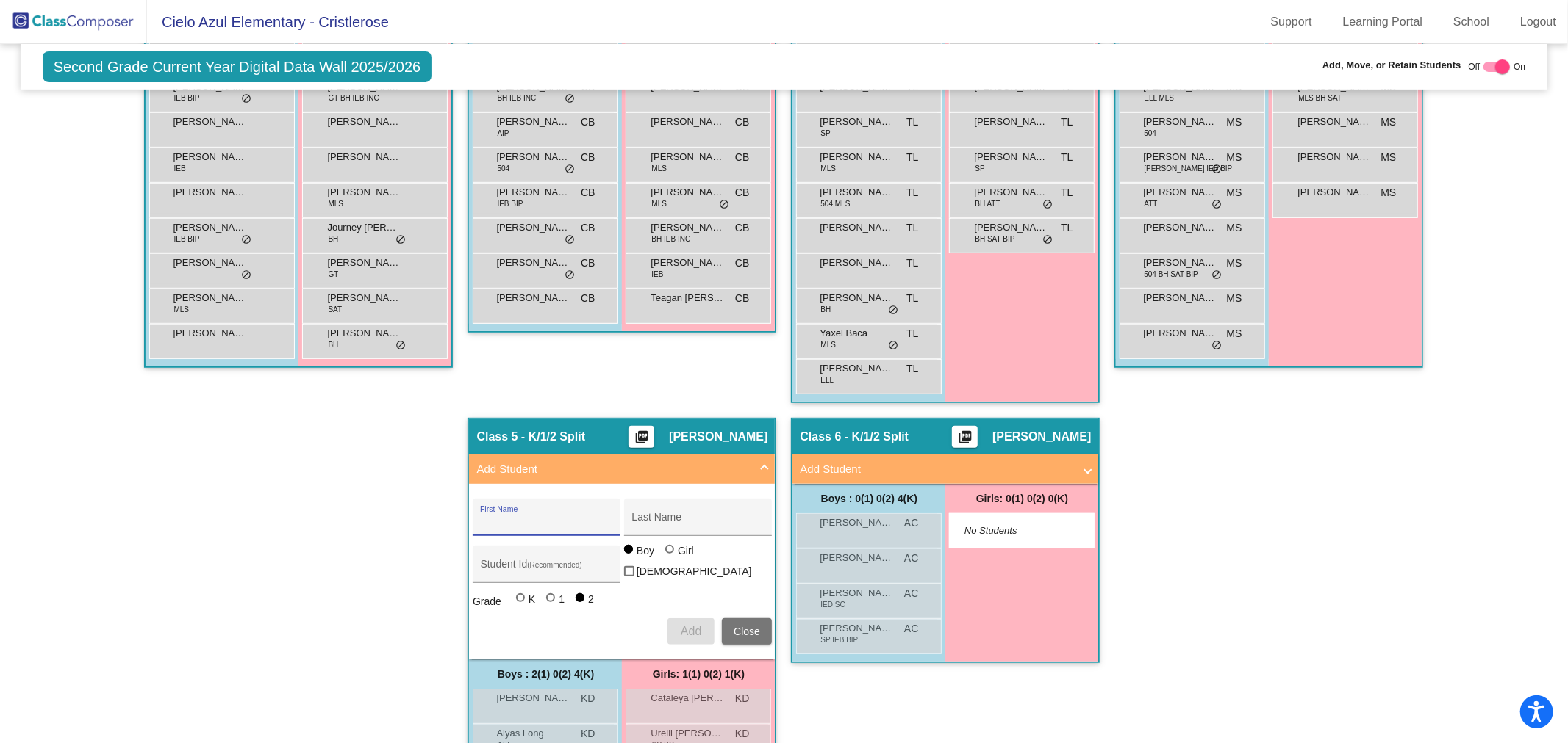
click at [527, 524] on input "First Name" at bounding box center [545, 523] width 132 height 12
type input "Cian"
click at [681, 517] on input "Last Name" at bounding box center [697, 523] width 132 height 12
type input "[PERSON_NAME]"
click at [669, 553] on div at bounding box center [669, 549] width 9 height 9
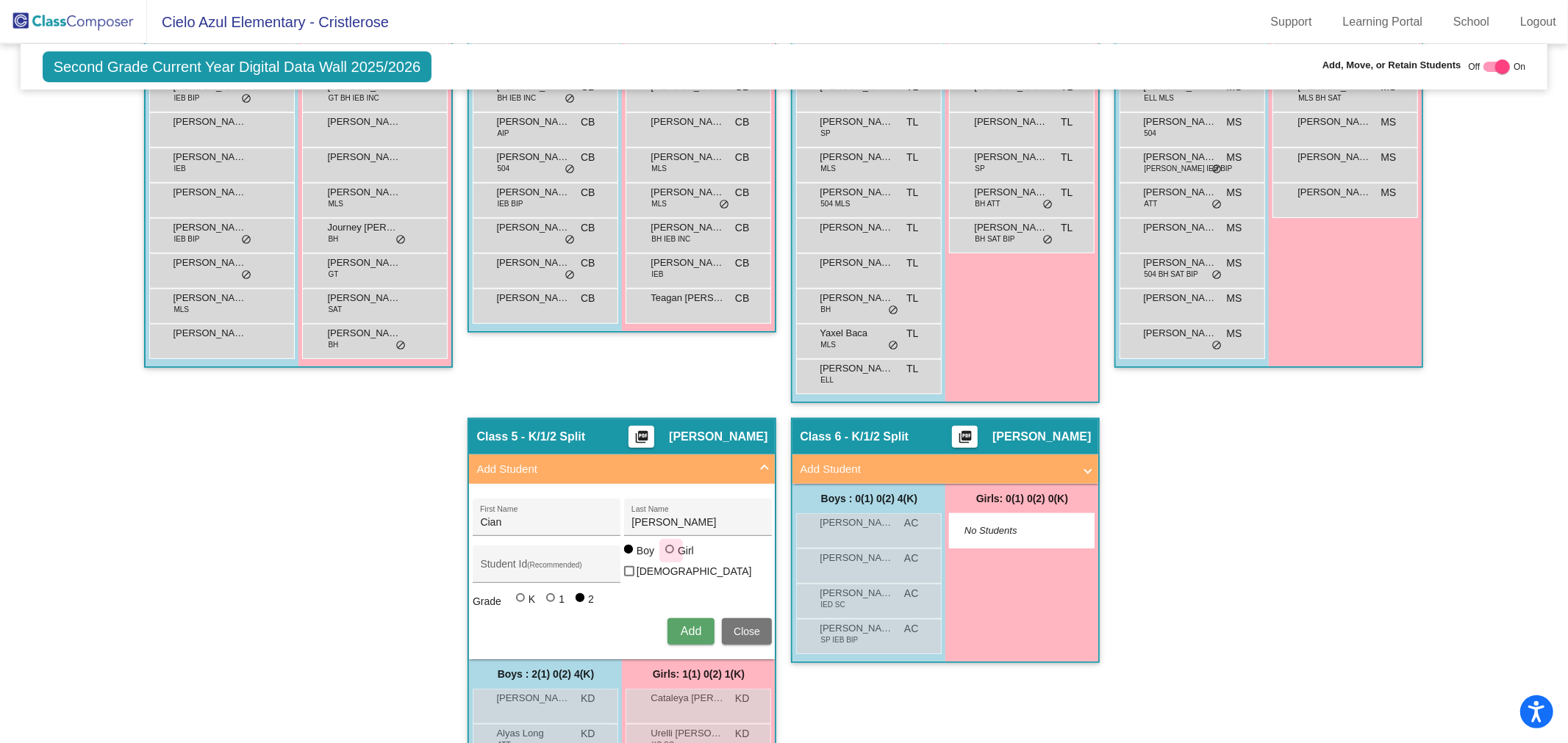
click at [670, 557] on input "Girl" at bounding box center [670, 557] width 1 height 1
radio input "true"
click at [697, 625] on span "Add" at bounding box center [691, 631] width 21 height 13
click at [758, 461] on span "Add Student" at bounding box center [618, 469] width 285 height 17
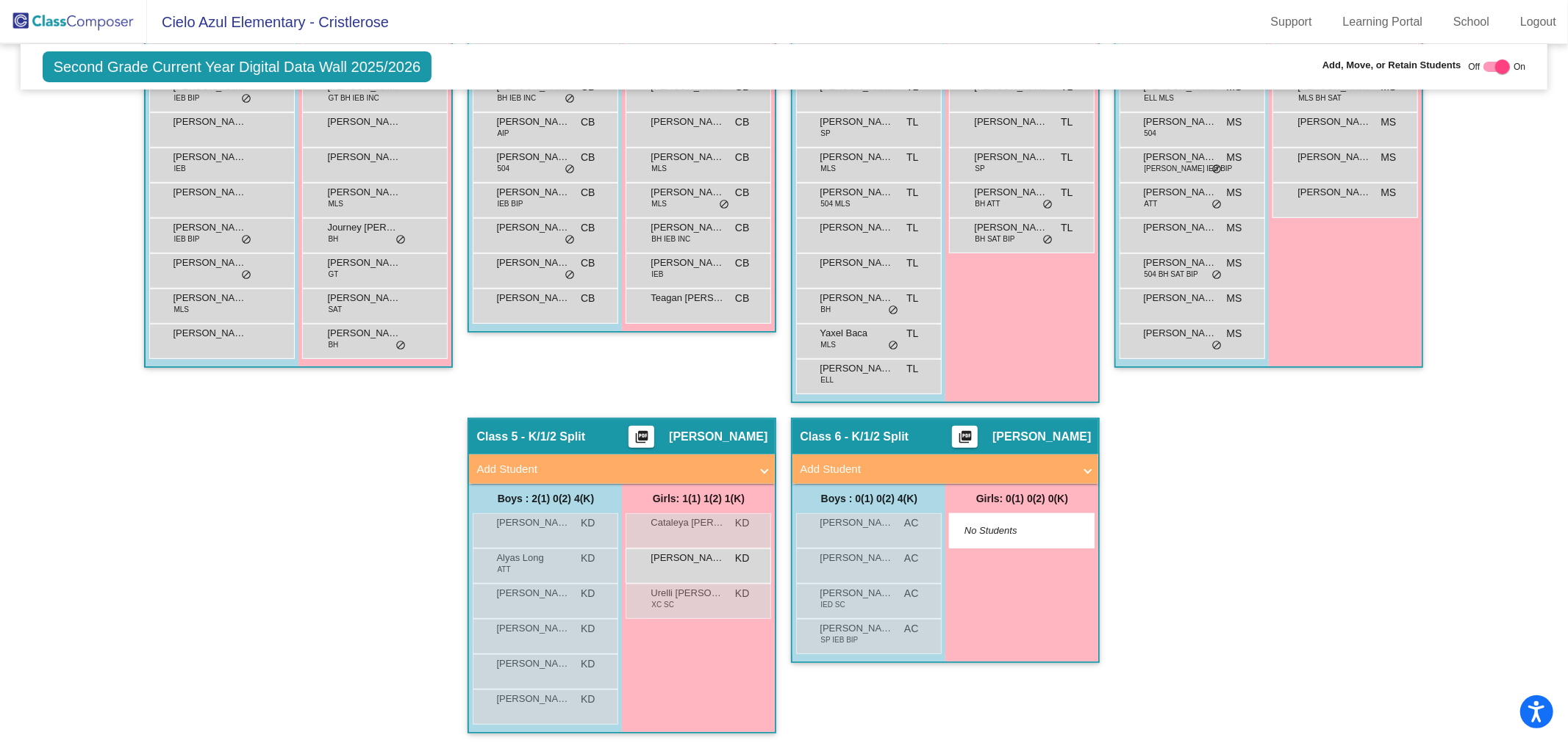
click at [84, 20] on img at bounding box center [73, 21] width 147 height 43
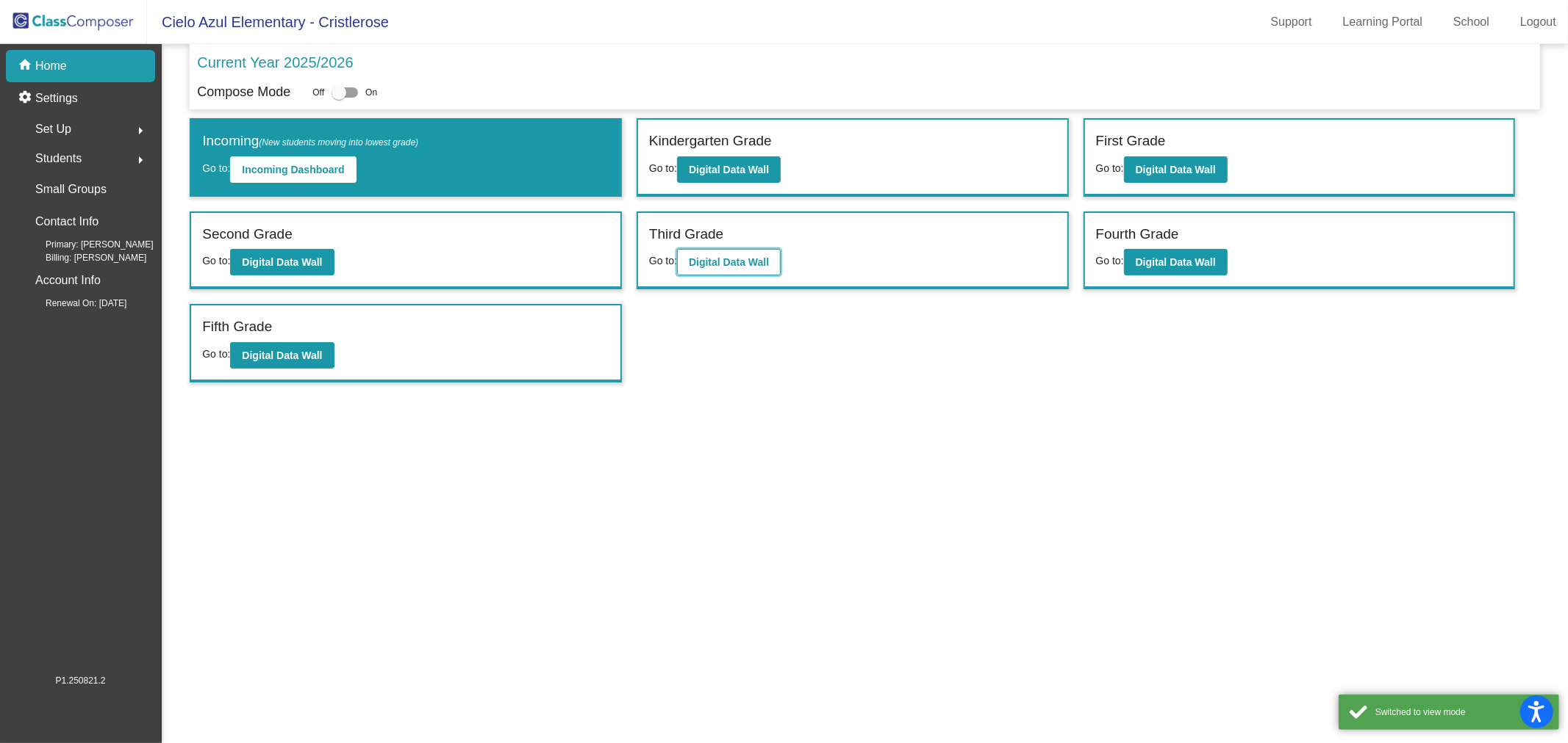
click at [740, 266] on button "Digital Data Wall" at bounding box center [729, 262] width 104 height 26
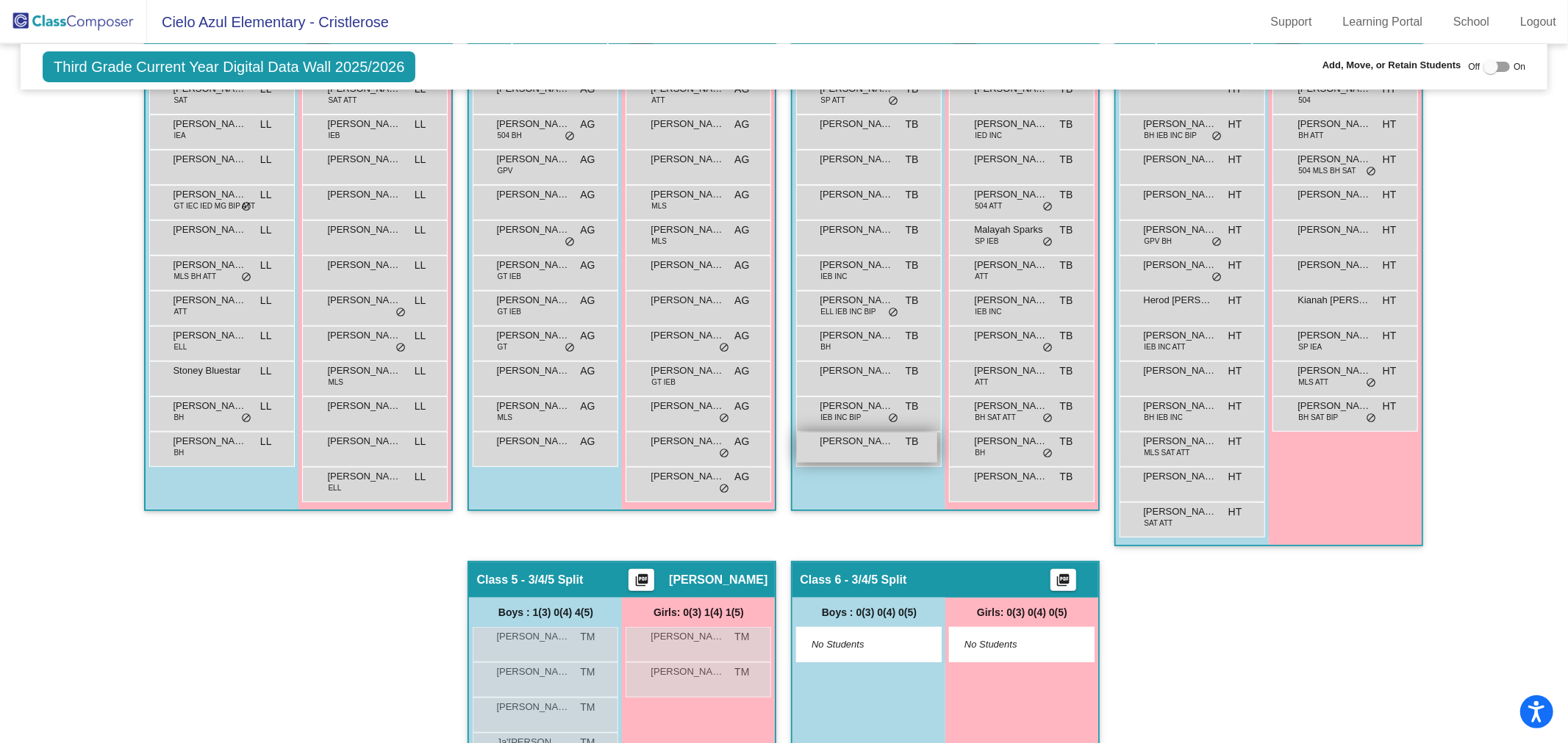
scroll to position [486, 0]
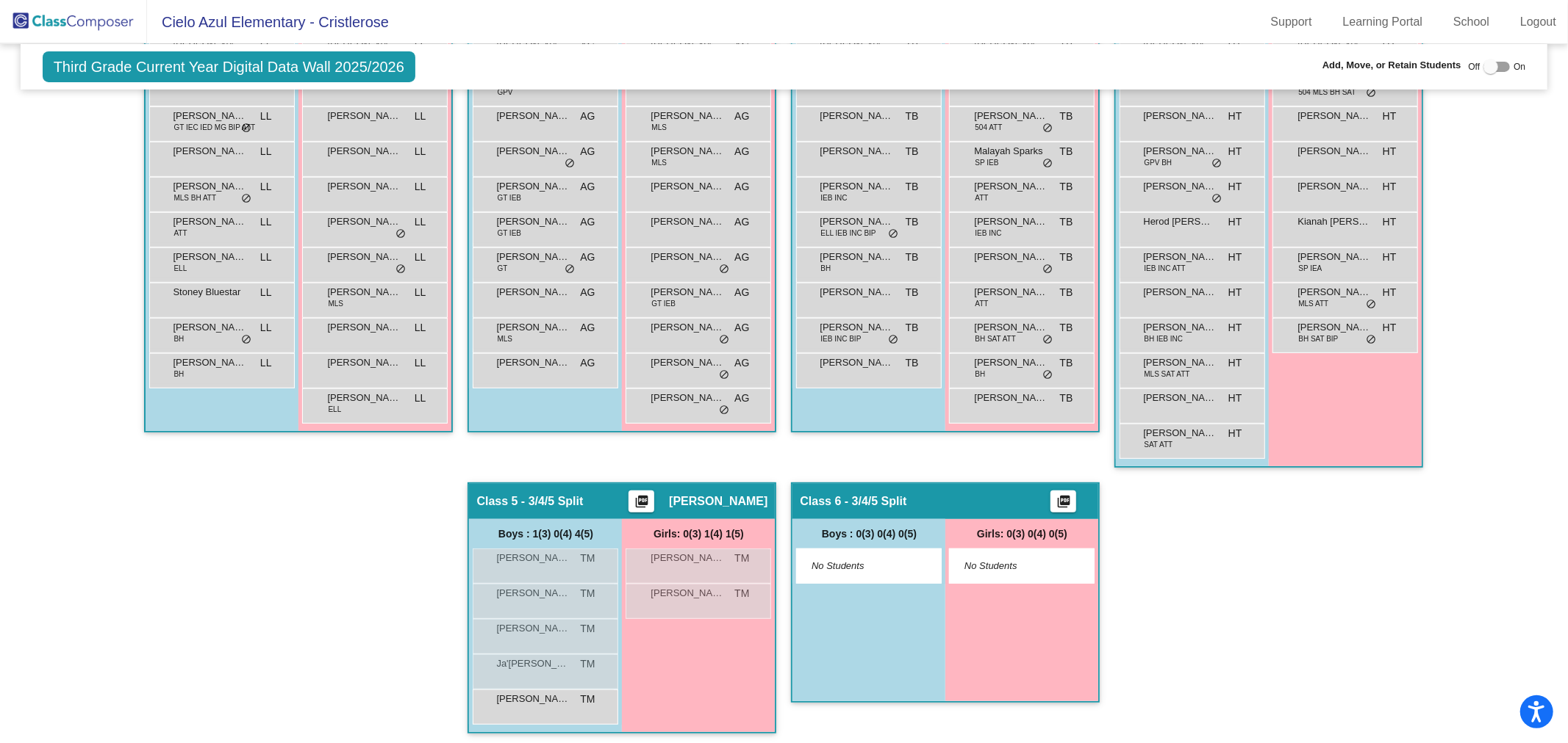
click at [1483, 62] on div at bounding box center [1490, 66] width 15 height 15
checkbox input "true"
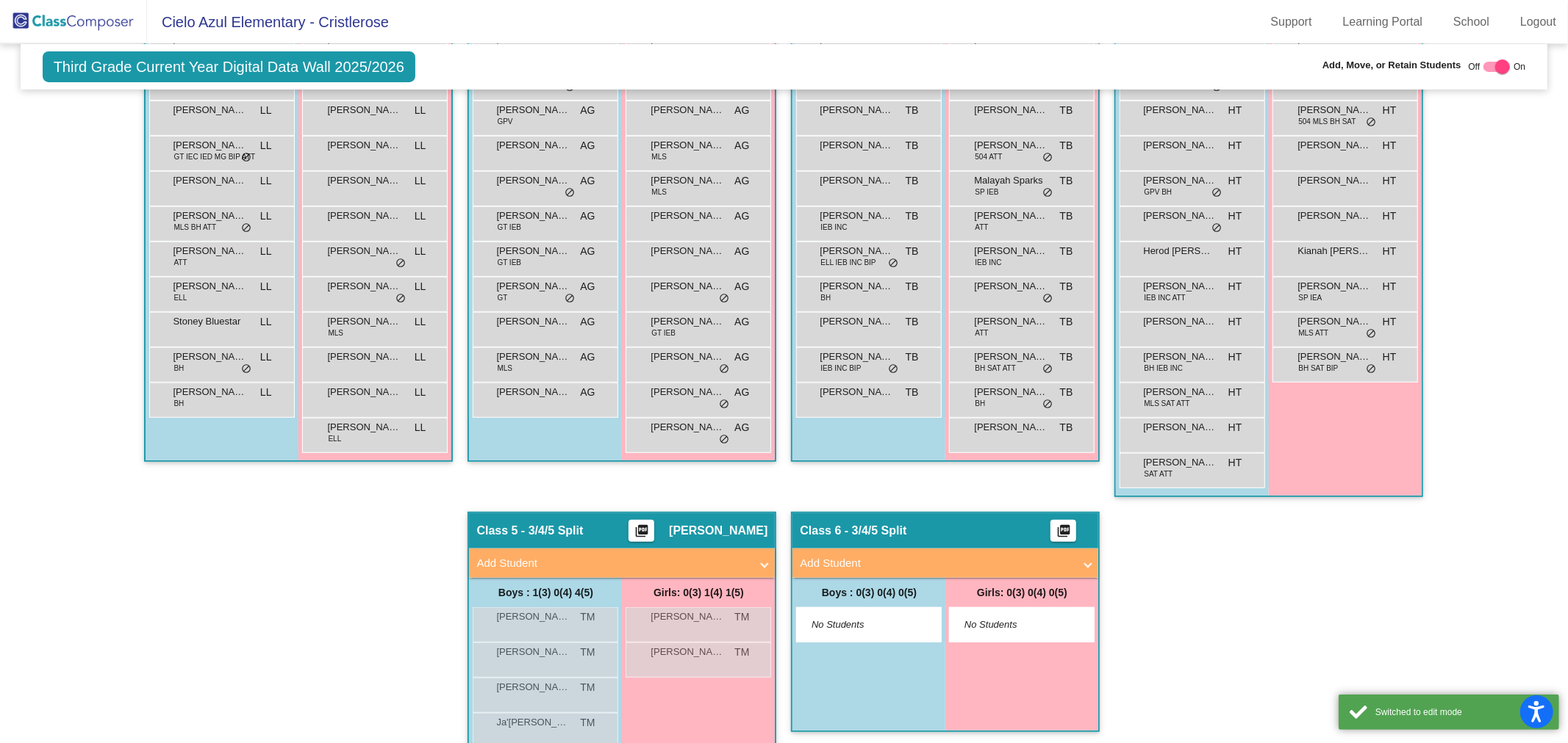
scroll to position [516, 0]
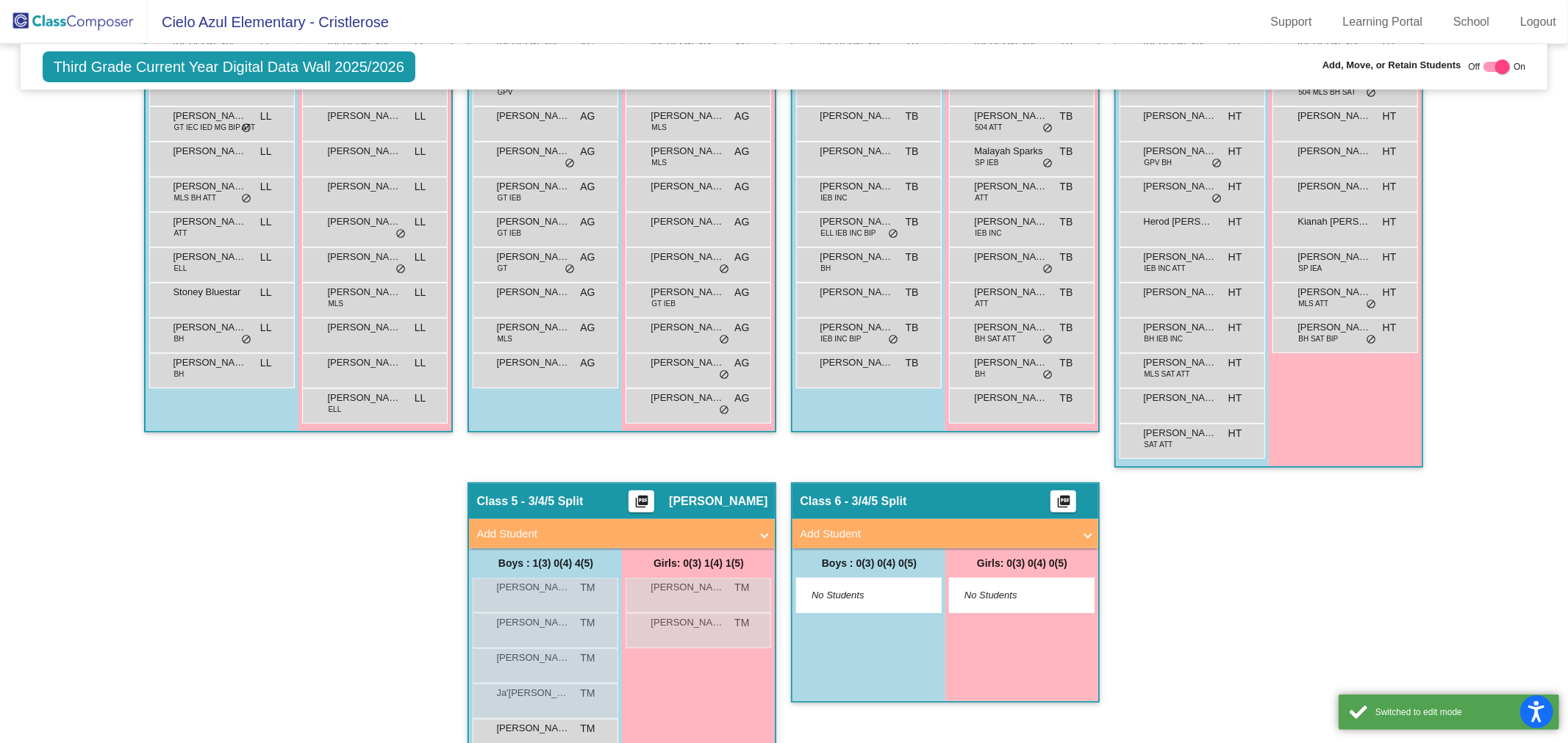
click at [753, 533] on span "Add Student" at bounding box center [618, 534] width 285 height 17
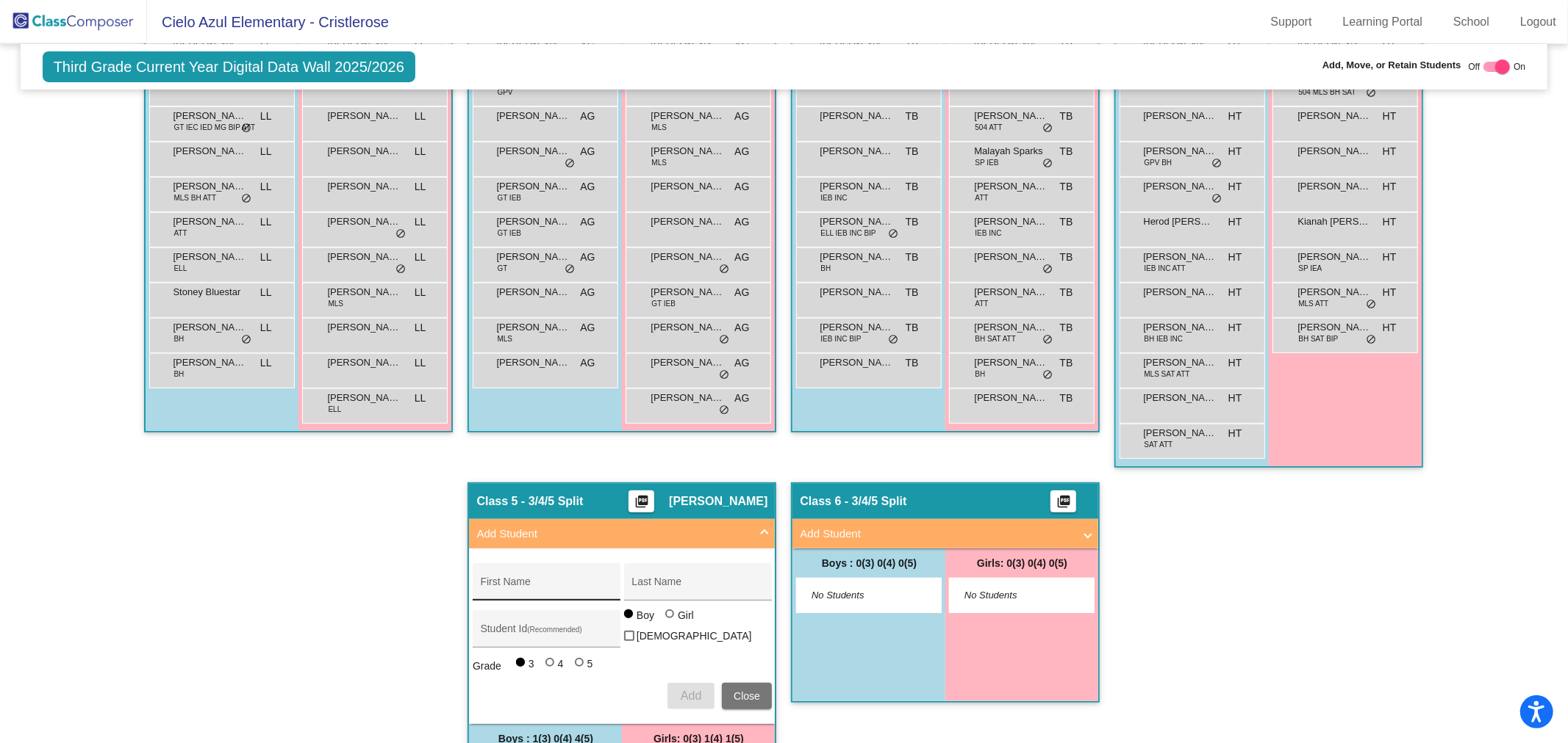
click at [508, 582] on input "First Name" at bounding box center [545, 588] width 132 height 12
type input "[PERSON_NAME]"
click at [652, 582] on input "Last Name" at bounding box center [697, 588] width 132 height 12
type input "[PERSON_NAME]"
click at [517, 621] on div "Student Id (Recommended)" at bounding box center [545, 633] width 132 height 30
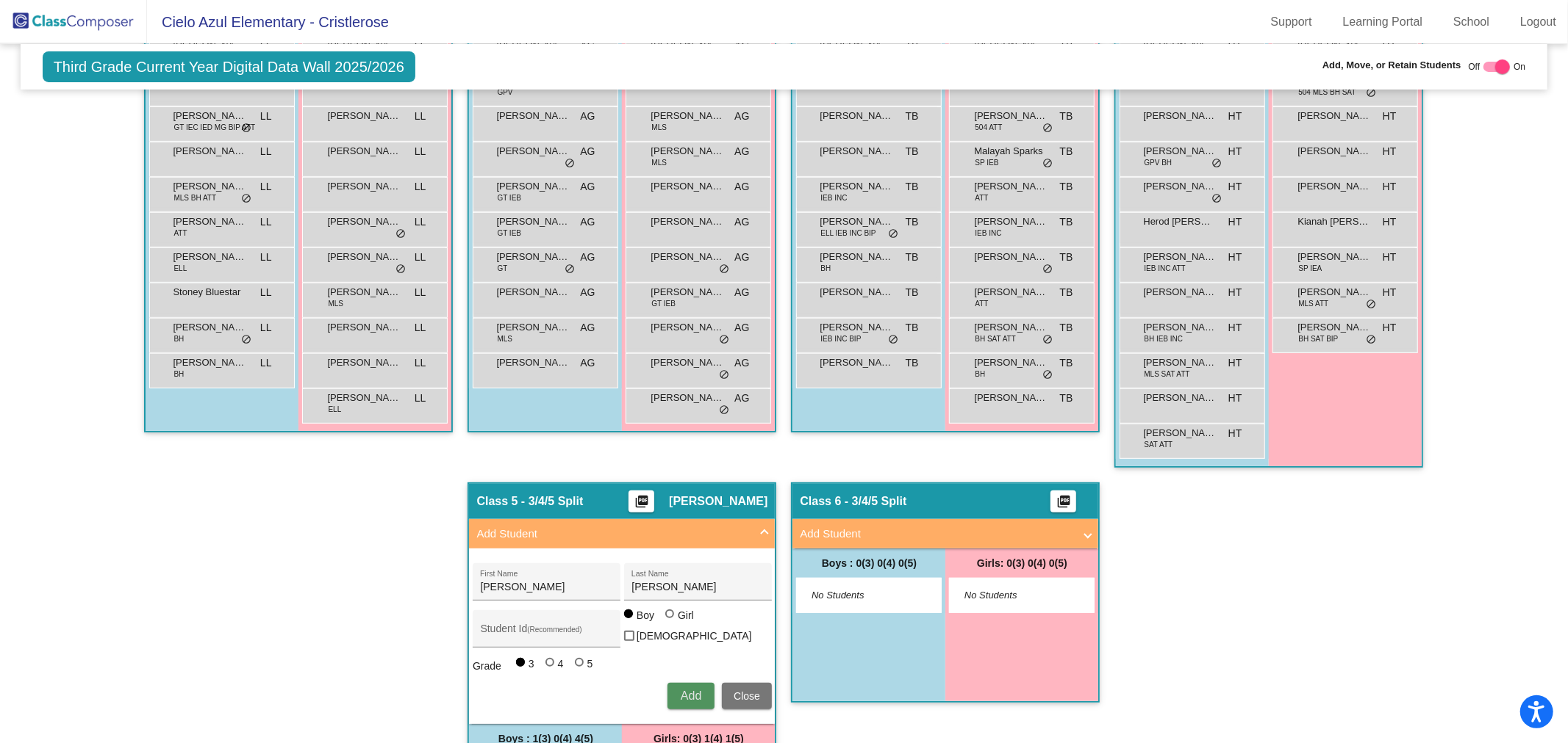
click at [681, 683] on button "Add" at bounding box center [691, 696] width 47 height 26
click at [497, 582] on input "First Name" at bounding box center [545, 588] width 132 height 12
type input "Alijah"
click at [675, 583] on input "Last Name" at bounding box center [697, 588] width 132 height 12
type input "[PERSON_NAME]"
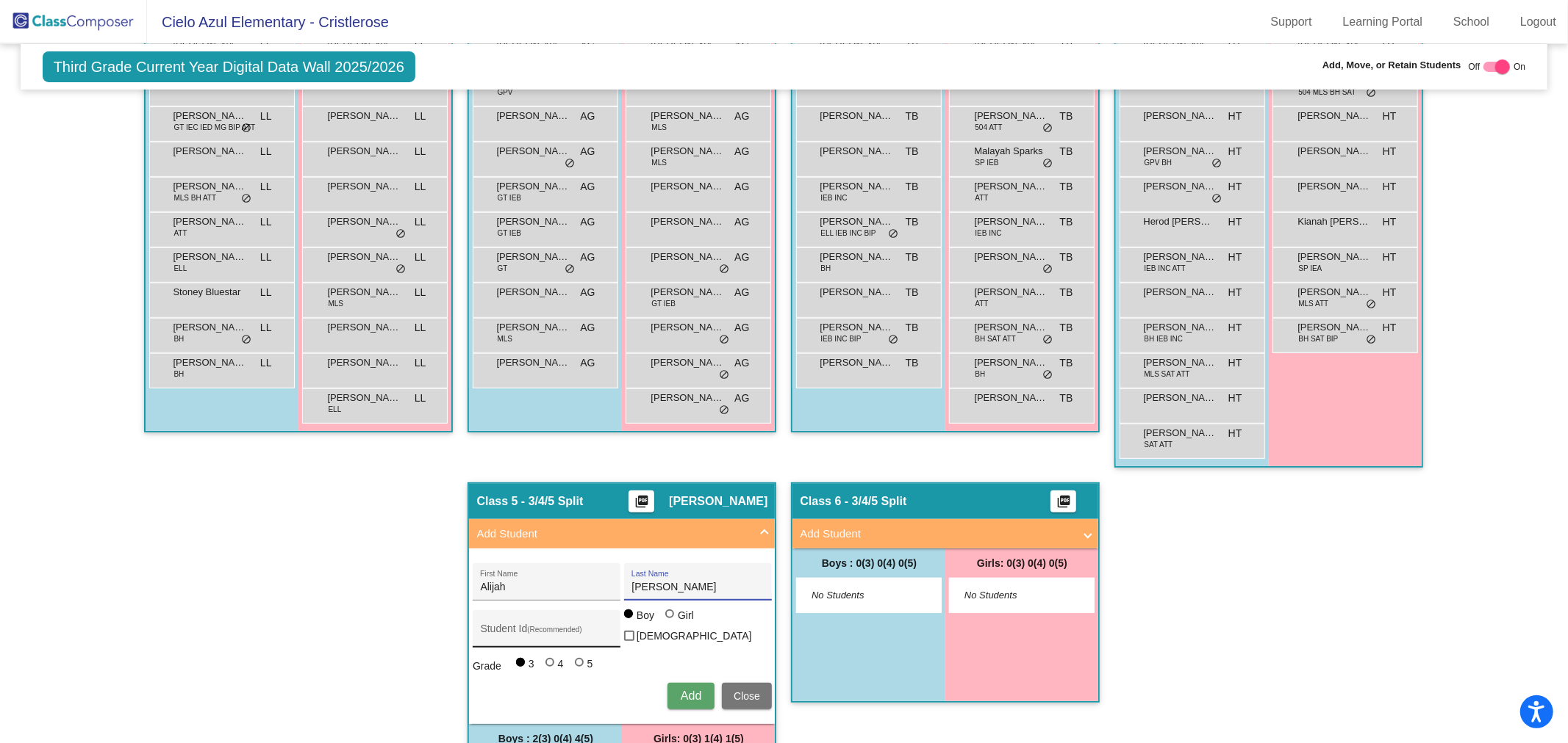
click at [530, 619] on div "Student Id (Recommended)" at bounding box center [545, 633] width 132 height 30
type input "300049434"
click at [693, 689] on span "Add" at bounding box center [691, 695] width 21 height 13
click at [79, 27] on img at bounding box center [73, 21] width 147 height 43
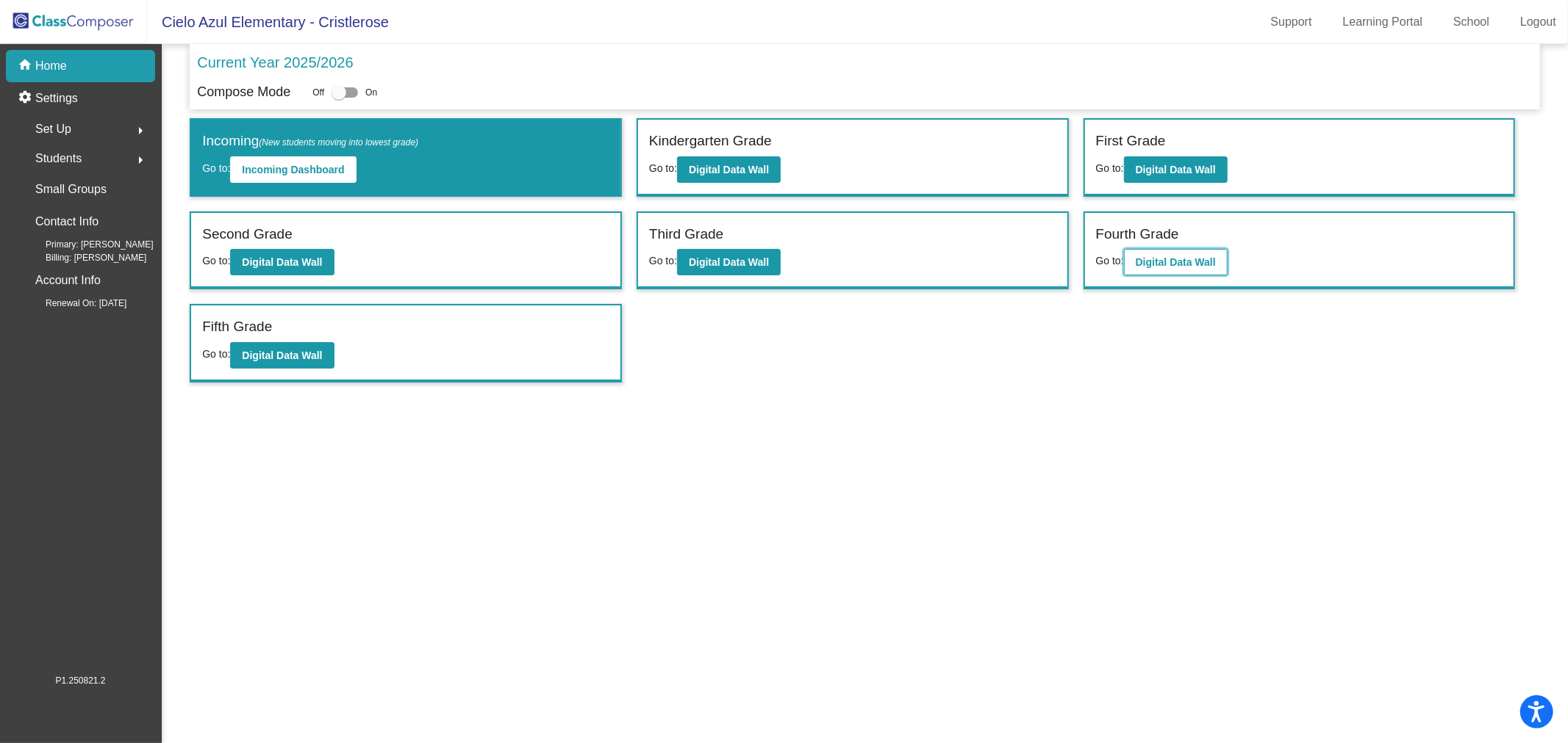
click at [1183, 267] on button "Digital Data Wall" at bounding box center [1175, 262] width 104 height 26
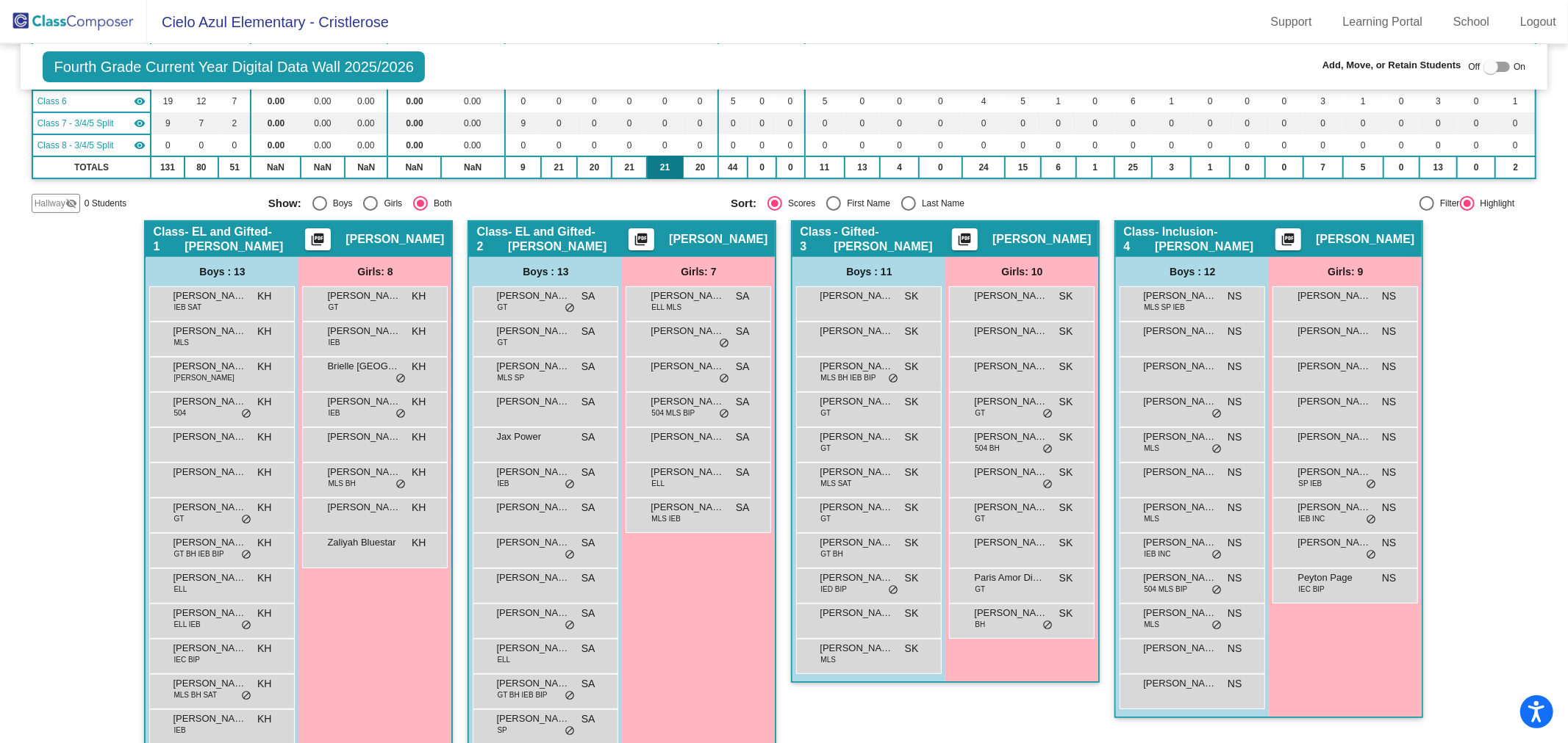
scroll to position [326, 0]
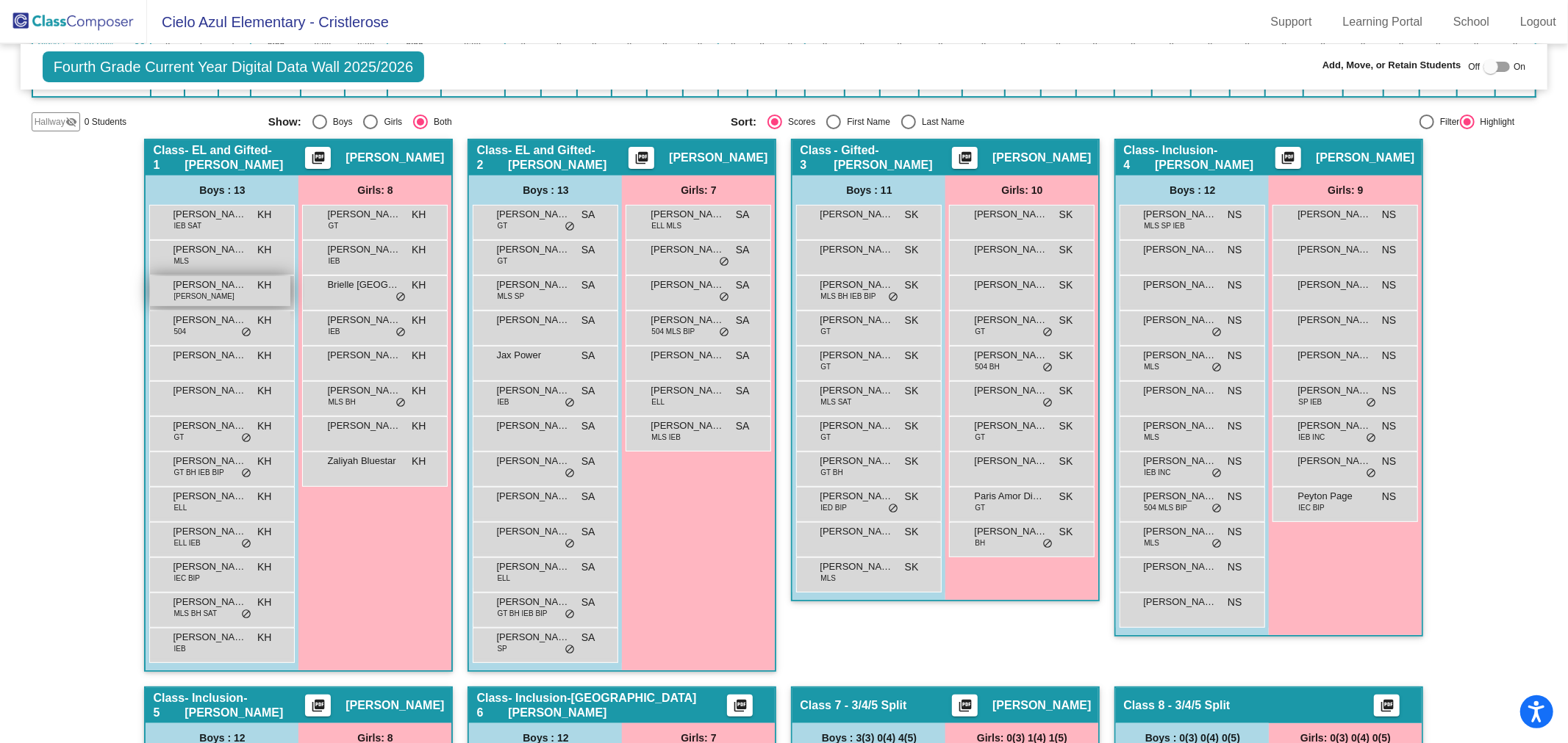
click at [210, 291] on div "[PERSON_NAME] [PERSON_NAME] [PERSON_NAME] KH lock do_not_disturb_alt" at bounding box center [220, 291] width 141 height 30
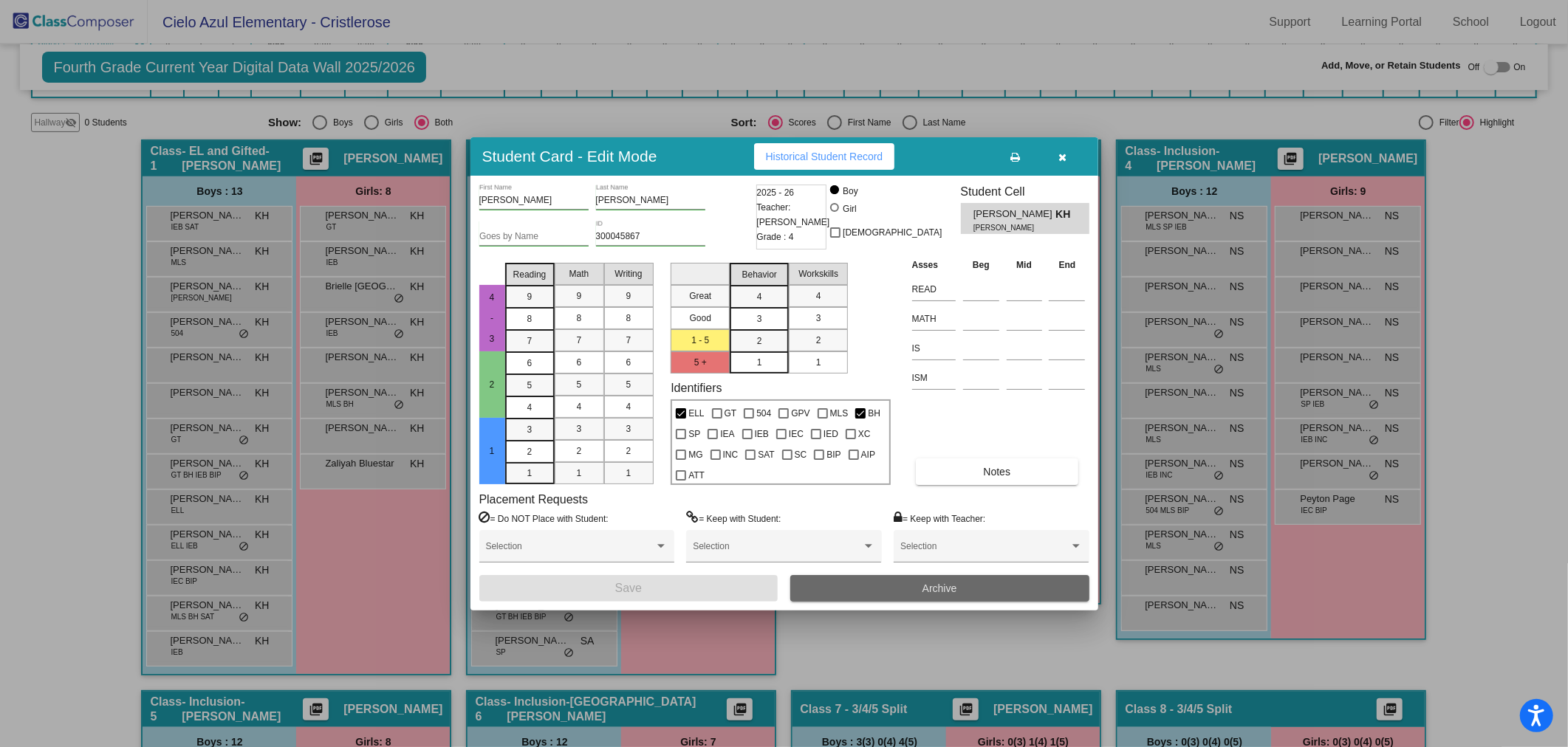
click at [995, 587] on button "Archive" at bounding box center [940, 588] width 299 height 27
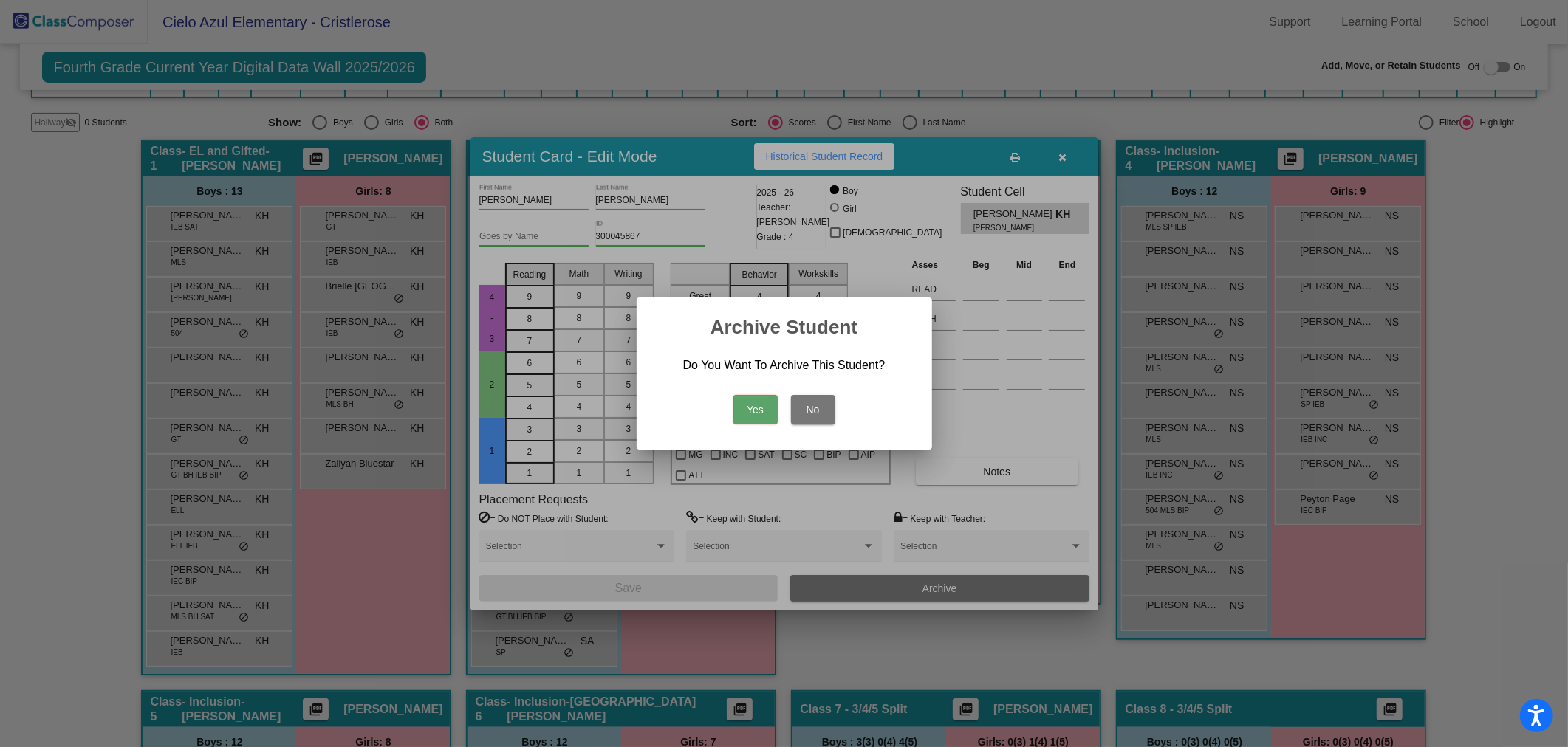
click at [751, 410] on button "Yes" at bounding box center [755, 409] width 44 height 29
